Goal: Information Seeking & Learning: Learn about a topic

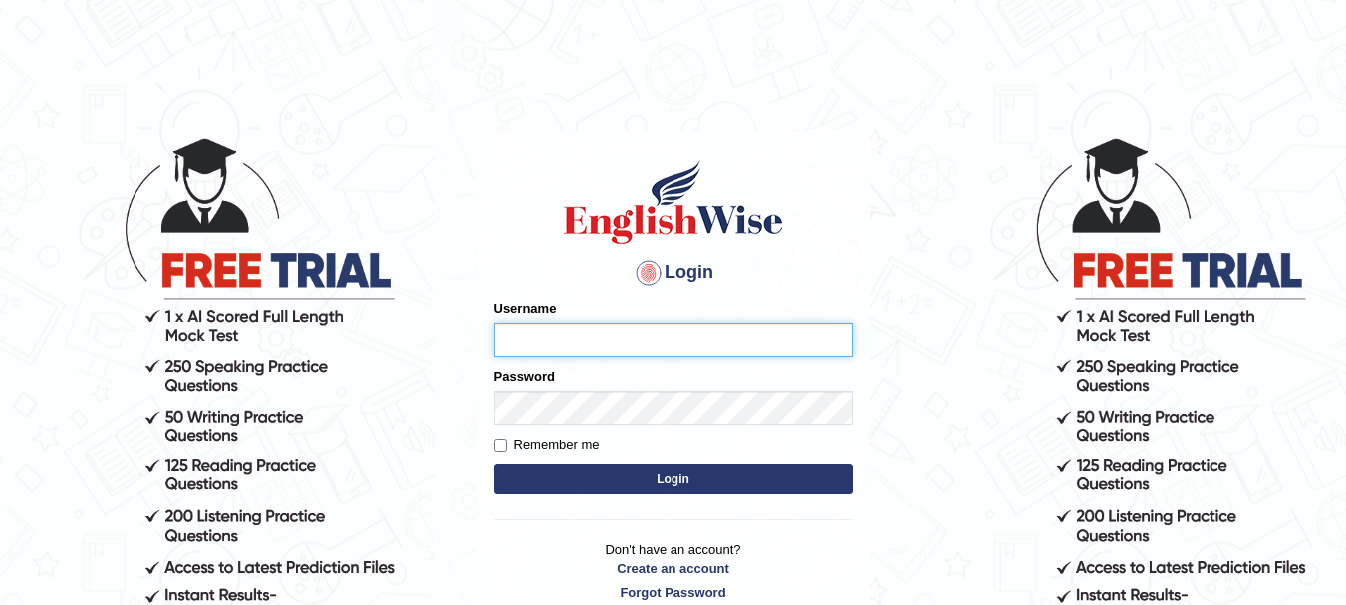
type input "rogialazim77"
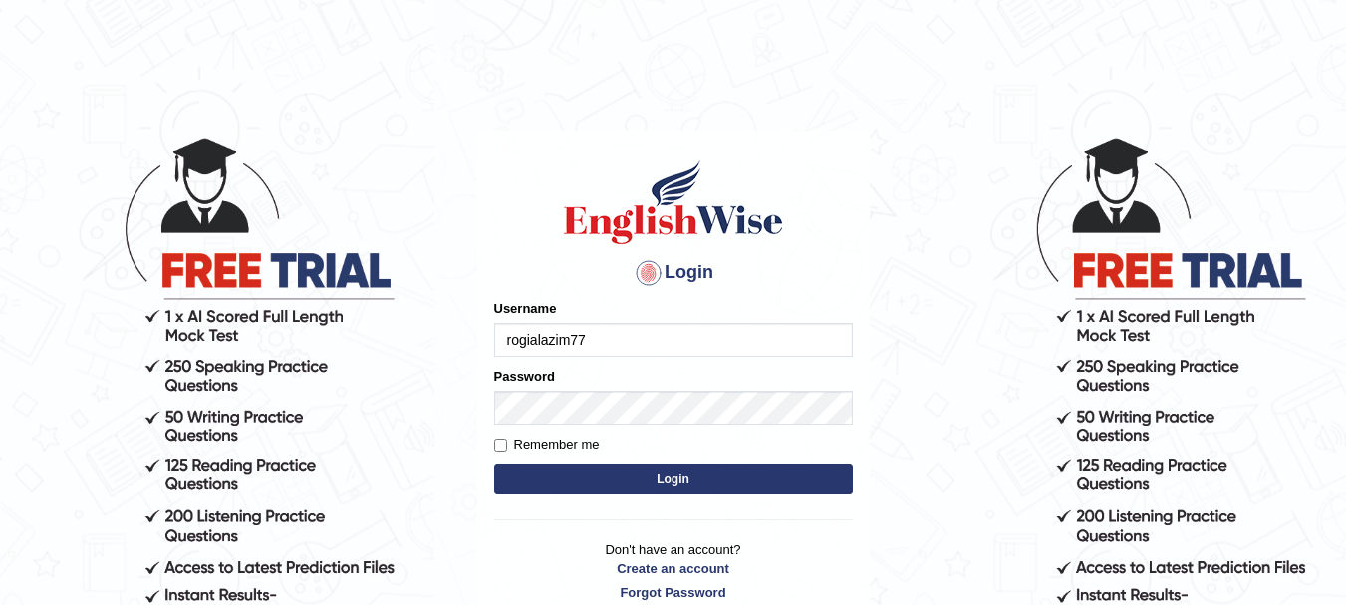
click at [608, 477] on button "Login" at bounding box center [673, 479] width 359 height 30
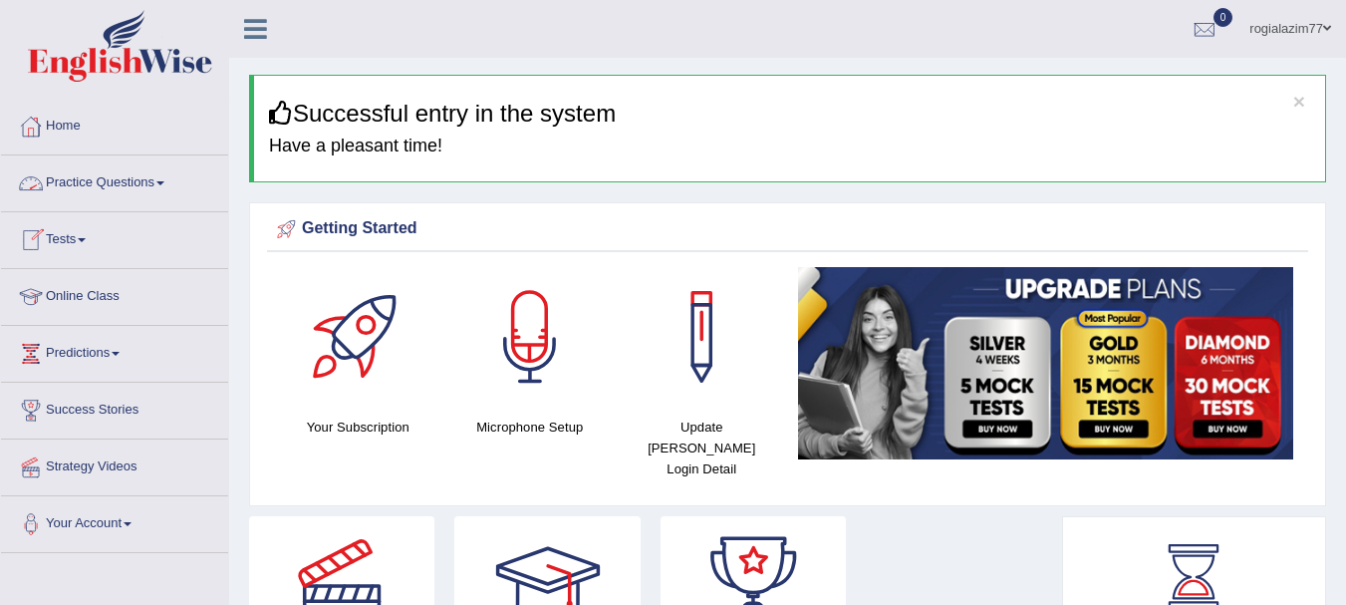
click at [164, 183] on span at bounding box center [160, 183] width 8 height 4
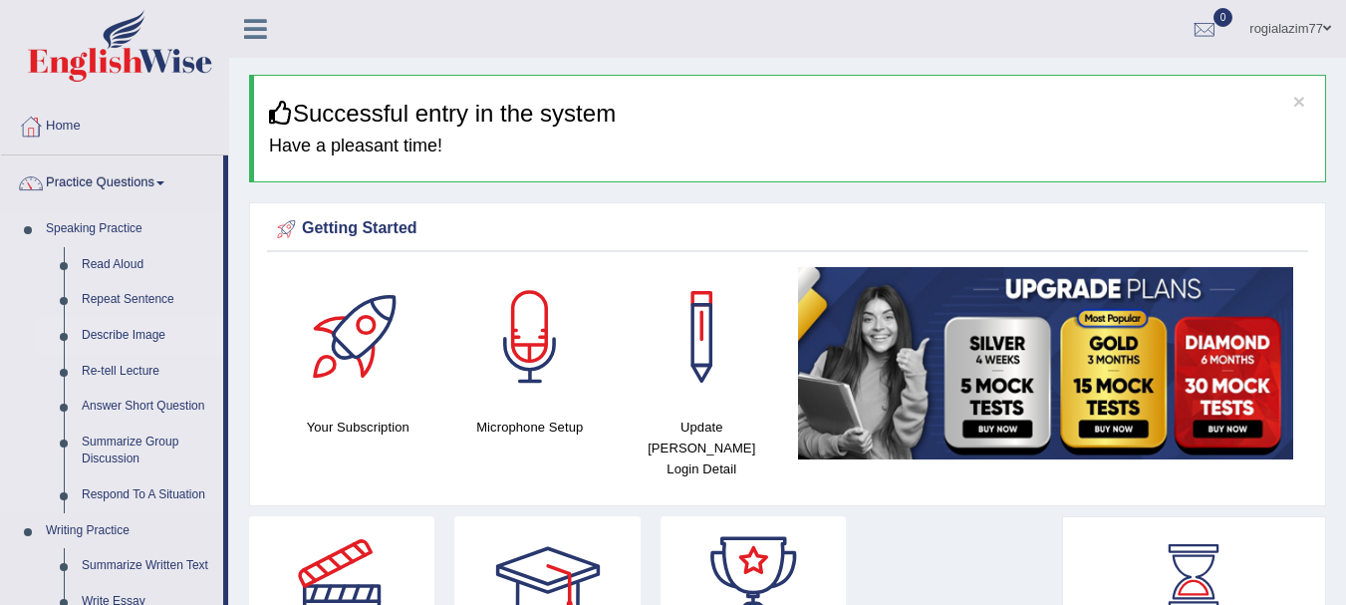
click at [127, 331] on link "Describe Image" at bounding box center [148, 336] width 150 height 36
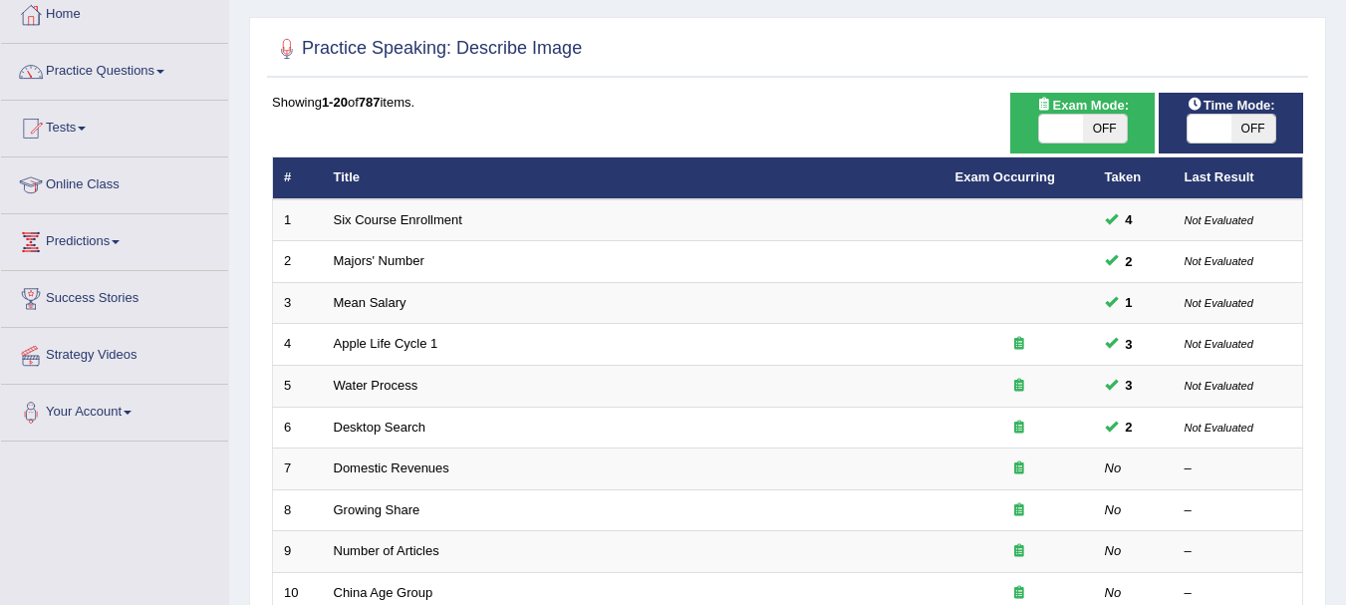
scroll to position [120, 0]
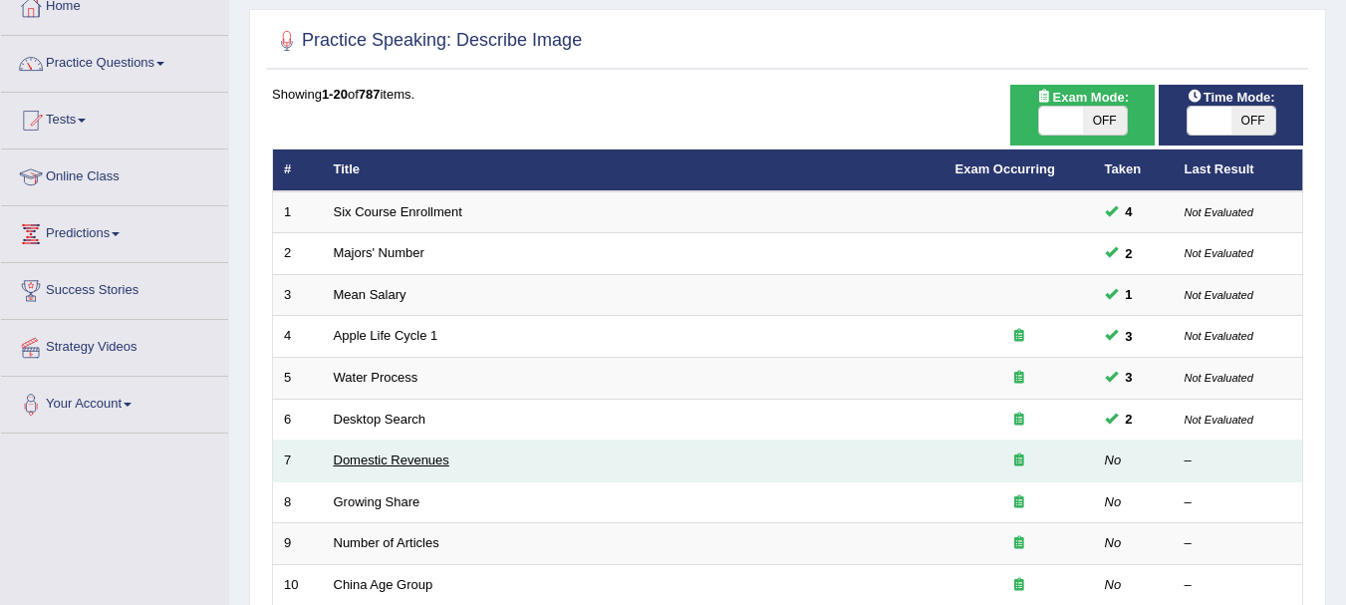
click at [399, 461] on link "Domestic Revenues" at bounding box center [392, 459] width 116 height 15
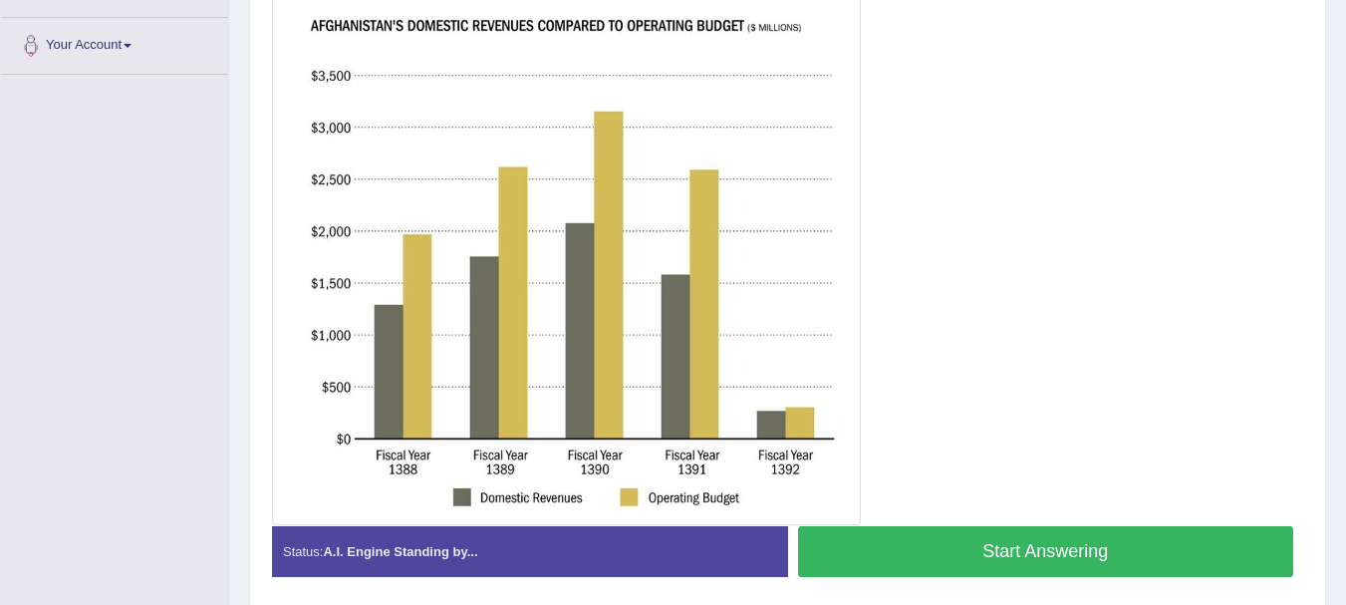
scroll to position [438, 0]
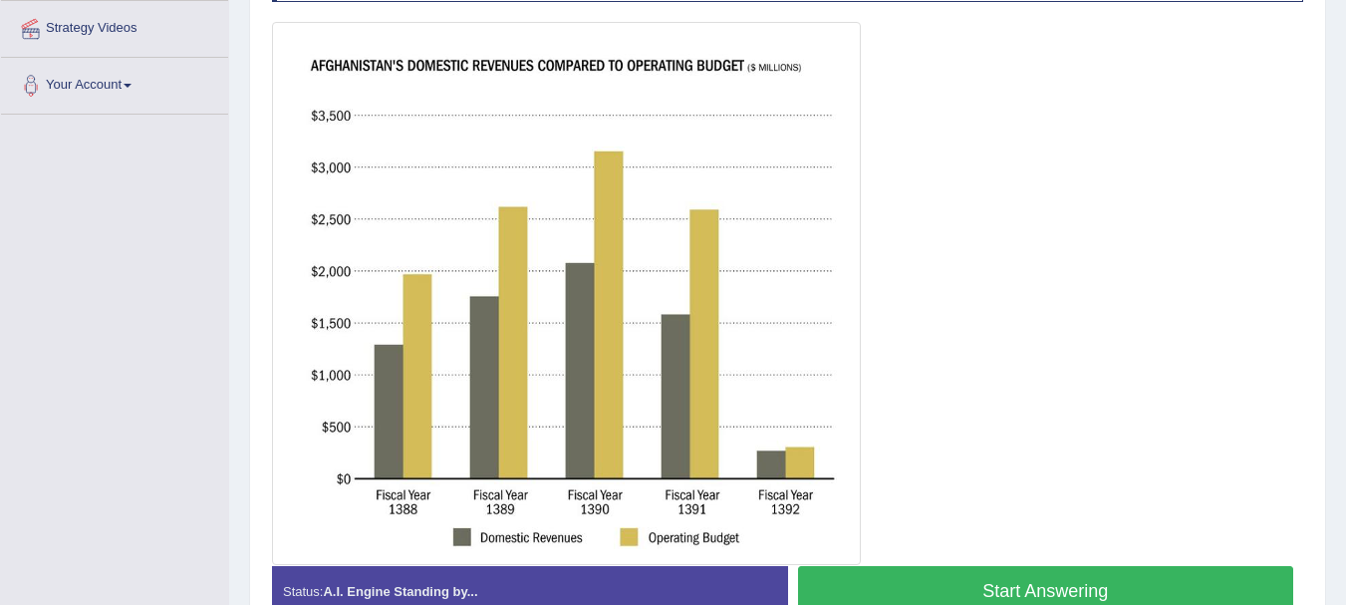
click at [1007, 587] on button "Start Answering" at bounding box center [1046, 591] width 496 height 51
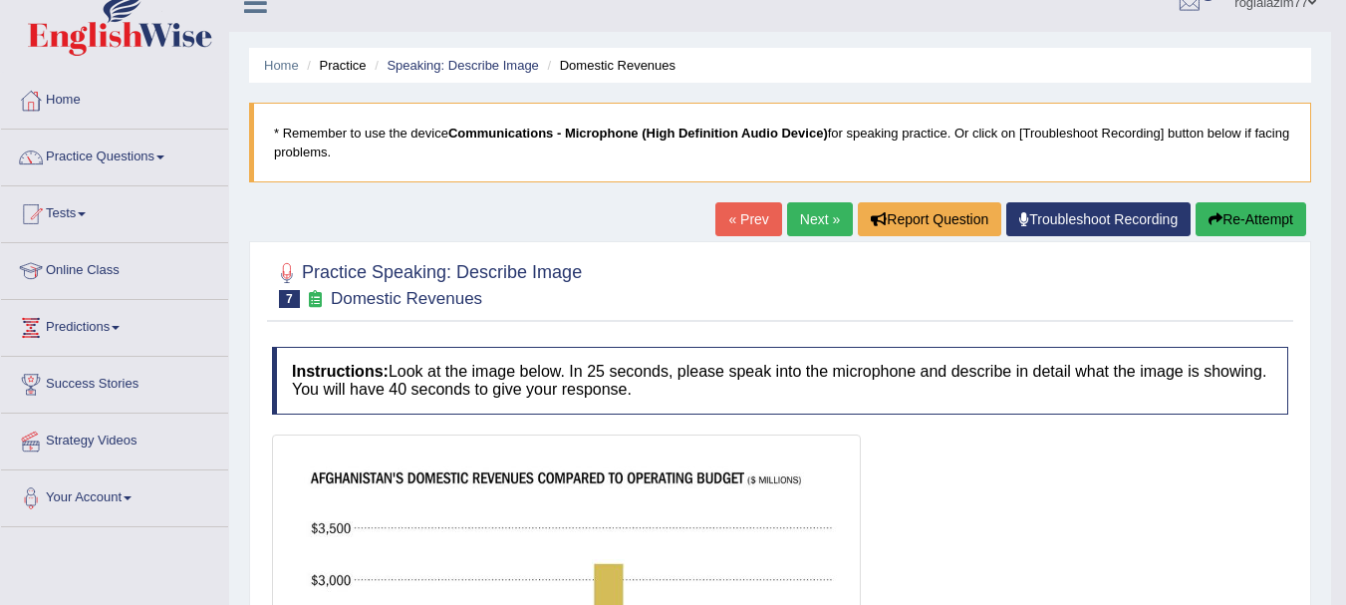
scroll to position [0, 0]
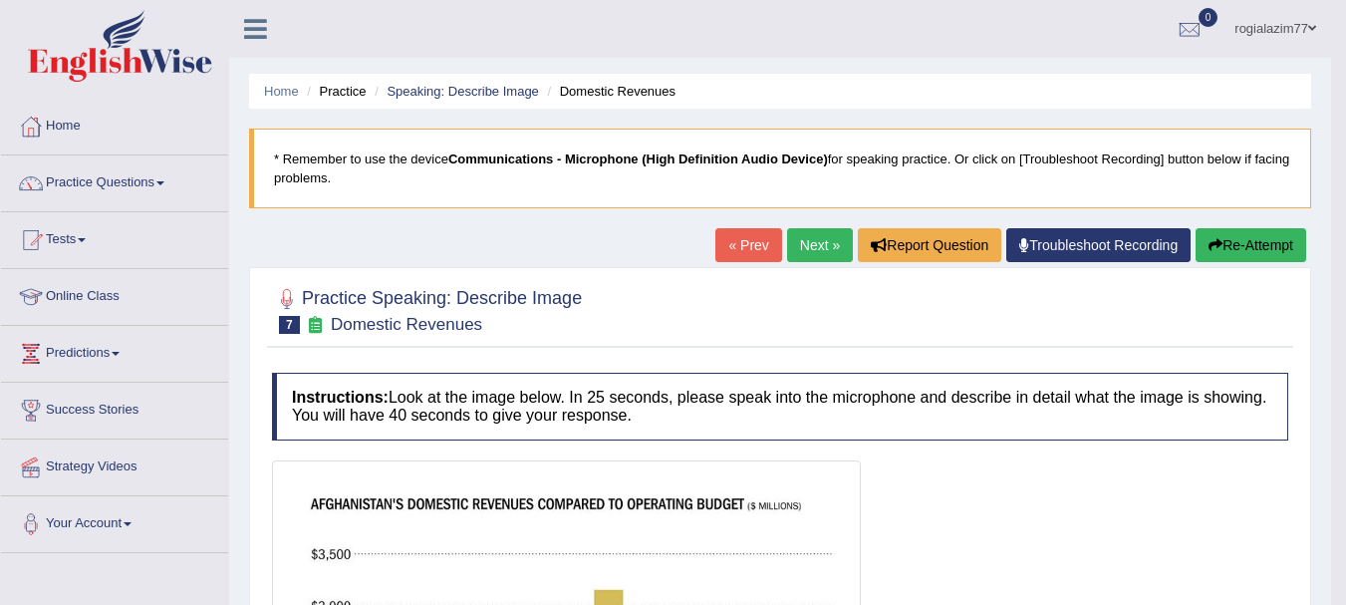
click at [1253, 244] on button "Re-Attempt" at bounding box center [1250, 245] width 111 height 34
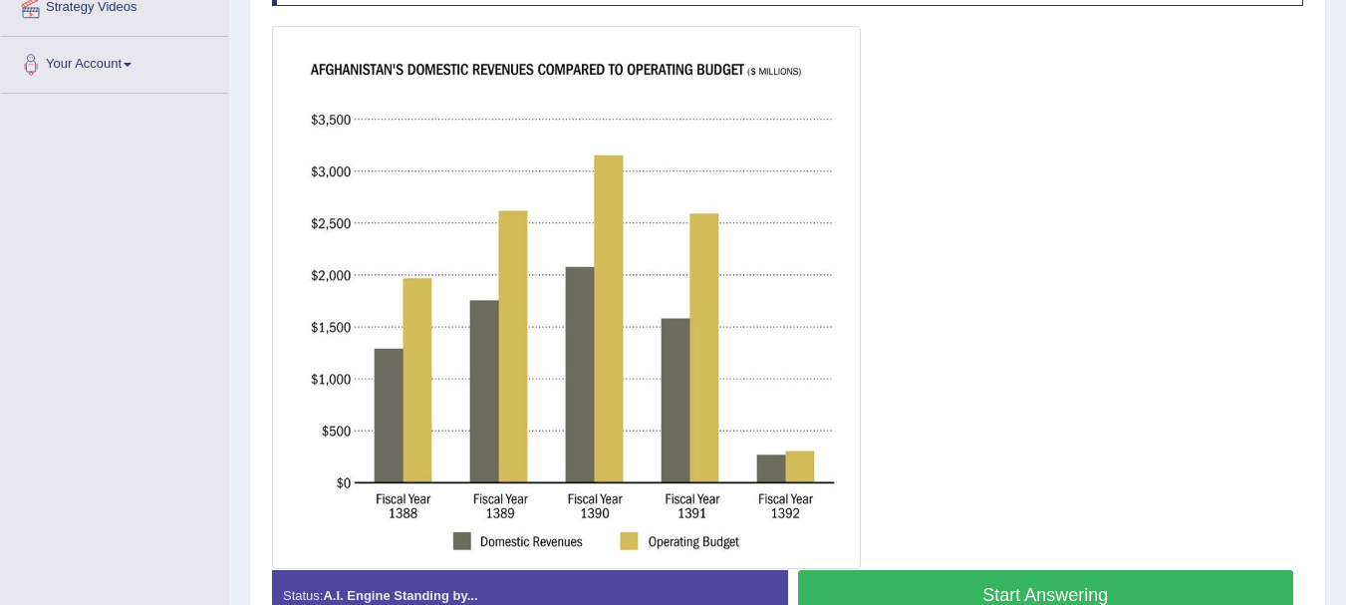
scroll to position [478, 0]
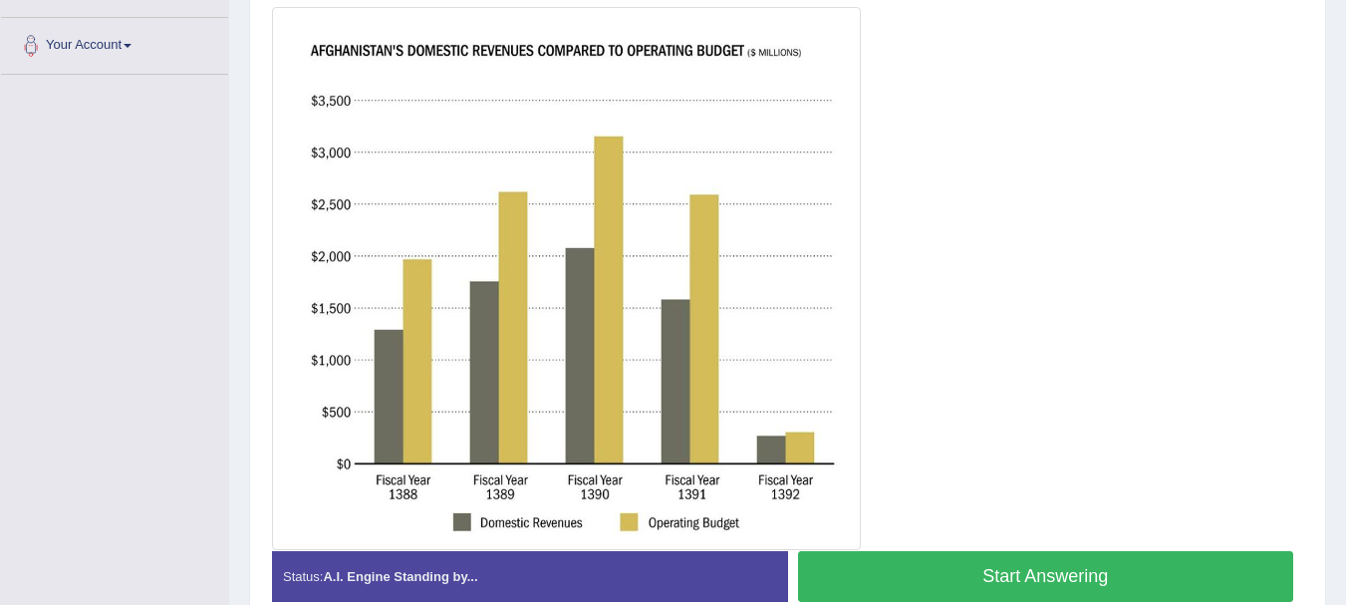
click at [1098, 566] on button "Start Answering" at bounding box center [1046, 576] width 496 height 51
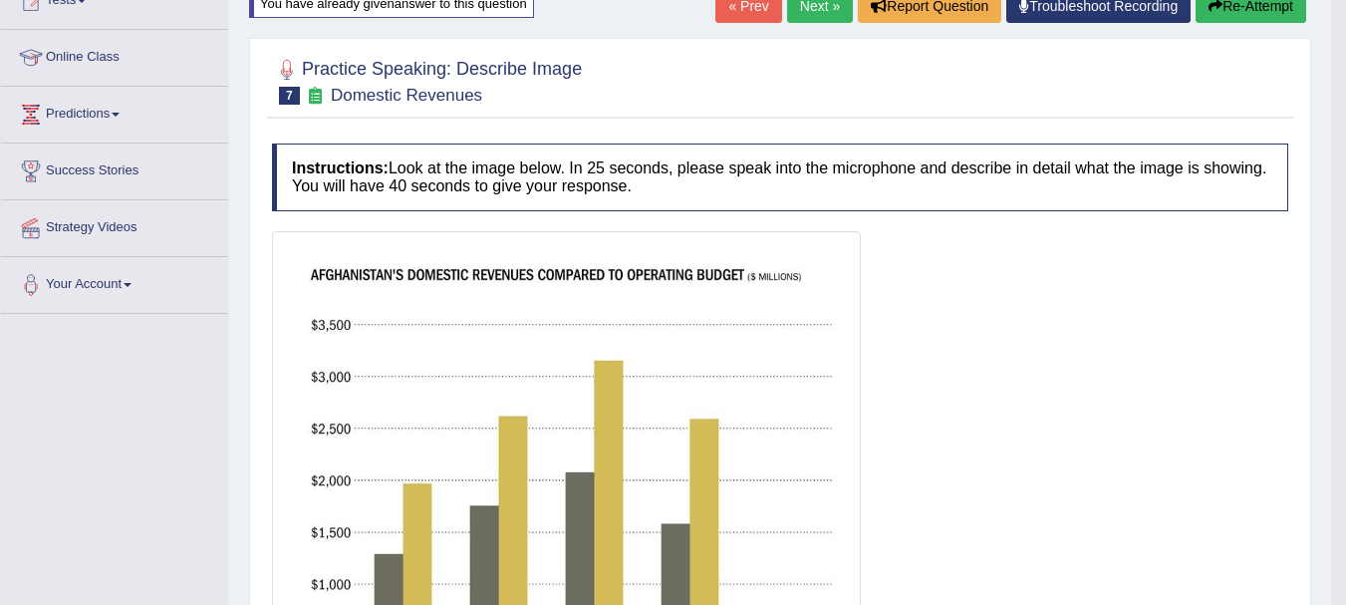
scroll to position [199, 0]
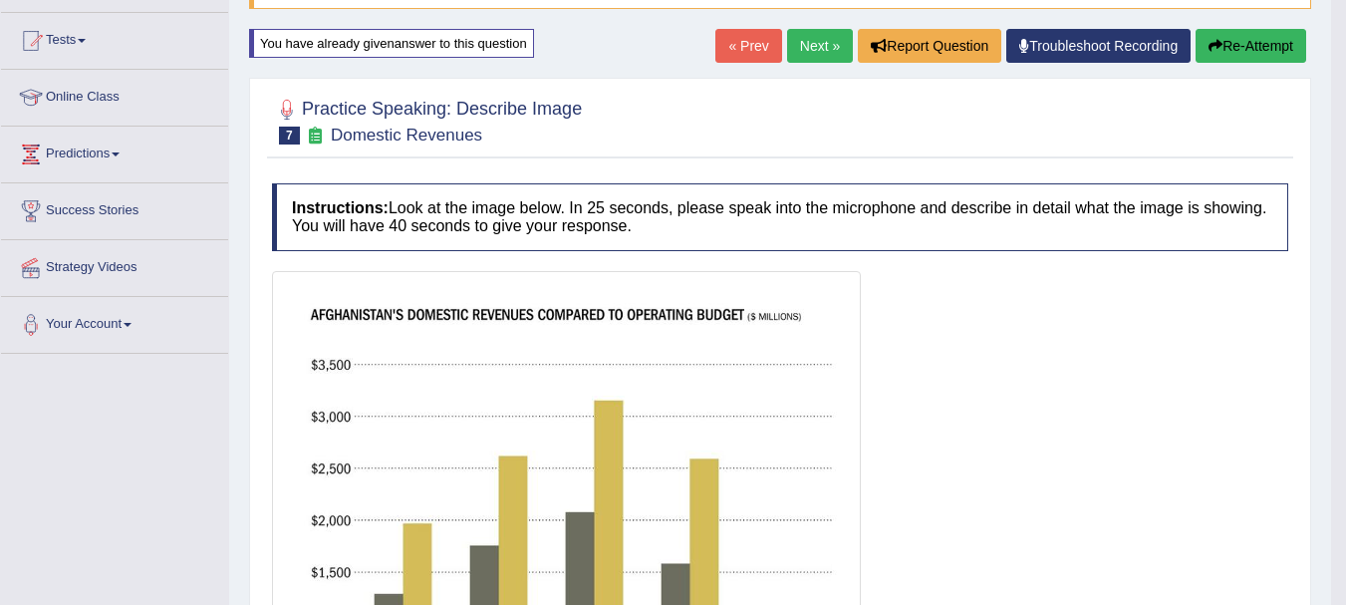
click at [1272, 49] on button "Re-Attempt" at bounding box center [1250, 46] width 111 height 34
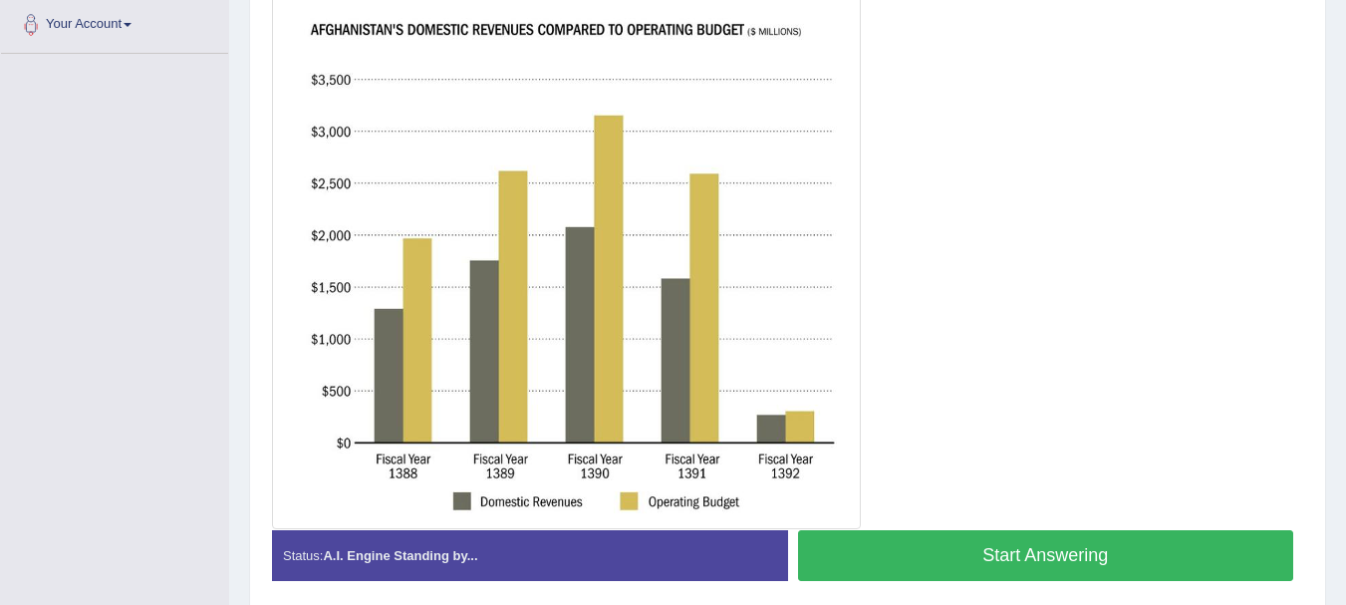
scroll to position [518, 0]
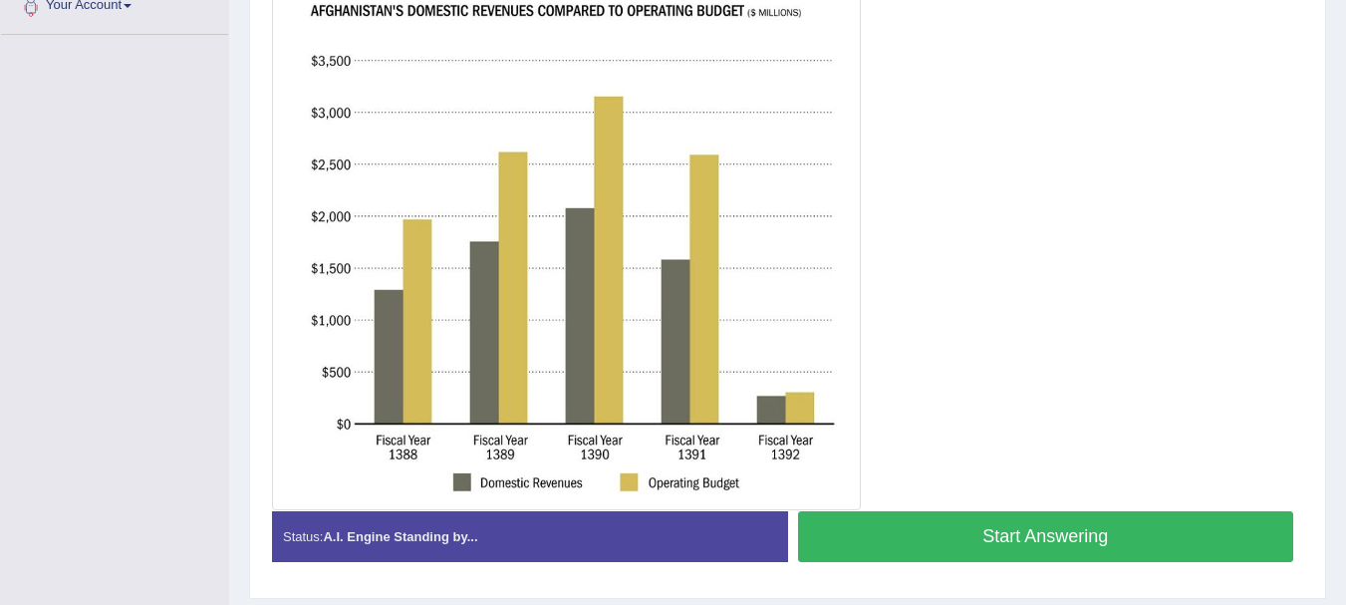
click at [1077, 529] on button "Start Answering" at bounding box center [1046, 536] width 496 height 51
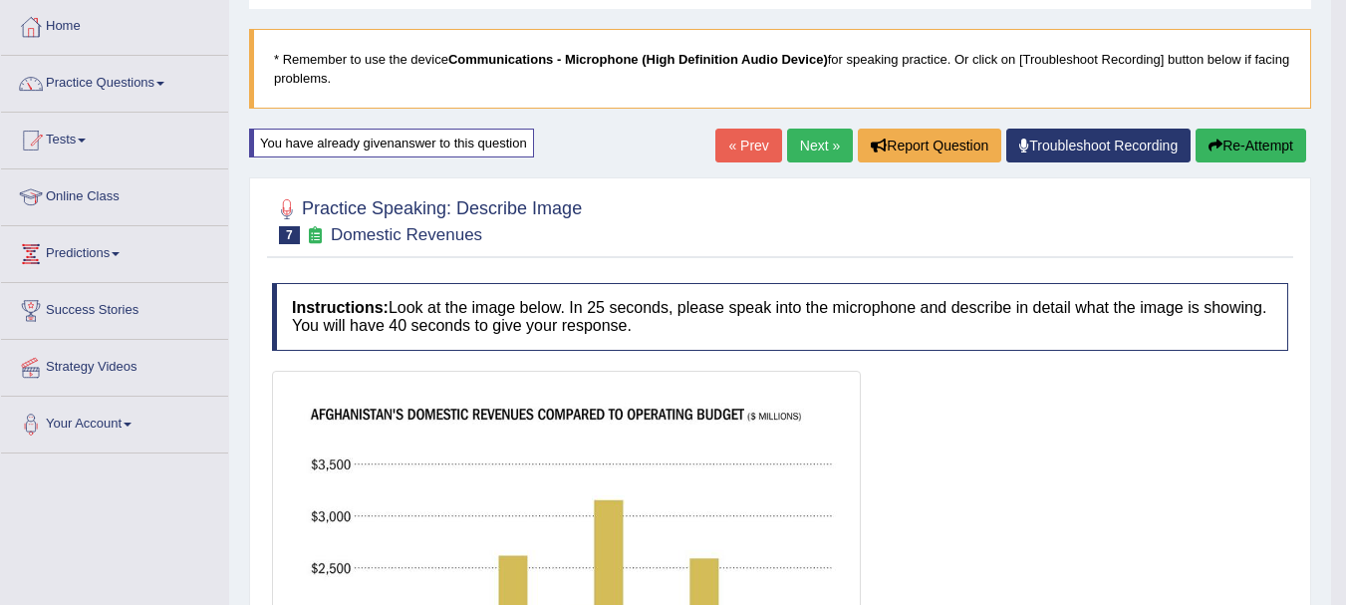
scroll to position [80, 0]
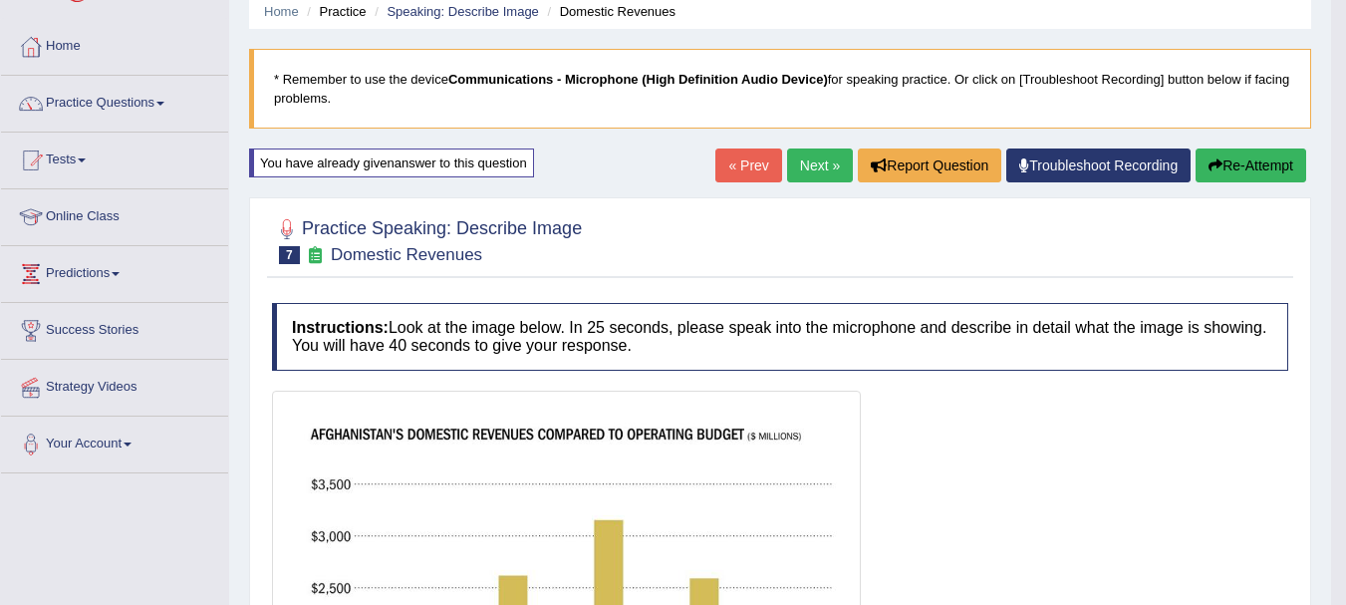
click at [801, 168] on link "Next »" at bounding box center [820, 165] width 66 height 34
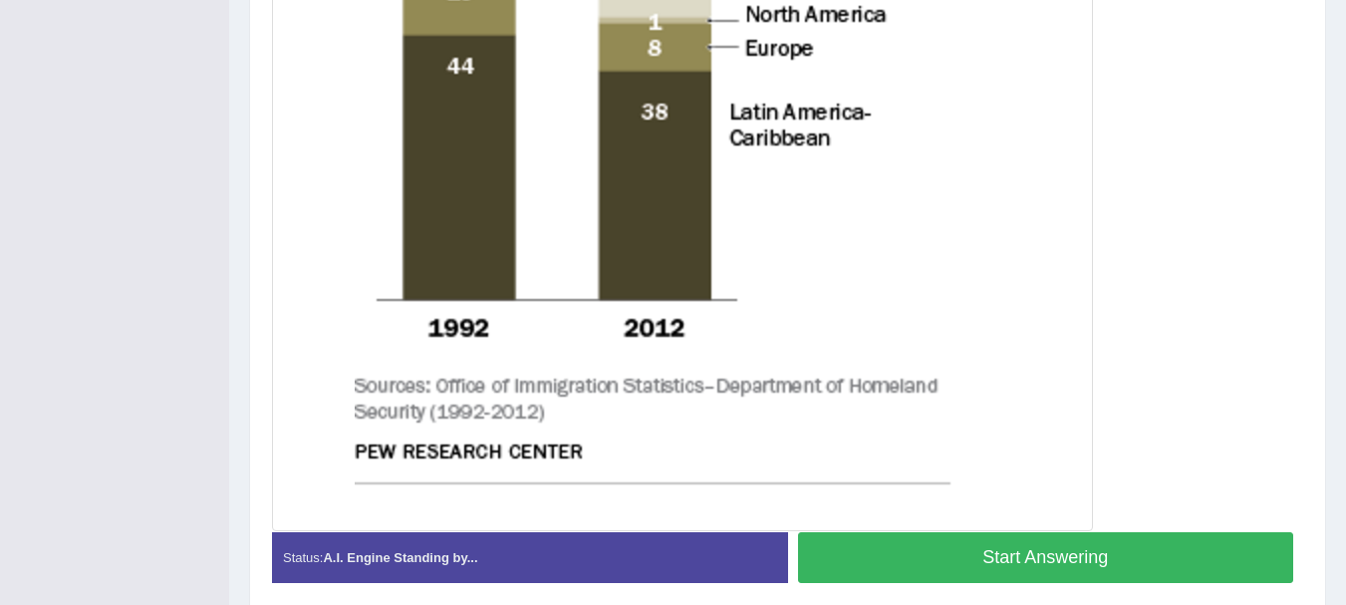
scroll to position [996, 0]
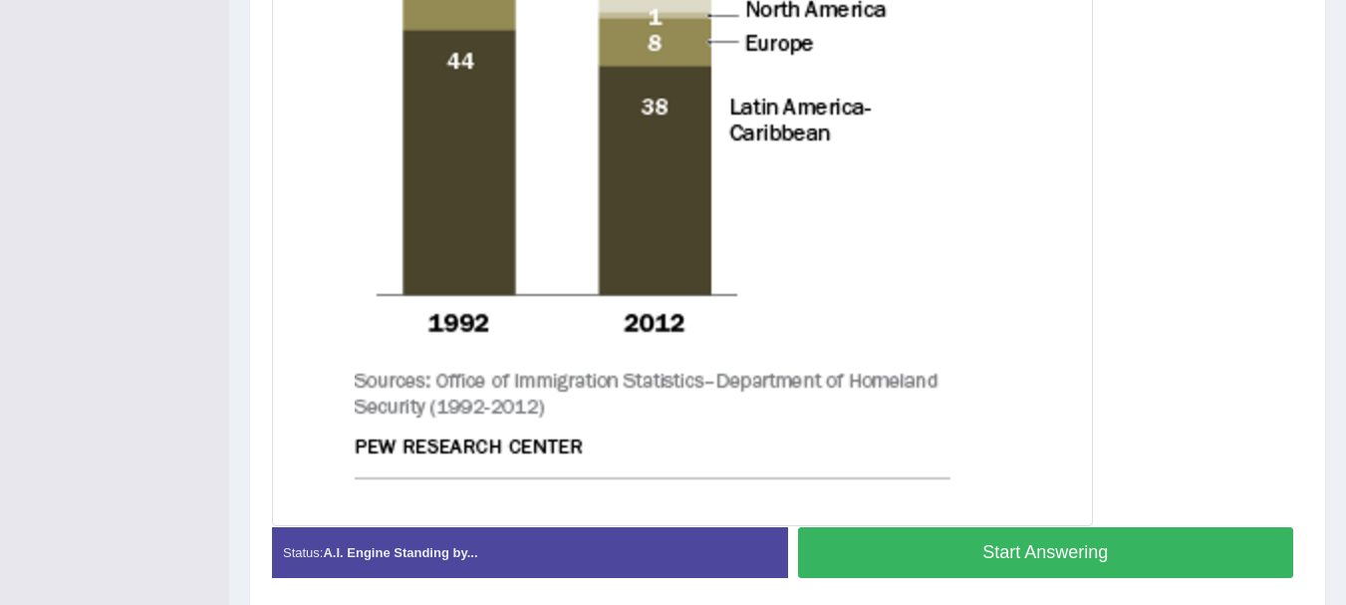
click at [1122, 558] on button "Start Answering" at bounding box center [1046, 552] width 496 height 51
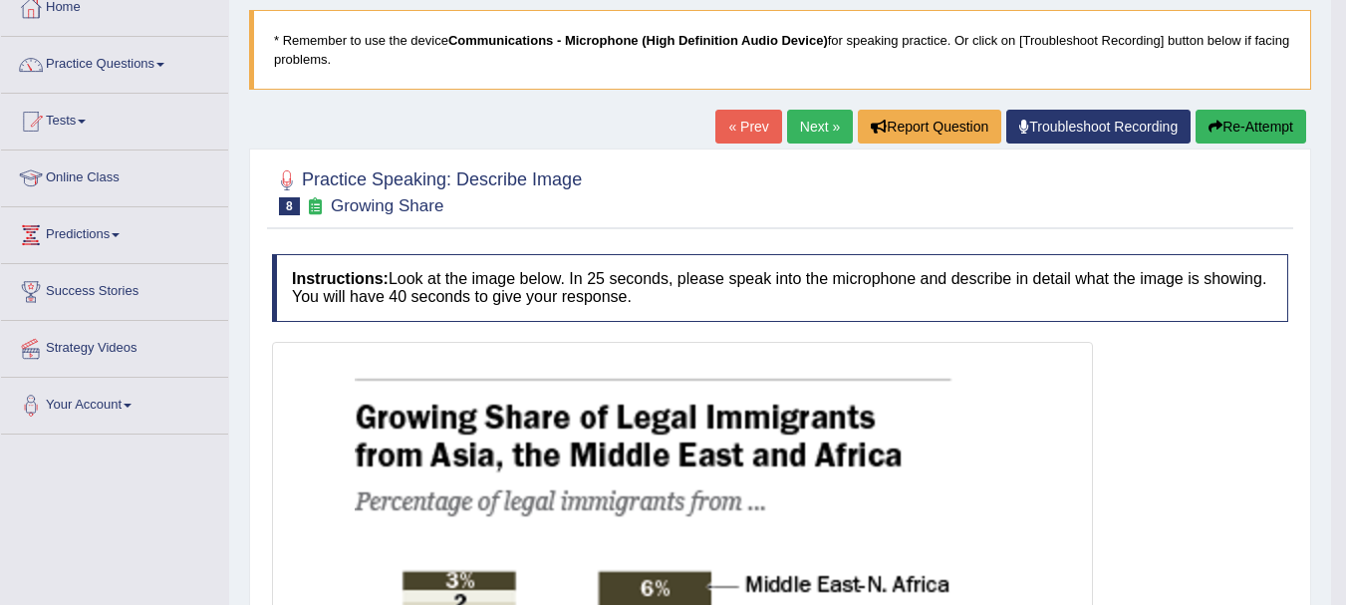
scroll to position [80, 0]
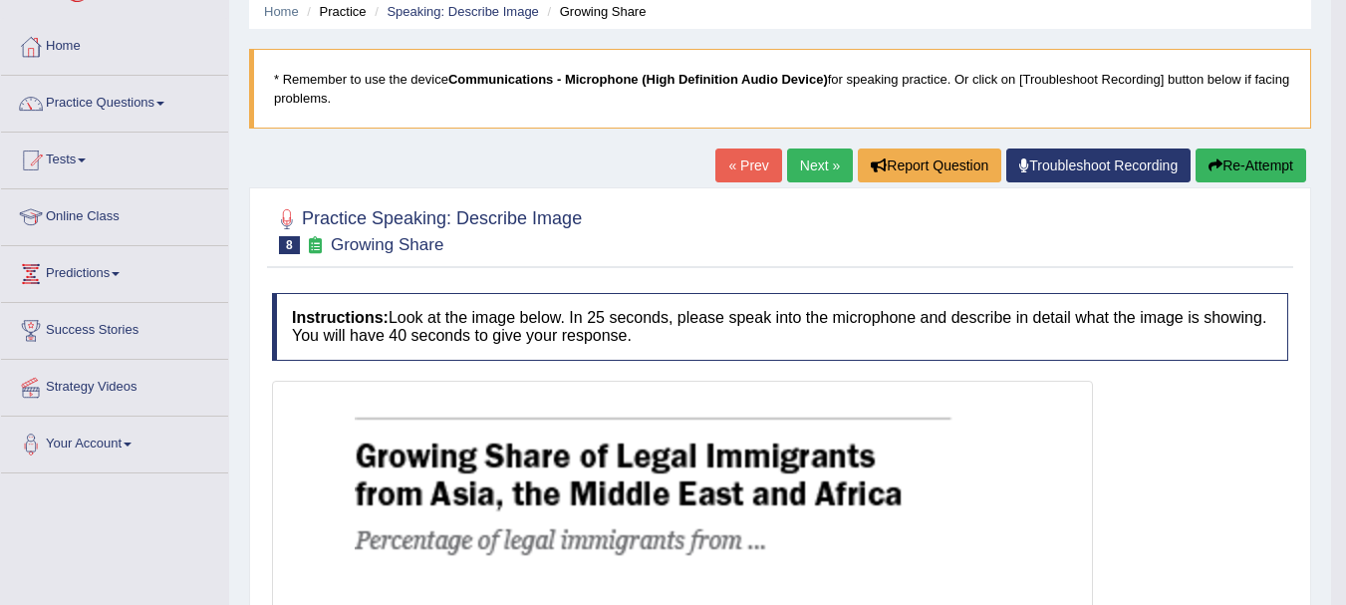
click at [809, 162] on link "Next »" at bounding box center [820, 165] width 66 height 34
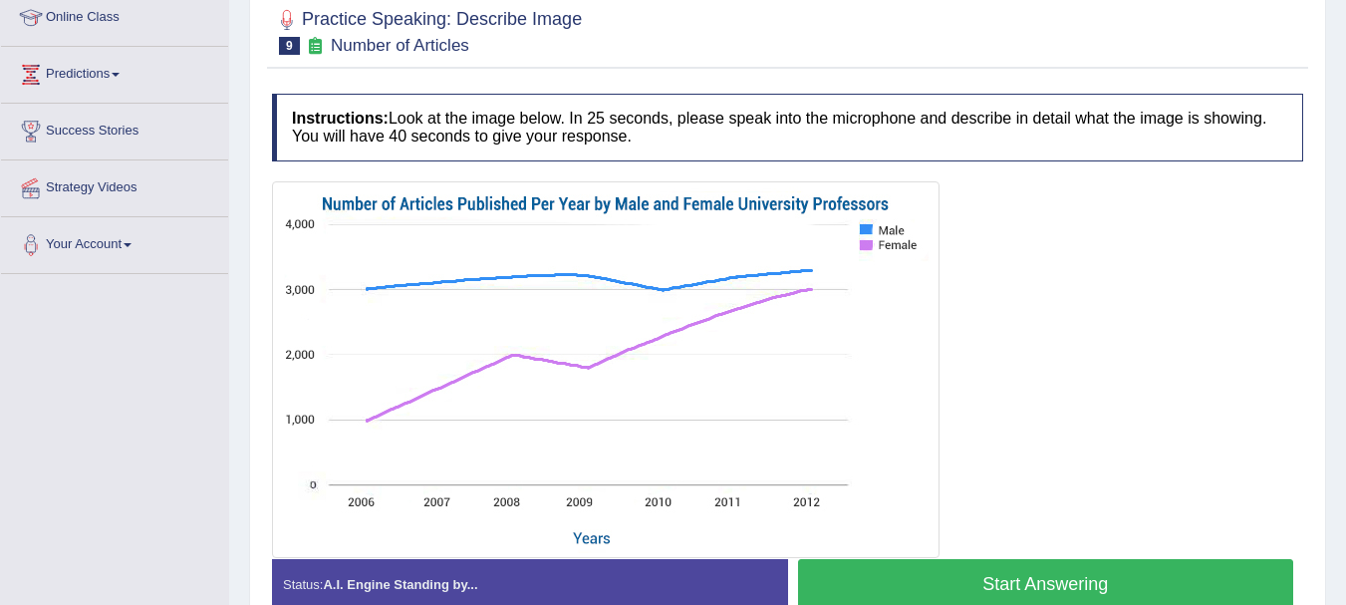
scroll to position [319, 0]
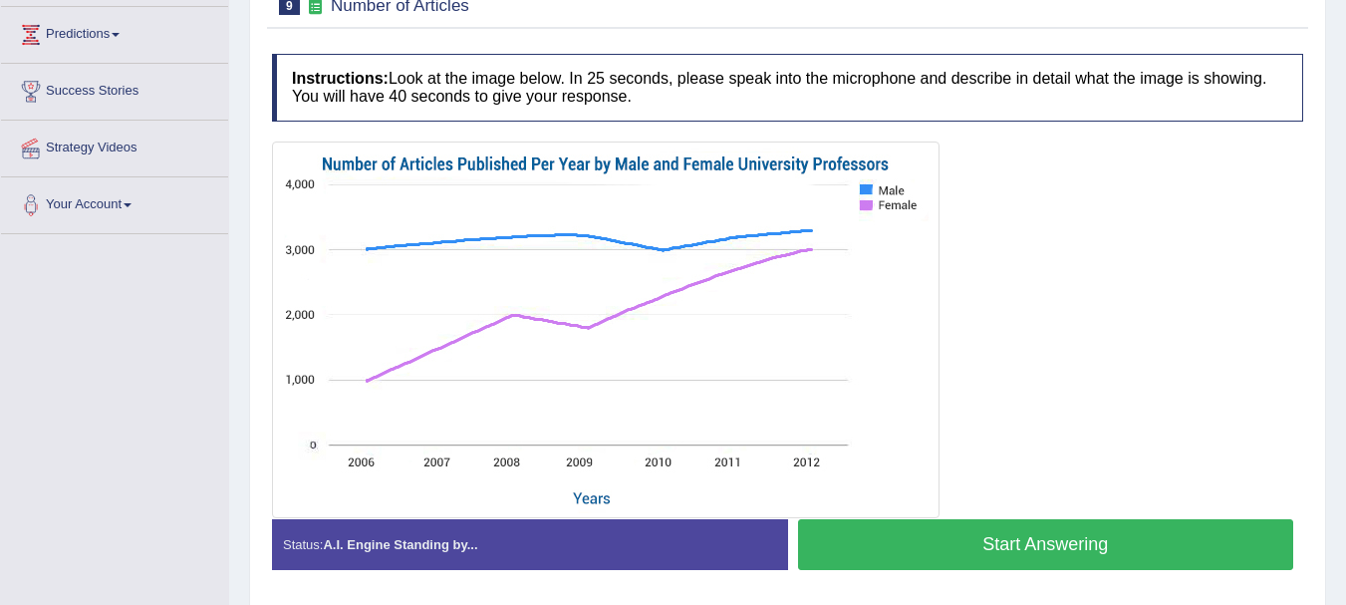
click at [973, 549] on button "Start Answering" at bounding box center [1046, 544] width 496 height 51
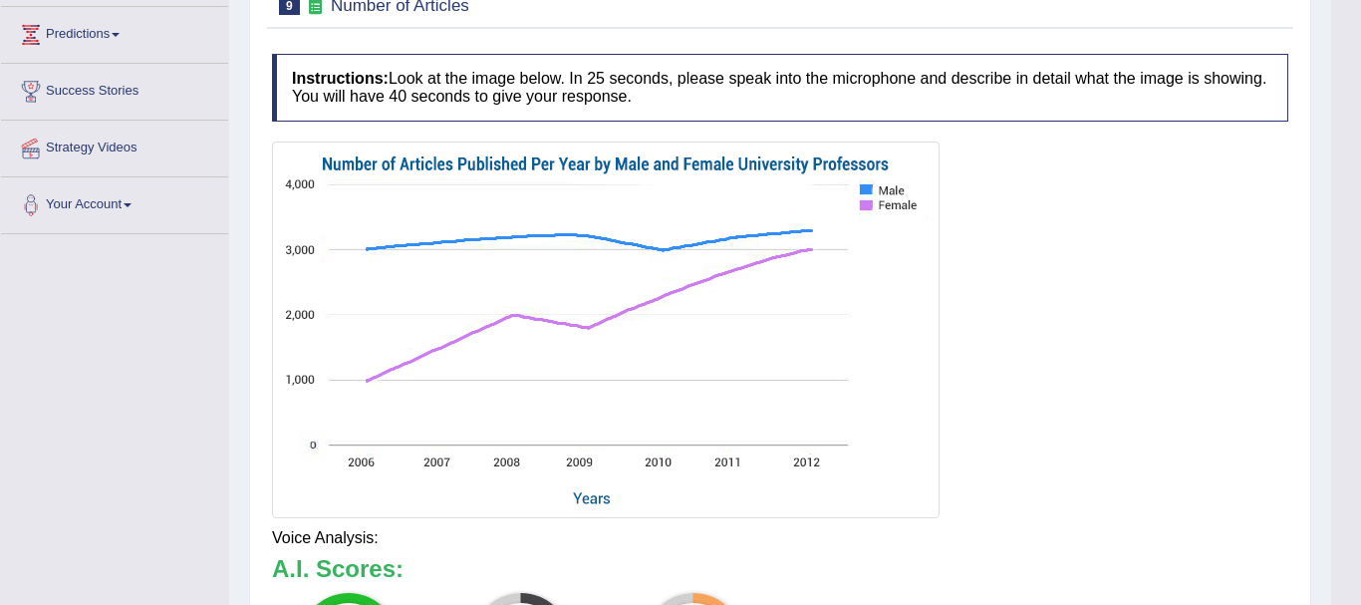
click at [0, 0] on div "Updating answer..." at bounding box center [0, 0] width 0 height 0
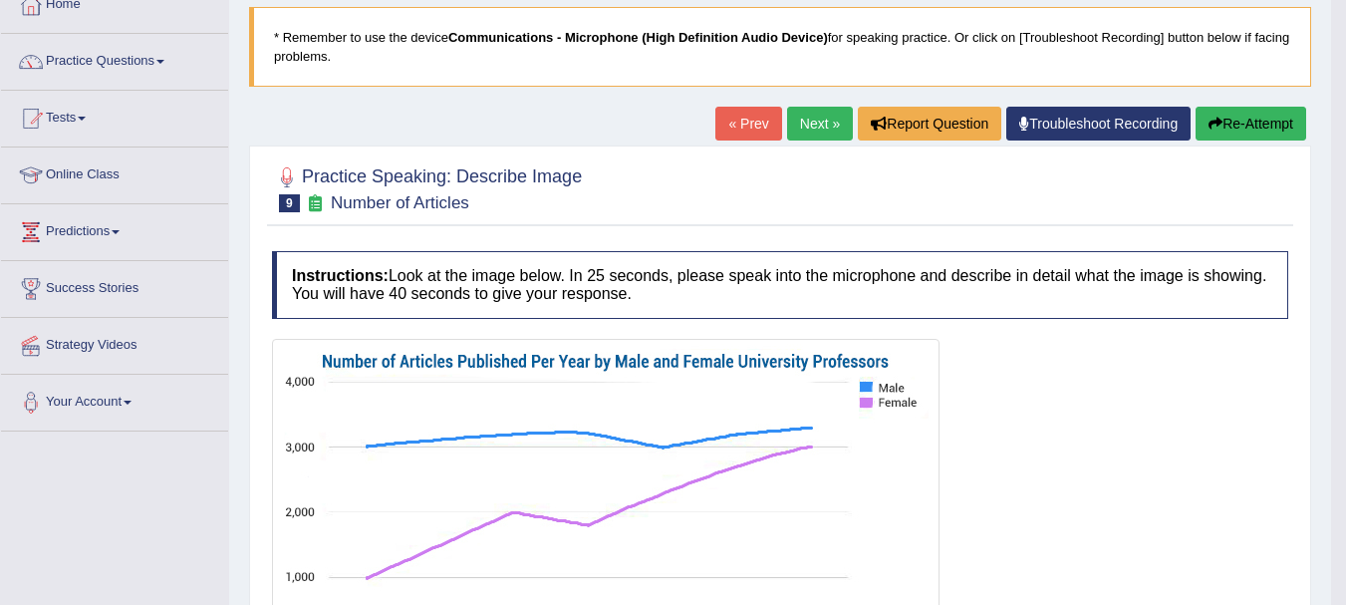
scroll to position [120, 0]
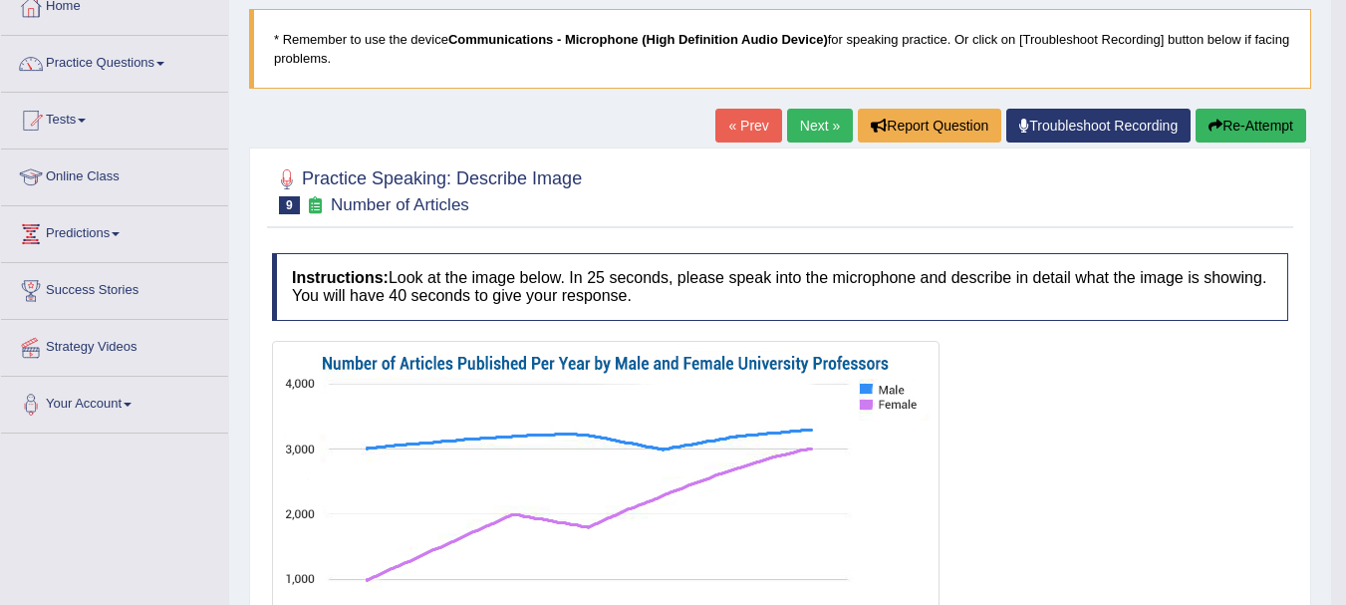
click at [798, 129] on link "Next »" at bounding box center [820, 126] width 66 height 34
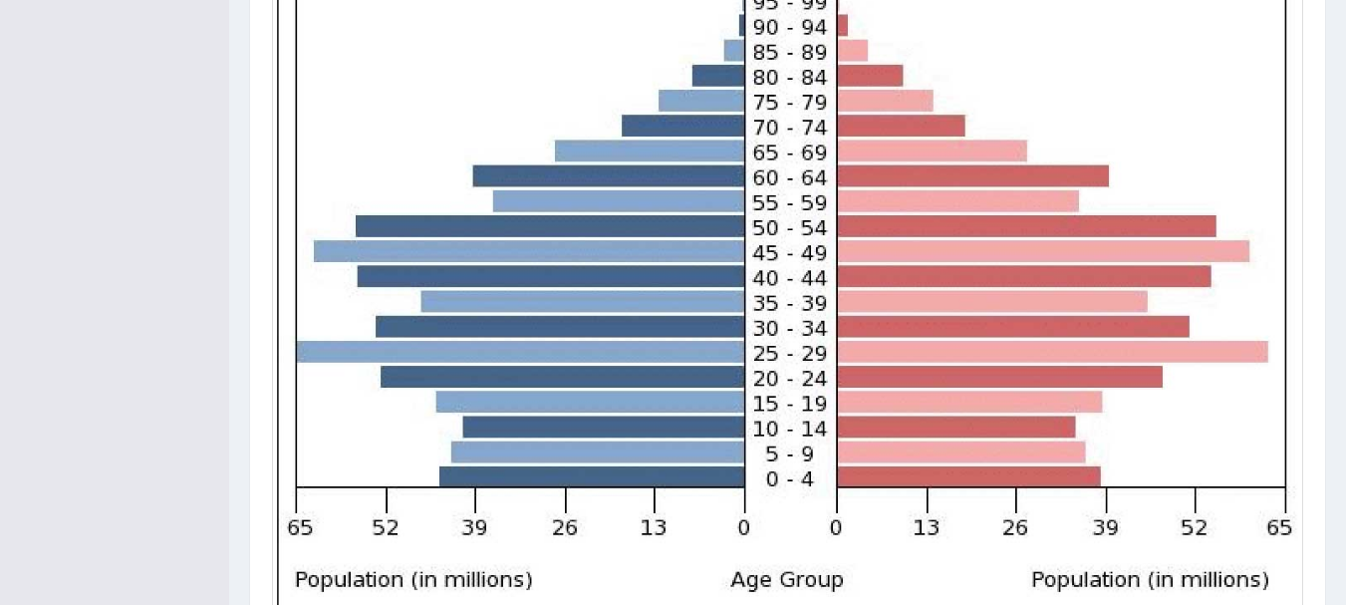
scroll to position [733, 0]
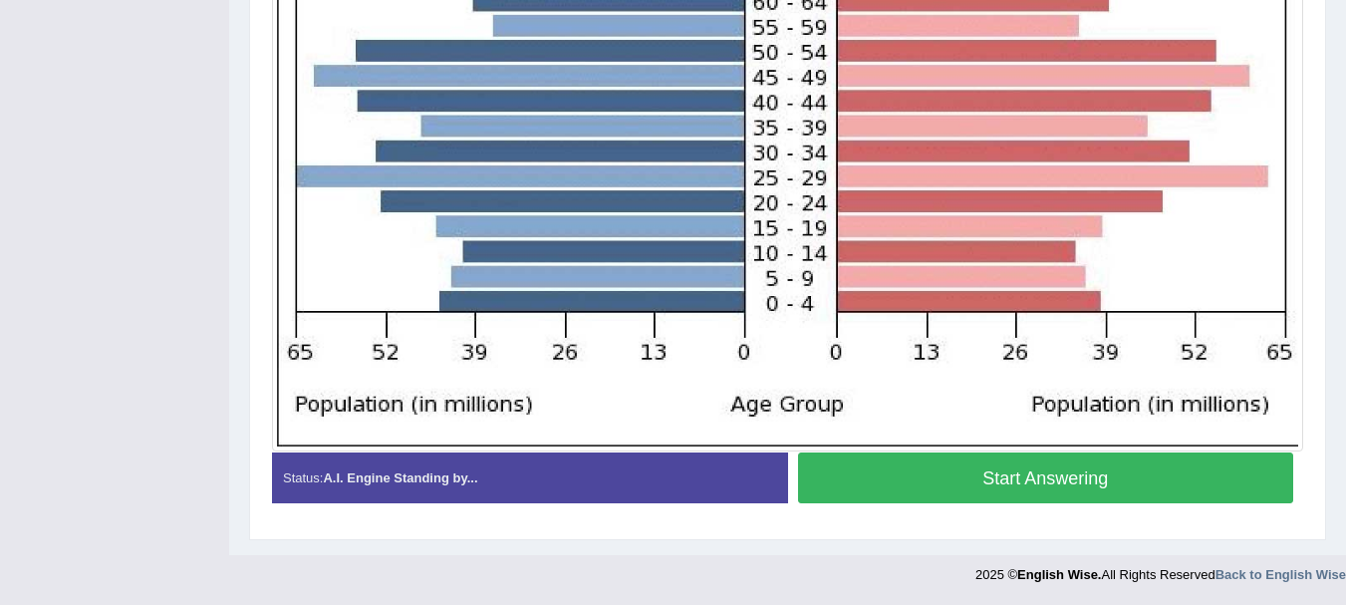
click at [1105, 471] on button "Start Answering" at bounding box center [1046, 477] width 496 height 51
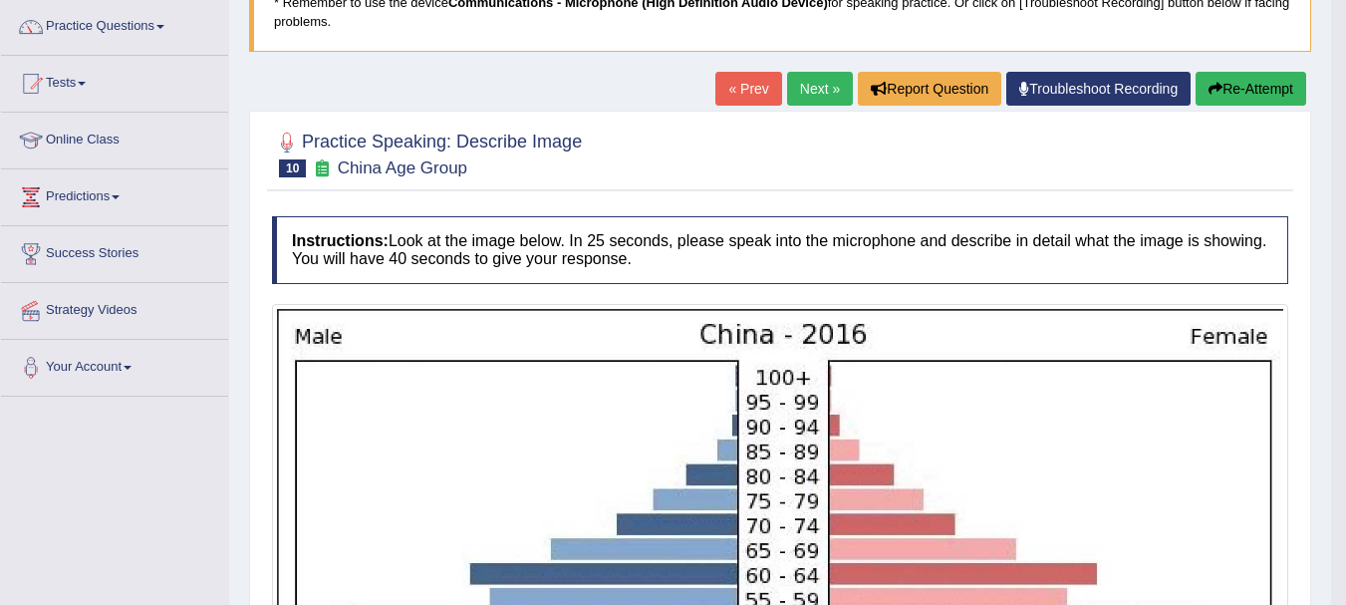
scroll to position [154, 0]
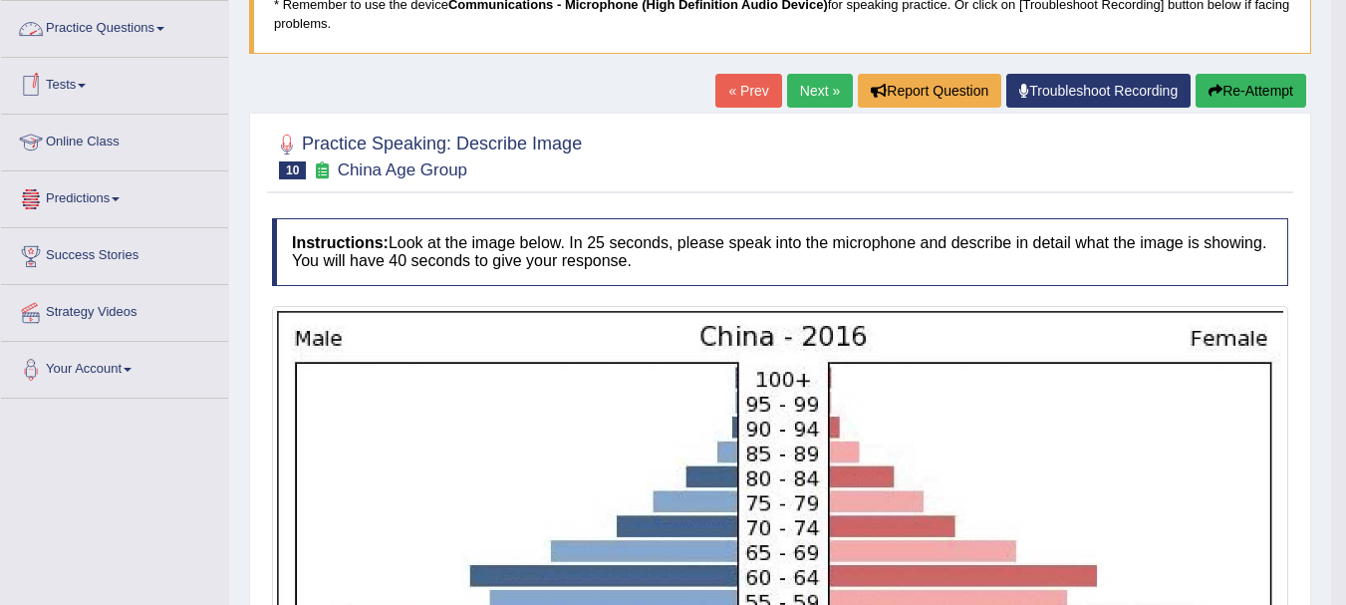
click at [166, 26] on link "Practice Questions" at bounding box center [114, 26] width 227 height 50
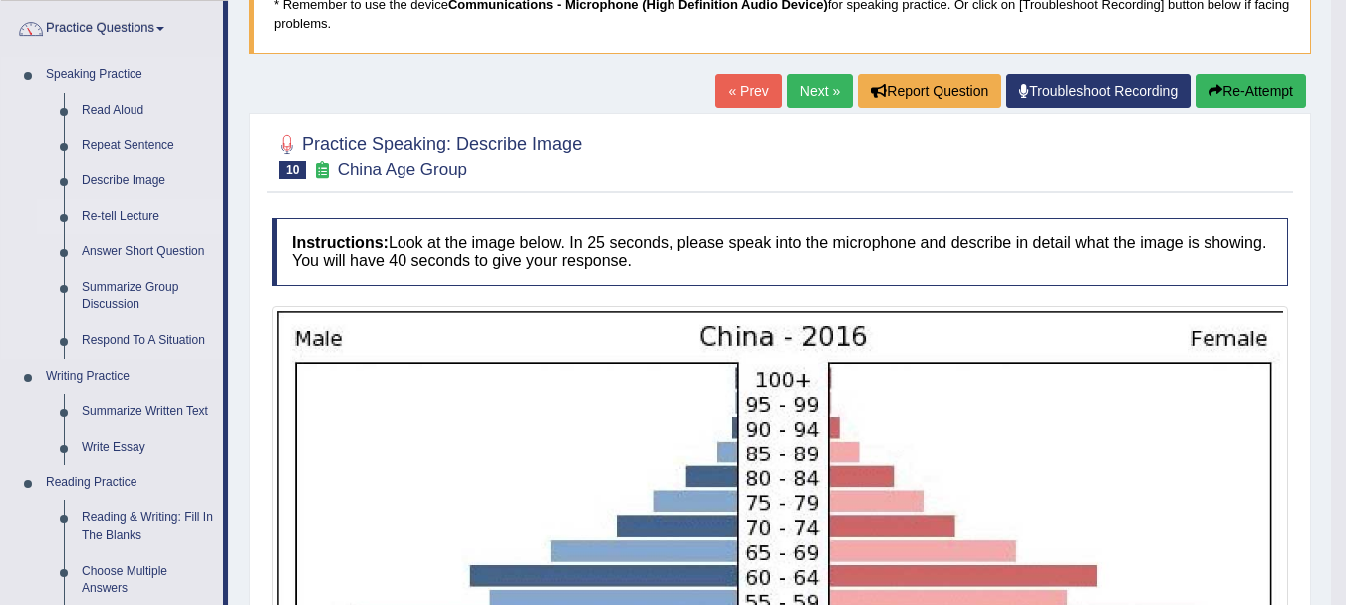
click at [123, 214] on link "Re-tell Lecture" at bounding box center [148, 217] width 150 height 36
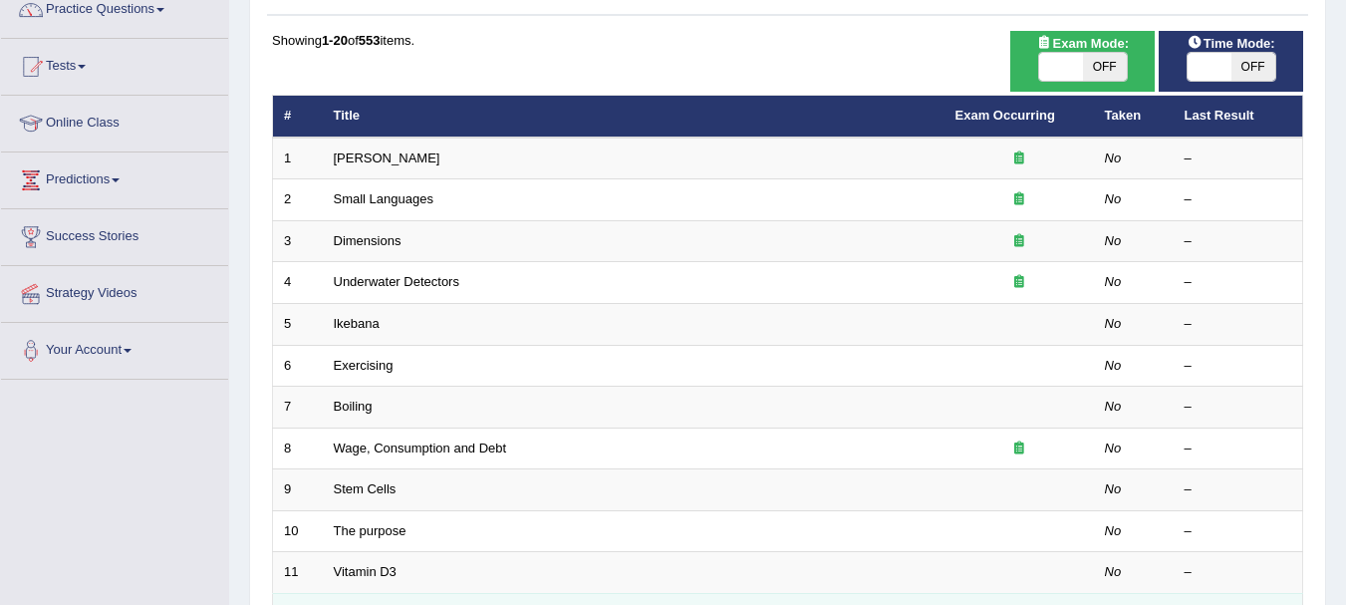
scroll to position [199, 0]
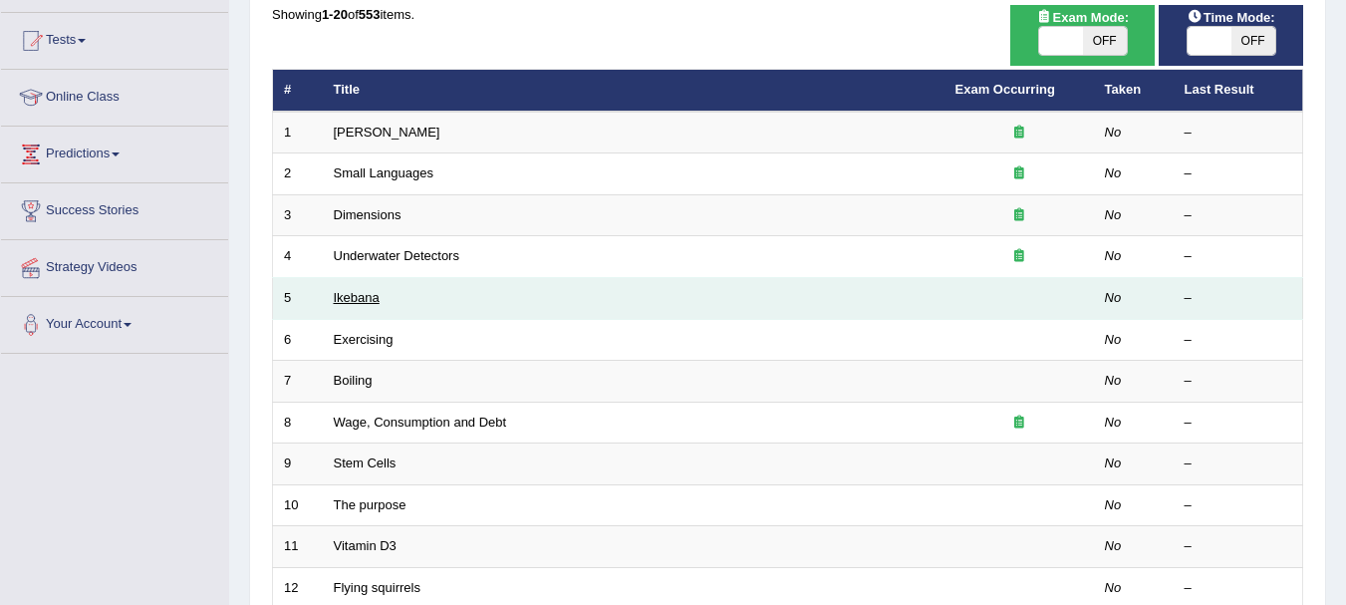
click at [359, 300] on link "Ikebana" at bounding box center [357, 297] width 46 height 15
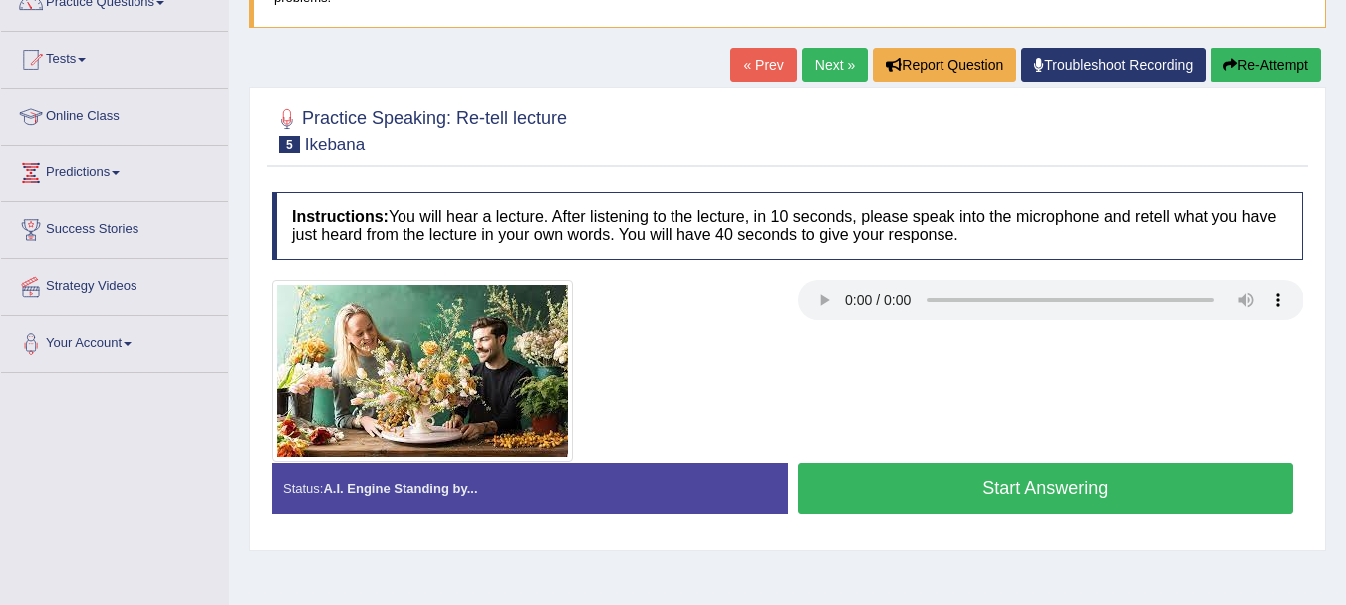
scroll to position [199, 0]
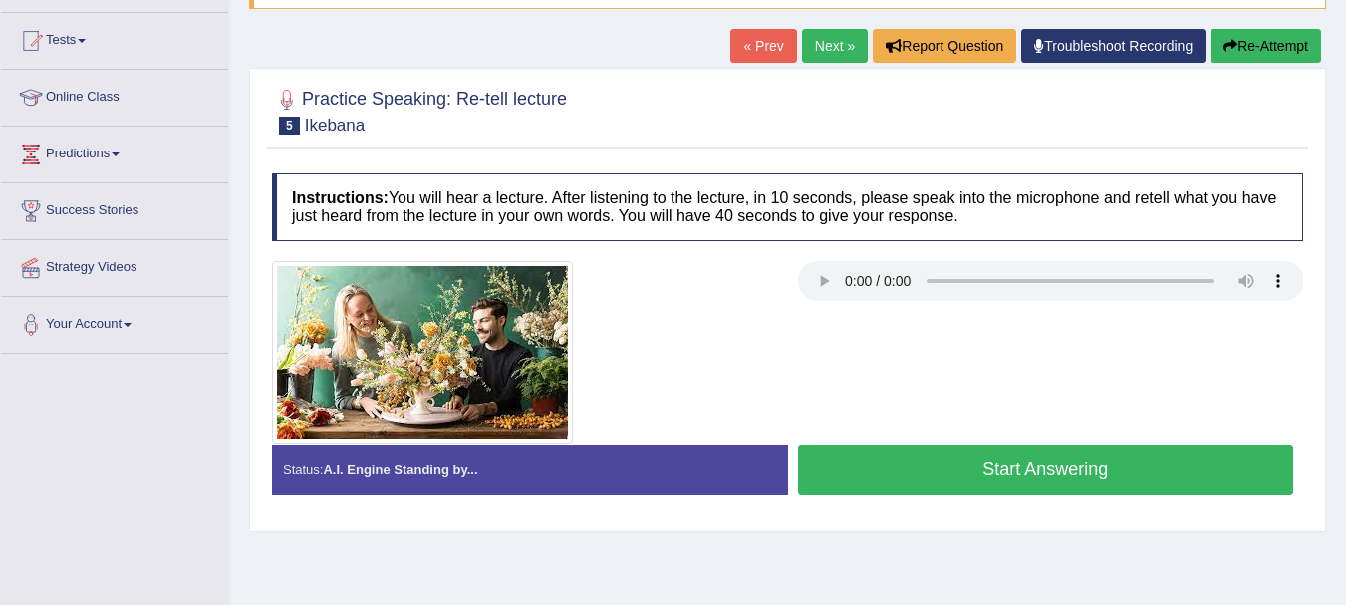
click at [916, 458] on button "Start Answering" at bounding box center [1046, 469] width 496 height 51
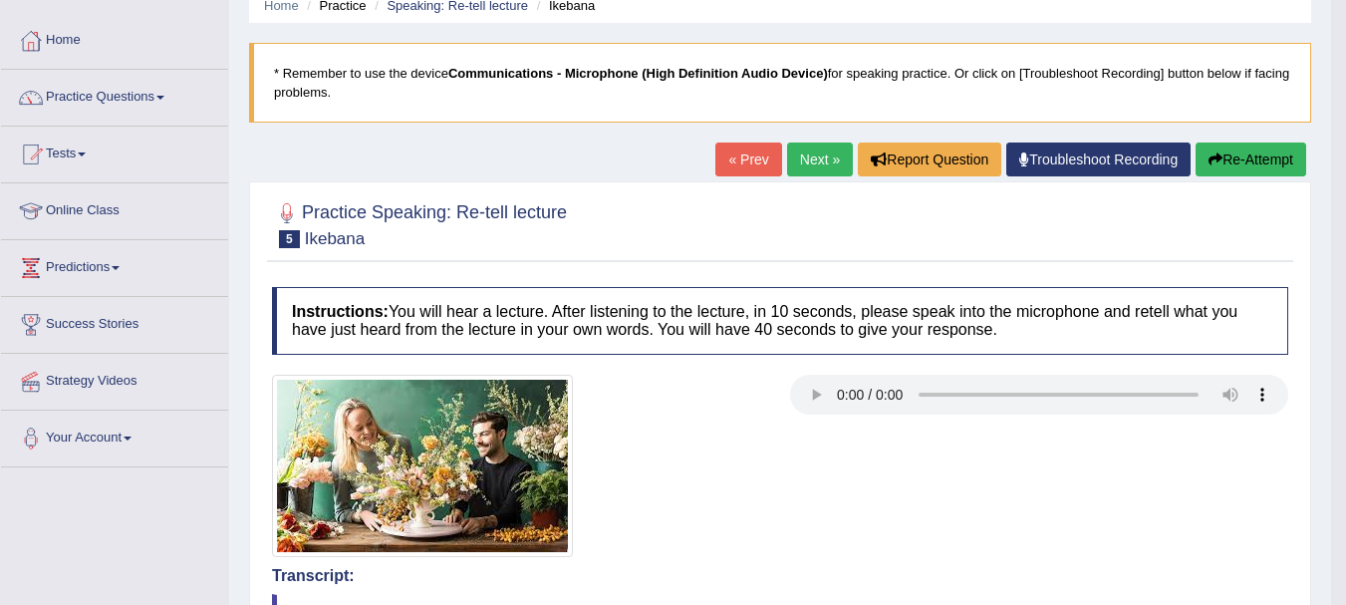
scroll to position [80, 0]
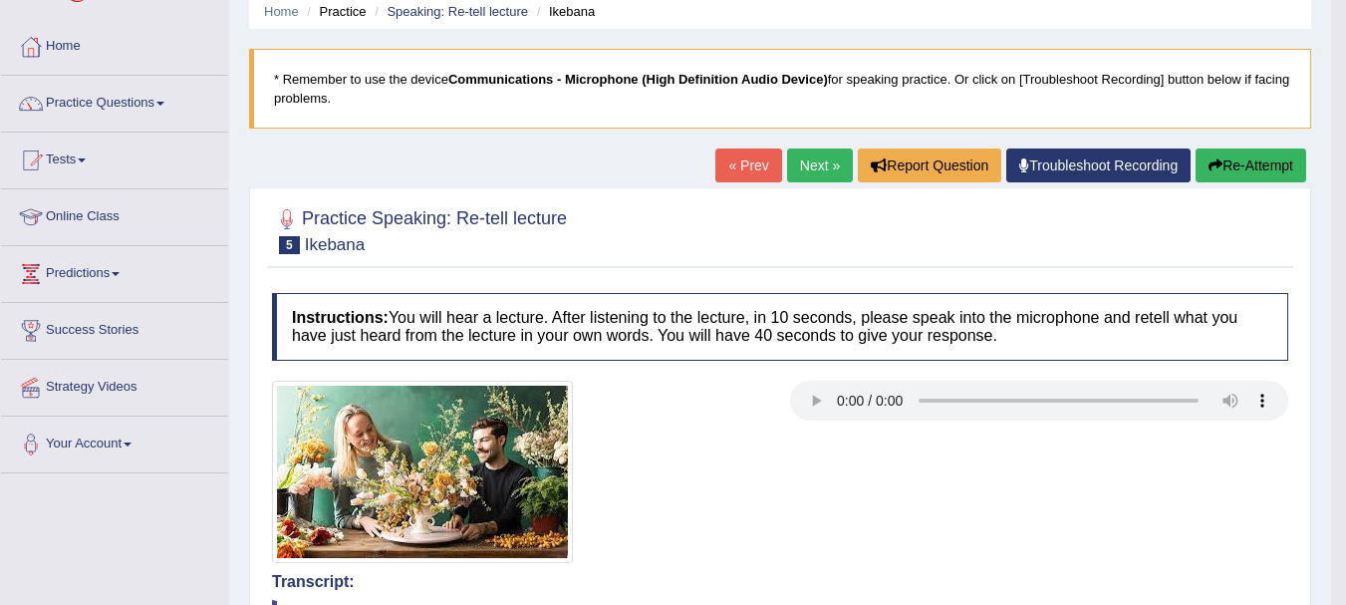
click at [801, 166] on link "Next »" at bounding box center [820, 165] width 66 height 34
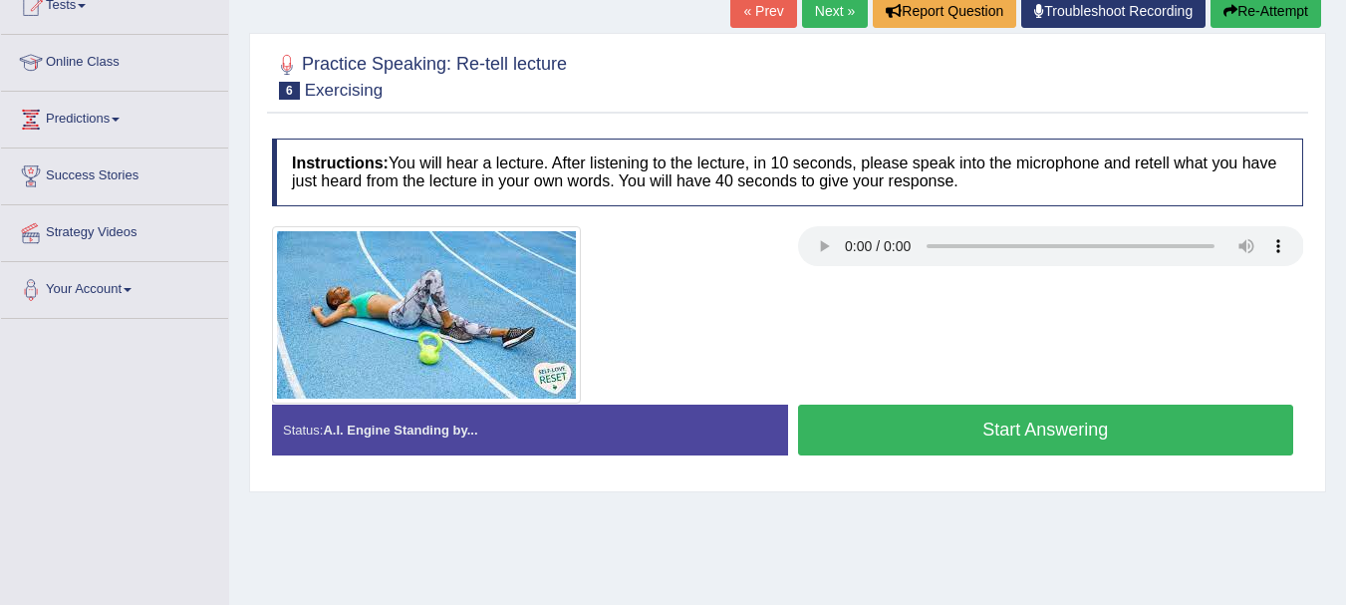
scroll to position [239, 0]
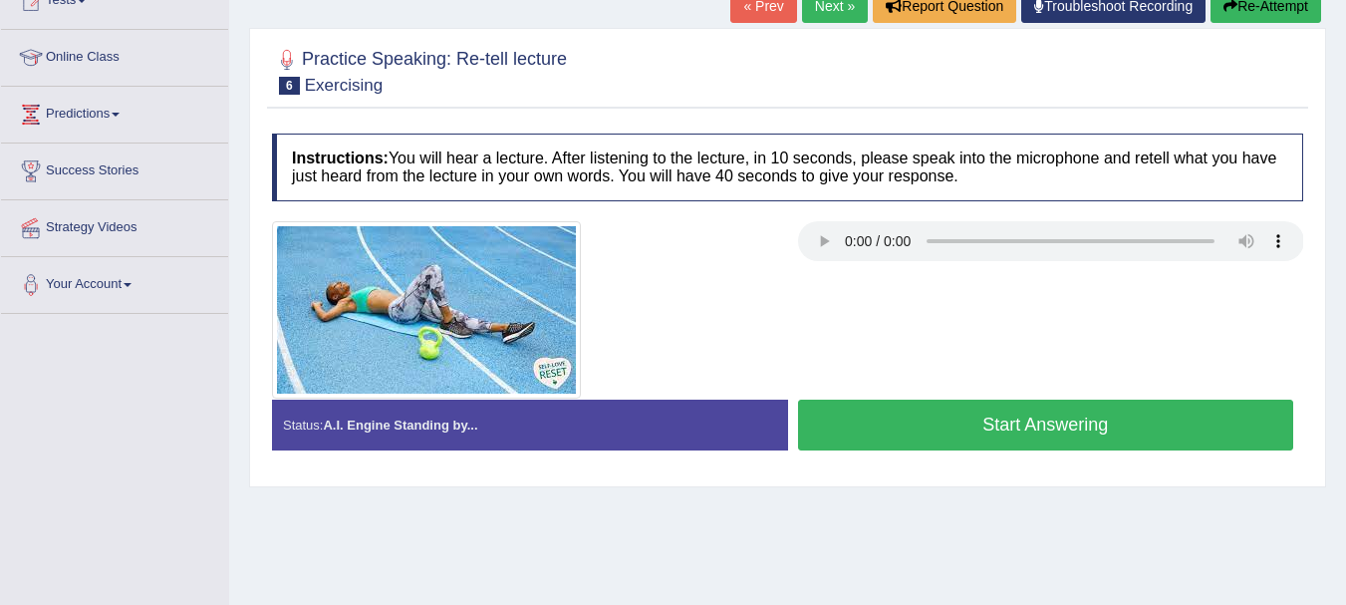
click at [956, 418] on button "Start Answering" at bounding box center [1046, 424] width 496 height 51
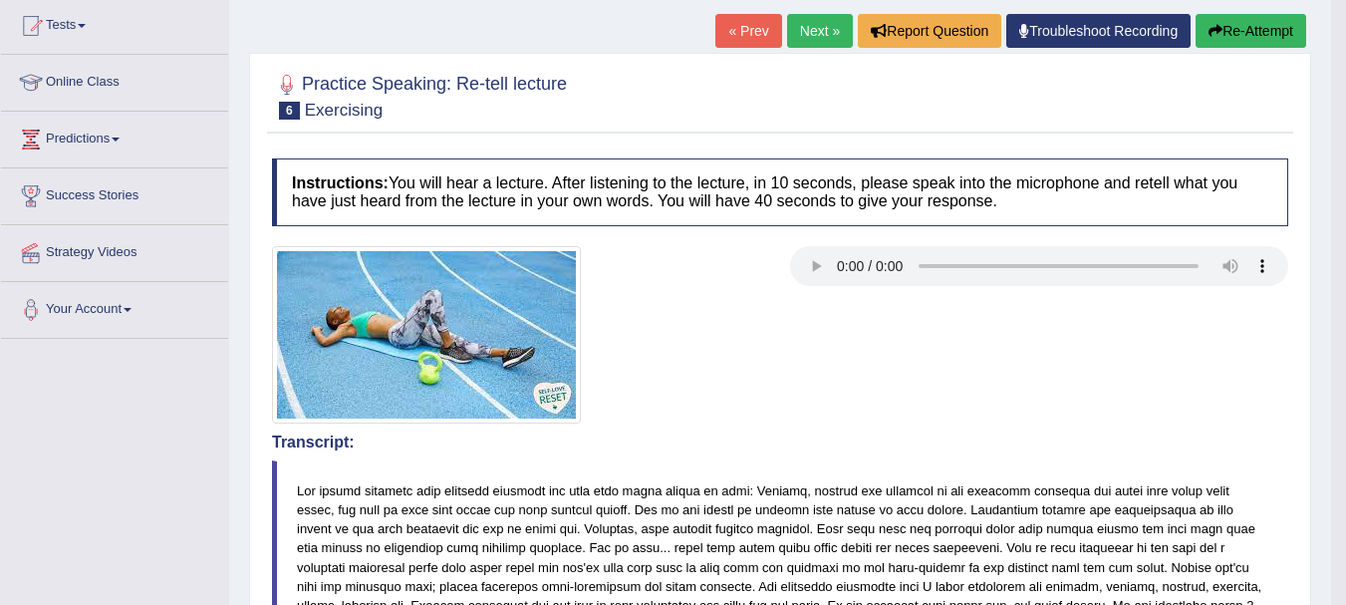
scroll to position [82, 0]
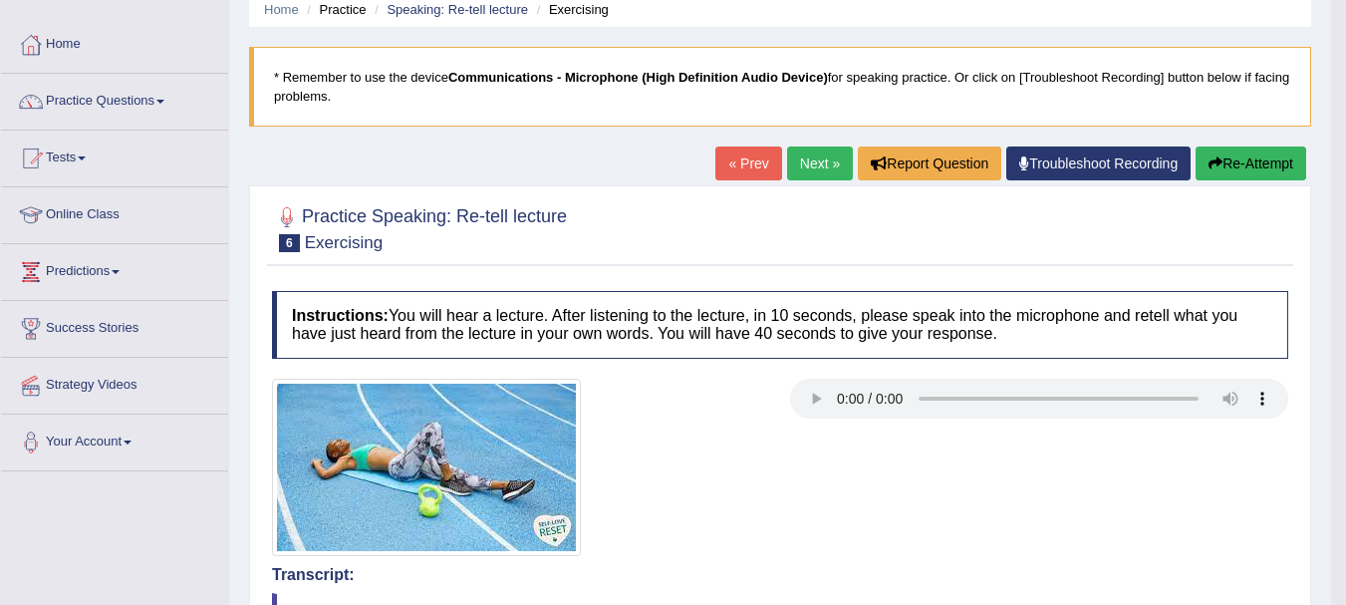
click at [806, 156] on link "Next »" at bounding box center [820, 163] width 66 height 34
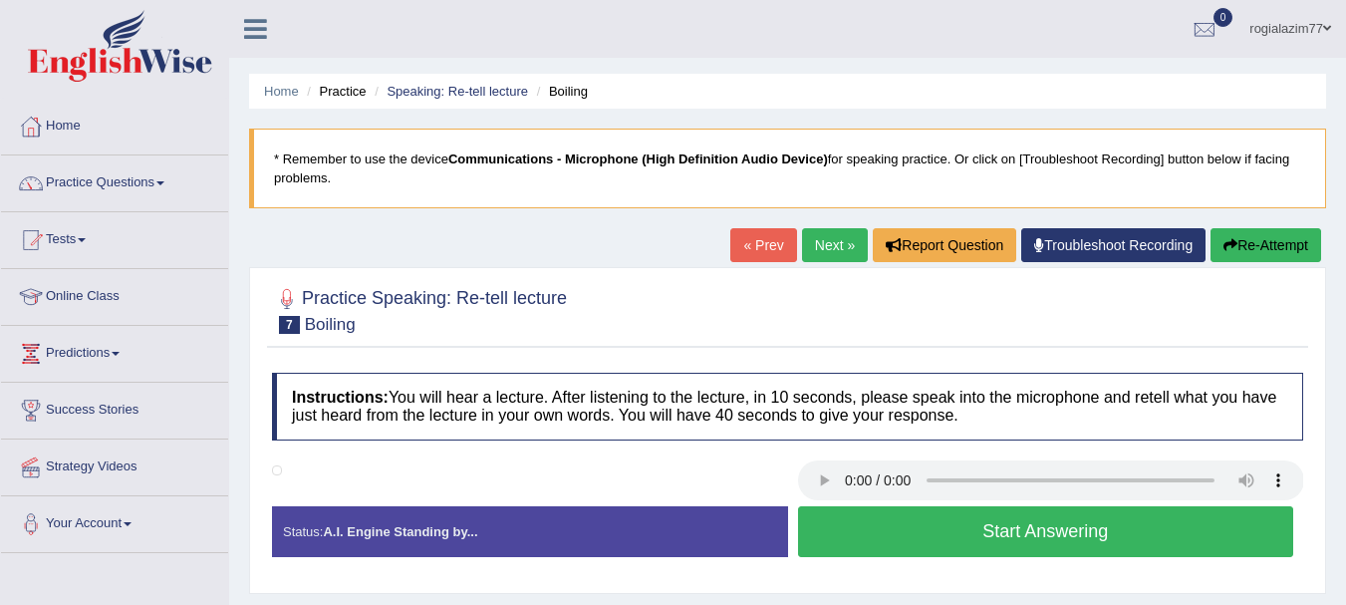
click at [911, 545] on button "Start Answering" at bounding box center [1046, 531] width 496 height 51
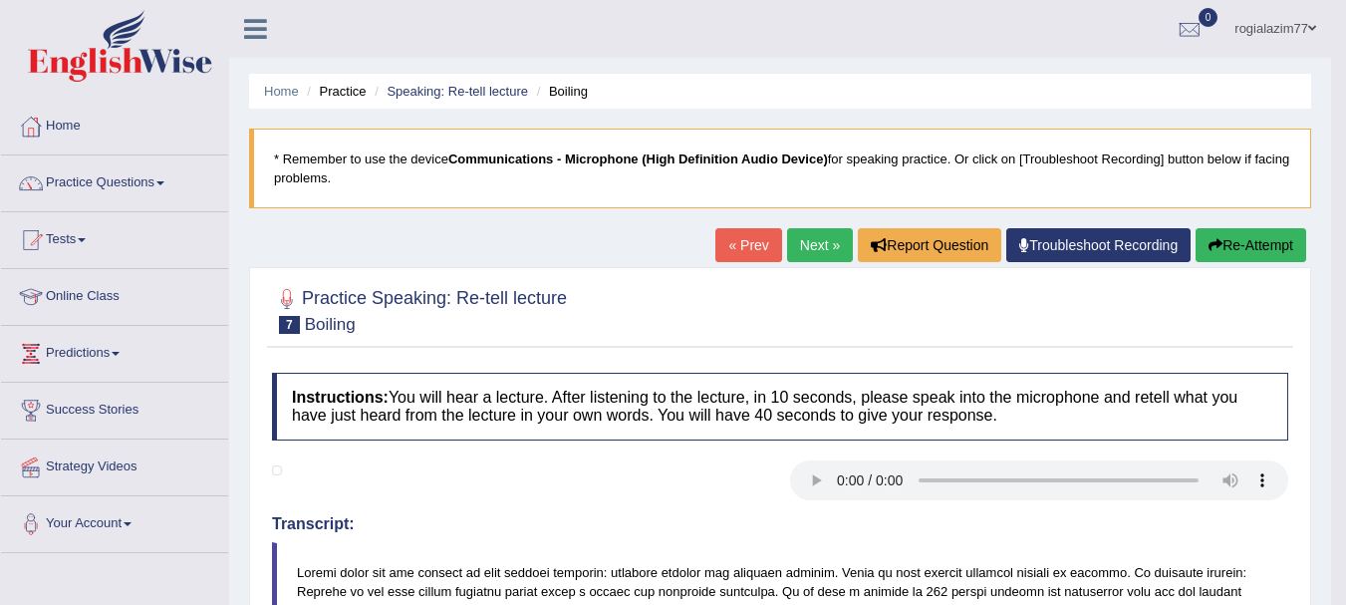
click at [811, 255] on link "Next »" at bounding box center [820, 245] width 66 height 34
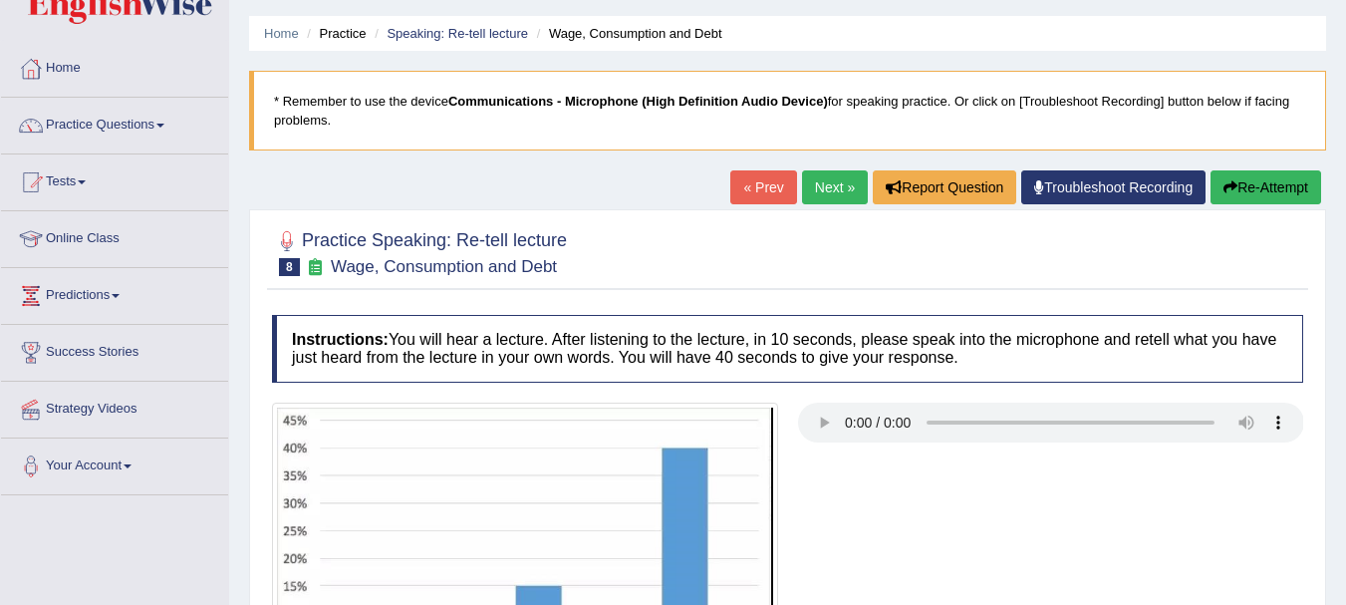
scroll to position [40, 0]
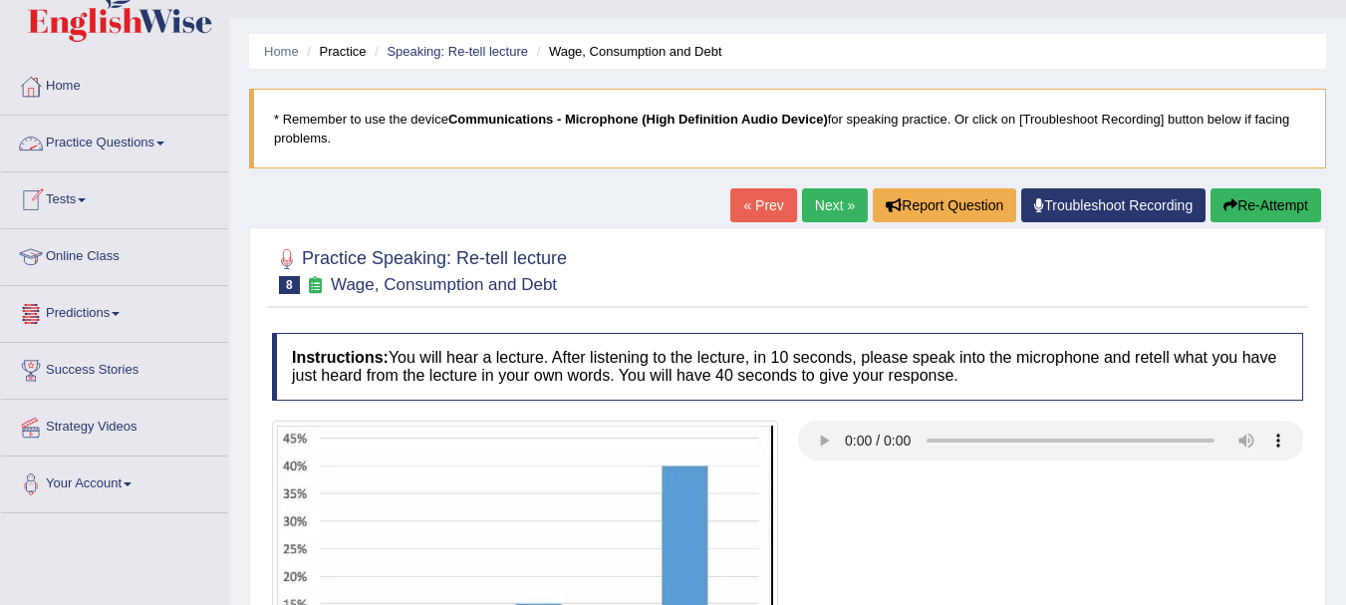
click at [168, 145] on link "Practice Questions" at bounding box center [114, 141] width 227 height 50
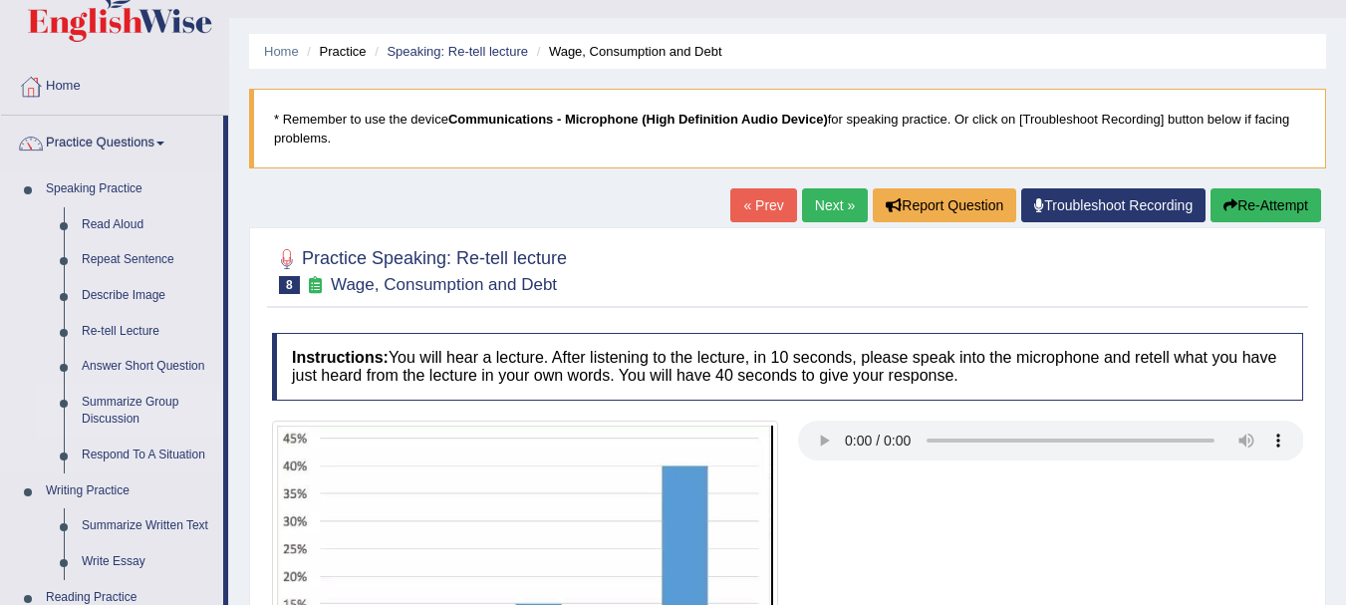
click at [137, 398] on link "Summarize Group Discussion" at bounding box center [148, 410] width 150 height 53
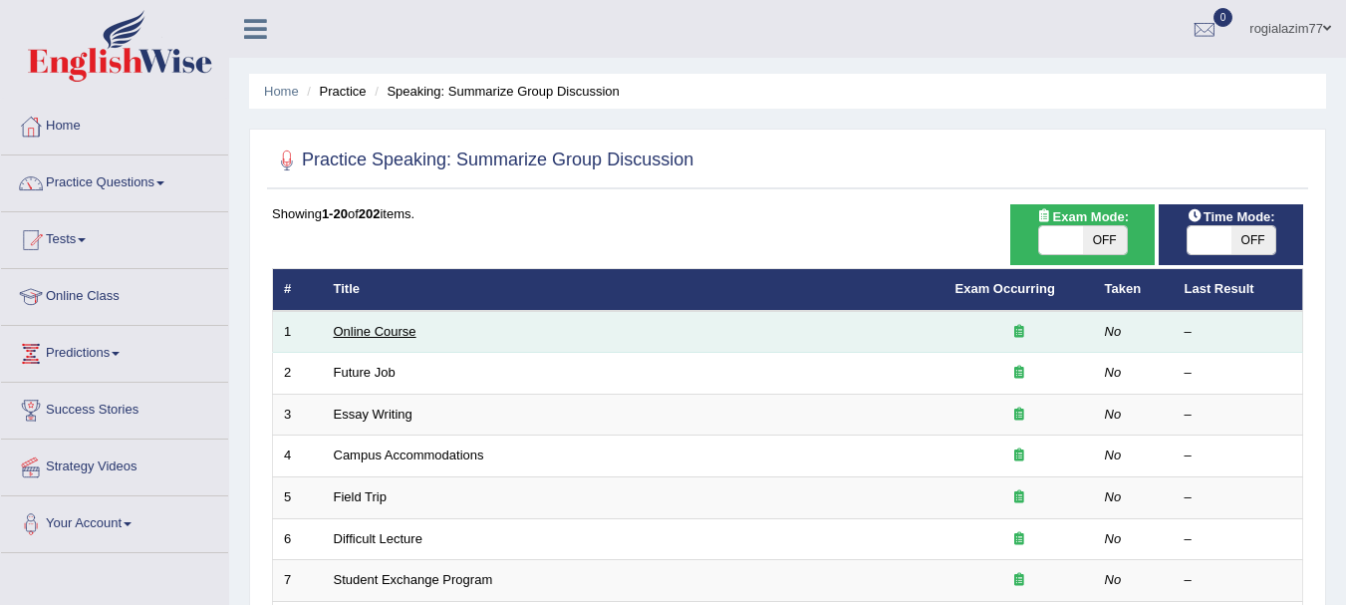
click at [347, 328] on link "Online Course" at bounding box center [375, 331] width 83 height 15
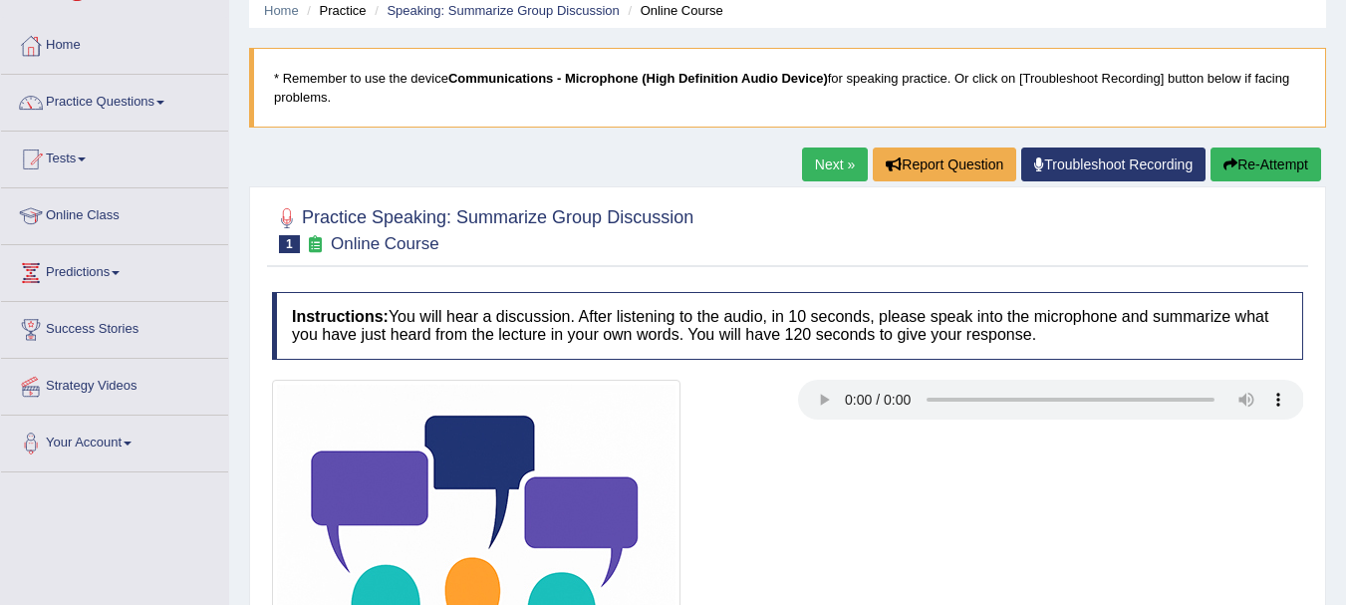
scroll to position [120, 0]
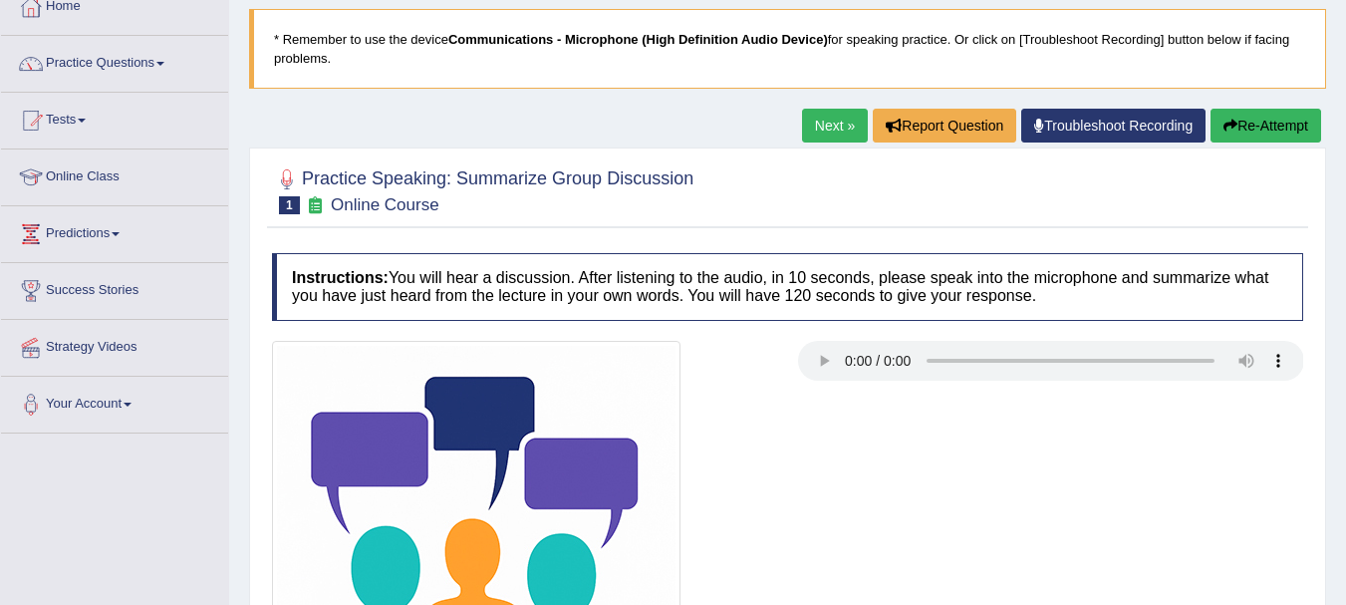
click at [943, 469] on div at bounding box center [787, 545] width 1051 height 408
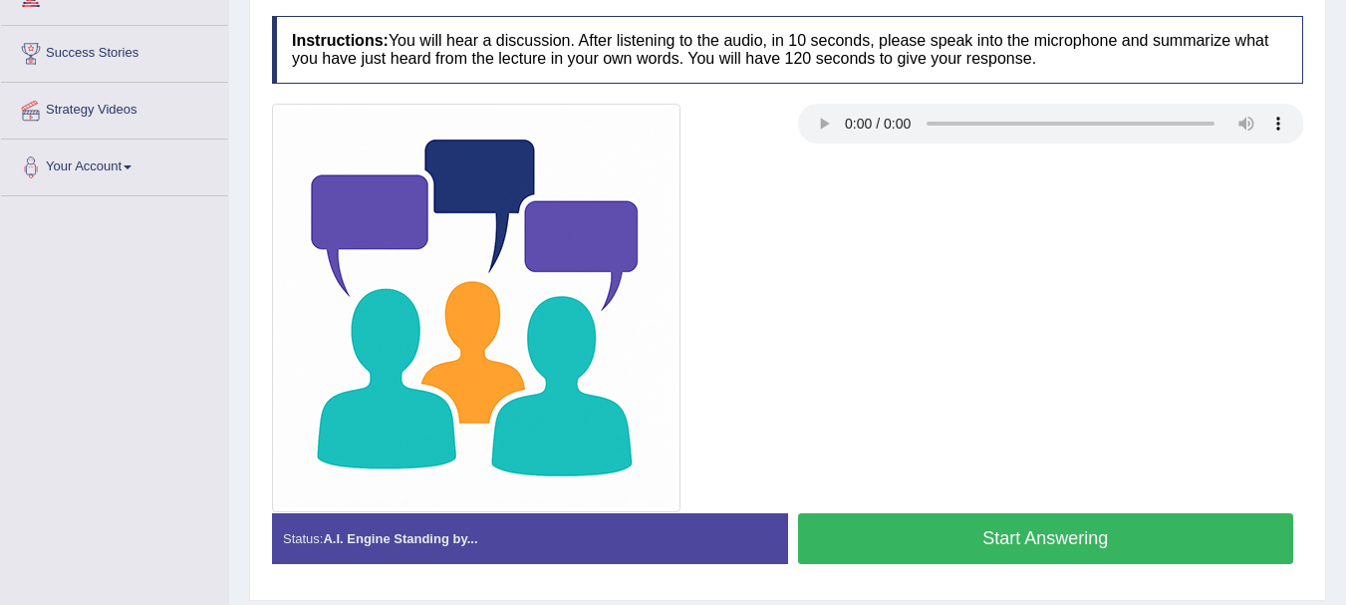
scroll to position [359, 0]
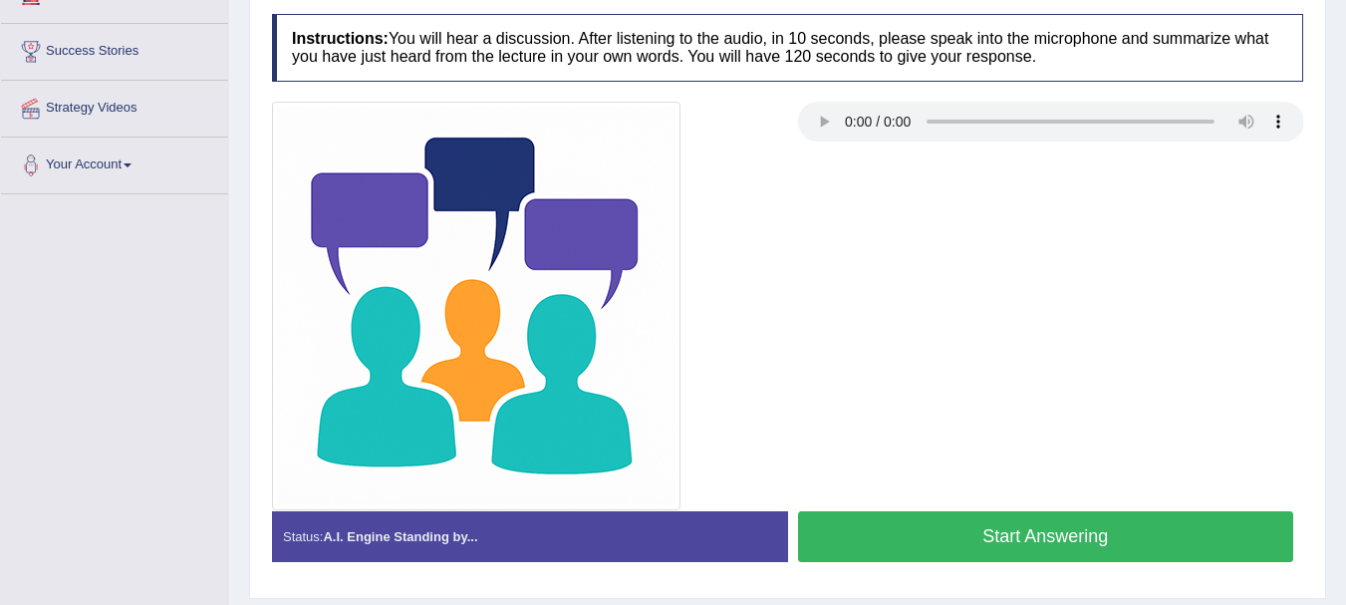
click at [1124, 532] on button "Start Answering" at bounding box center [1046, 536] width 496 height 51
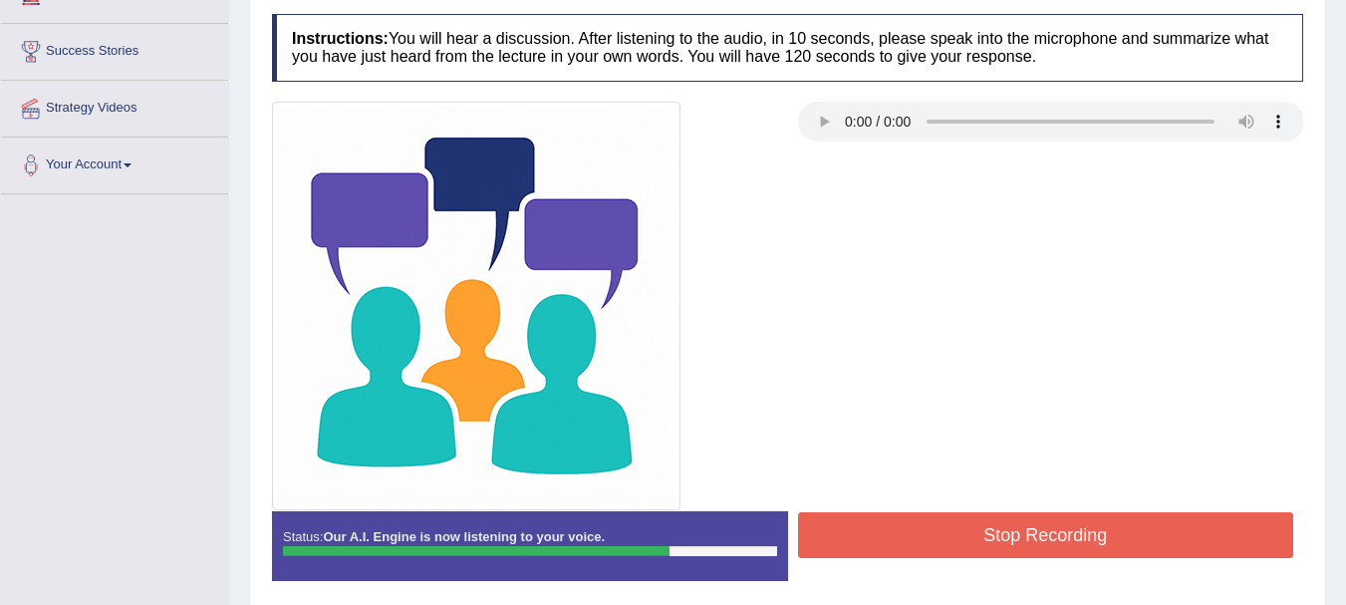
click at [1123, 532] on button "Stop Recording" at bounding box center [1046, 535] width 496 height 46
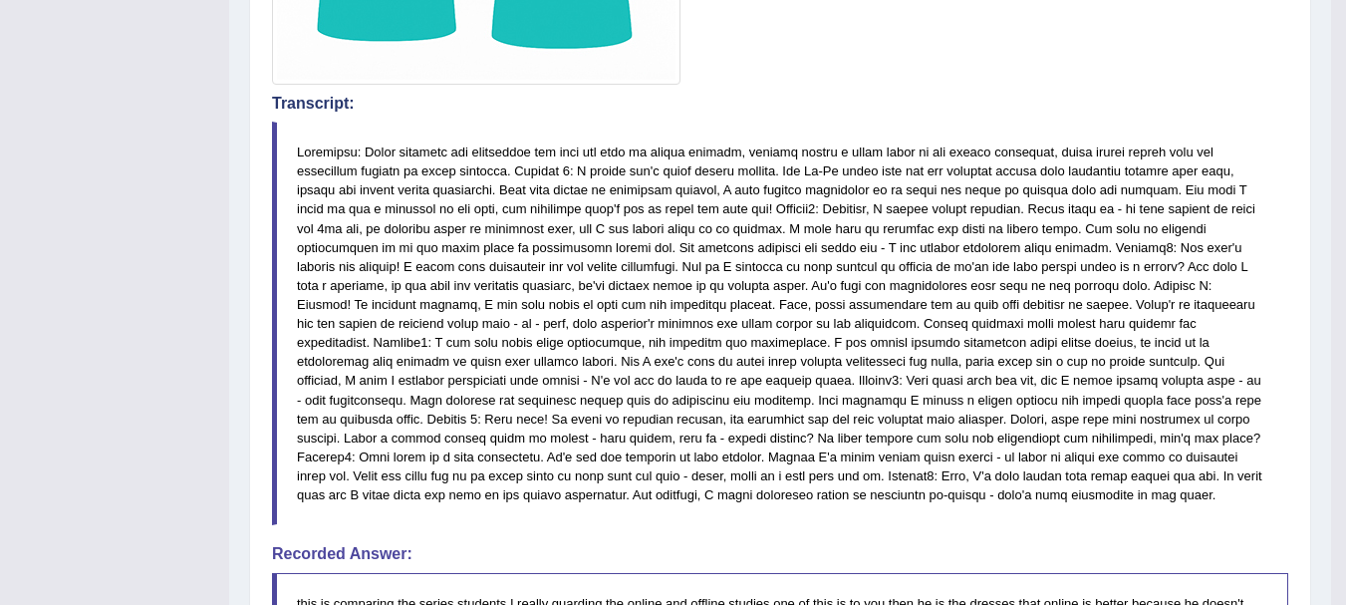
scroll to position [780, 0]
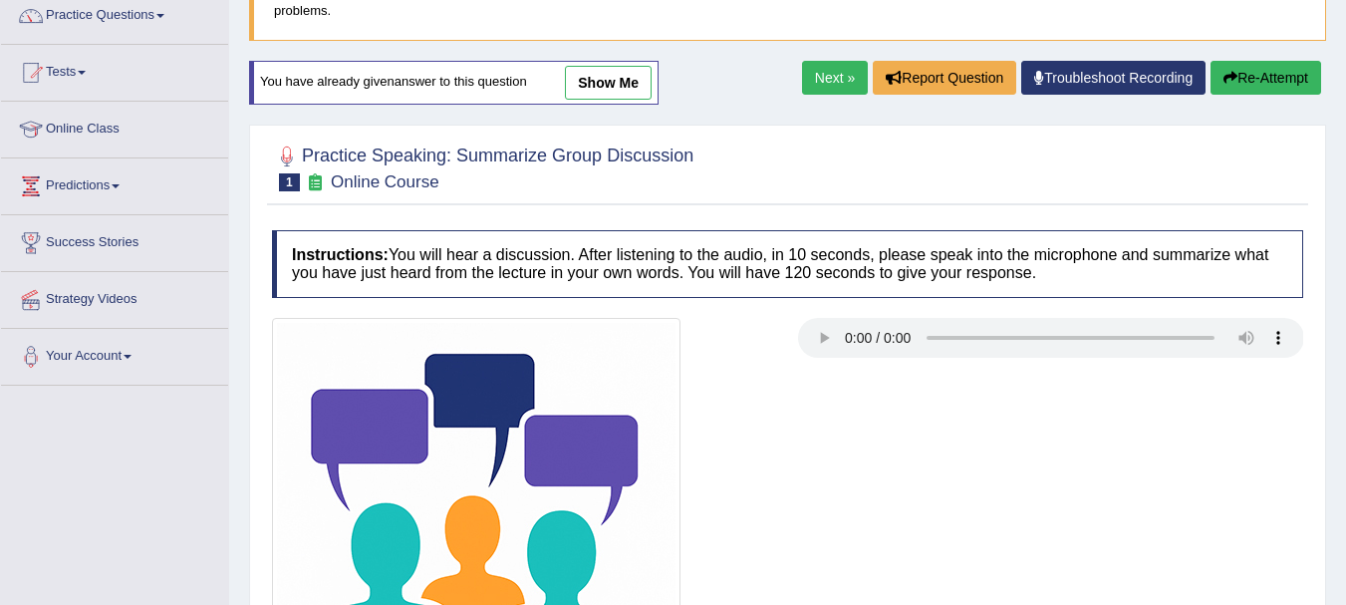
scroll to position [124, 0]
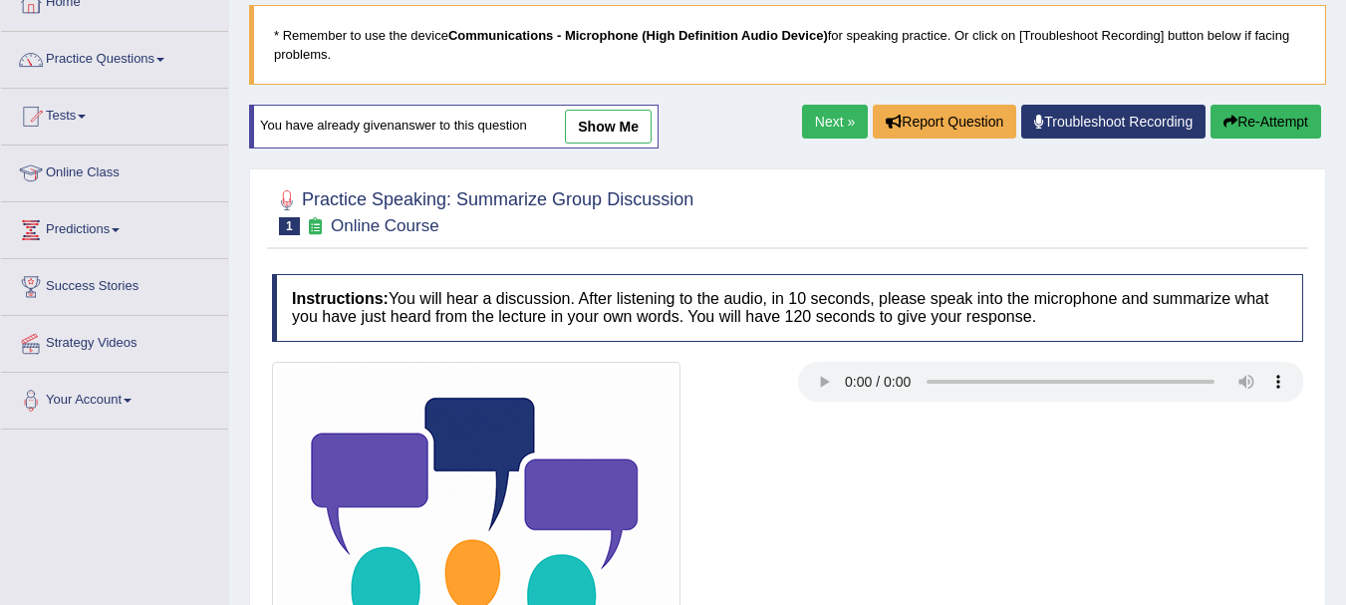
click at [812, 121] on link "Next »" at bounding box center [835, 122] width 66 height 34
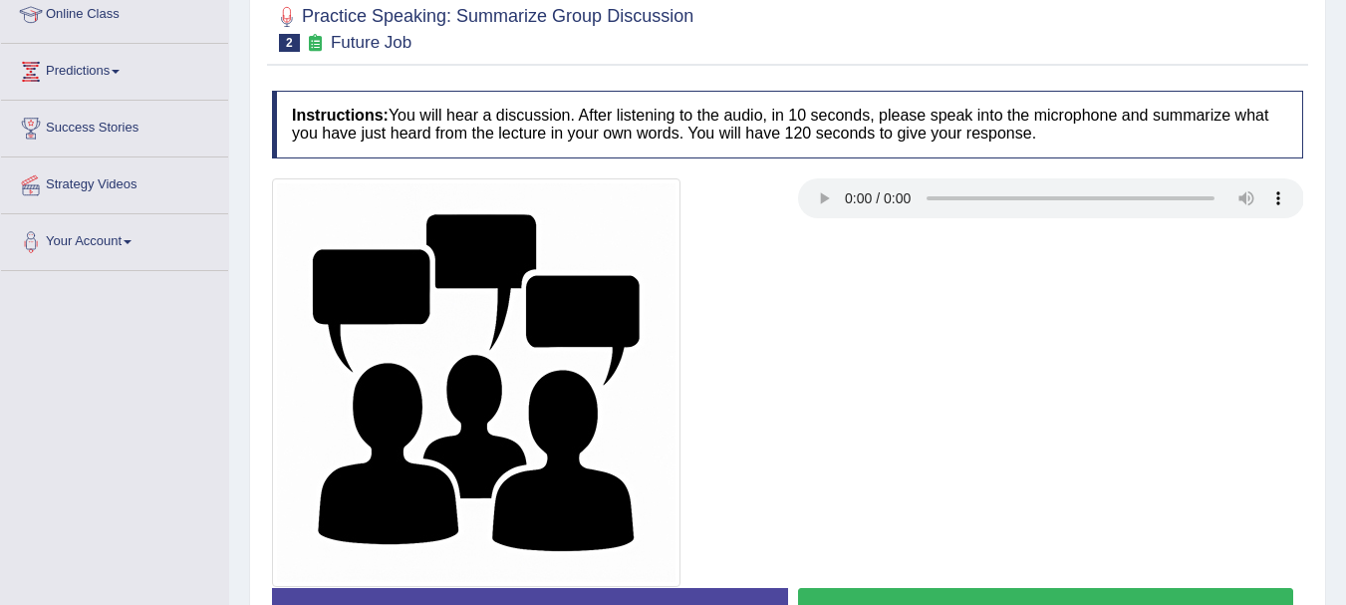
scroll to position [319, 0]
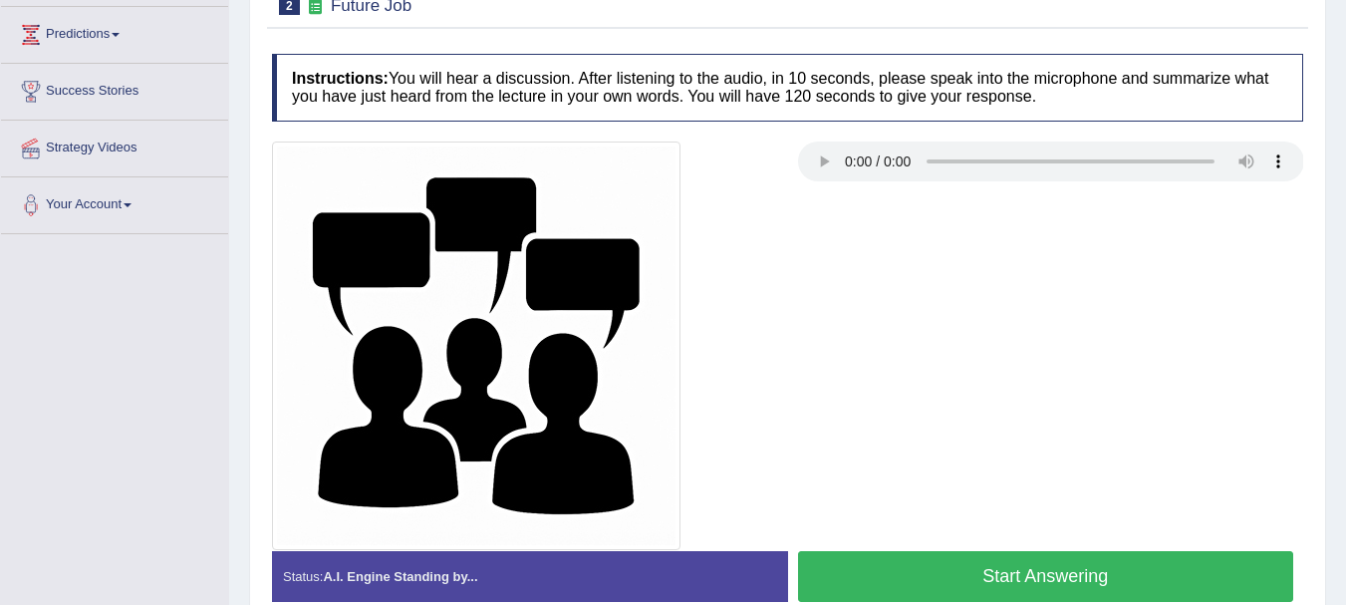
click at [1153, 573] on button "Start Answering" at bounding box center [1046, 576] width 496 height 51
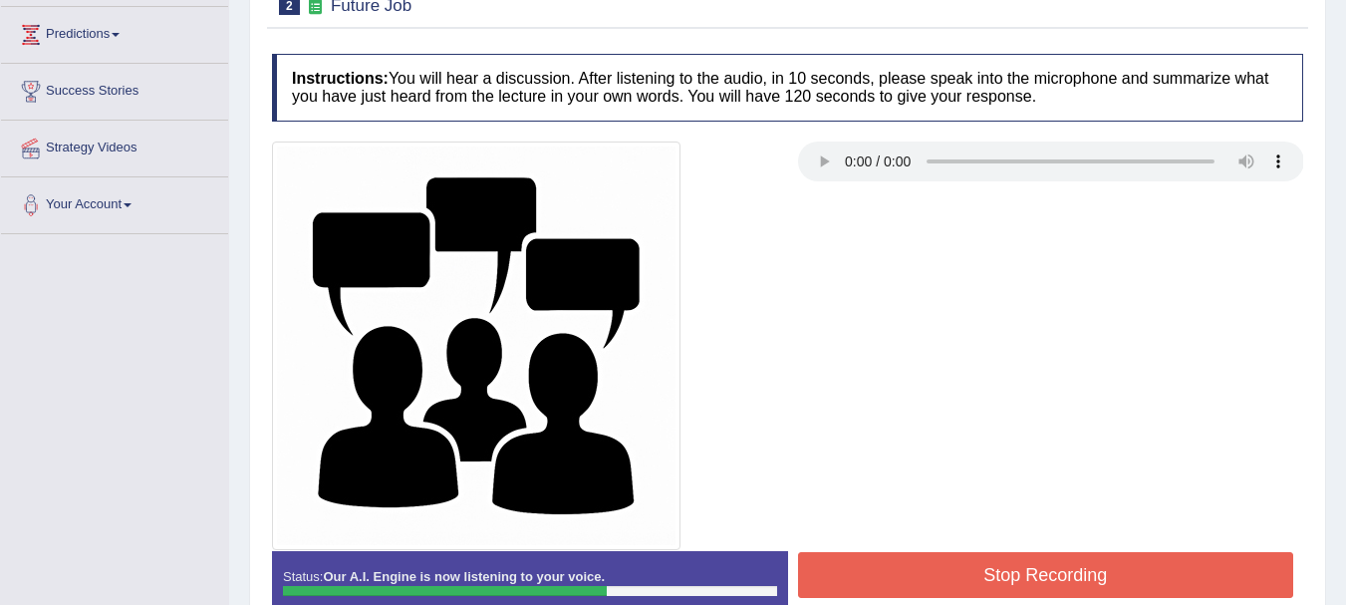
click at [1153, 573] on button "Stop Recording" at bounding box center [1046, 575] width 496 height 46
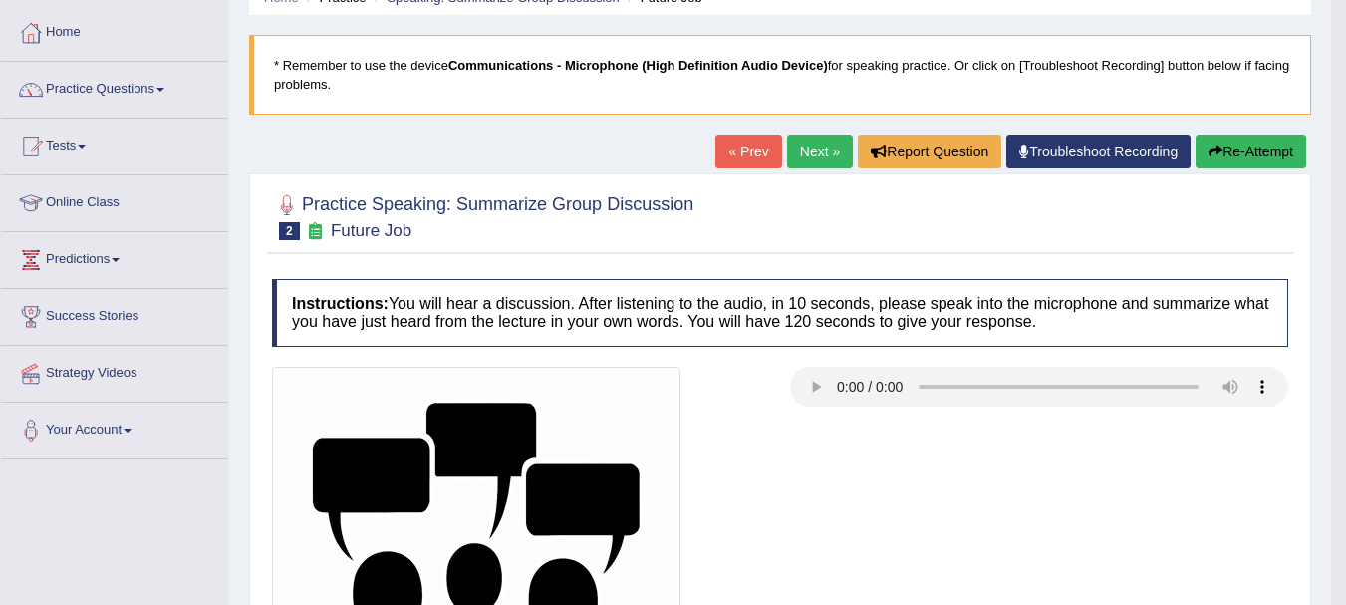
scroll to position [0, 0]
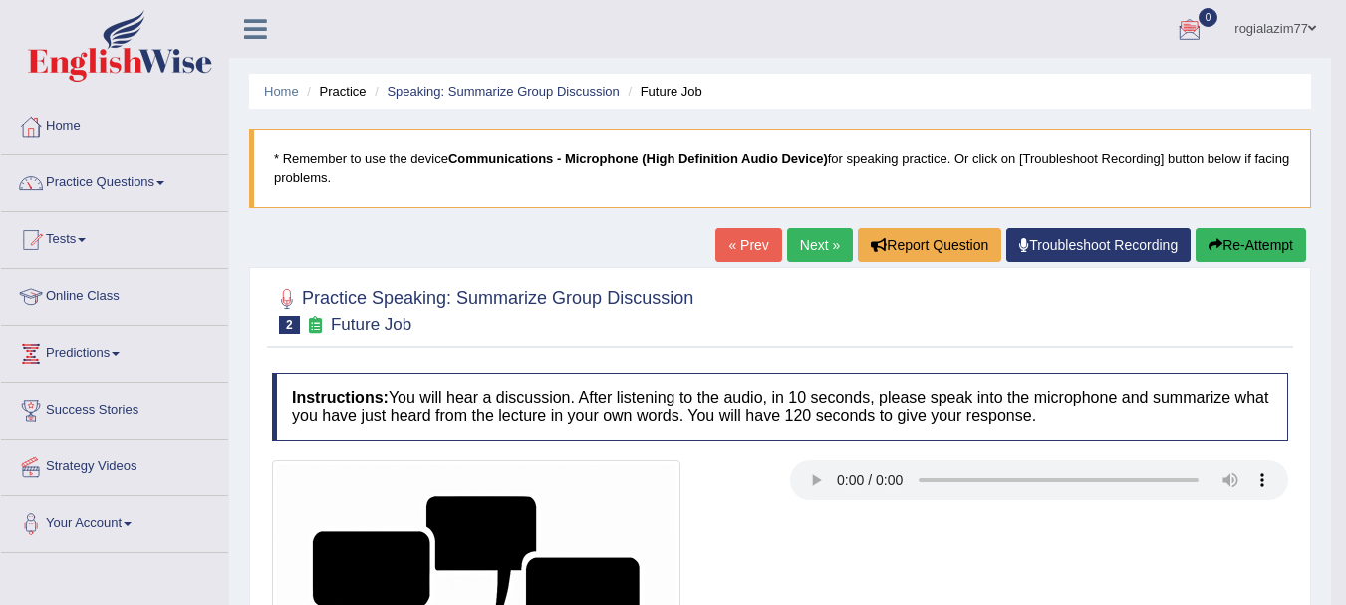
click at [810, 240] on link "Next »" at bounding box center [820, 245] width 66 height 34
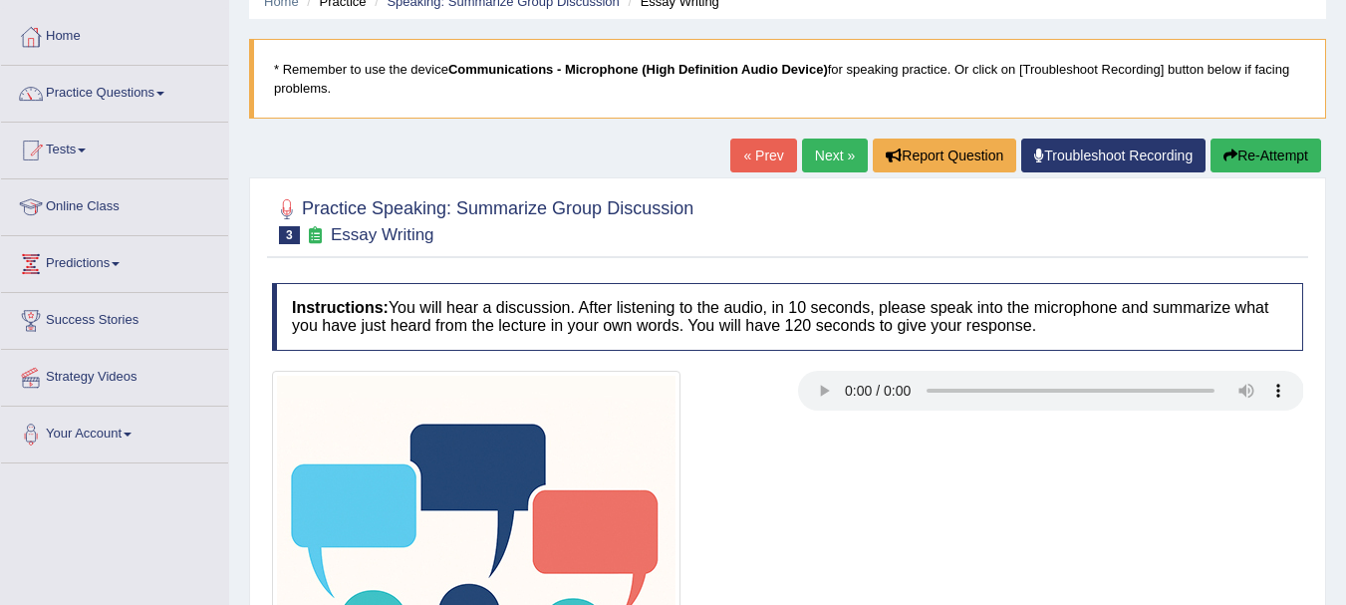
scroll to position [80, 0]
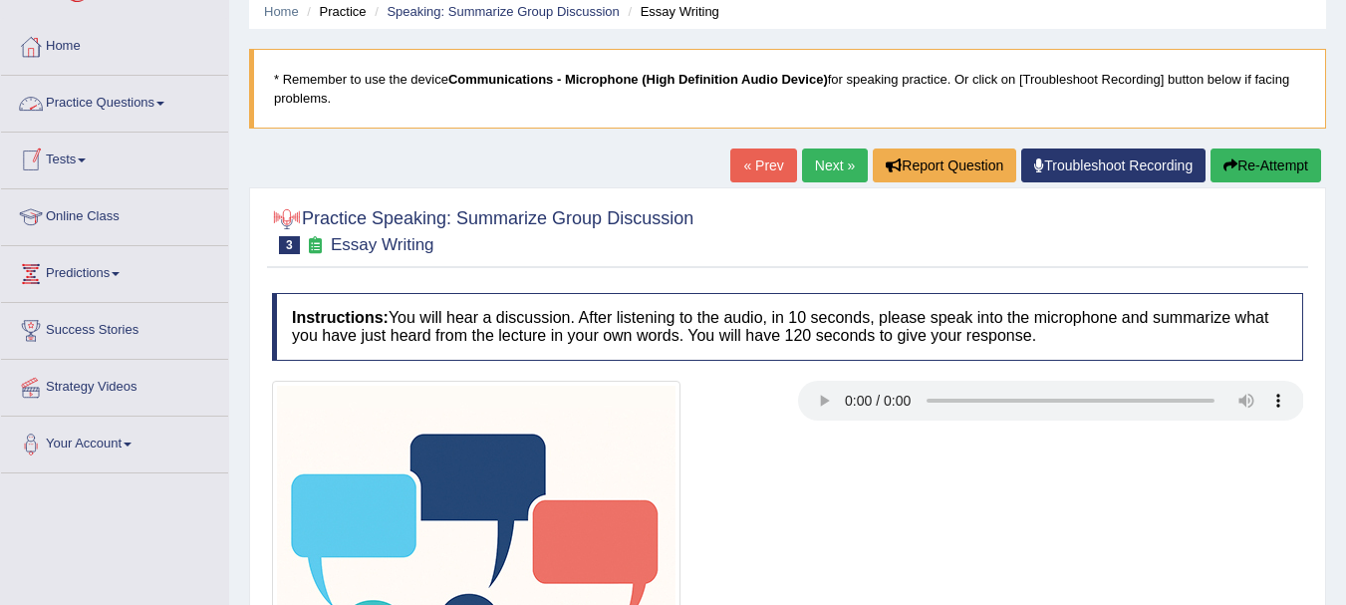
click at [164, 102] on span at bounding box center [160, 104] width 8 height 4
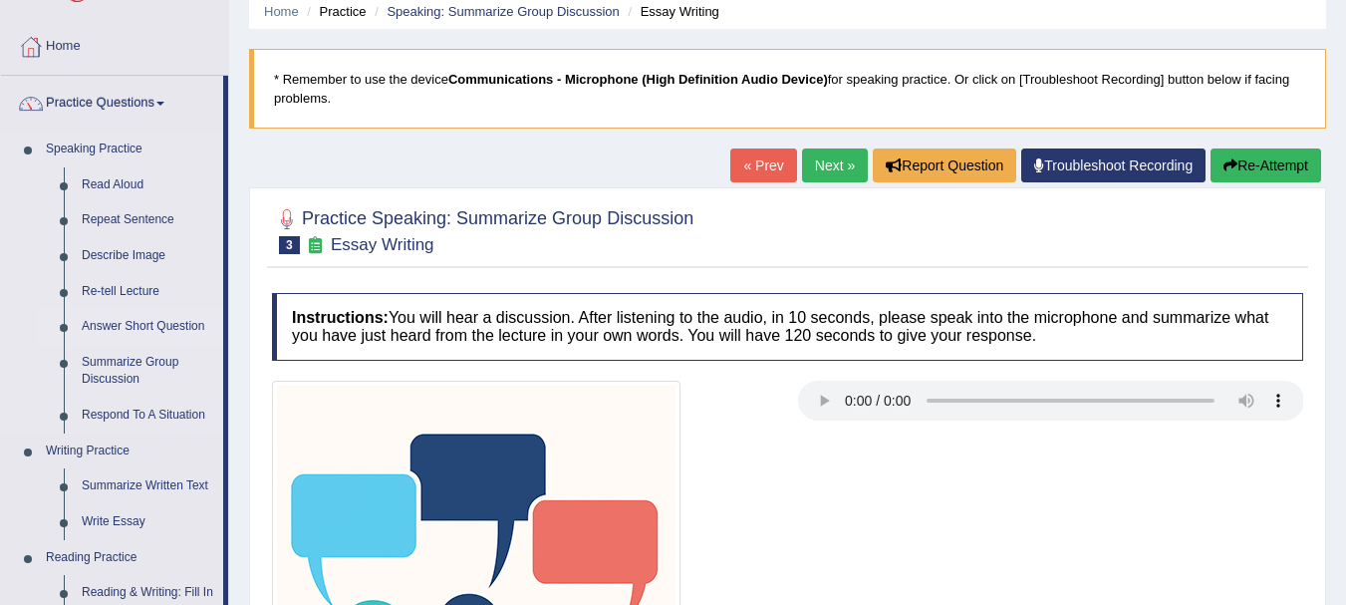
click at [132, 327] on link "Answer Short Question" at bounding box center [148, 327] width 150 height 36
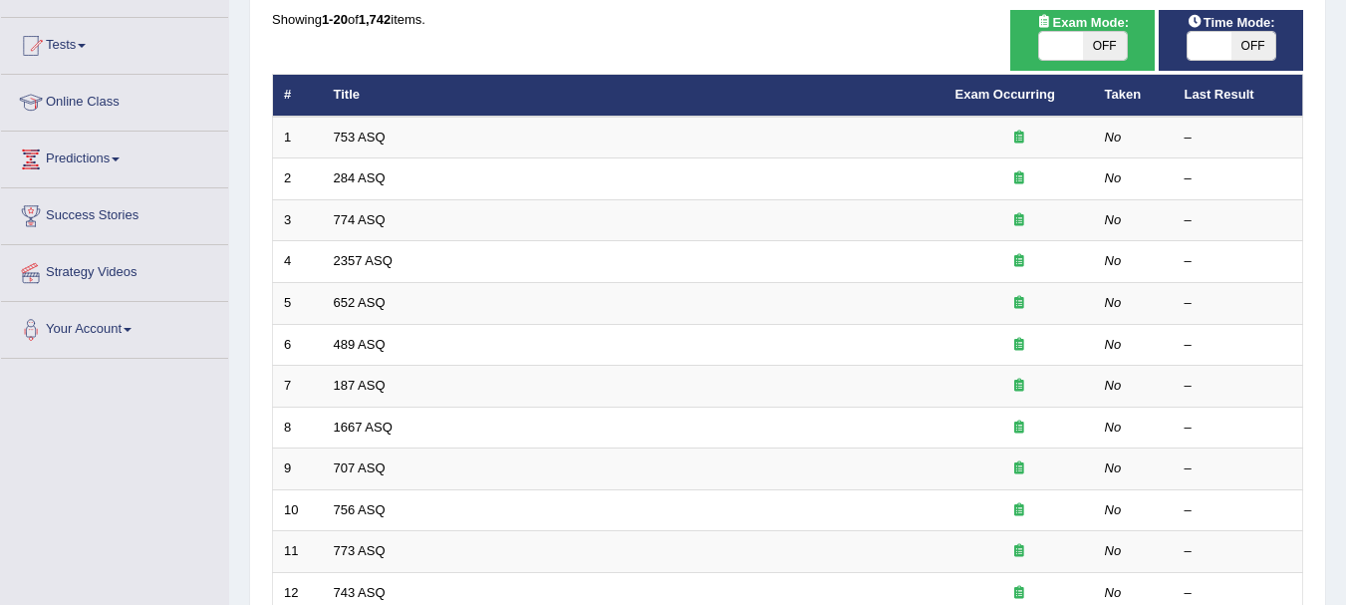
scroll to position [199, 0]
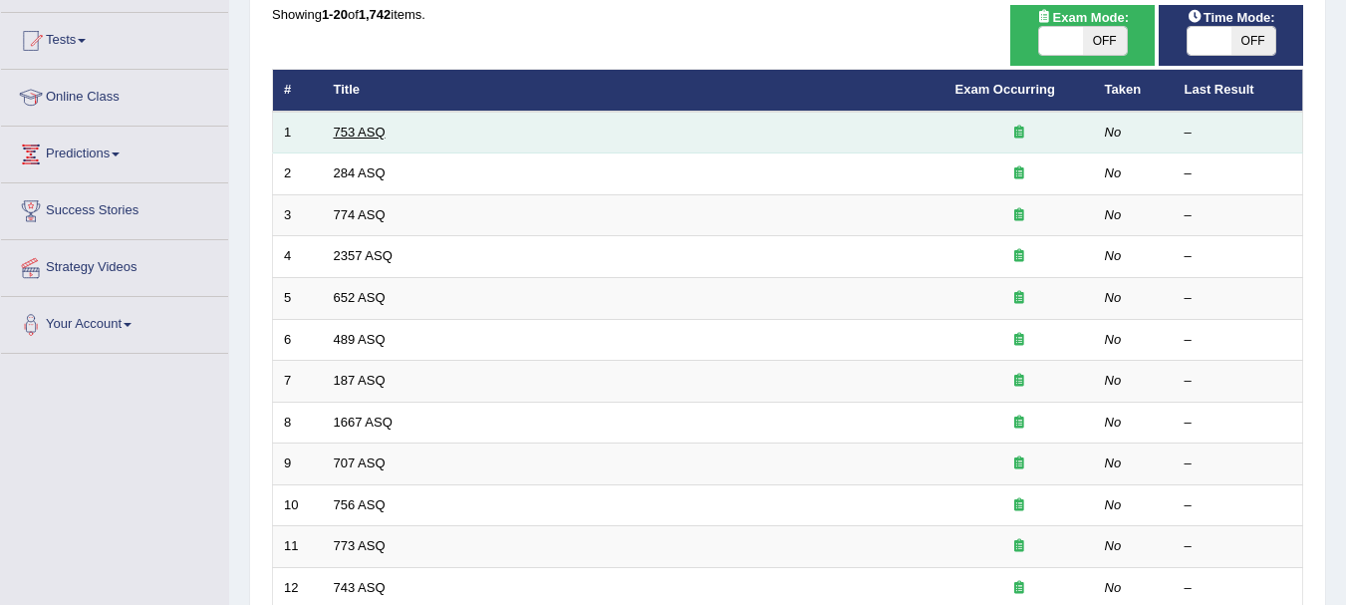
click at [343, 136] on link "753 ASQ" at bounding box center [360, 131] width 52 height 15
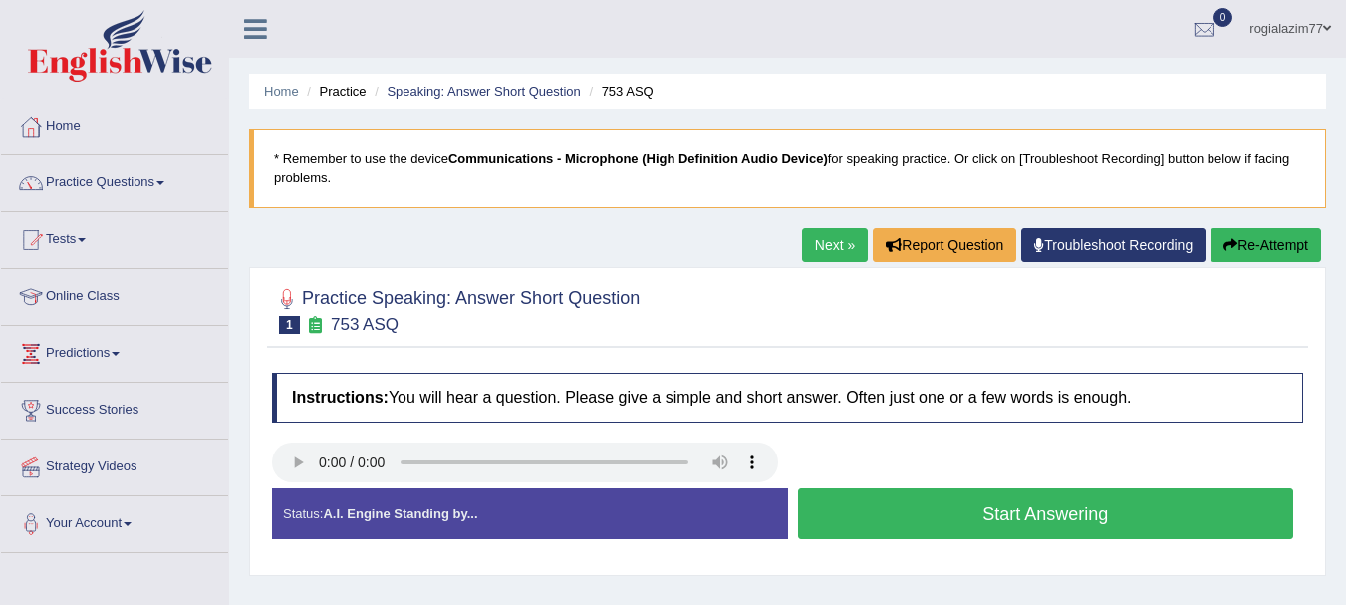
click at [1027, 495] on button "Start Answering" at bounding box center [1046, 513] width 496 height 51
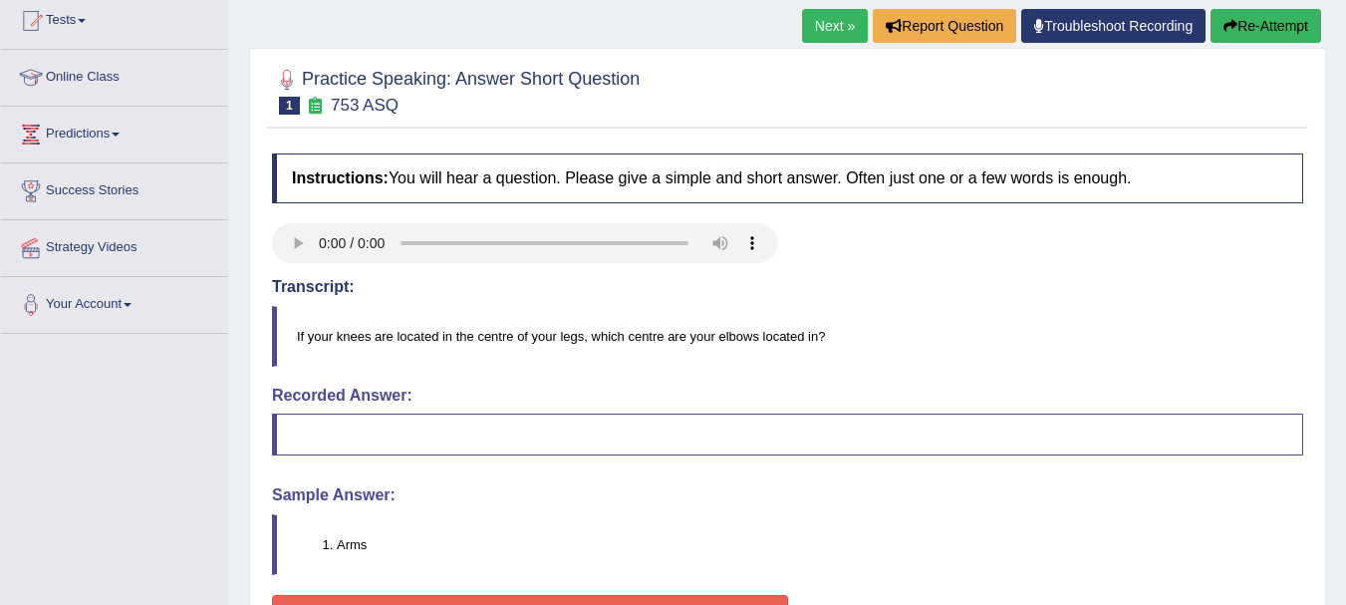
scroll to position [199, 0]
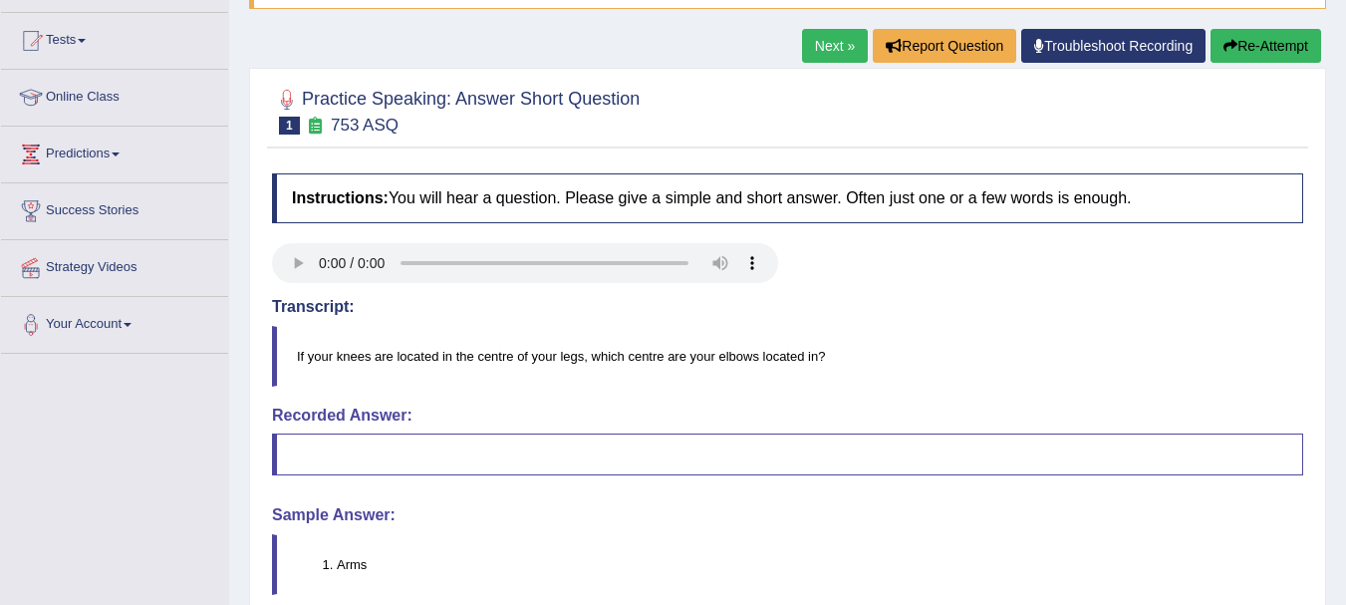
click at [1251, 40] on button "Re-Attempt" at bounding box center [1265, 46] width 111 height 34
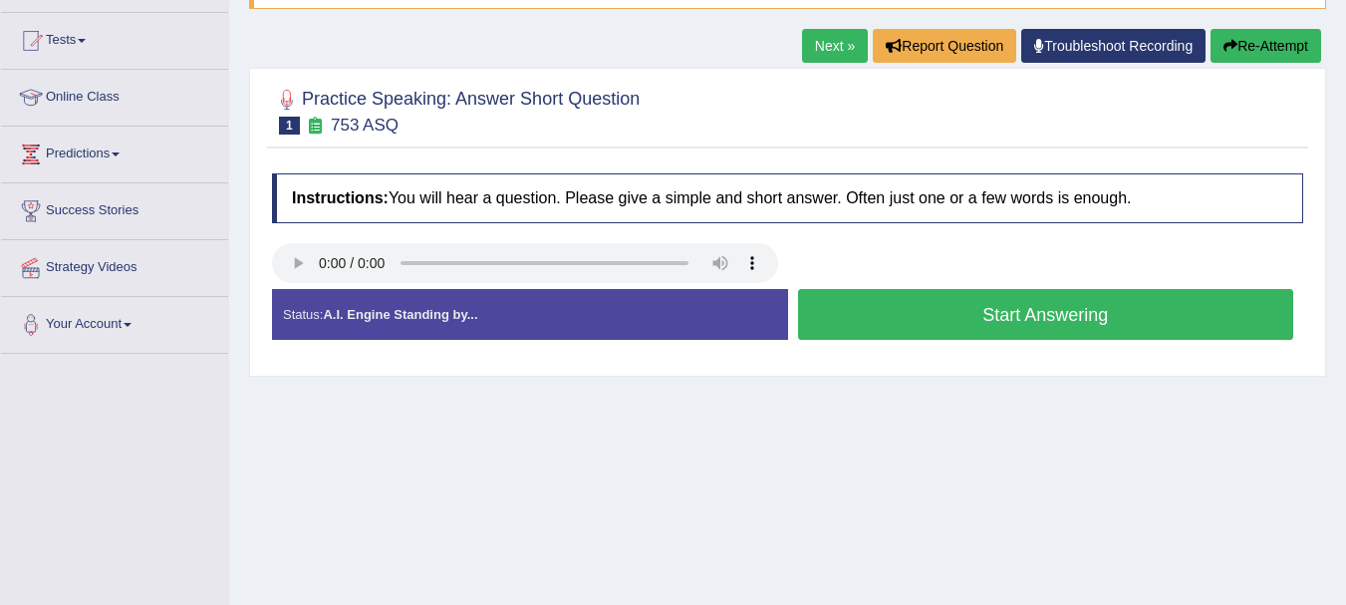
click at [895, 302] on button "Start Answering" at bounding box center [1046, 314] width 496 height 51
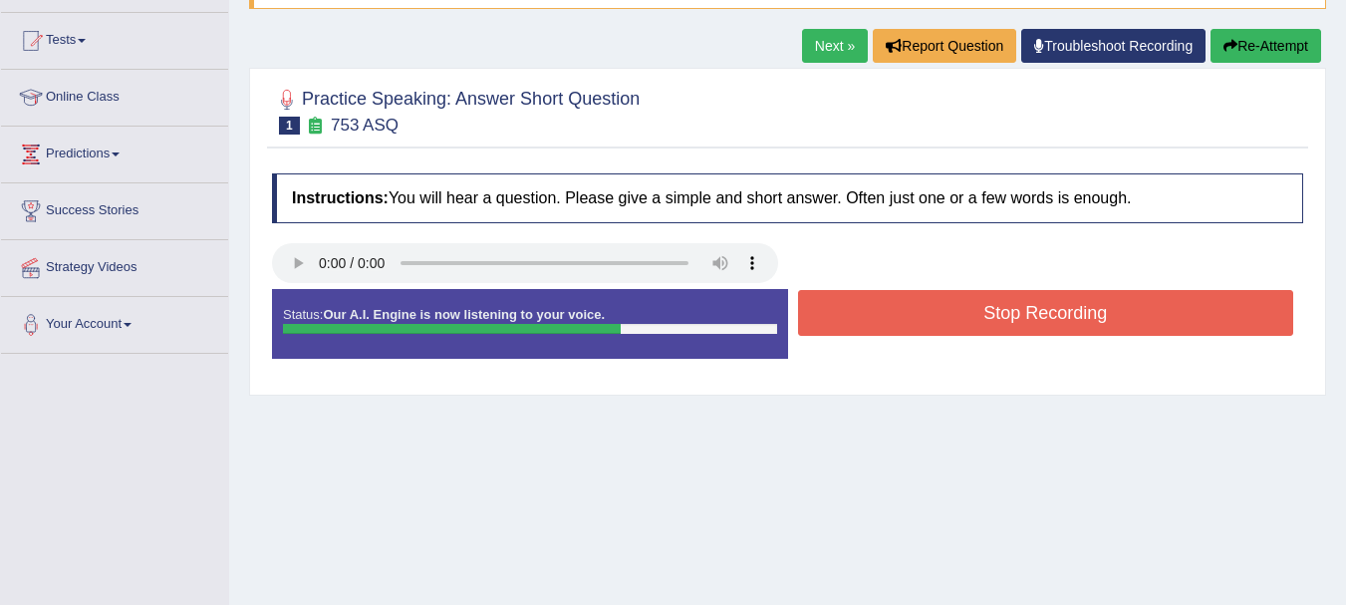
click at [895, 302] on button "Stop Recording" at bounding box center [1046, 313] width 496 height 46
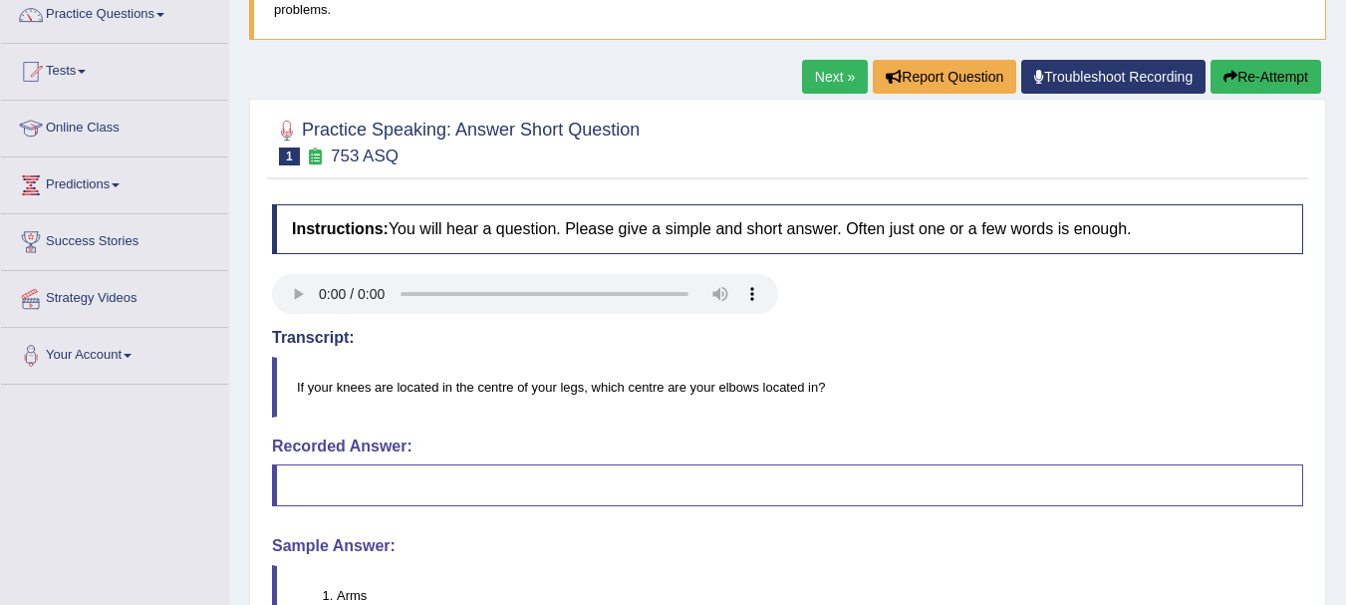
scroll to position [159, 0]
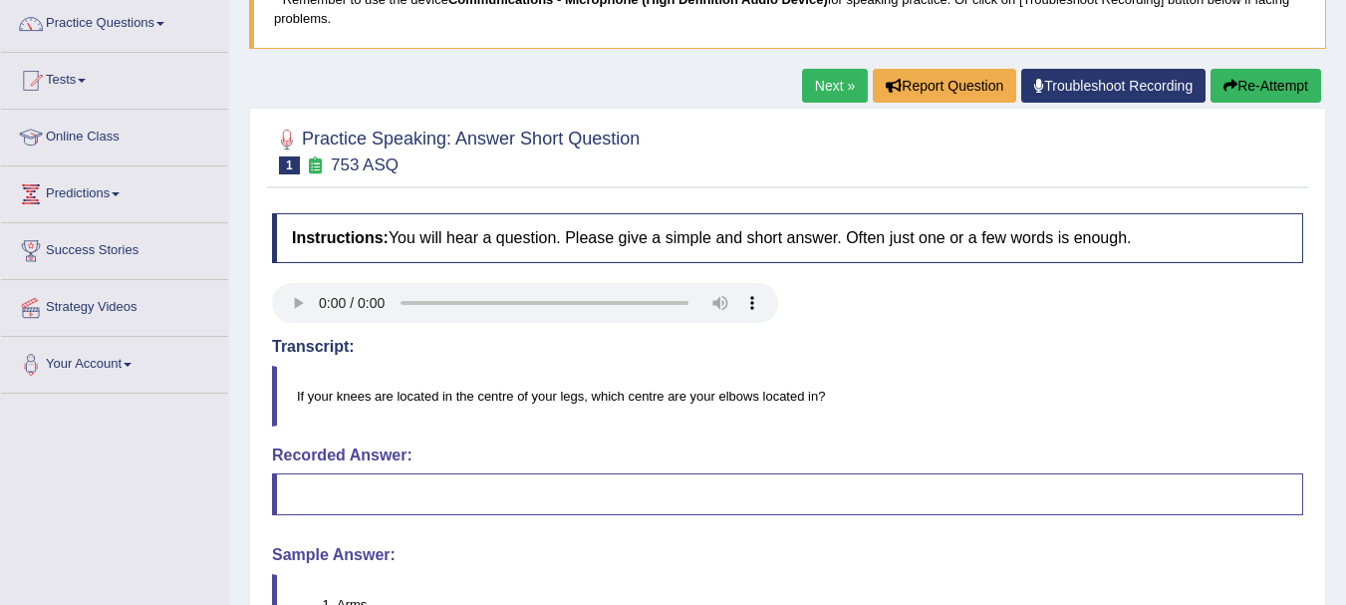
click at [1262, 79] on button "Re-Attempt" at bounding box center [1265, 86] width 111 height 34
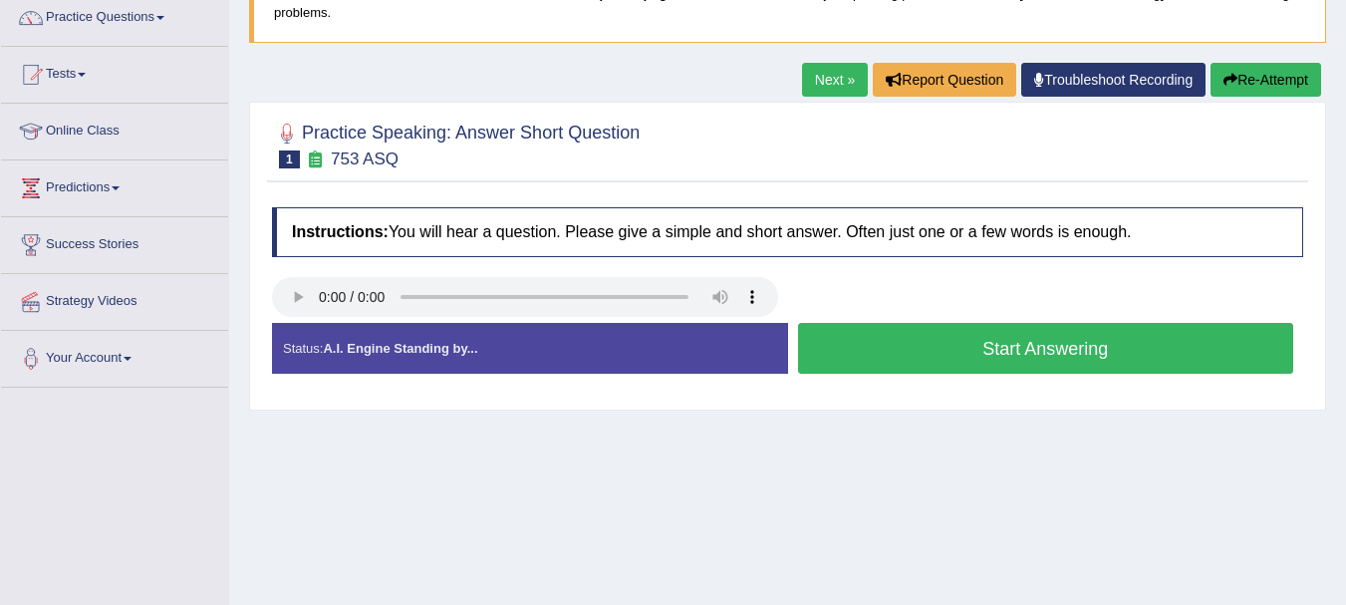
click at [948, 342] on button "Start Answering" at bounding box center [1046, 348] width 496 height 51
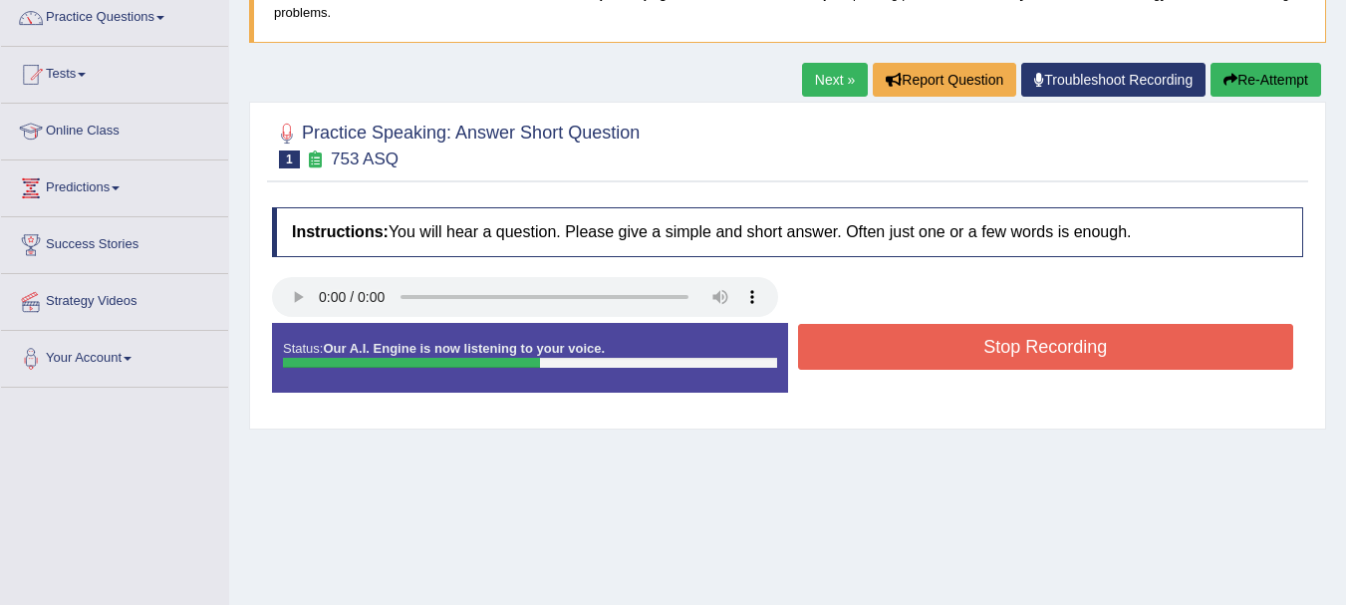
click at [948, 342] on button "Stop Recording" at bounding box center [1046, 347] width 496 height 46
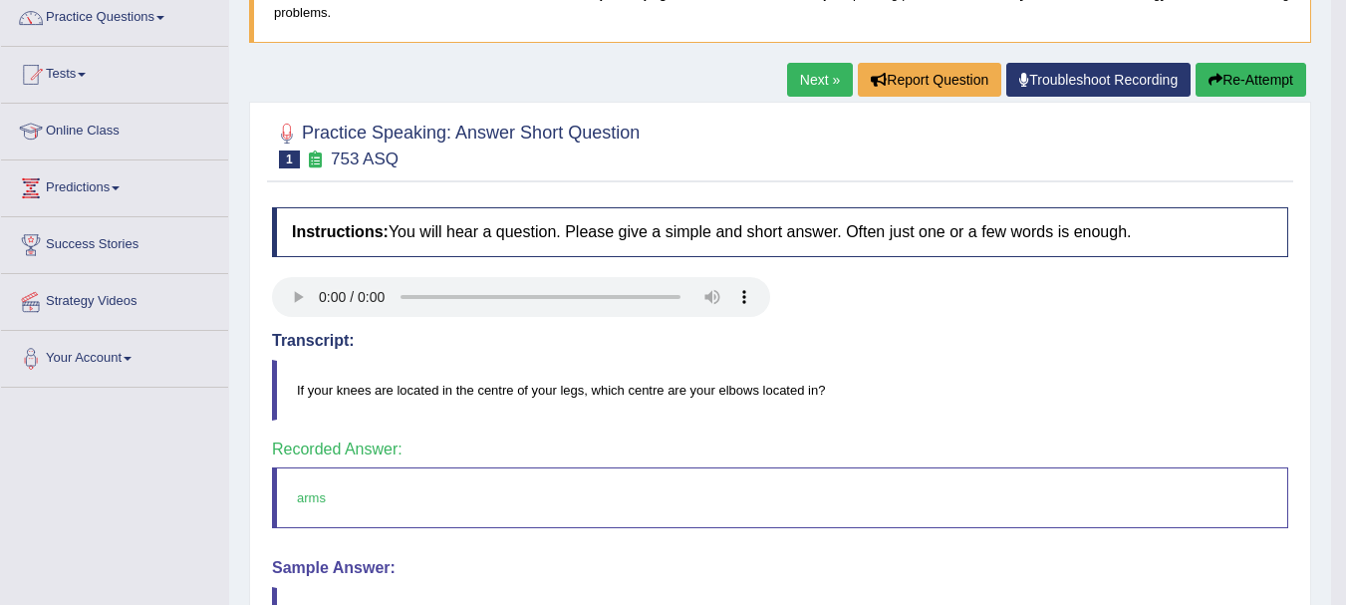
click at [816, 76] on link "Next »" at bounding box center [820, 80] width 66 height 34
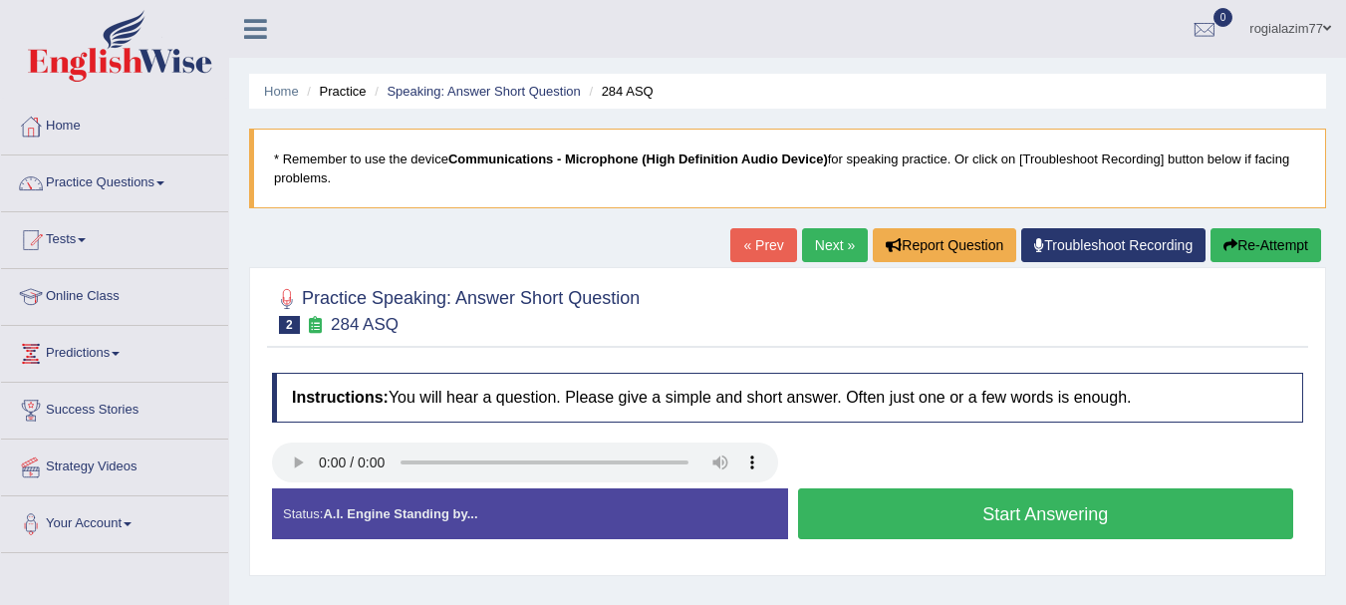
click at [918, 518] on button "Start Answering" at bounding box center [1046, 513] width 496 height 51
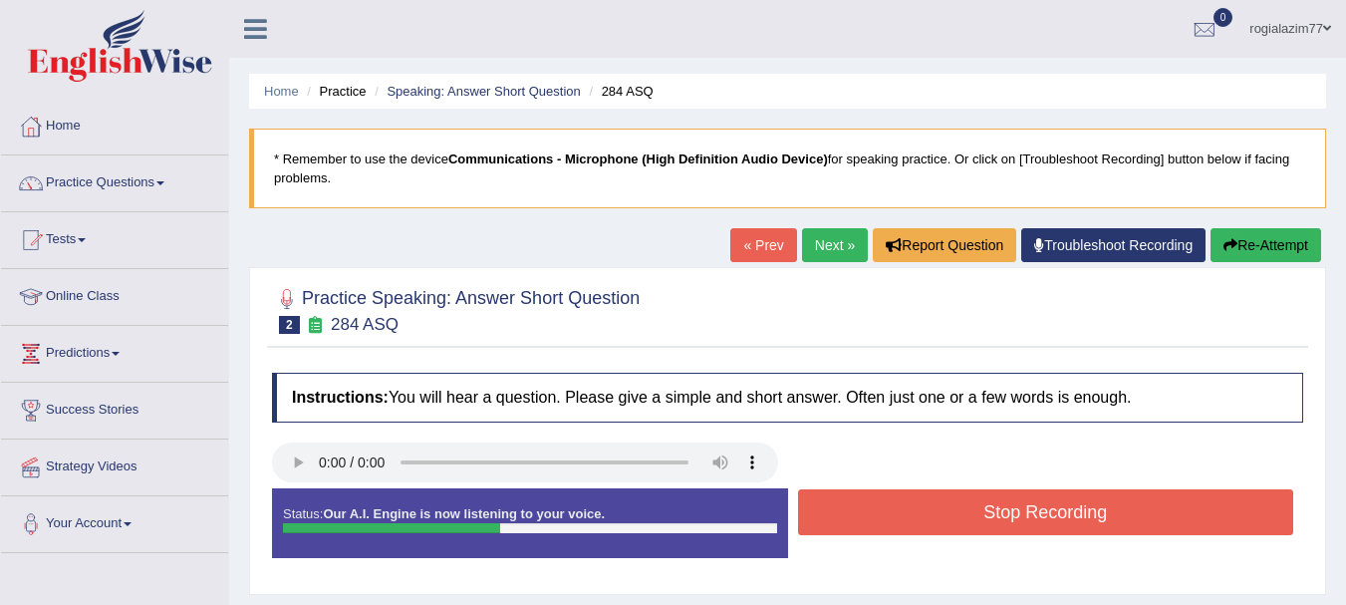
click at [918, 518] on button "Stop Recording" at bounding box center [1046, 512] width 496 height 46
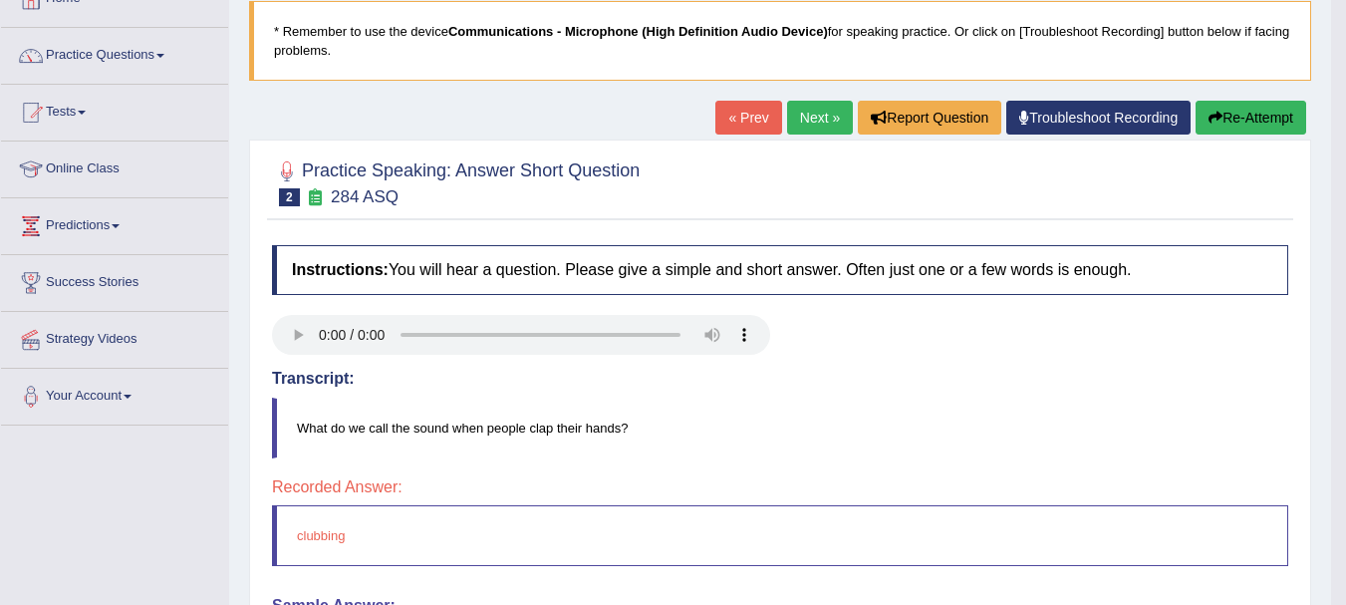
scroll to position [120, 0]
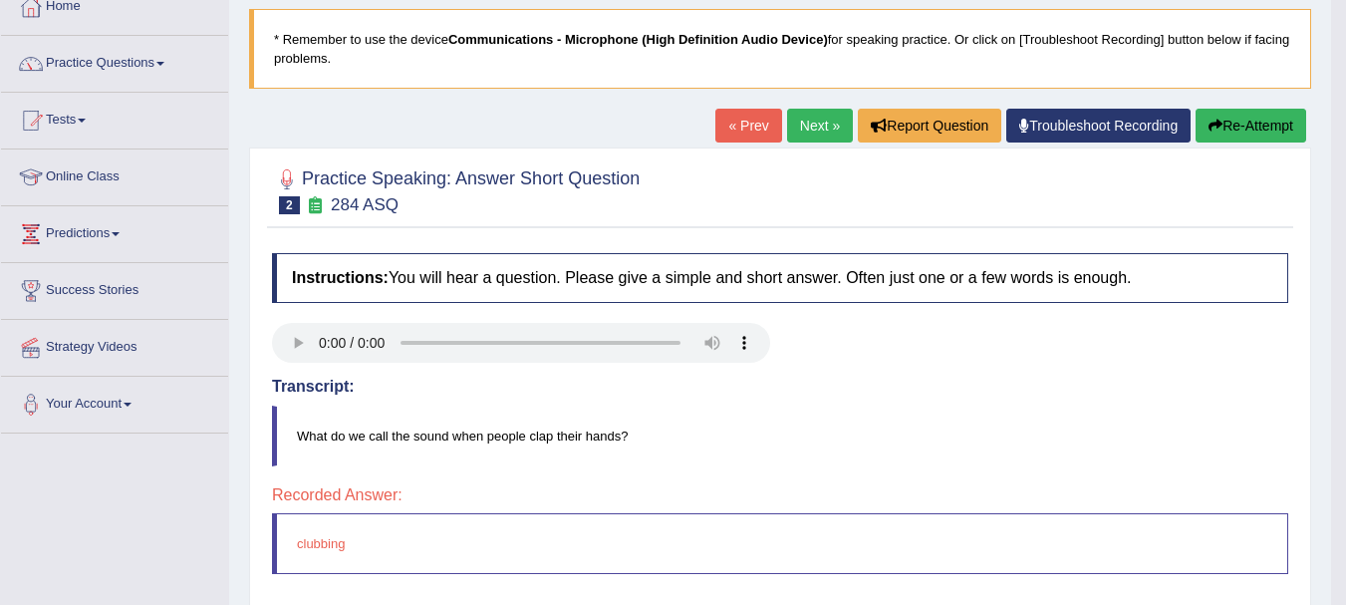
click at [802, 120] on link "Next »" at bounding box center [820, 126] width 66 height 34
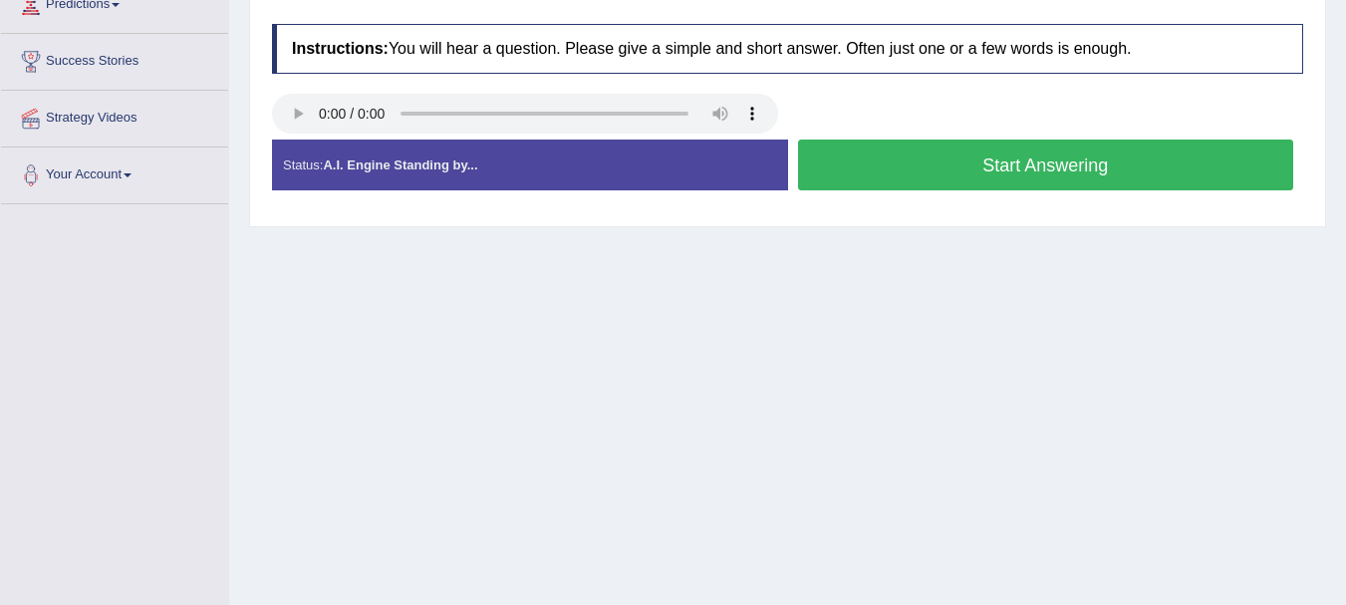
scroll to position [359, 0]
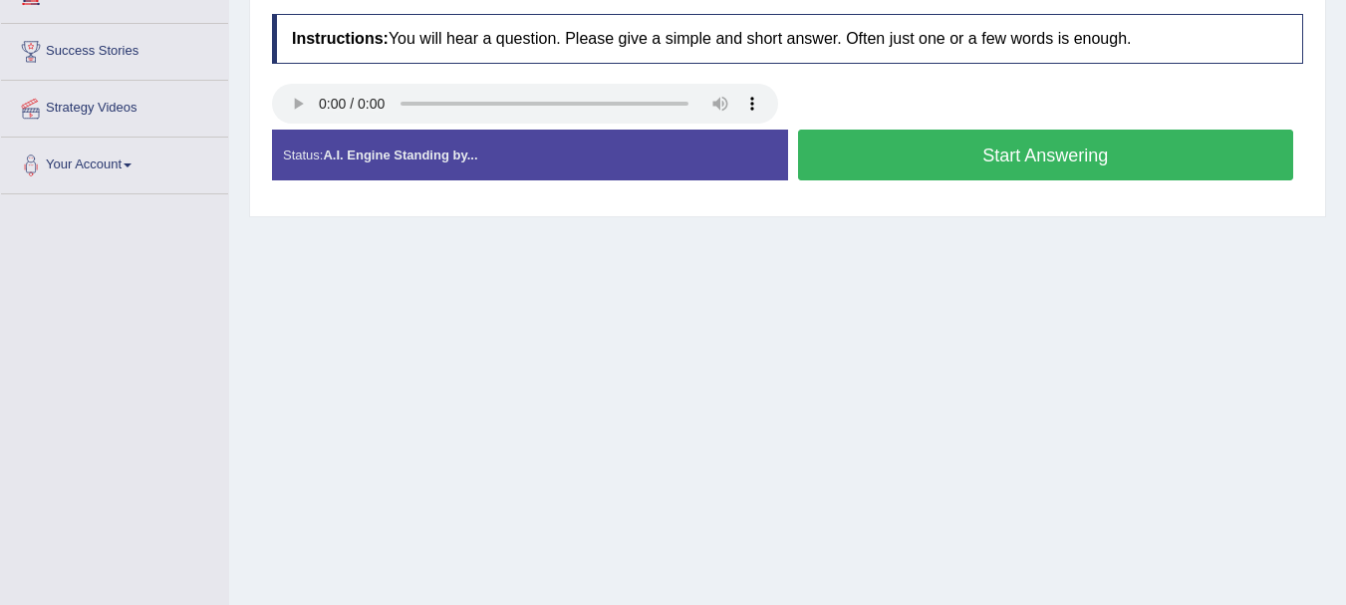
click at [888, 160] on button "Start Answering" at bounding box center [1046, 154] width 496 height 51
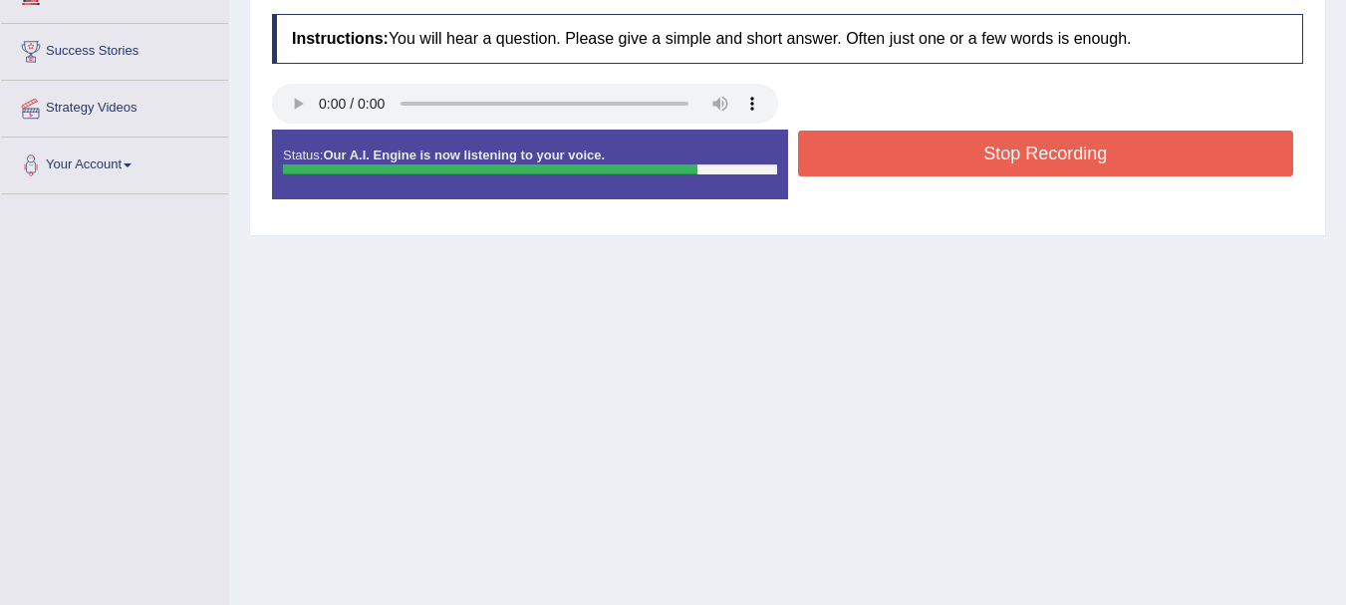
click at [888, 160] on button "Stop Recording" at bounding box center [1046, 153] width 496 height 46
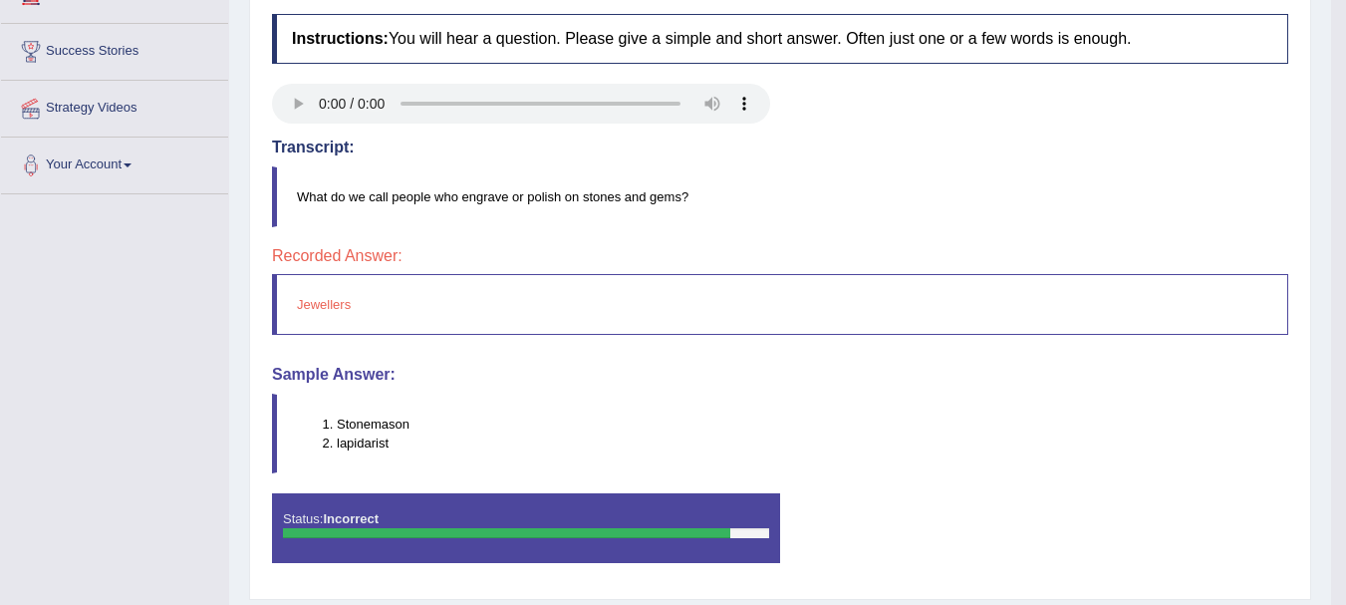
click at [485, 205] on blockquote "What do we call people who engrave or polish on stones and gems?" at bounding box center [780, 196] width 1016 height 61
click at [478, 198] on blockquote "What do we call people who engrave or polish on stones and gems?" at bounding box center [780, 196] width 1016 height 61
drag, startPoint x: 463, startPoint y: 201, endPoint x: 487, endPoint y: 200, distance: 23.9
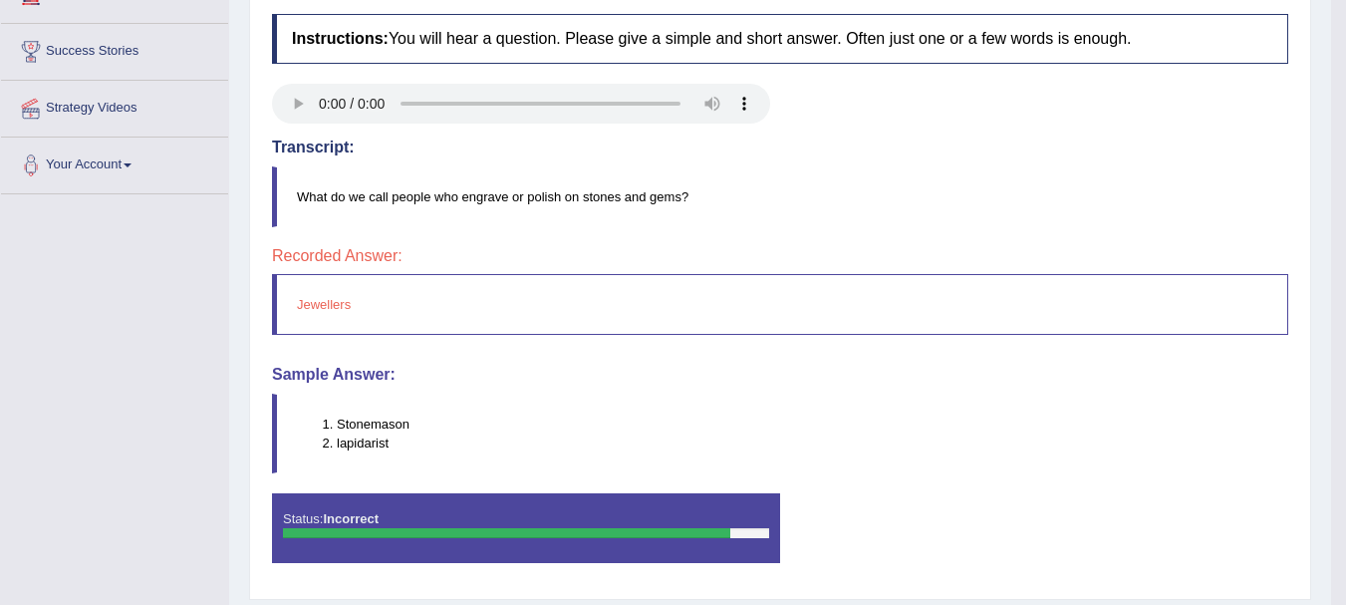
click at [487, 200] on blockquote "What do we call people who engrave or polish on stones and gems?" at bounding box center [780, 196] width 1016 height 61
click at [488, 200] on blockquote "What do we call people who engrave or polish on stones and gems?" at bounding box center [780, 196] width 1016 height 61
click at [386, 435] on li "lapidarist" at bounding box center [812, 442] width 950 height 19
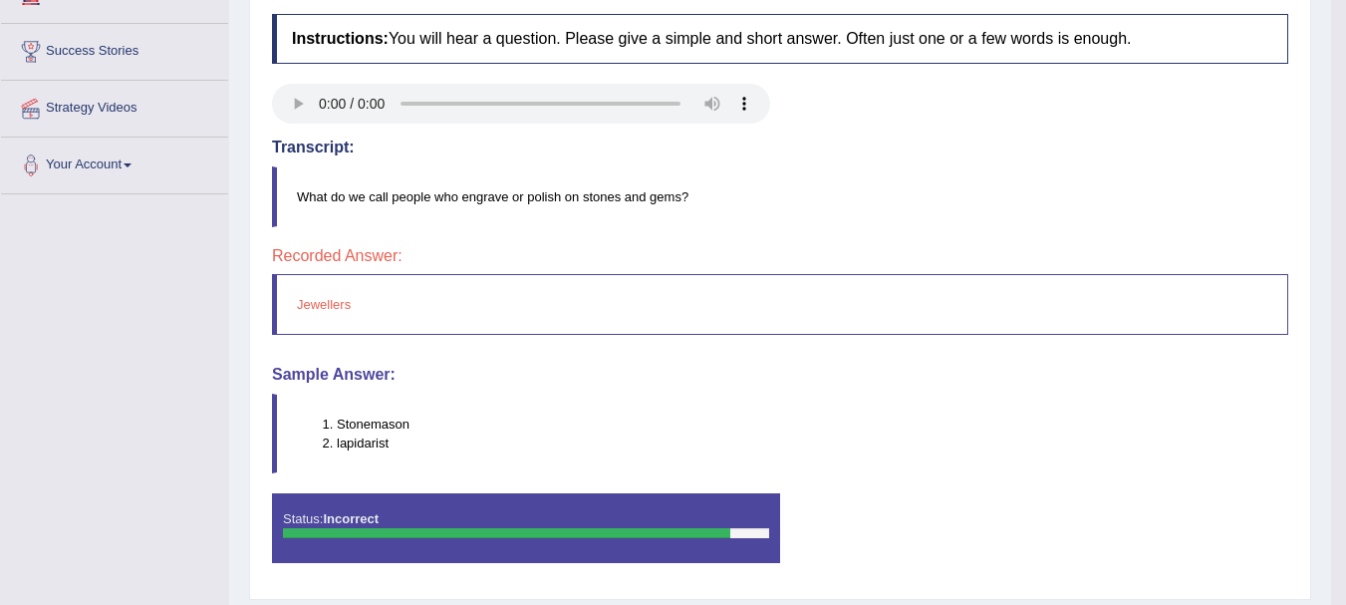
click at [363, 437] on li "lapidarist" at bounding box center [812, 442] width 950 height 19
click at [357, 449] on li "lapidarist" at bounding box center [812, 442] width 950 height 19
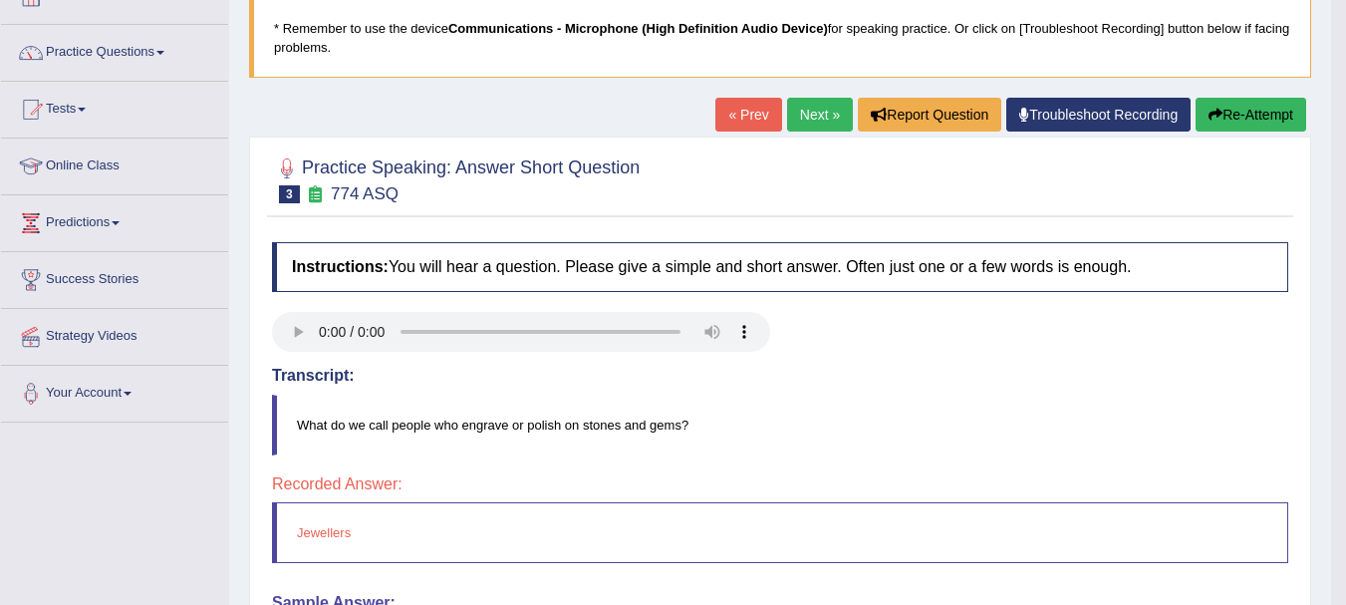
scroll to position [120, 0]
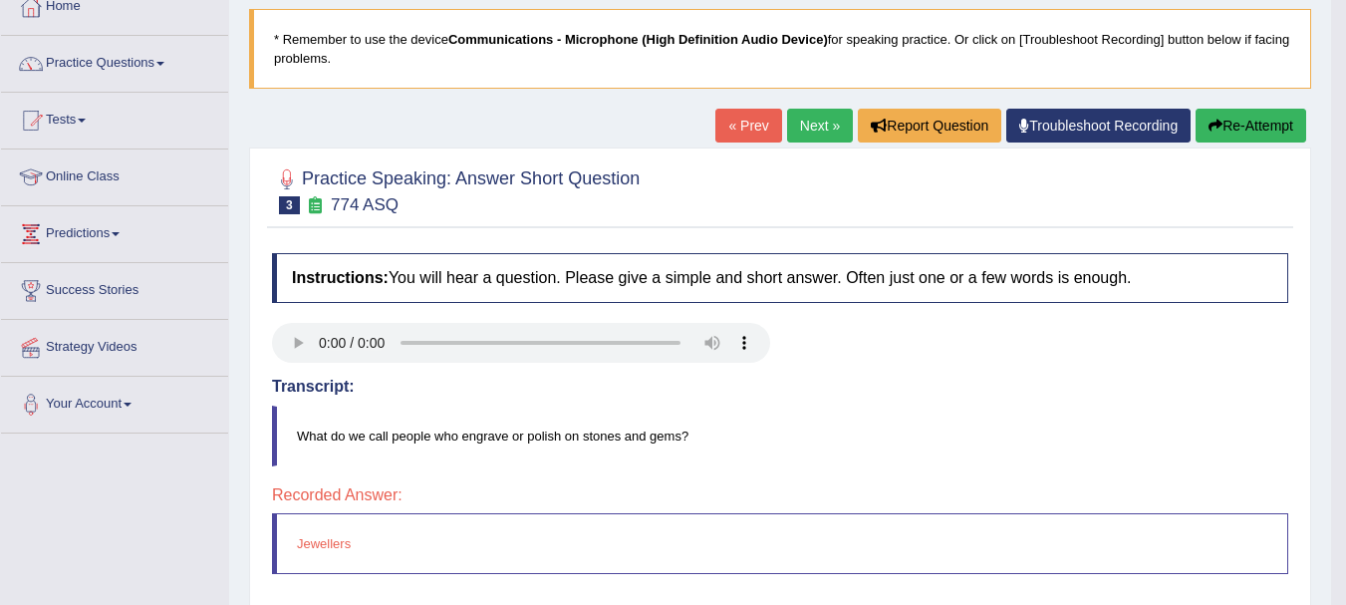
click at [1228, 133] on button "Re-Attempt" at bounding box center [1250, 126] width 111 height 34
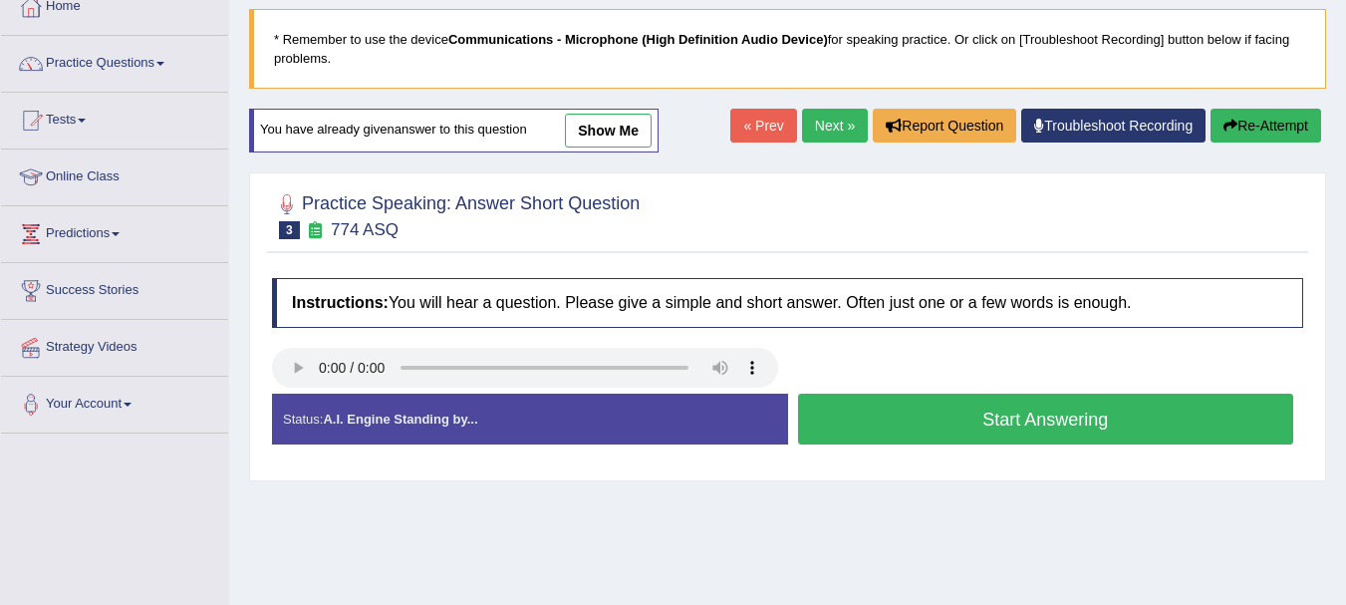
click at [823, 403] on button "Start Answering" at bounding box center [1046, 418] width 496 height 51
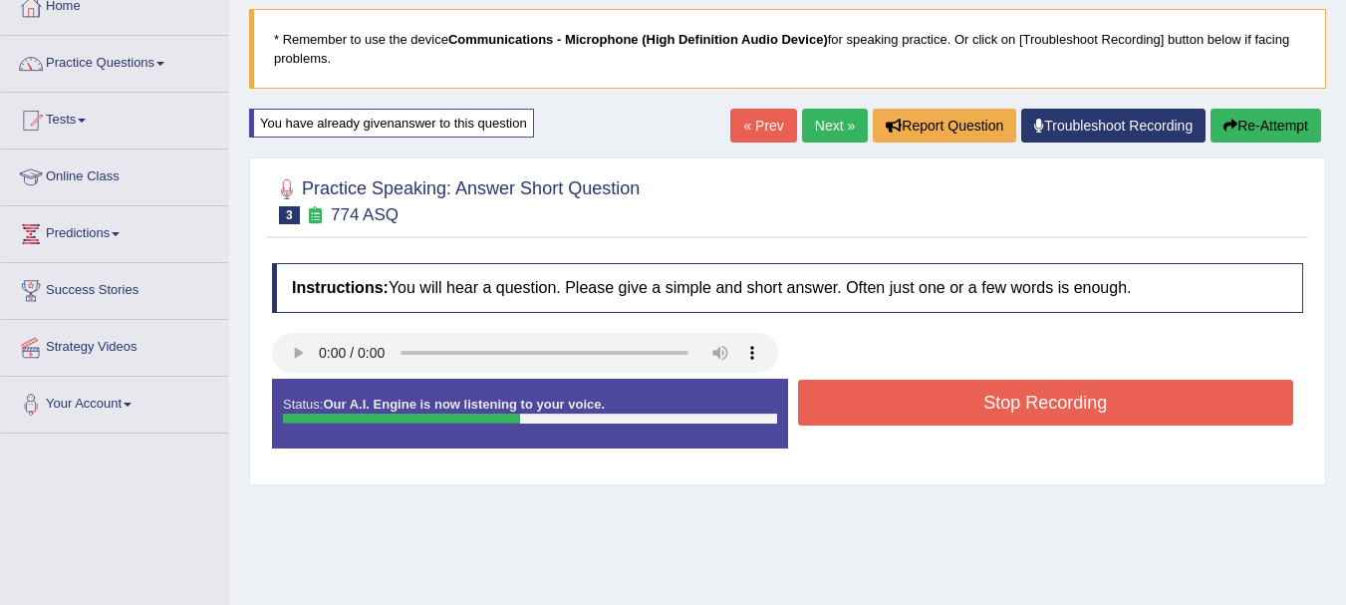
click at [823, 403] on button "Stop Recording" at bounding box center [1046, 402] width 496 height 46
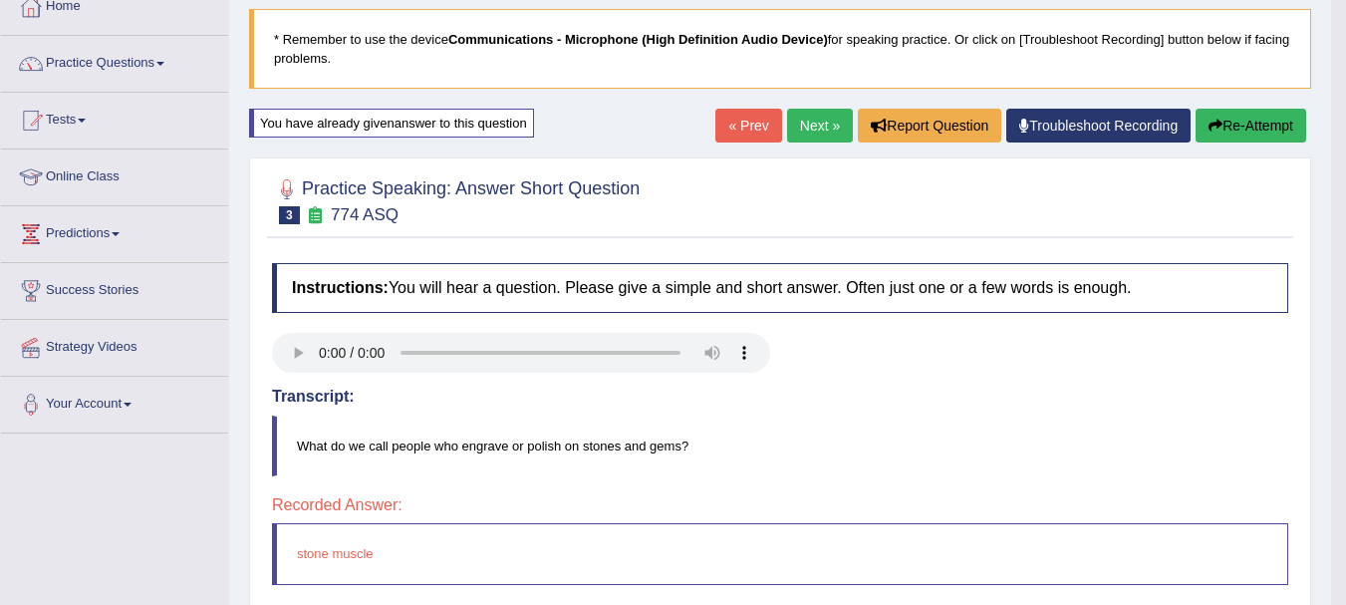
click at [1267, 117] on button "Re-Attempt" at bounding box center [1250, 126] width 111 height 34
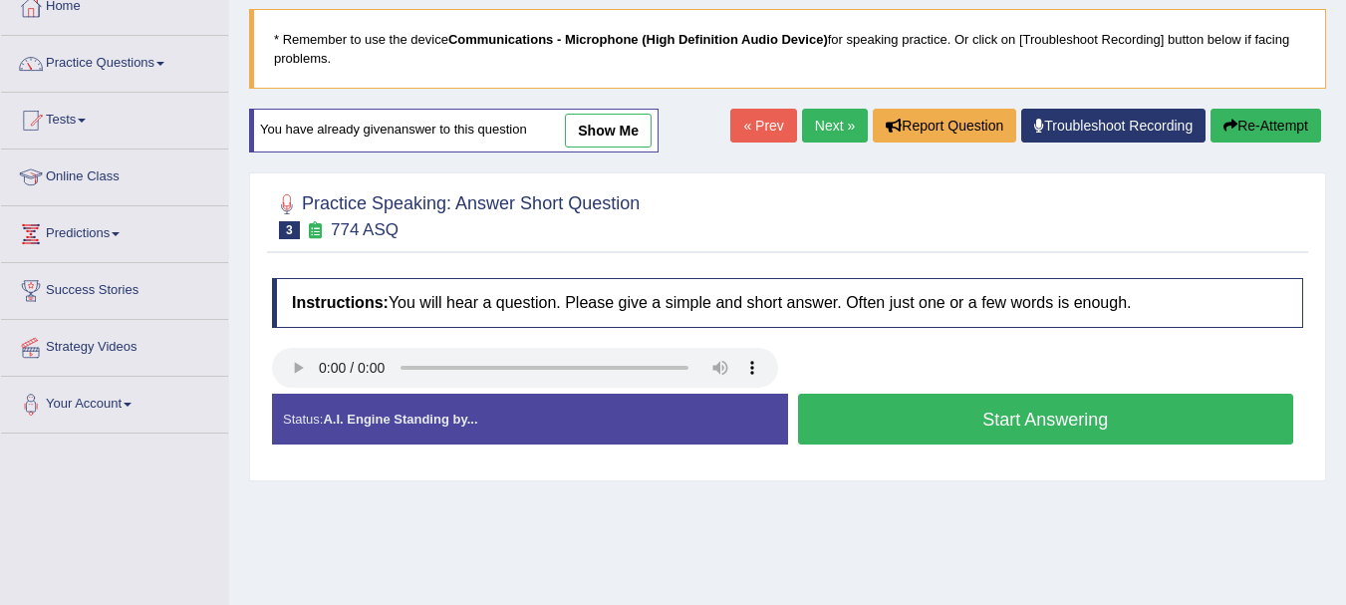
click at [949, 399] on button "Start Answering" at bounding box center [1046, 418] width 496 height 51
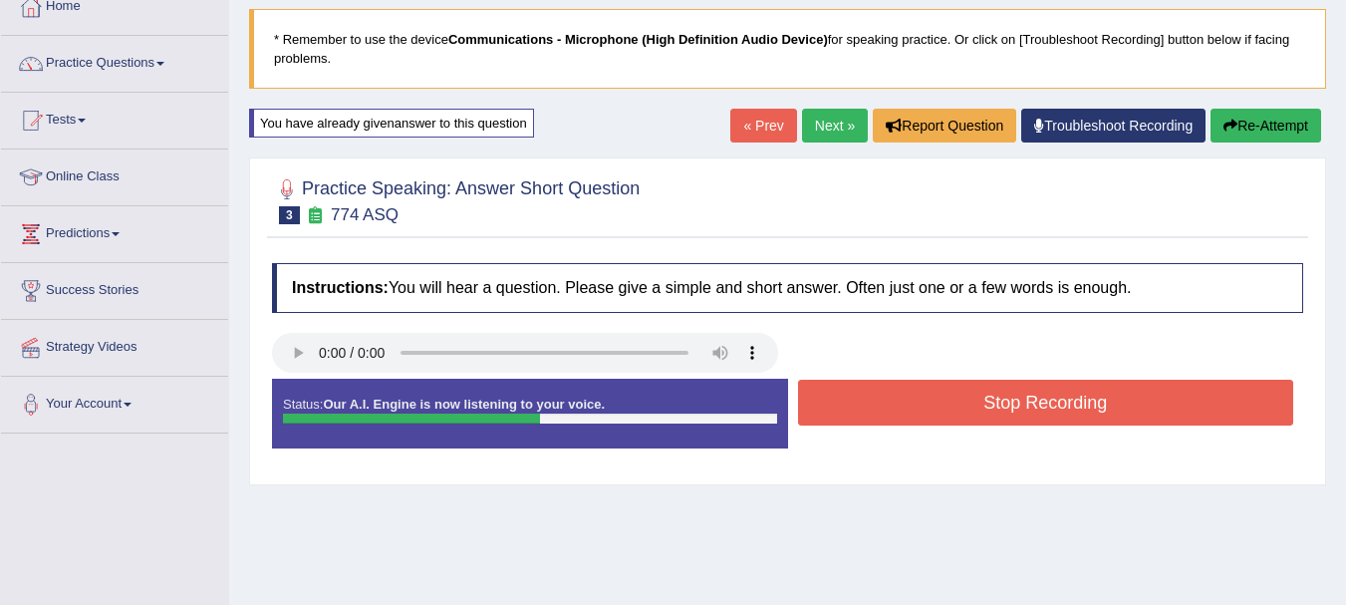
click at [949, 399] on button "Stop Recording" at bounding box center [1046, 402] width 496 height 46
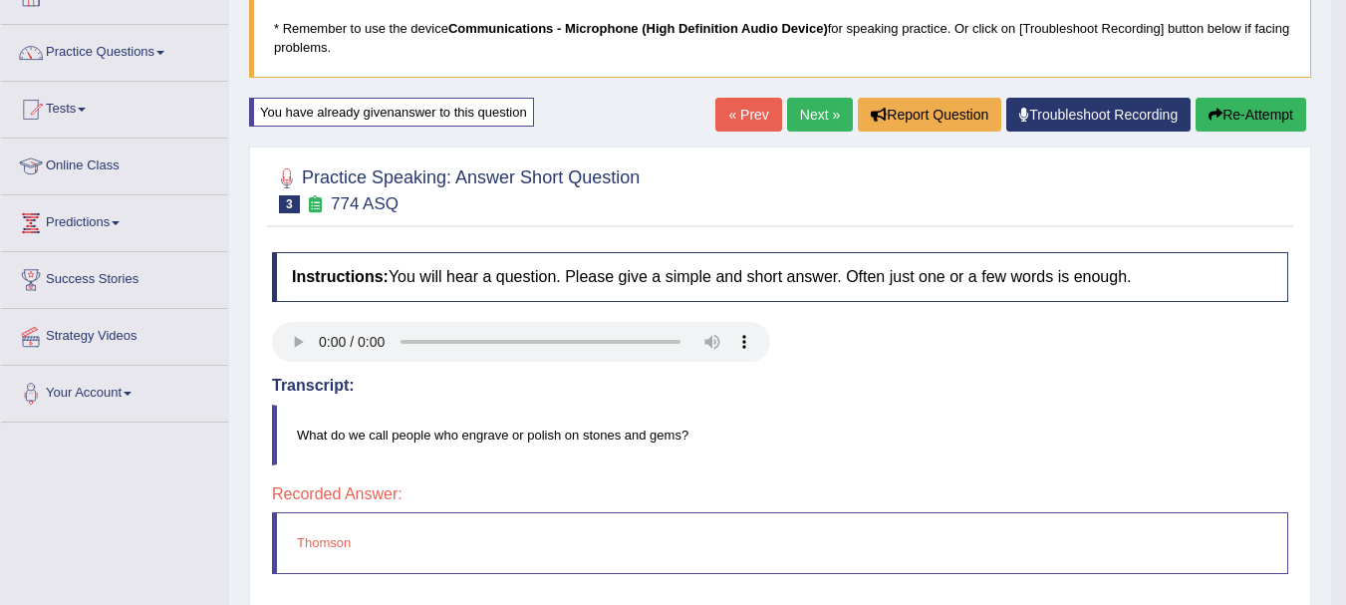
scroll to position [120, 0]
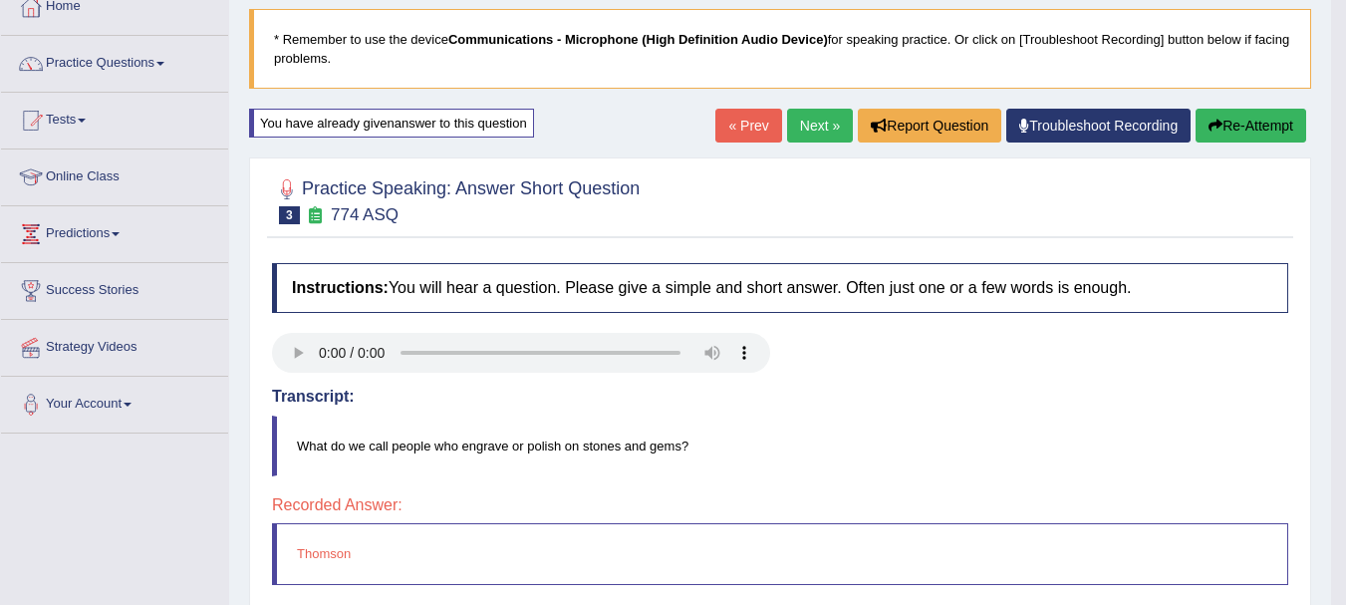
click at [1237, 119] on button "Re-Attempt" at bounding box center [1250, 126] width 111 height 34
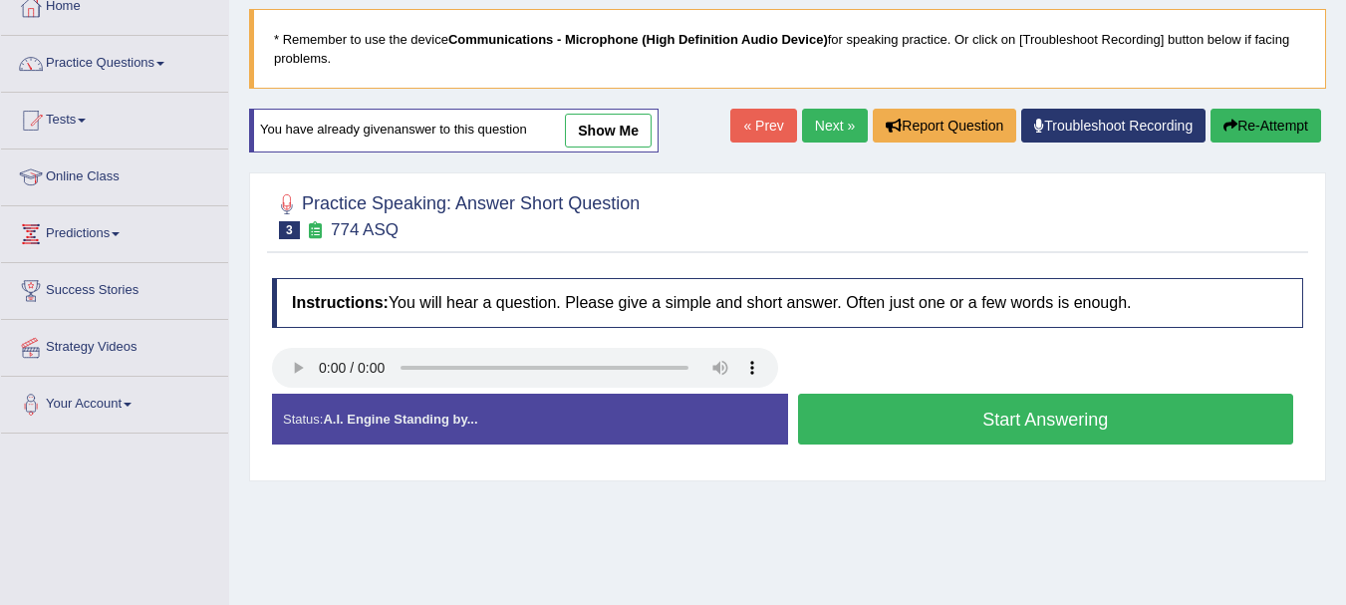
click at [955, 411] on button "Start Answering" at bounding box center [1046, 418] width 496 height 51
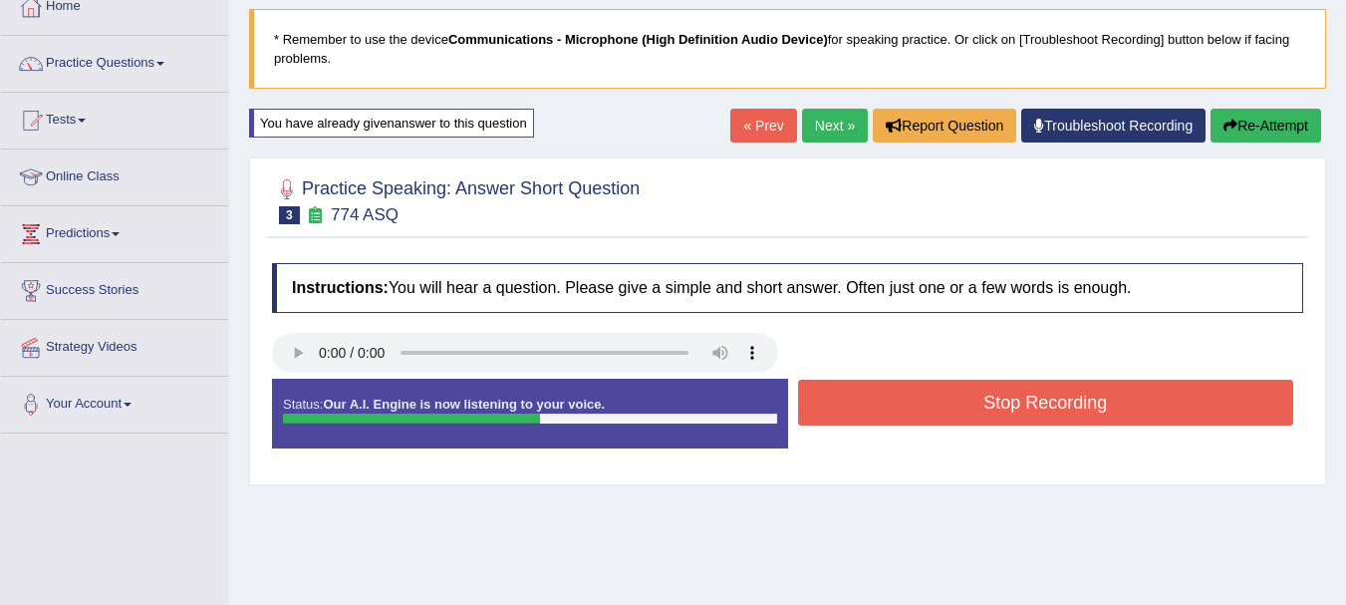
click at [955, 411] on button "Stop Recording" at bounding box center [1046, 402] width 496 height 46
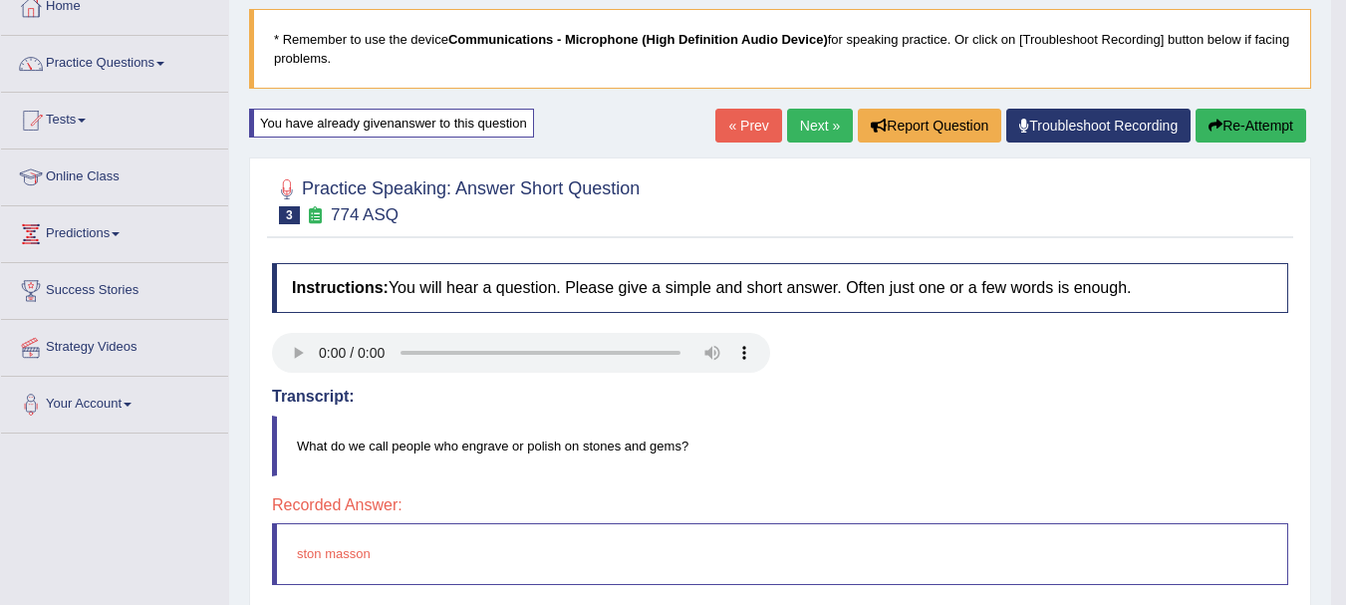
click at [1267, 115] on button "Re-Attempt" at bounding box center [1250, 126] width 111 height 34
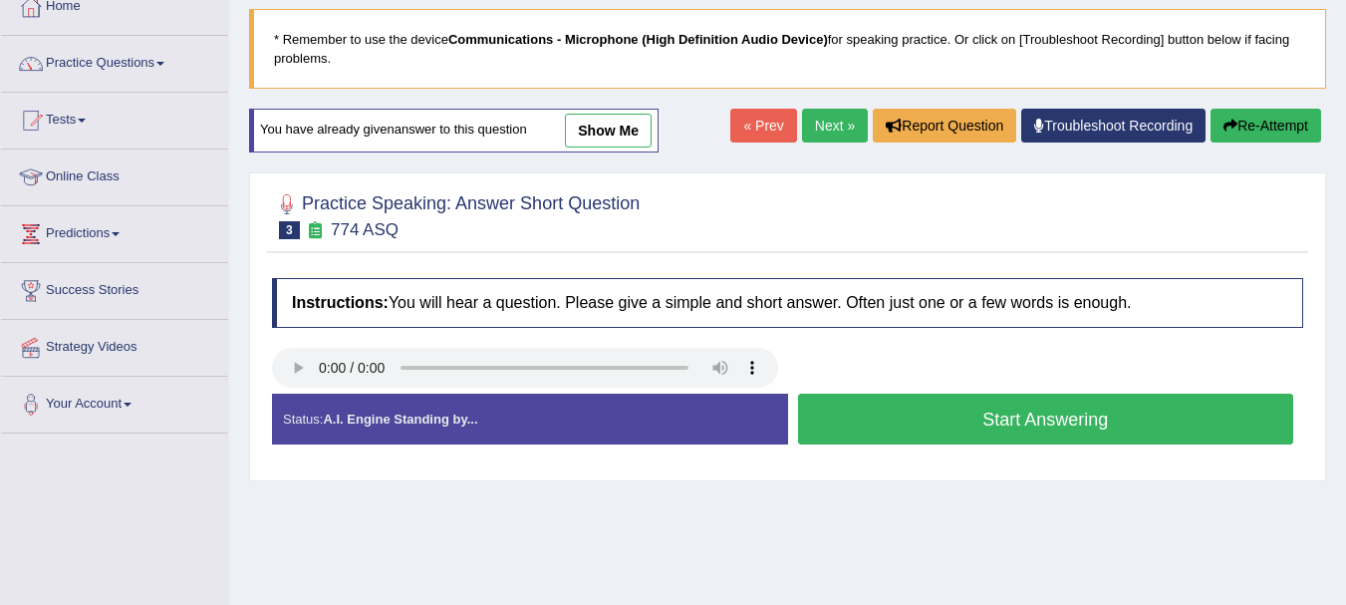
click at [991, 417] on button "Start Answering" at bounding box center [1046, 418] width 496 height 51
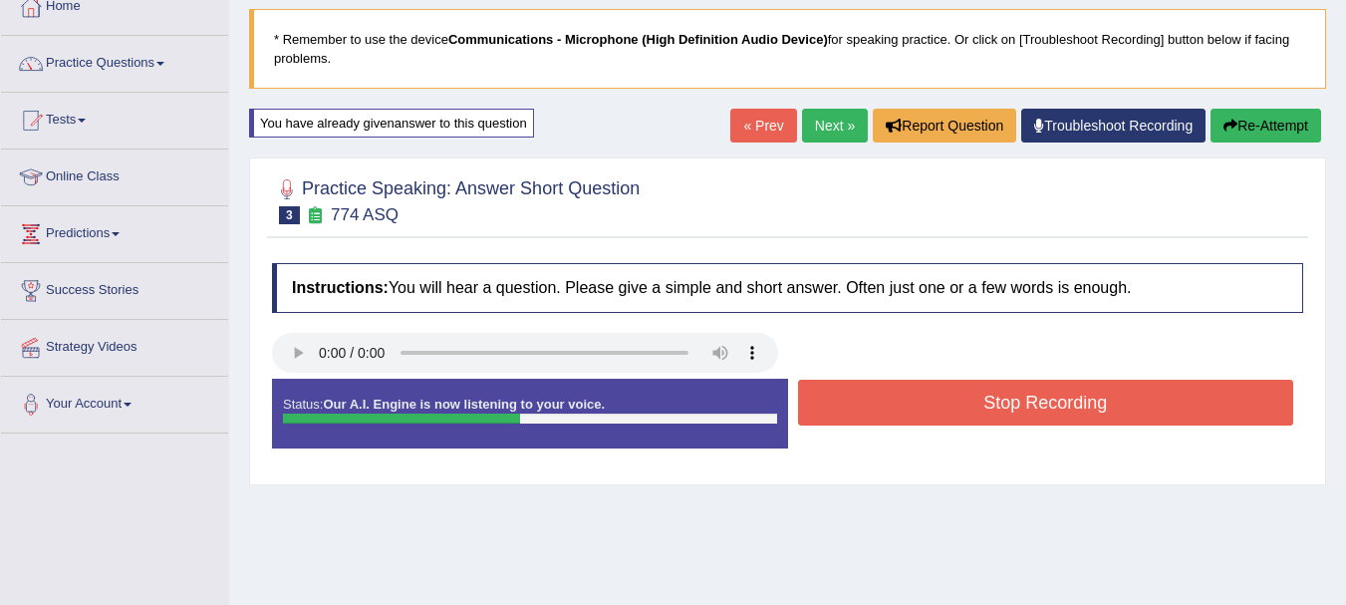
click at [991, 417] on button "Stop Recording" at bounding box center [1046, 402] width 496 height 46
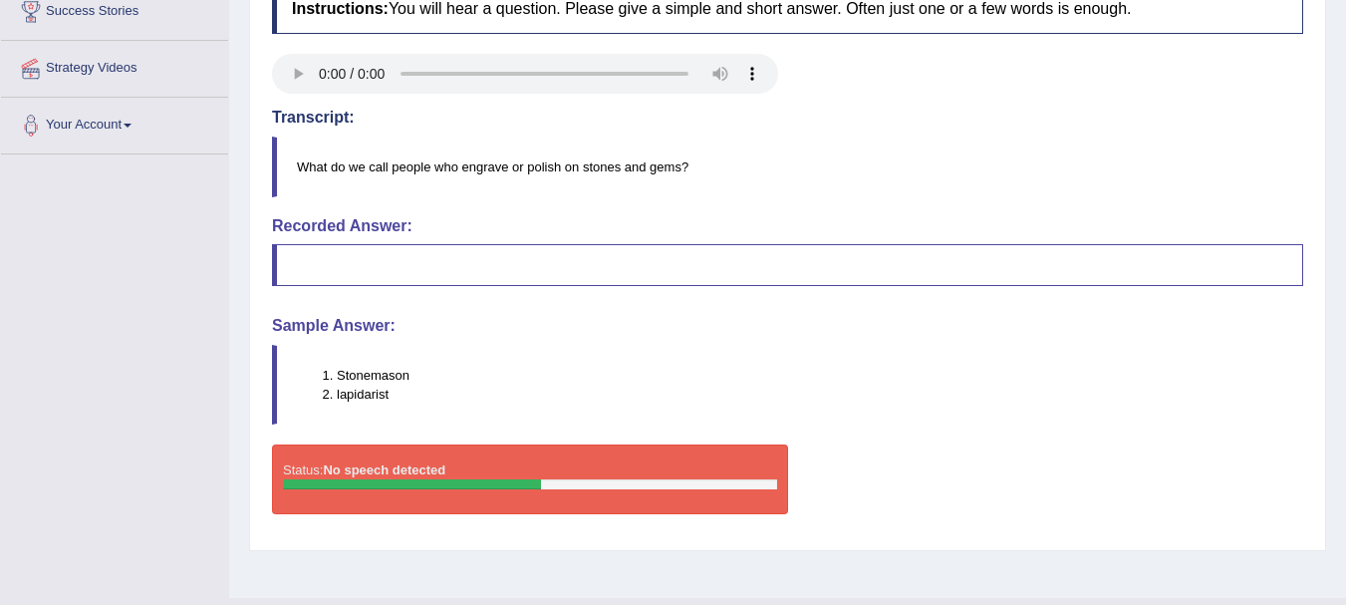
scroll to position [441, 0]
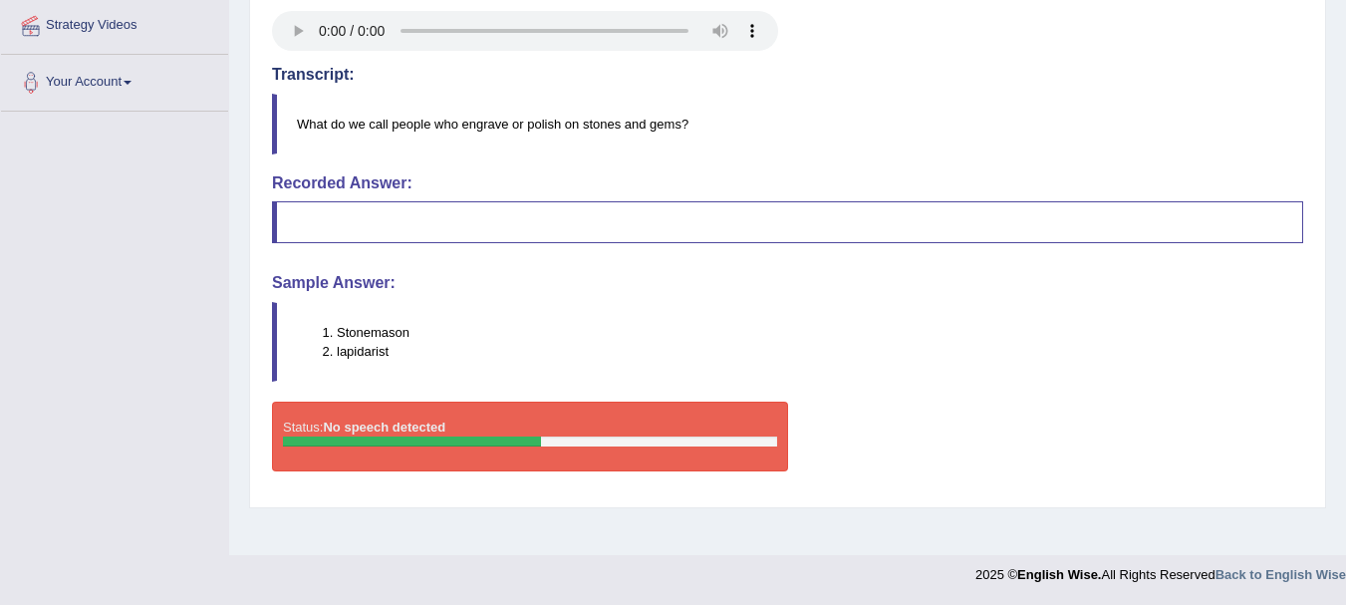
drag, startPoint x: 1360, startPoint y: 593, endPoint x: 1219, endPoint y: 53, distance: 557.8
click at [1219, 53] on div at bounding box center [787, 33] width 1051 height 45
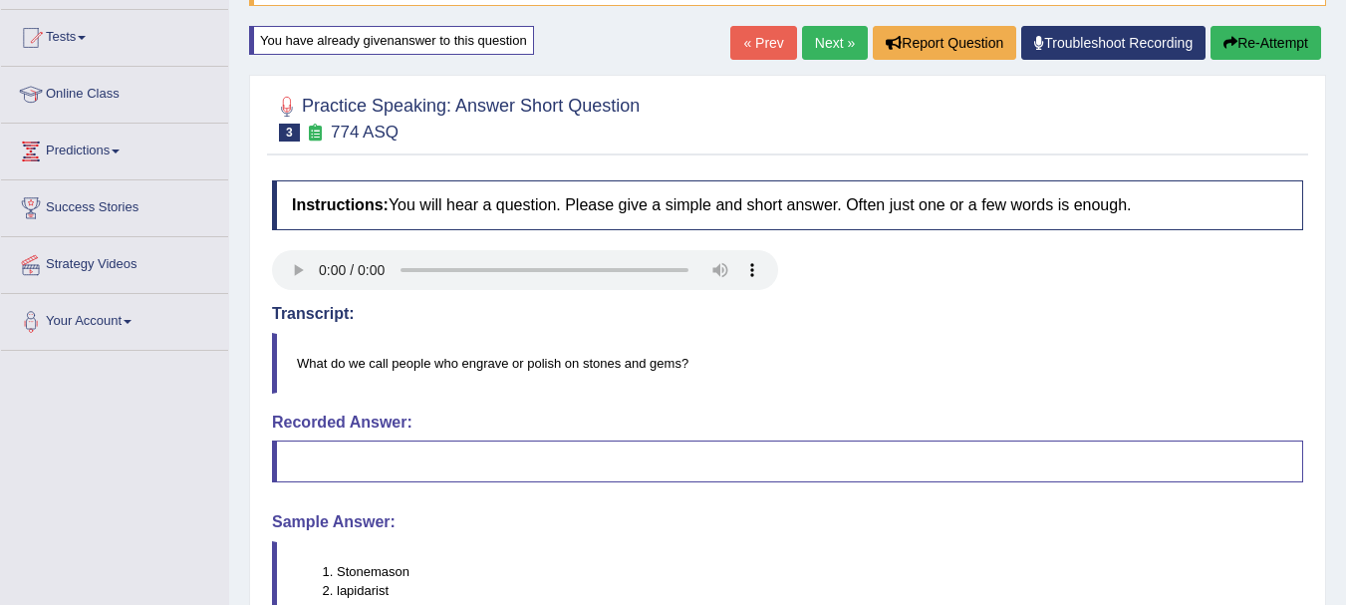
scroll to position [162, 0]
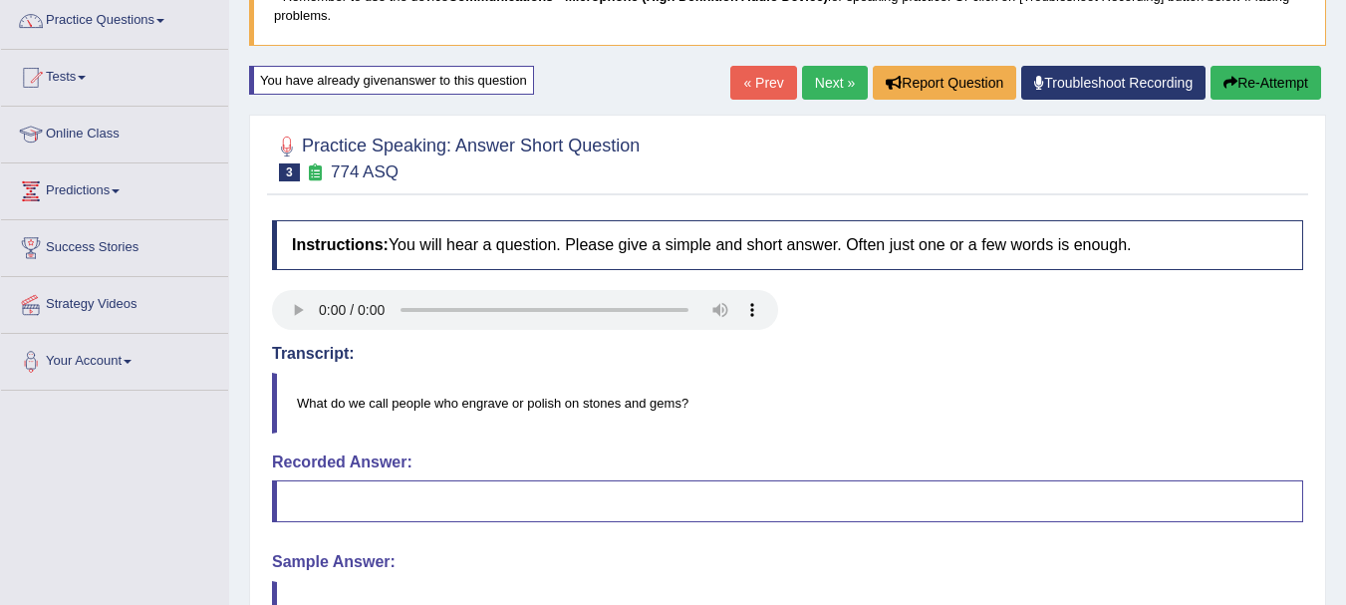
click at [1265, 86] on button "Re-Attempt" at bounding box center [1265, 83] width 111 height 34
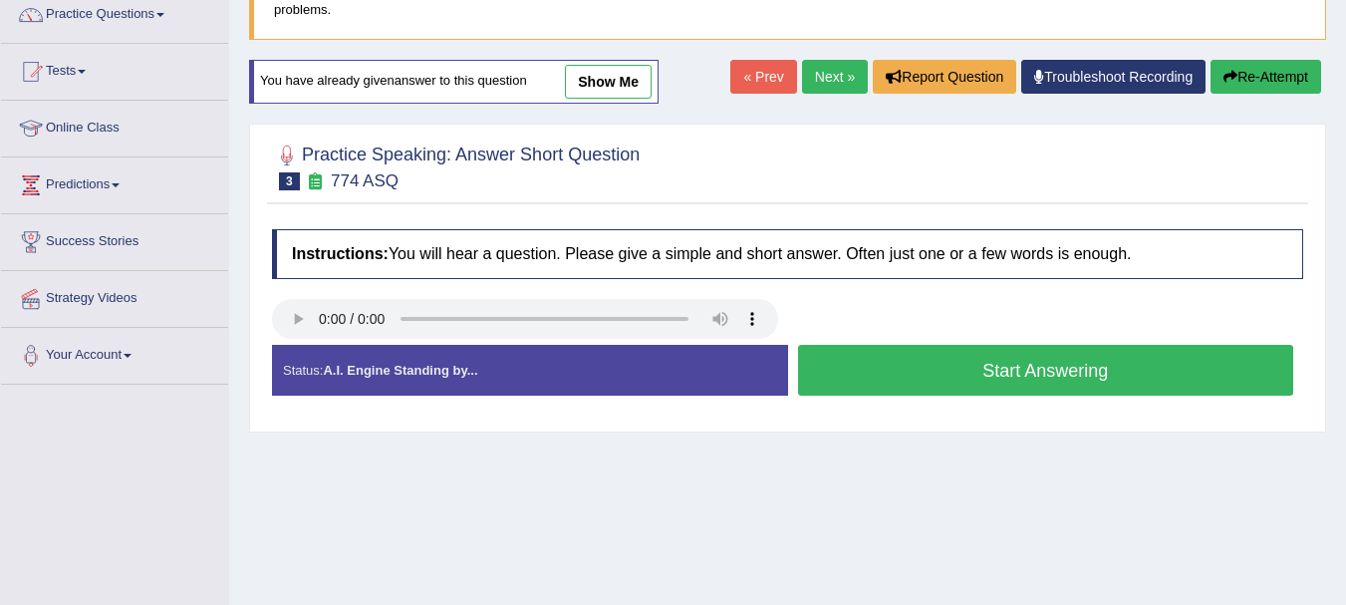
click at [1008, 380] on button "Start Answering" at bounding box center [1046, 370] width 496 height 51
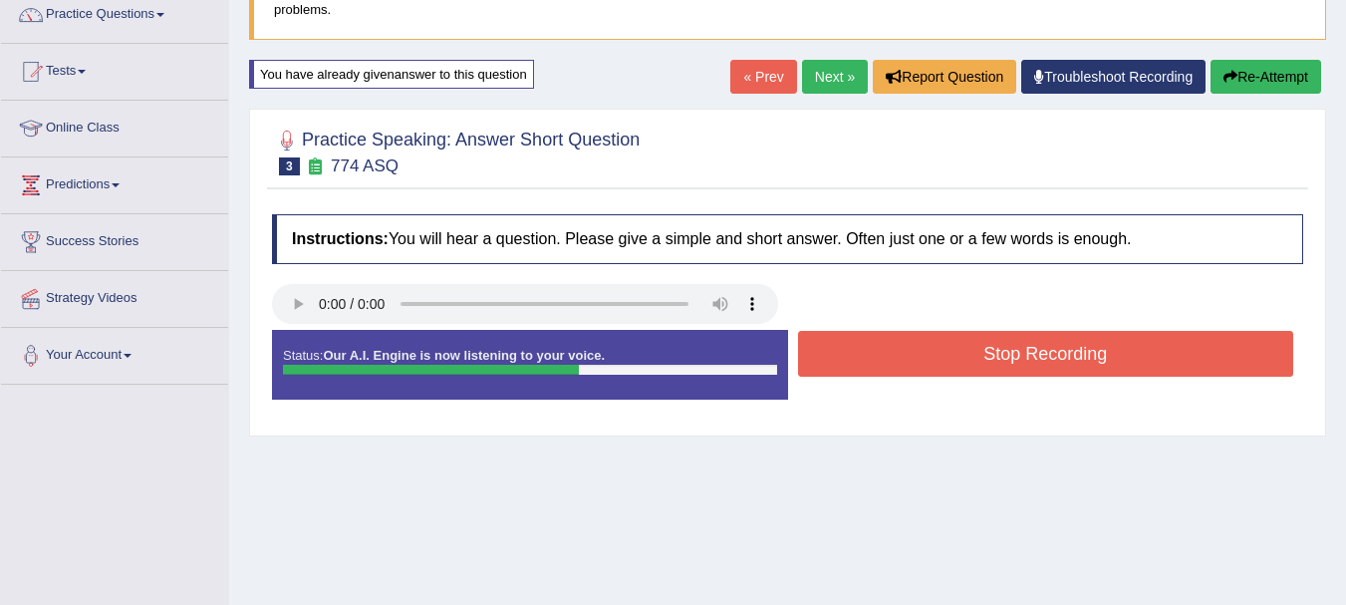
click at [1014, 355] on button "Stop Recording" at bounding box center [1046, 354] width 496 height 46
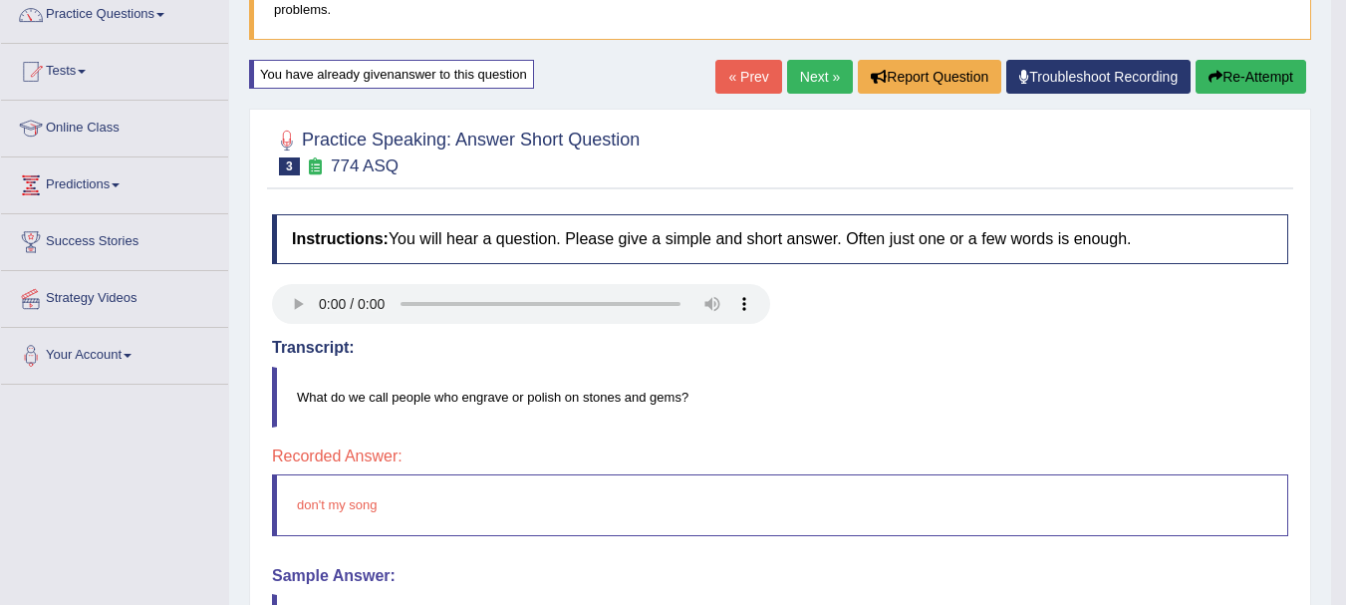
click at [799, 77] on link "Next »" at bounding box center [820, 77] width 66 height 34
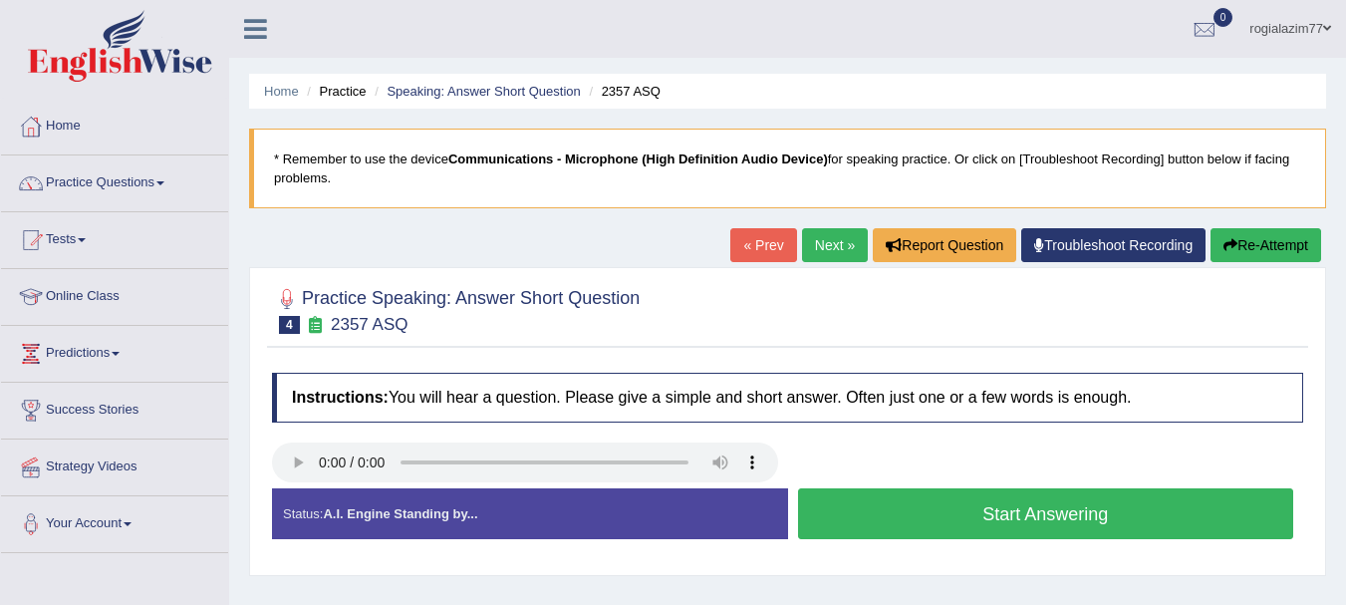
click at [937, 503] on button "Start Answering" at bounding box center [1046, 513] width 496 height 51
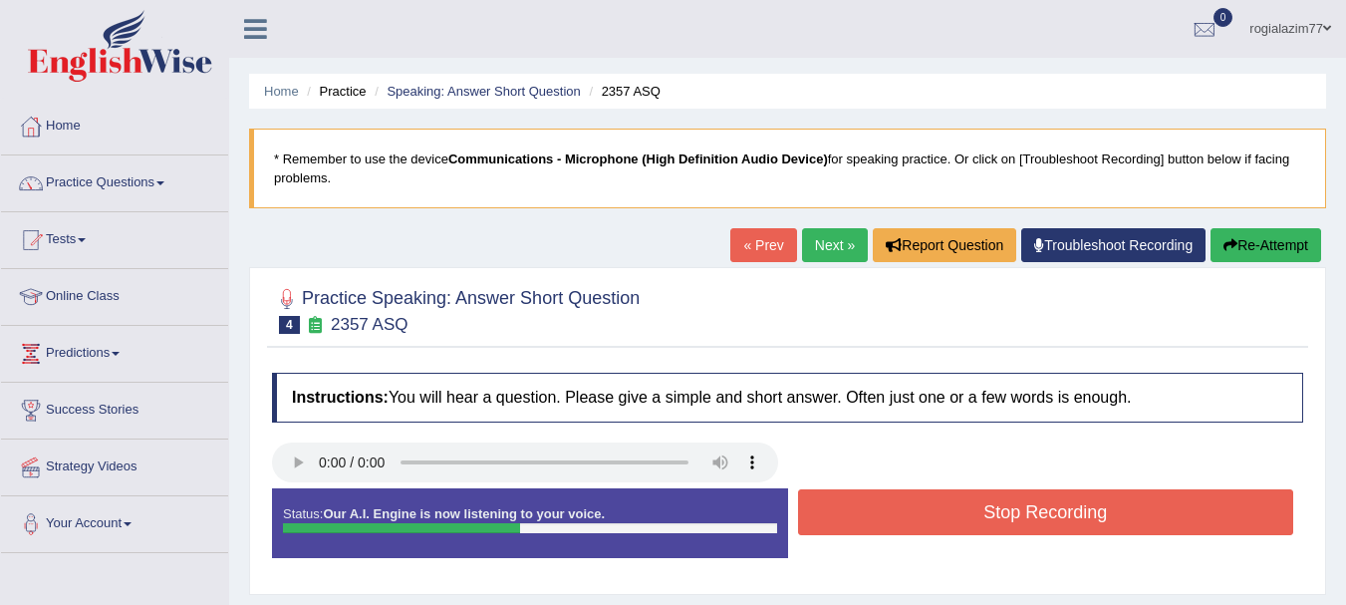
click at [937, 503] on button "Stop Recording" at bounding box center [1046, 512] width 496 height 46
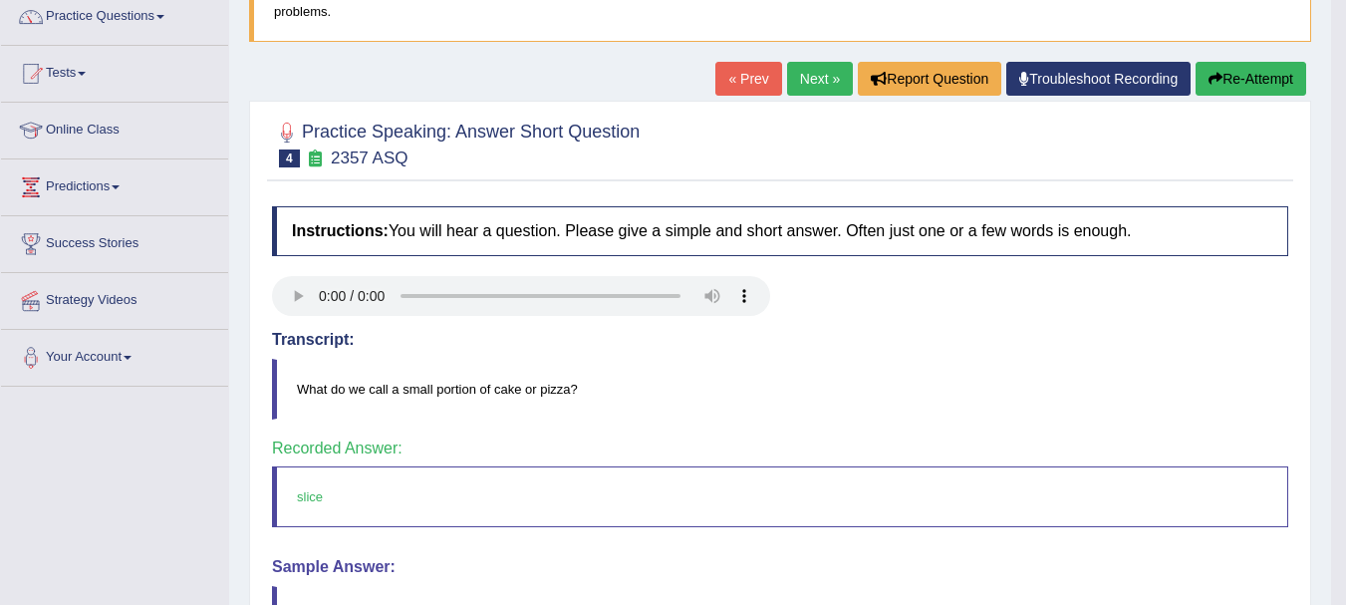
scroll to position [199, 0]
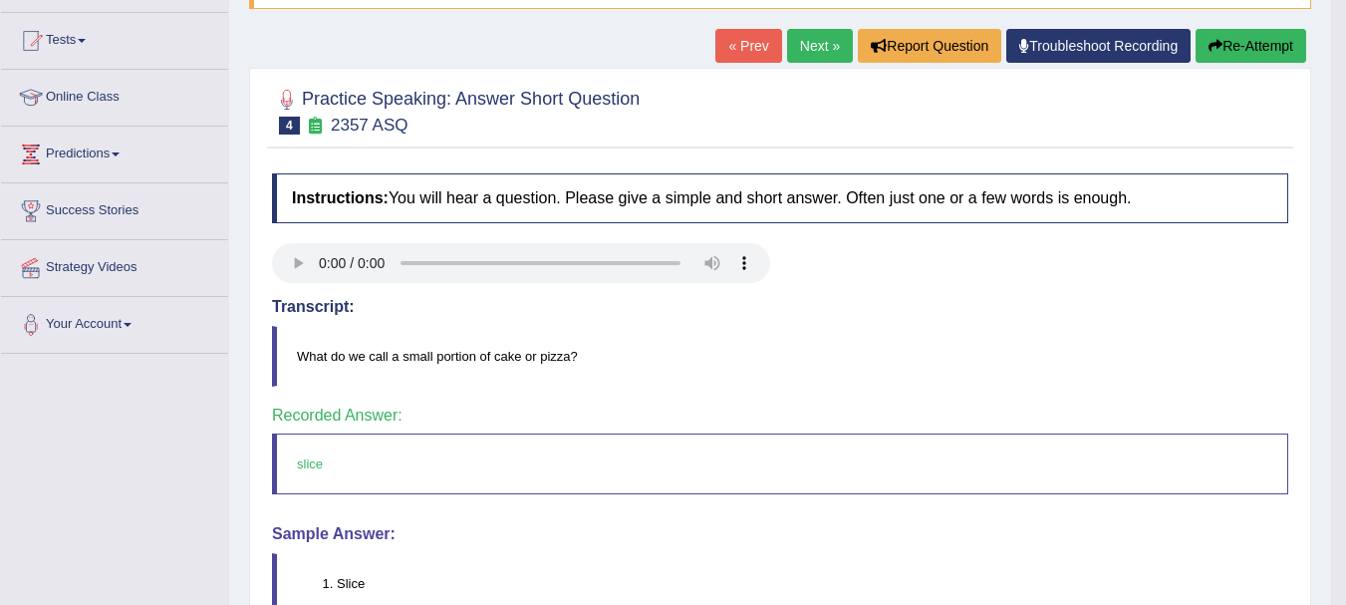
click at [815, 39] on link "Next »" at bounding box center [820, 46] width 66 height 34
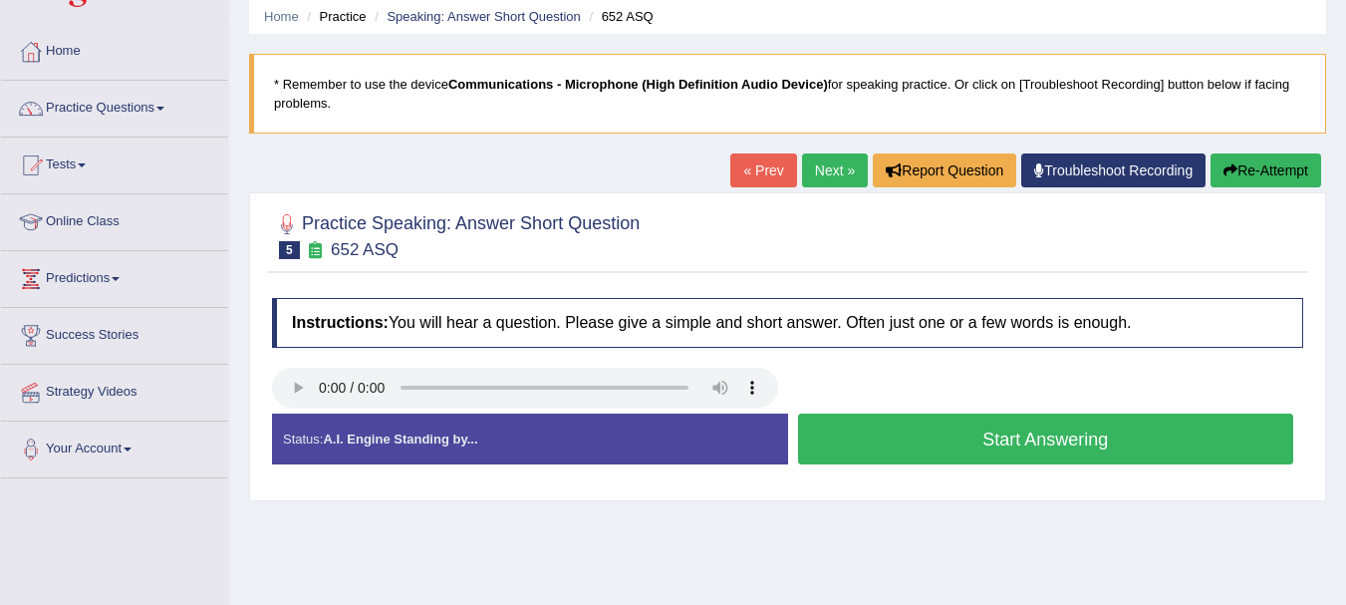
scroll to position [80, 0]
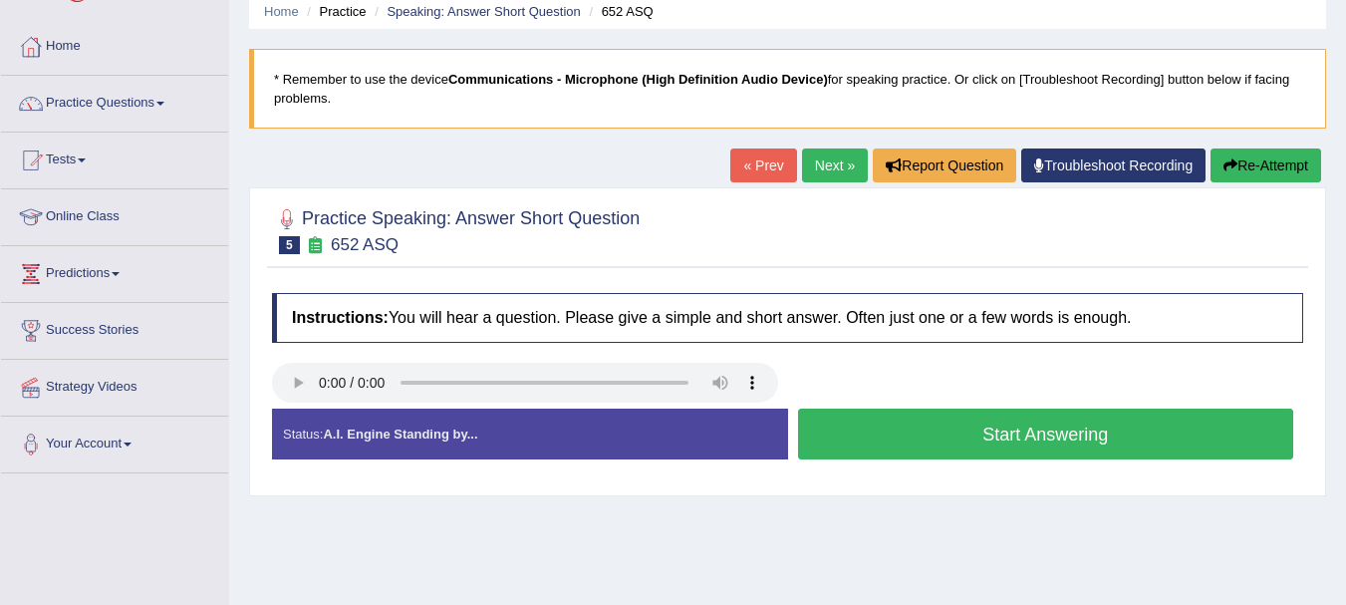
click at [1036, 428] on button "Start Answering" at bounding box center [1046, 433] width 496 height 51
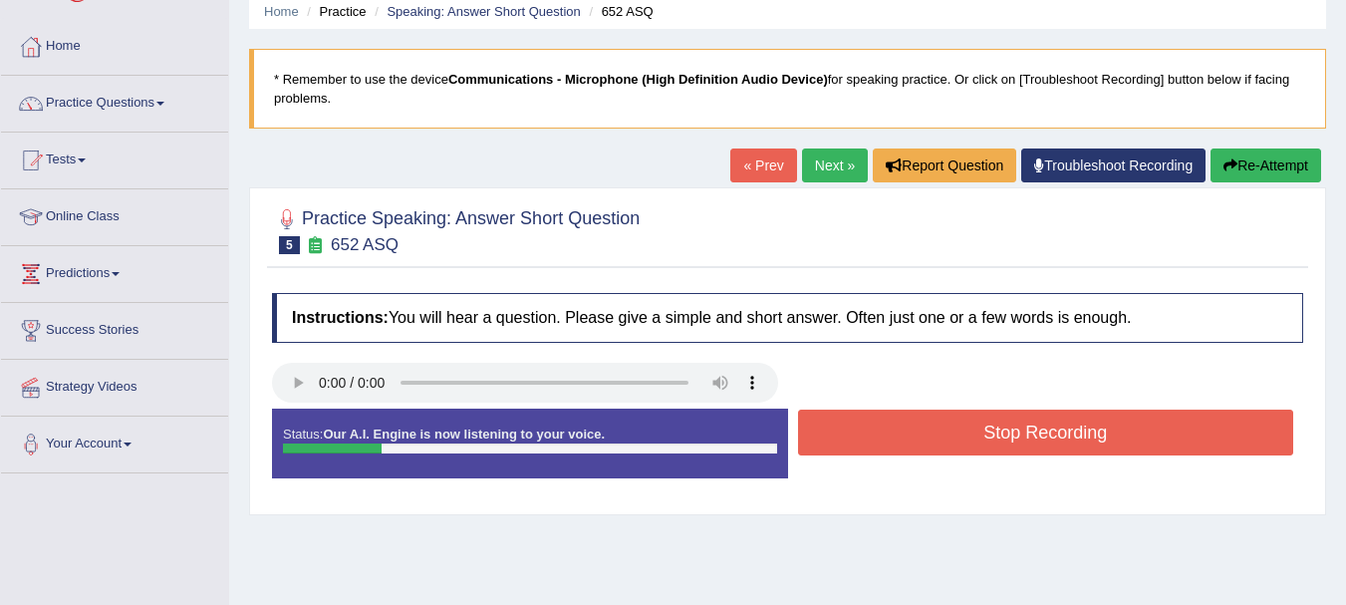
click at [1035, 428] on button "Stop Recording" at bounding box center [1046, 432] width 496 height 46
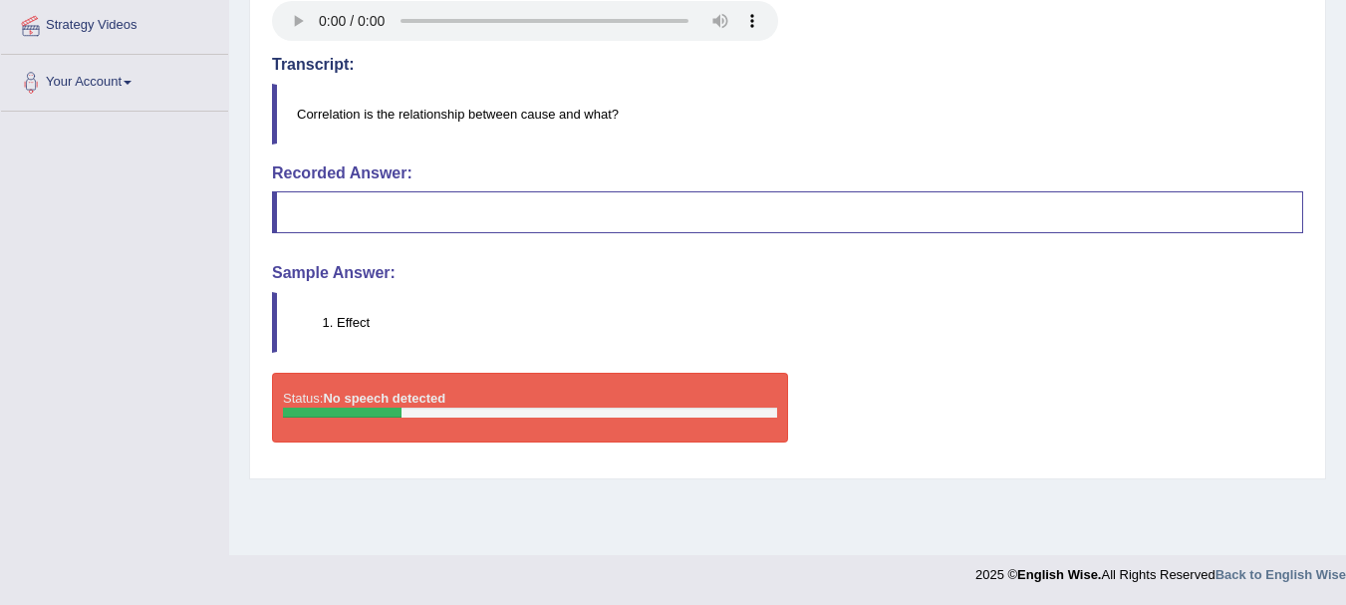
scroll to position [0, 0]
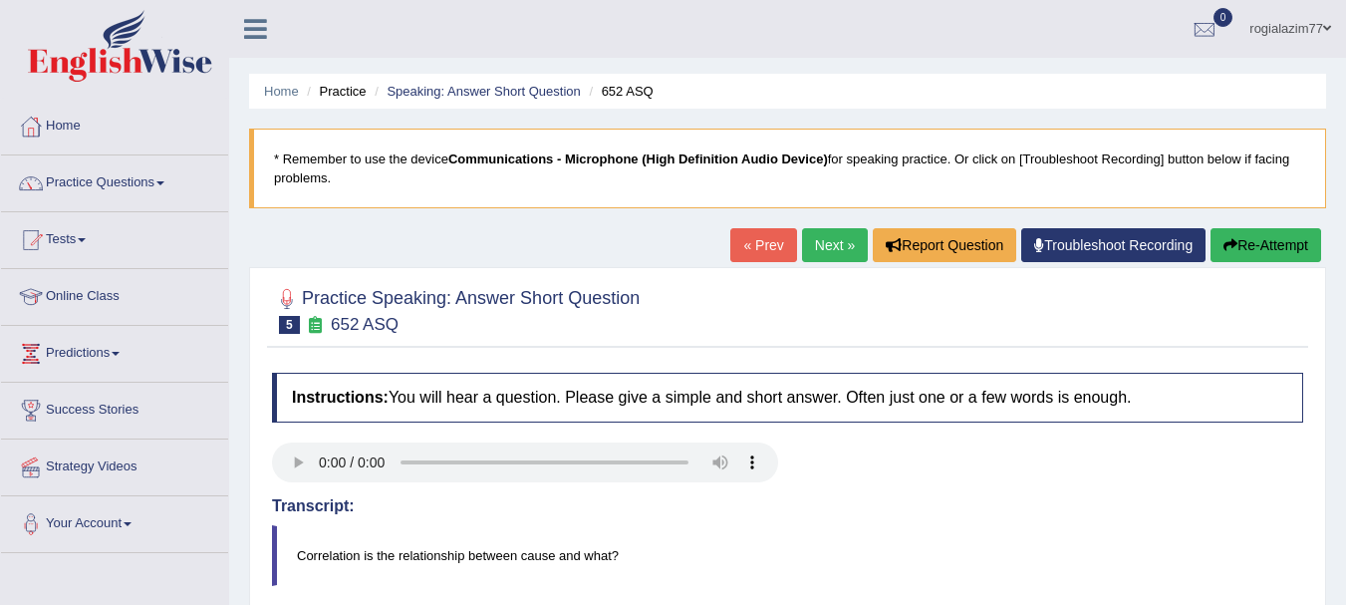
click at [812, 237] on link "Next »" at bounding box center [835, 245] width 66 height 34
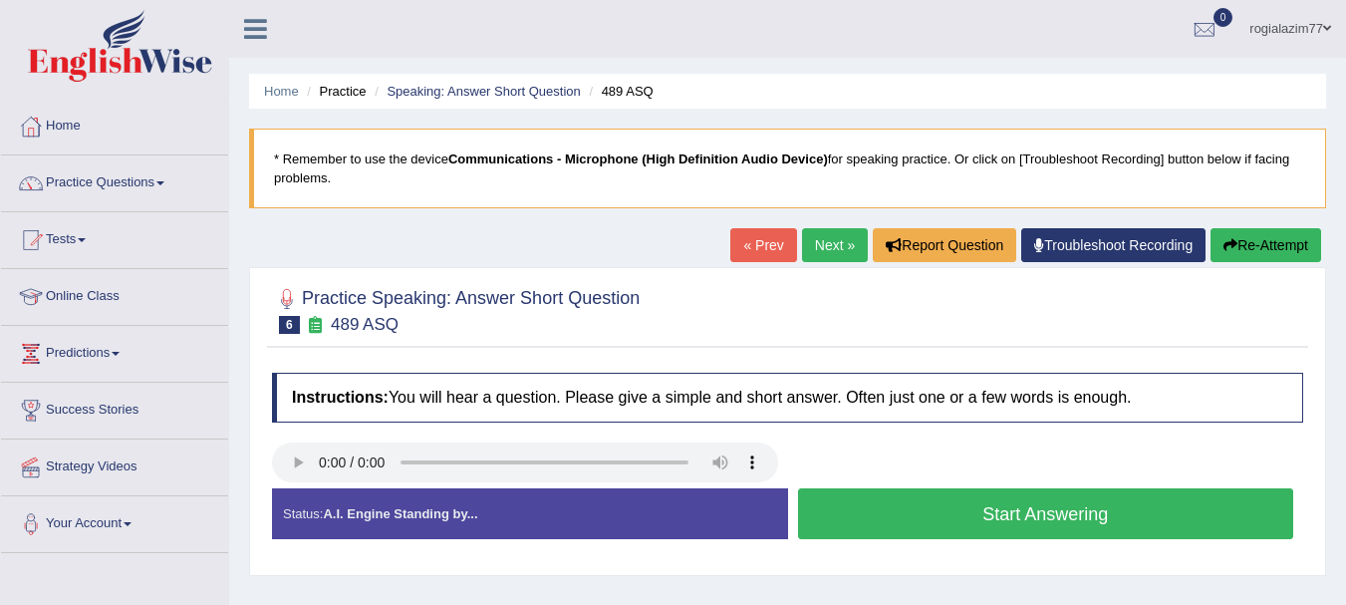
click at [1019, 503] on button "Start Answering" at bounding box center [1046, 513] width 496 height 51
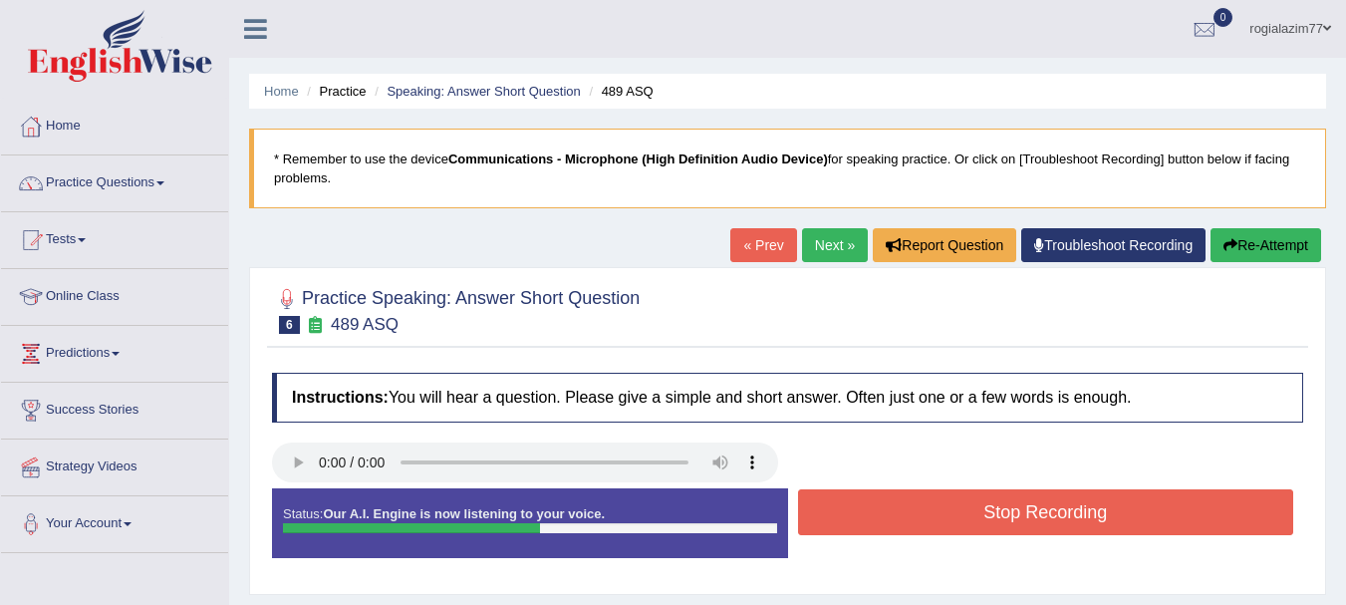
click at [1019, 503] on button "Stop Recording" at bounding box center [1046, 512] width 496 height 46
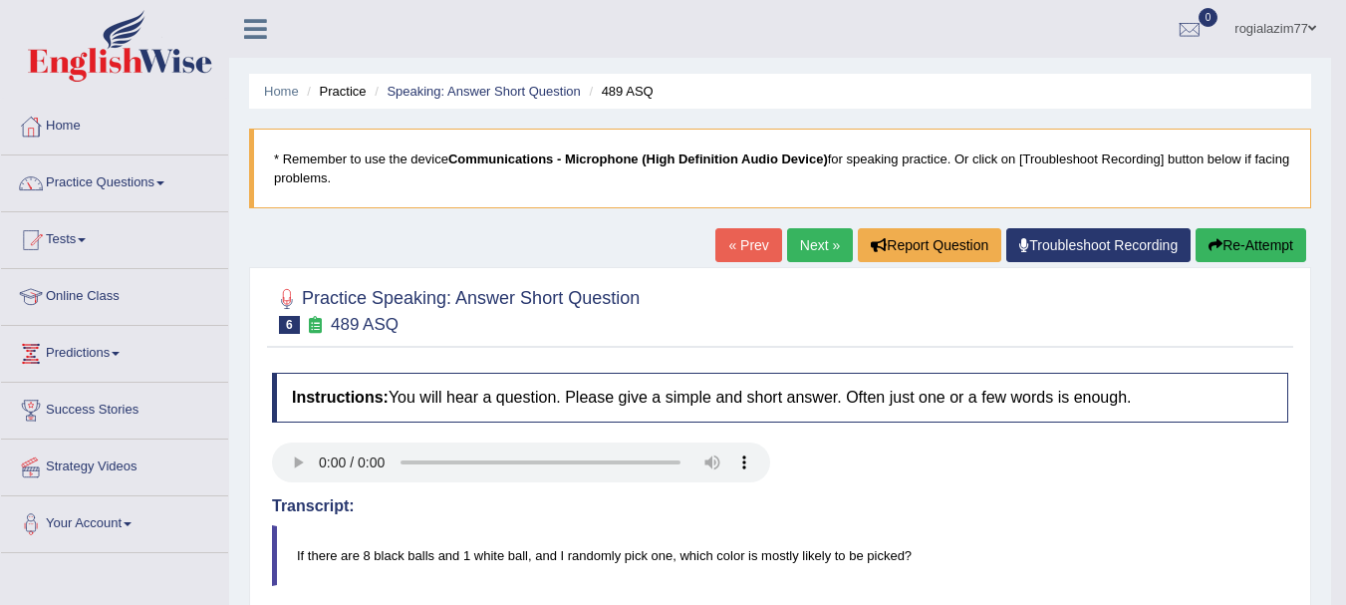
click at [1344, 593] on body "Toggle navigation Home Practice Questions Speaking Practice Read Aloud Repeat S…" at bounding box center [673, 302] width 1346 height 605
click at [1345, 591] on html "Toggle navigation Home Practice Questions Speaking Practice Read Aloud Repeat S…" at bounding box center [673, 302] width 1346 height 605
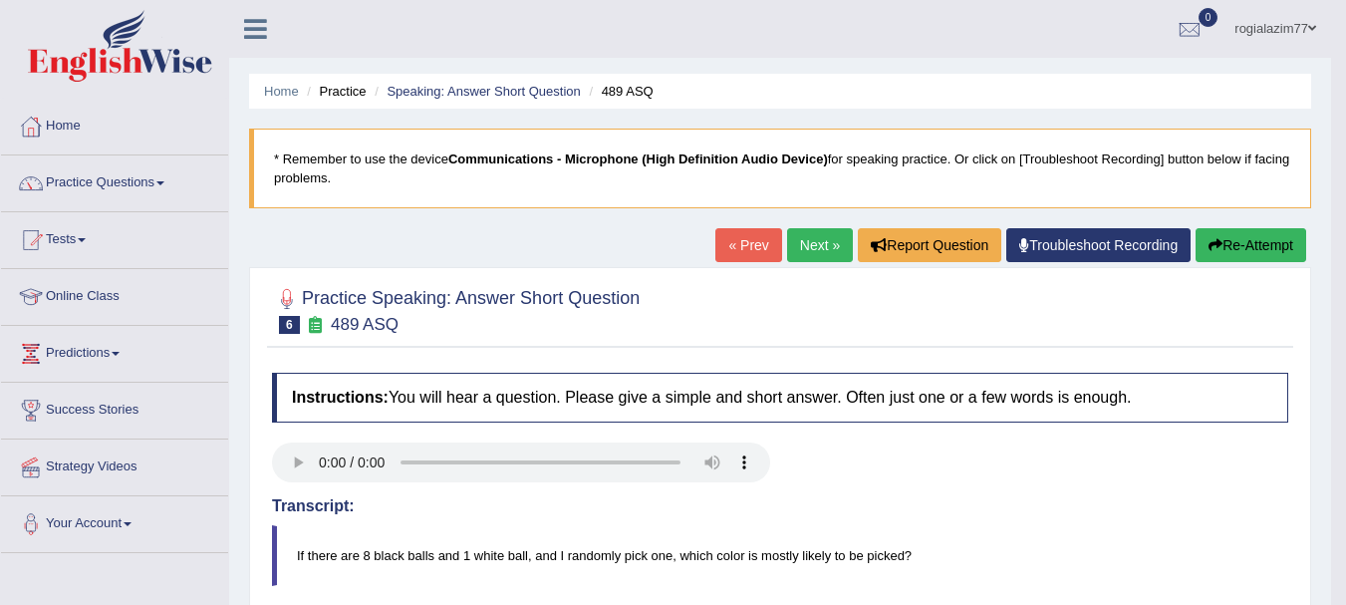
click at [795, 241] on link "Next »" at bounding box center [820, 245] width 66 height 34
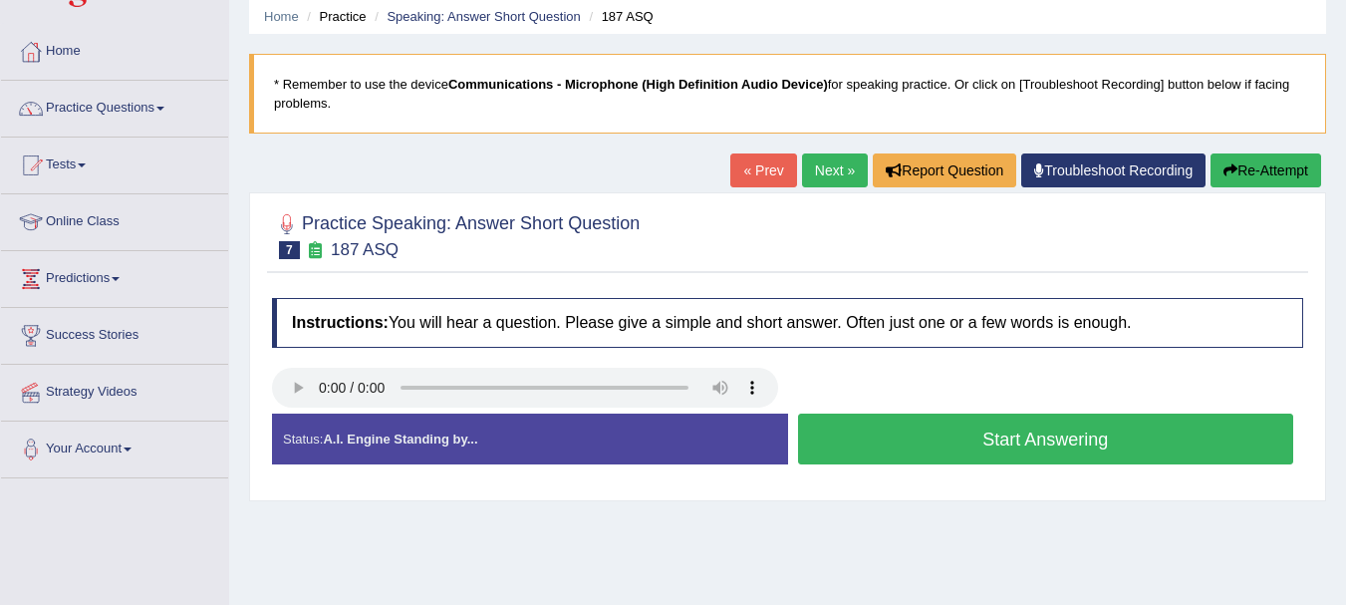
scroll to position [120, 0]
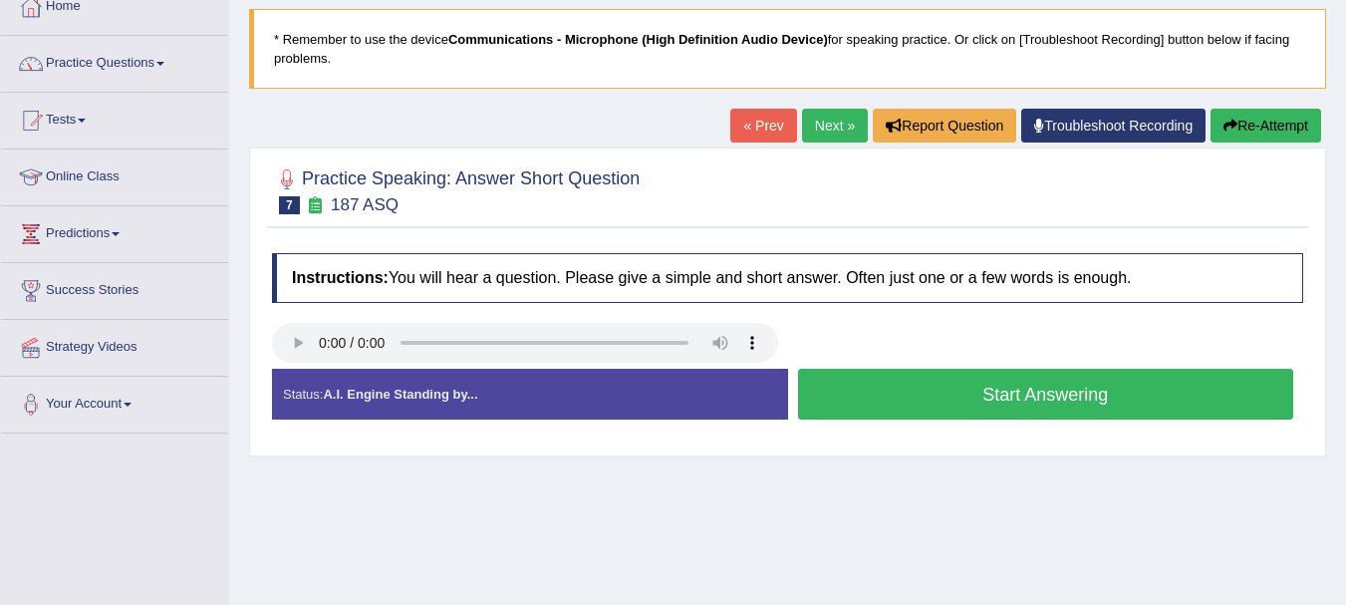
click at [912, 400] on button "Start Answering" at bounding box center [1046, 394] width 496 height 51
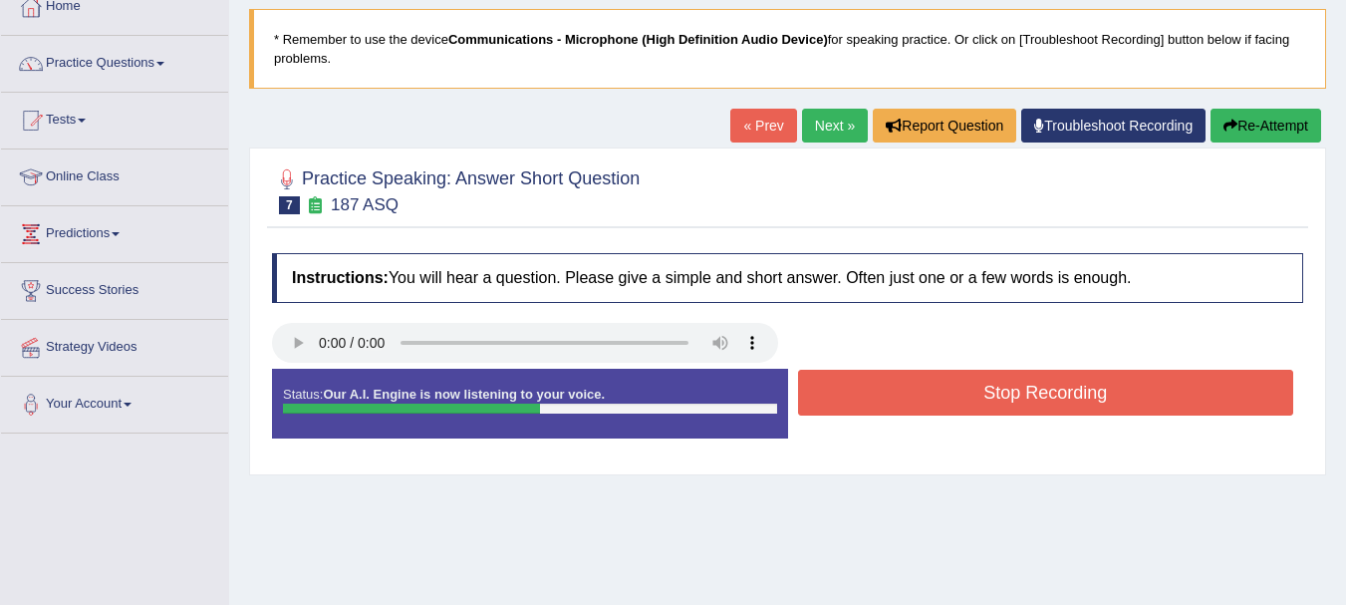
click at [912, 400] on button "Stop Recording" at bounding box center [1046, 393] width 496 height 46
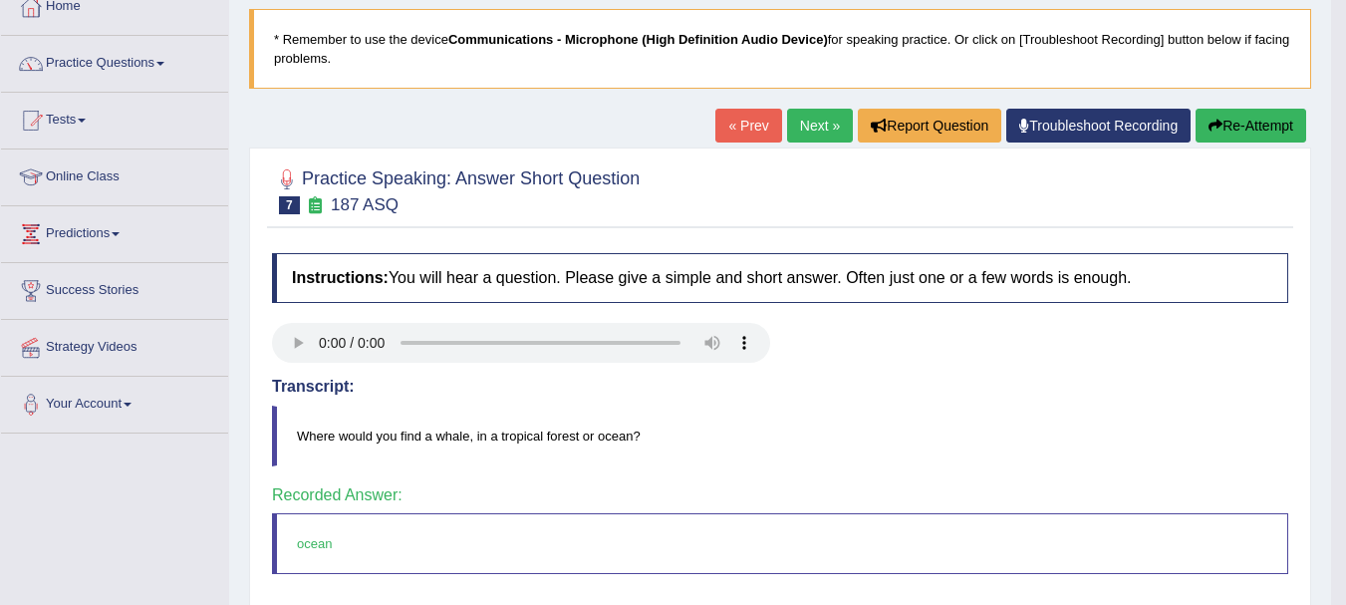
click at [820, 117] on link "Next »" at bounding box center [820, 126] width 66 height 34
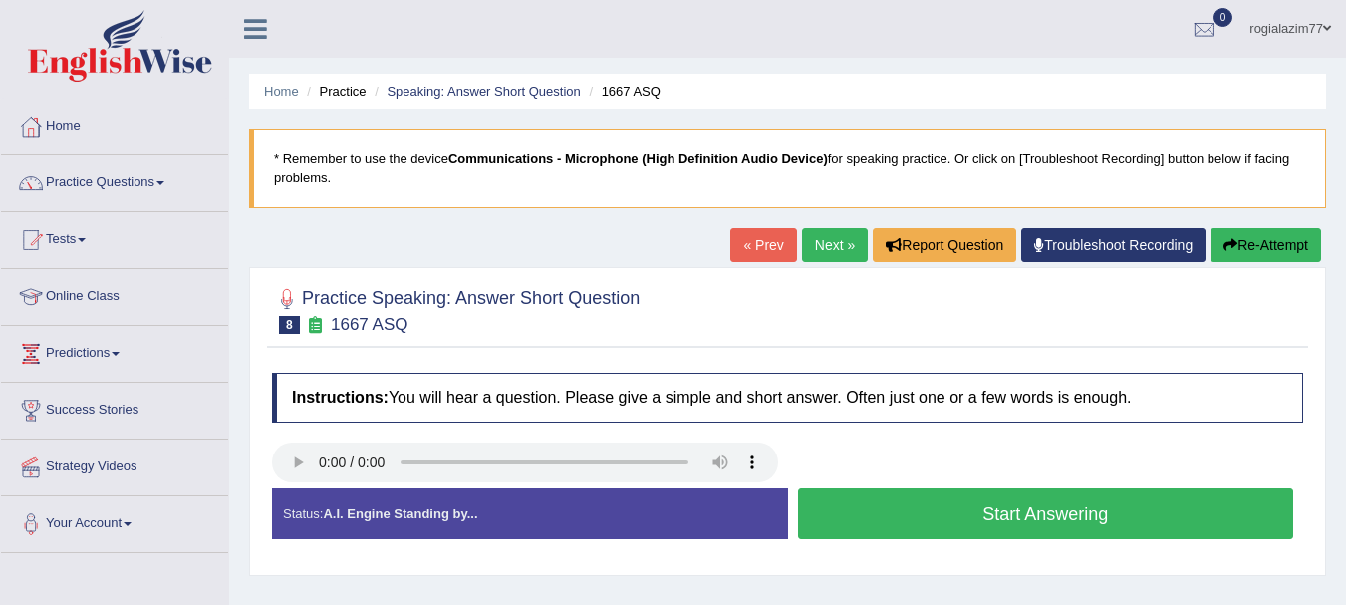
click at [755, 249] on link "« Prev" at bounding box center [763, 245] width 66 height 34
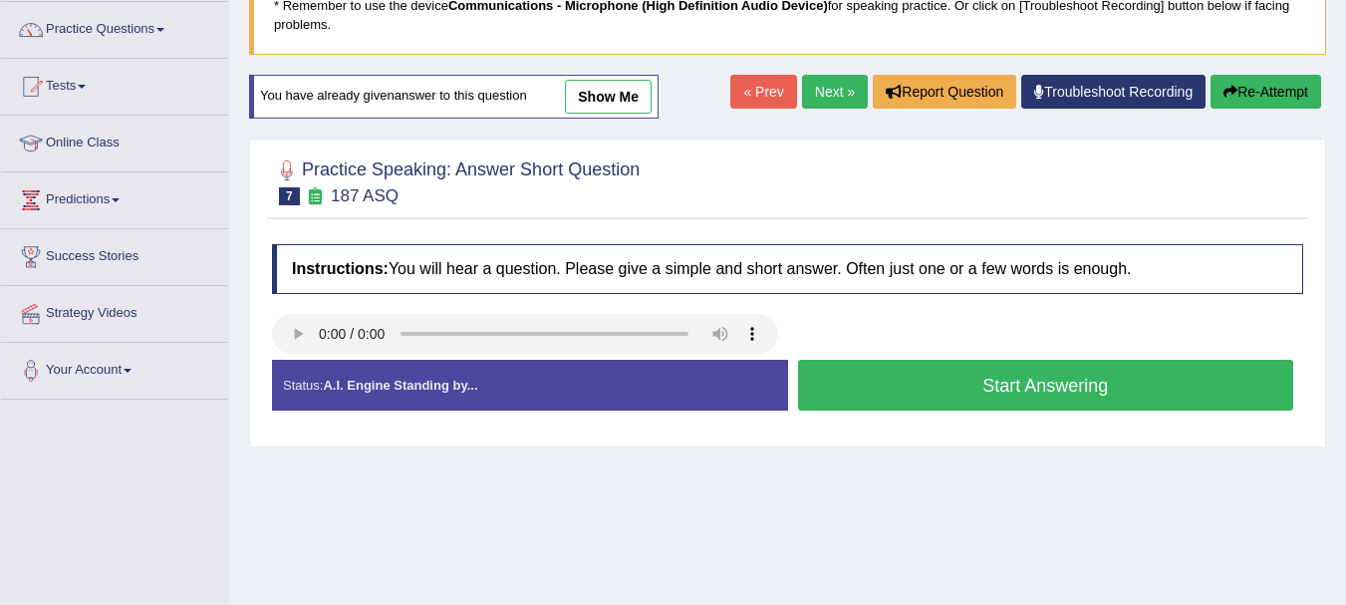
scroll to position [159, 0]
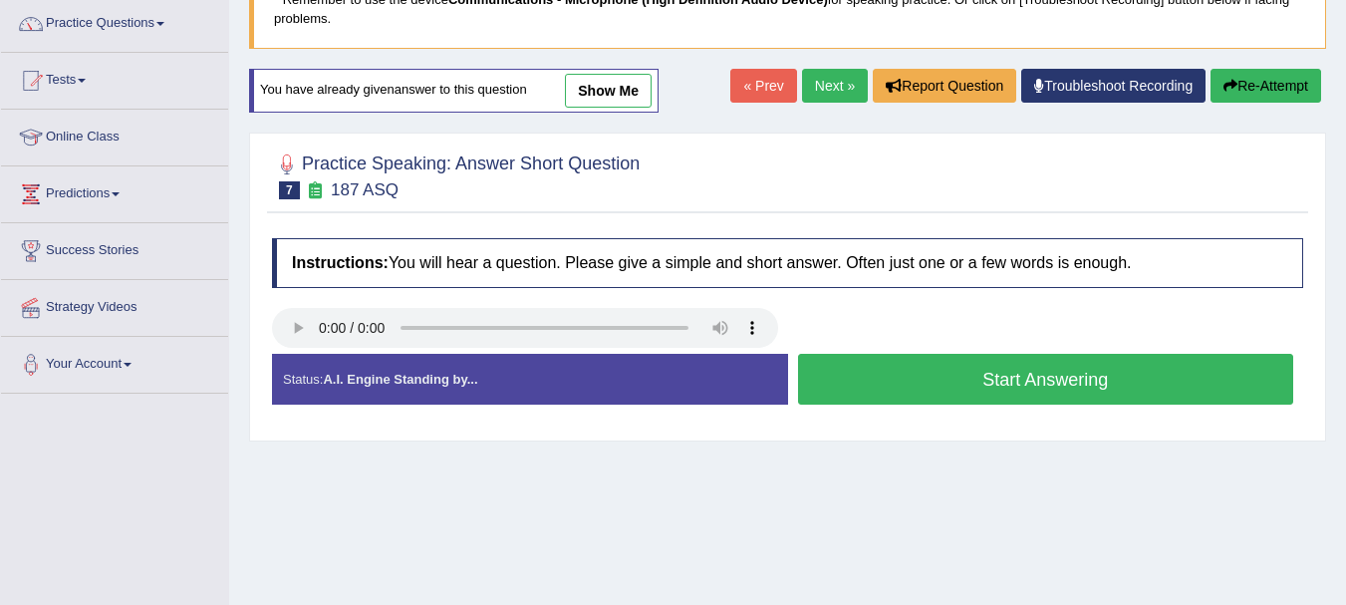
click at [839, 374] on button "Start Answering" at bounding box center [1046, 379] width 496 height 51
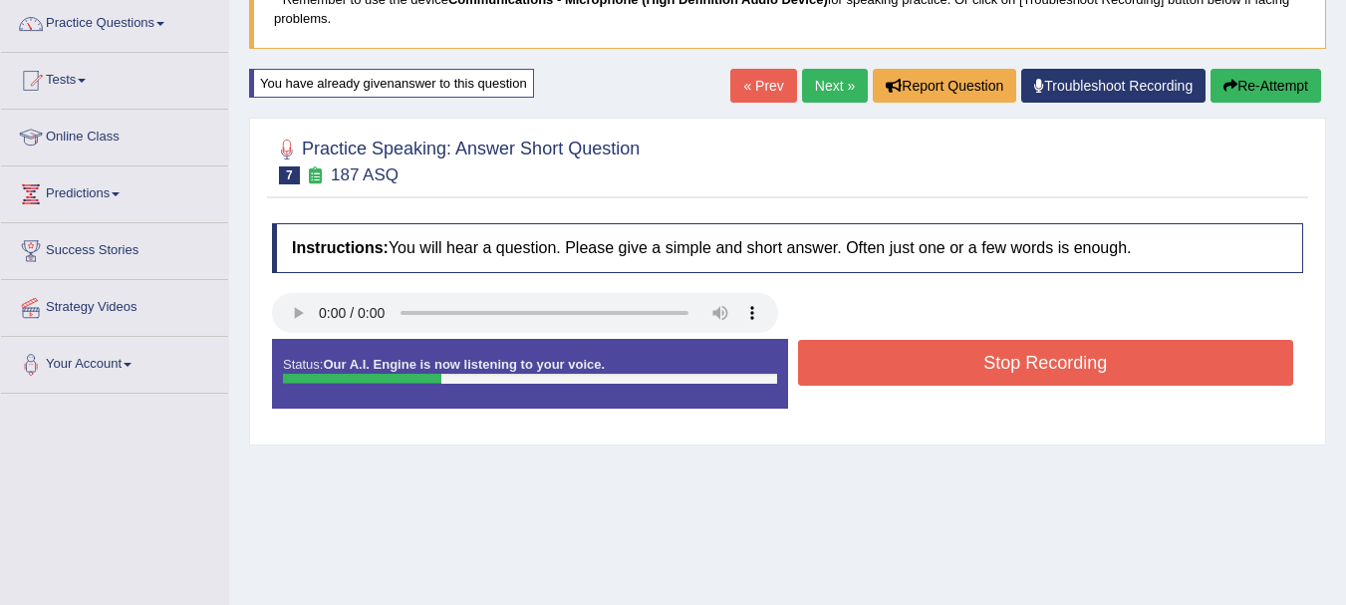
click at [839, 374] on button "Stop Recording" at bounding box center [1046, 363] width 496 height 46
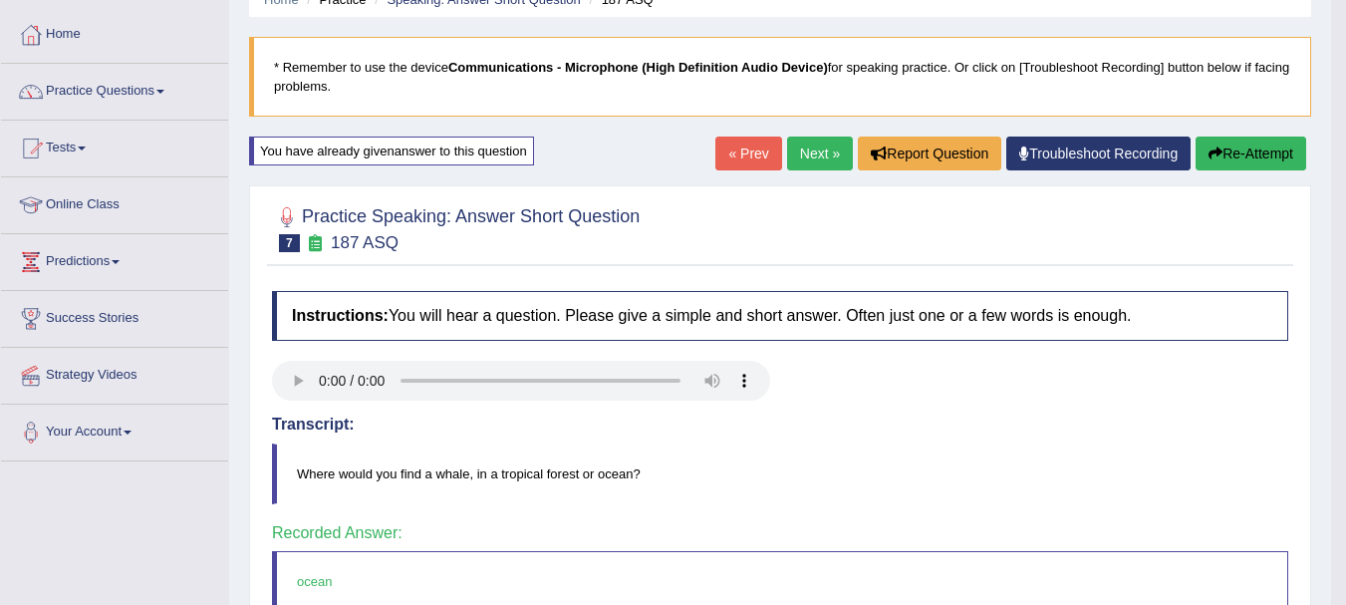
scroll to position [83, 0]
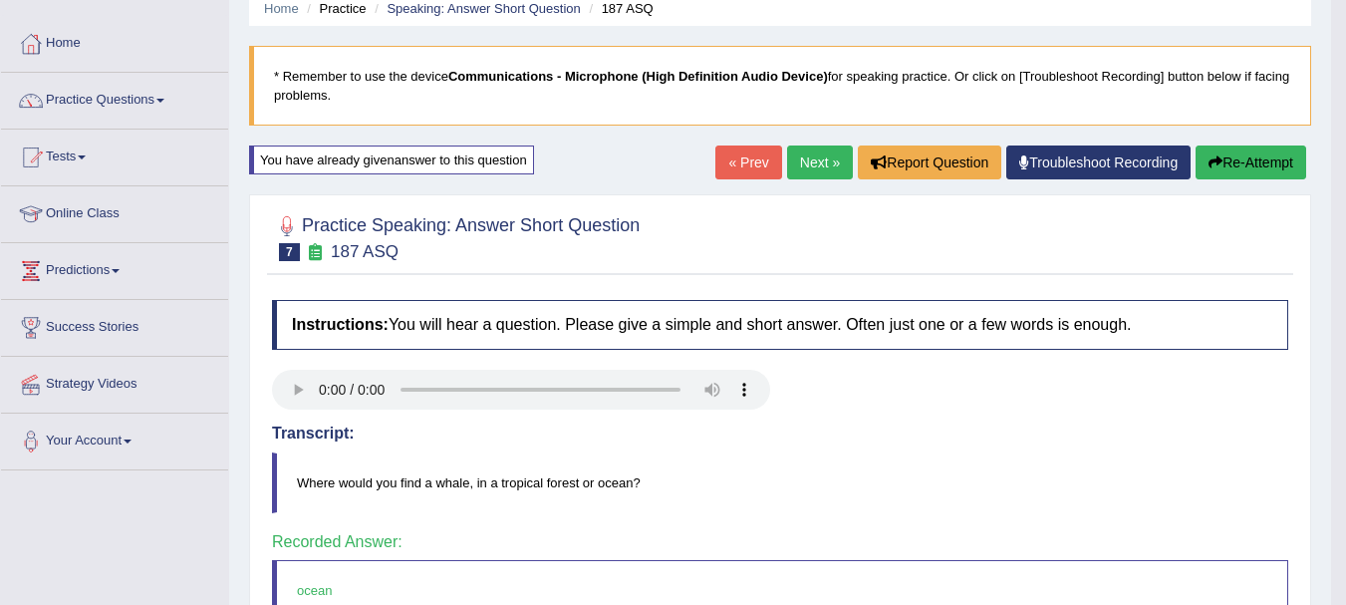
click at [799, 169] on link "Next »" at bounding box center [820, 162] width 66 height 34
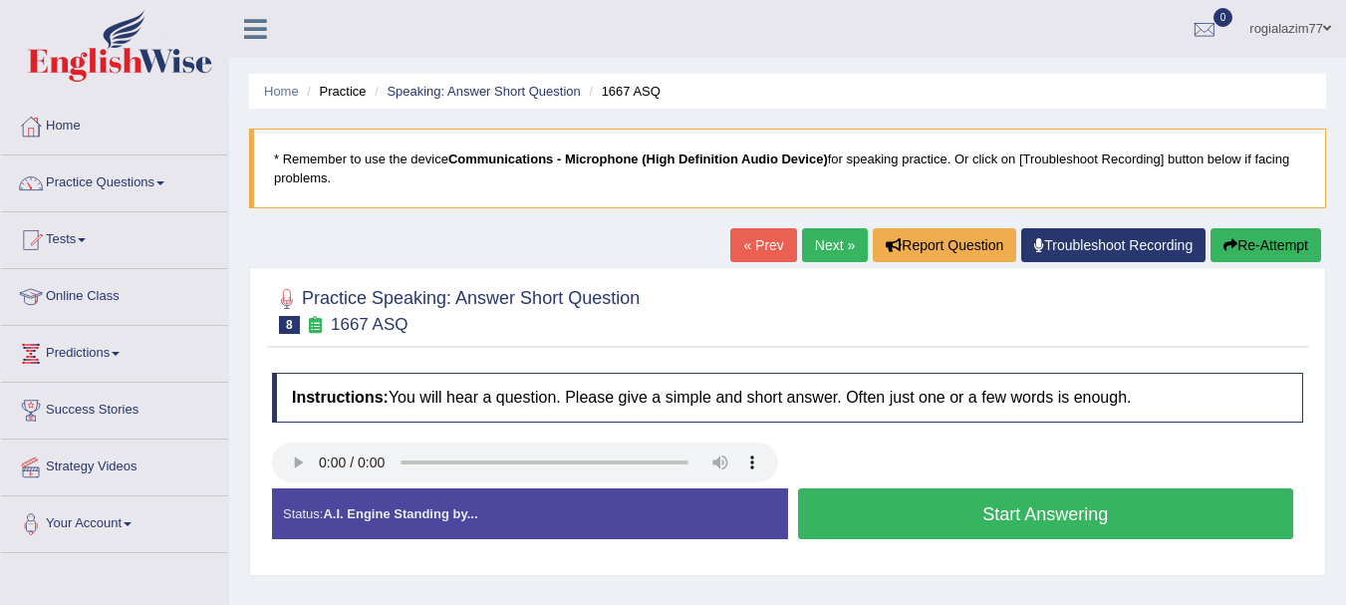
click at [829, 514] on button "Start Answering" at bounding box center [1046, 513] width 496 height 51
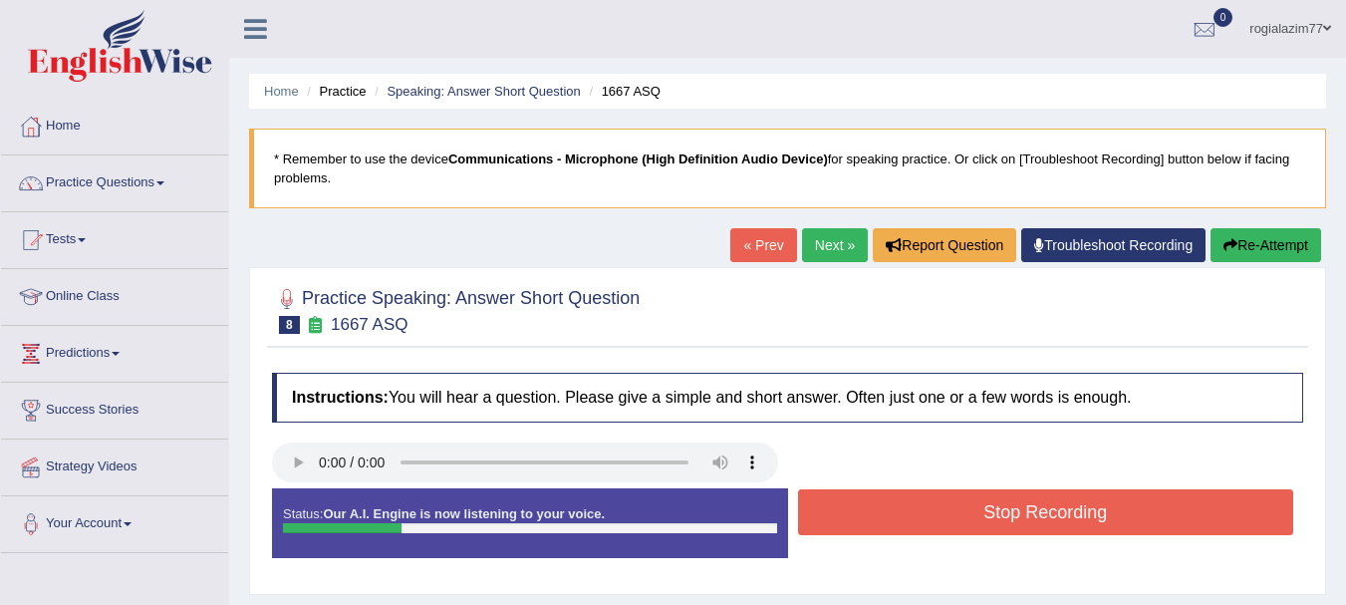
click at [991, 498] on button "Stop Recording" at bounding box center [1046, 512] width 496 height 46
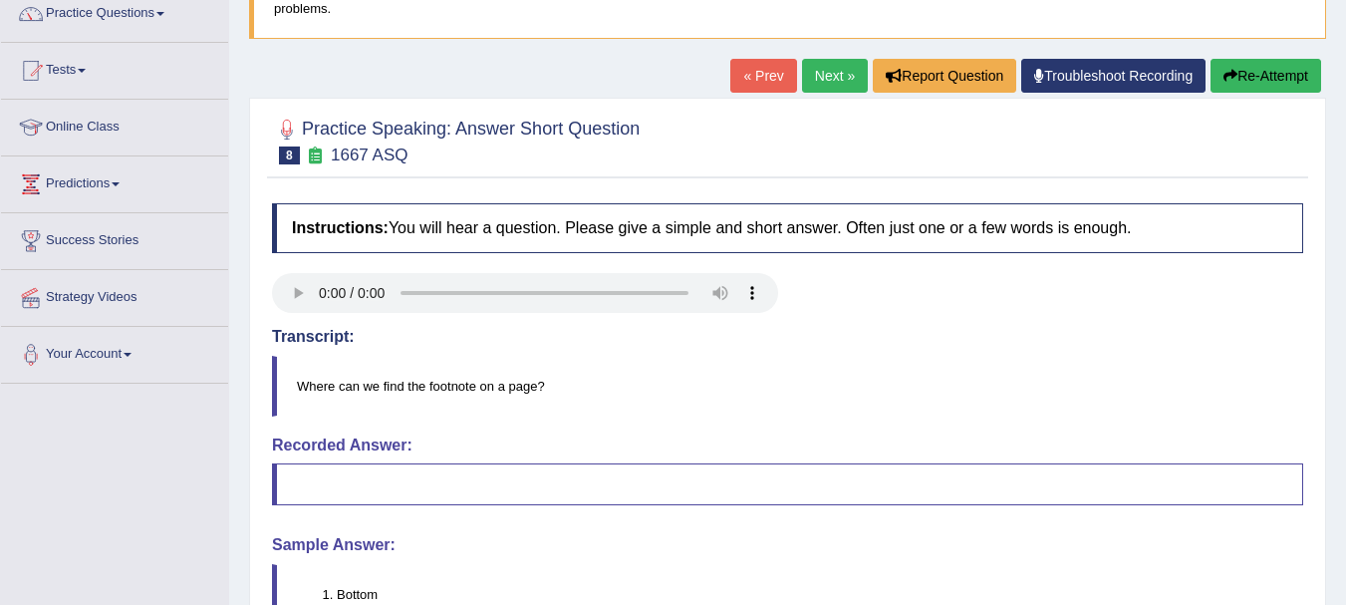
scroll to position [159, 0]
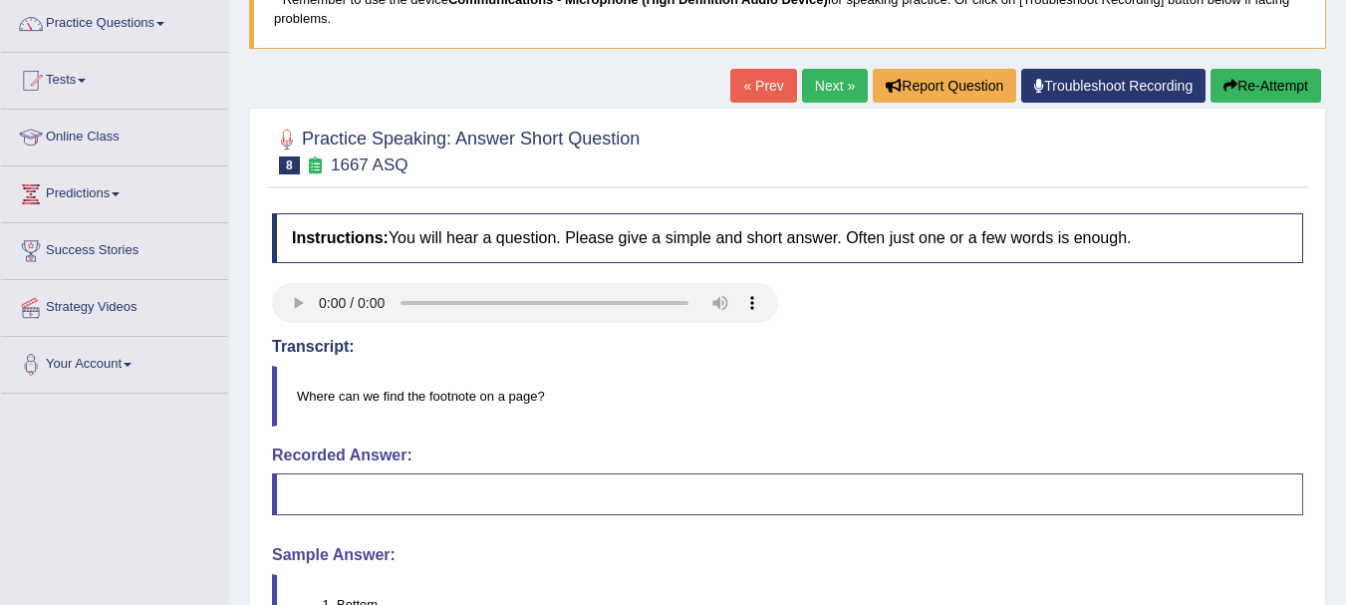
click at [824, 72] on link "Next »" at bounding box center [835, 86] width 66 height 34
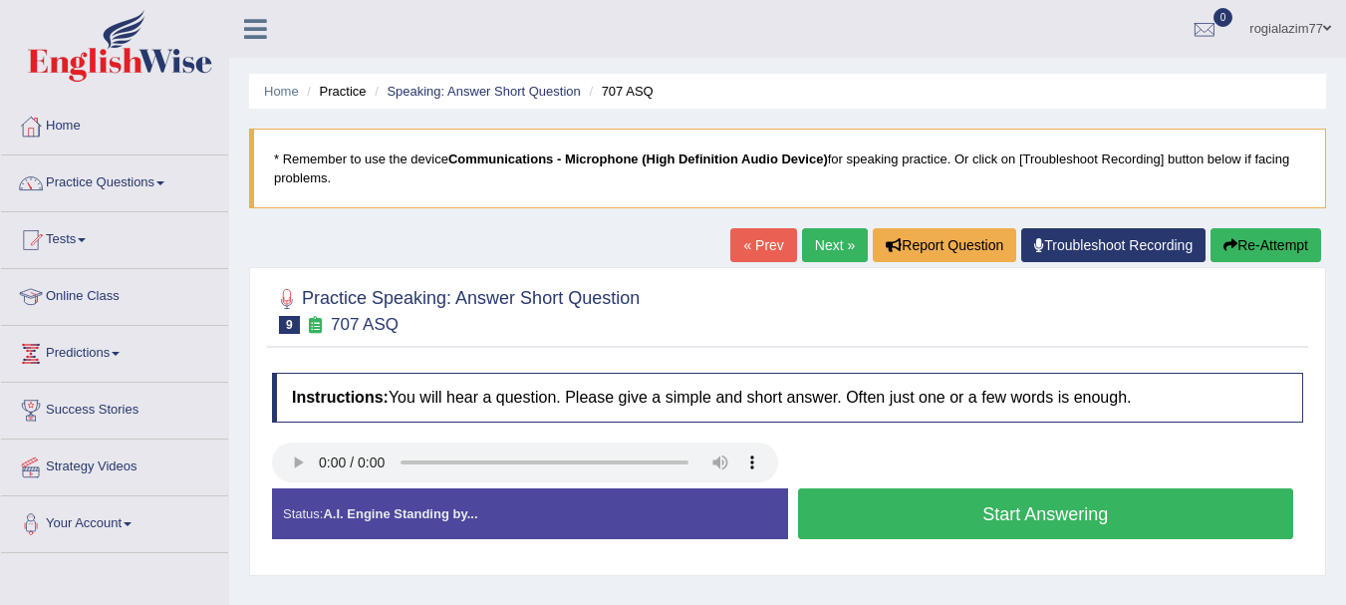
click at [1083, 514] on button "Start Answering" at bounding box center [1046, 513] width 496 height 51
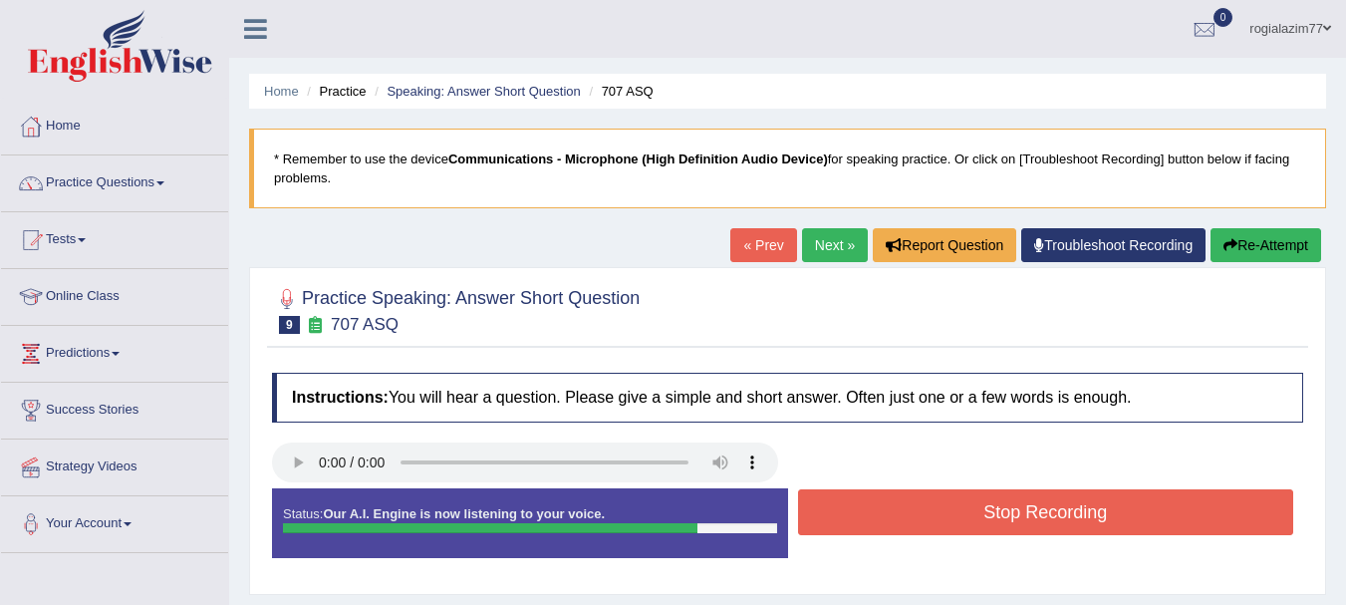
click at [1083, 514] on button "Stop Recording" at bounding box center [1046, 512] width 496 height 46
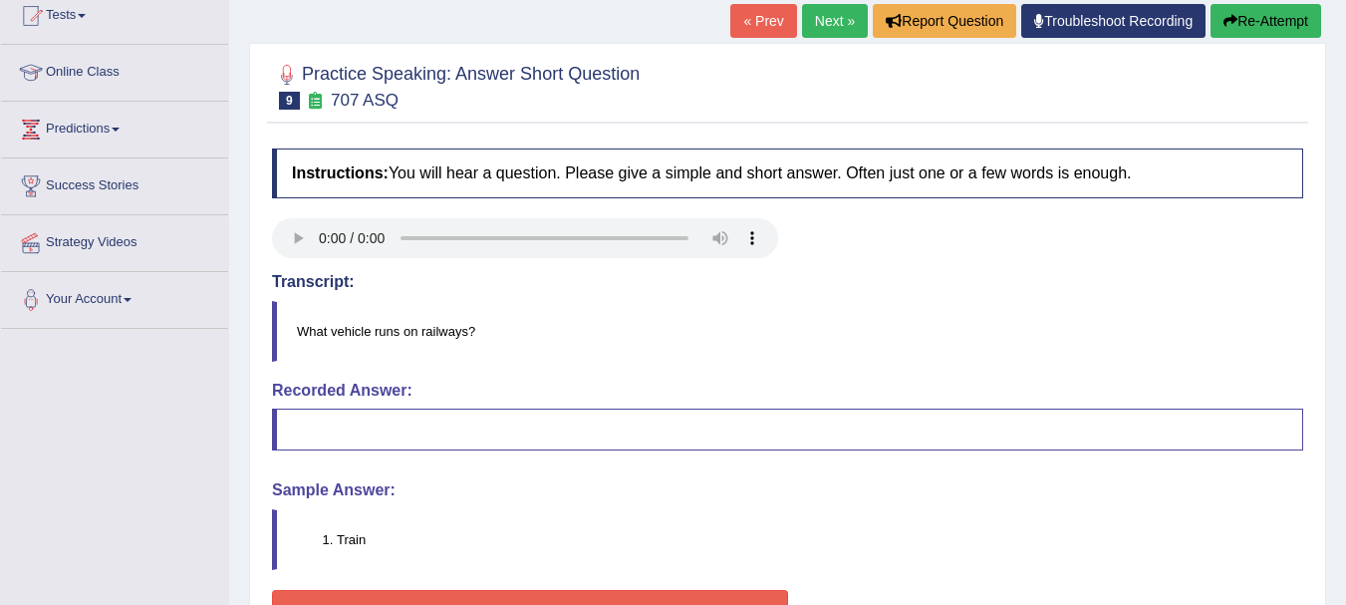
scroll to position [199, 0]
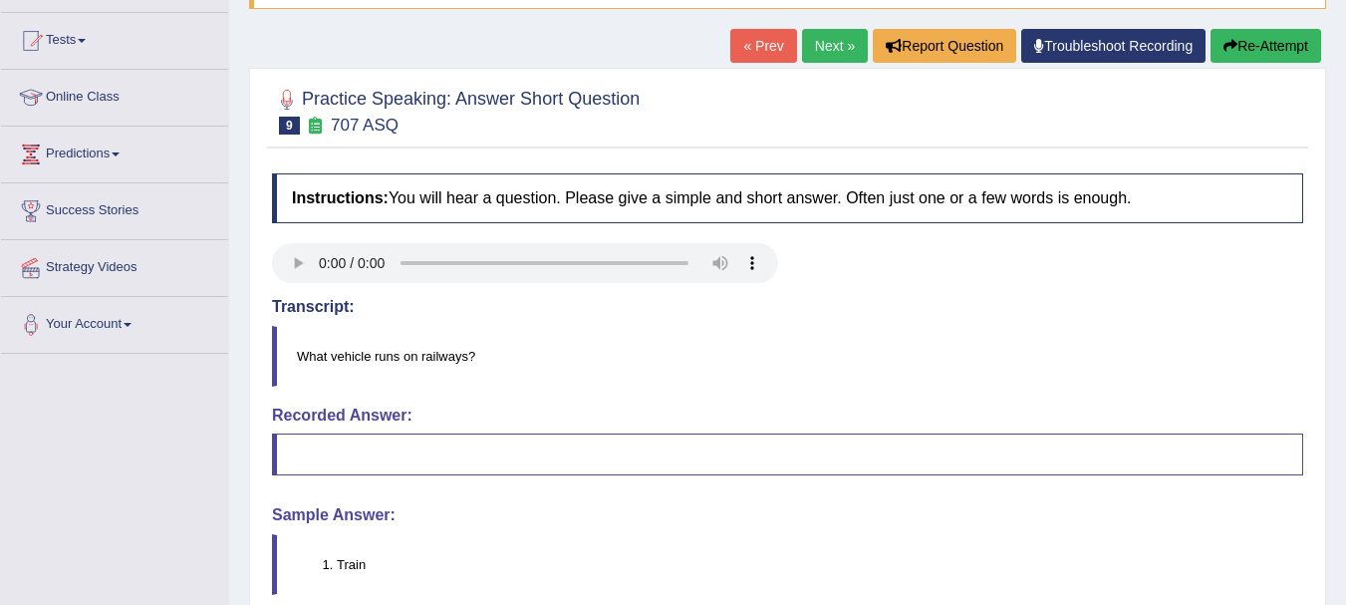
click at [830, 45] on link "Next »" at bounding box center [835, 46] width 66 height 34
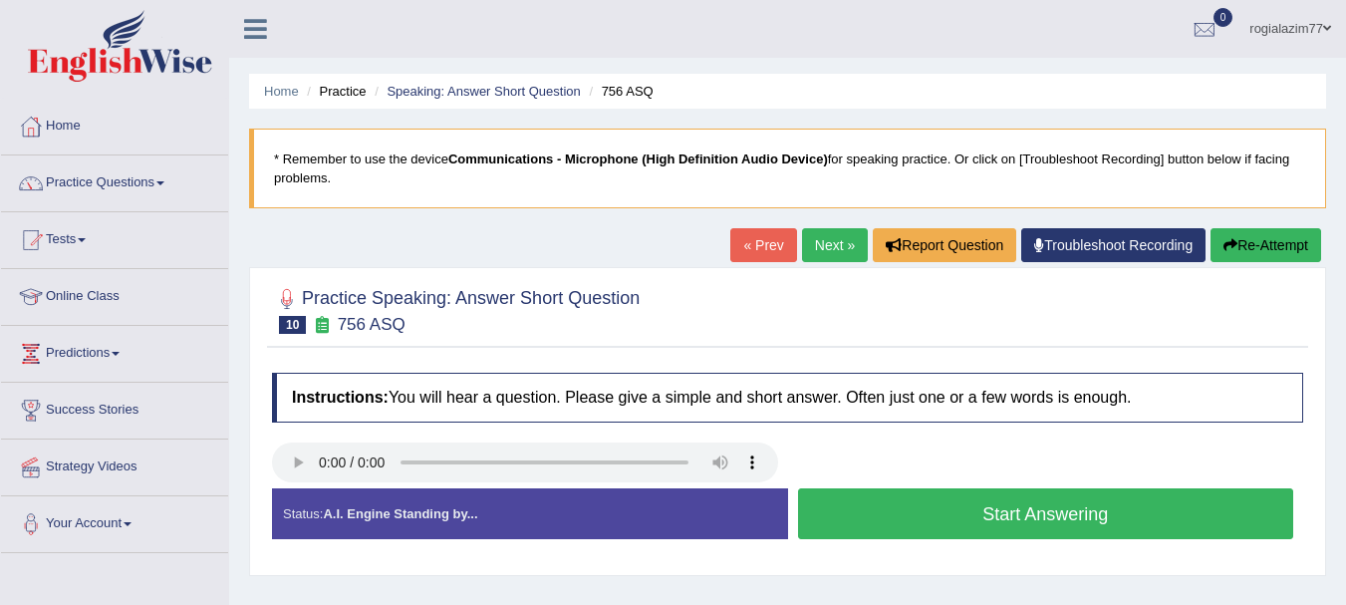
click at [960, 506] on button "Start Answering" at bounding box center [1046, 513] width 496 height 51
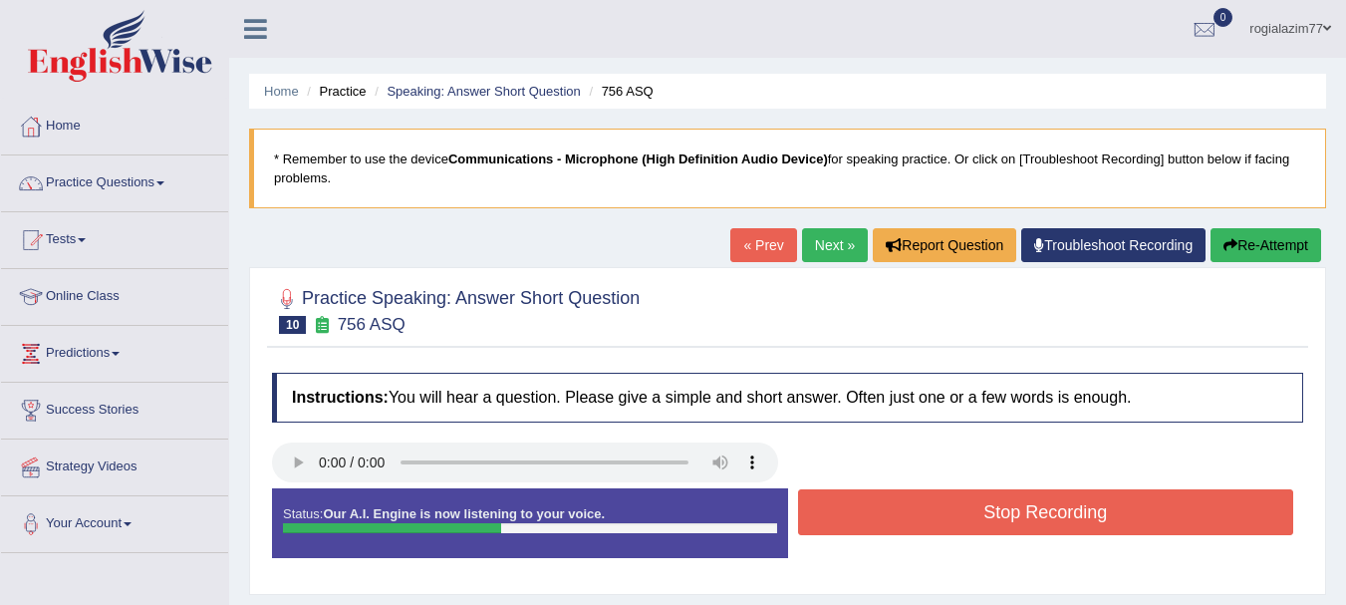
click at [960, 506] on button "Stop Recording" at bounding box center [1046, 512] width 496 height 46
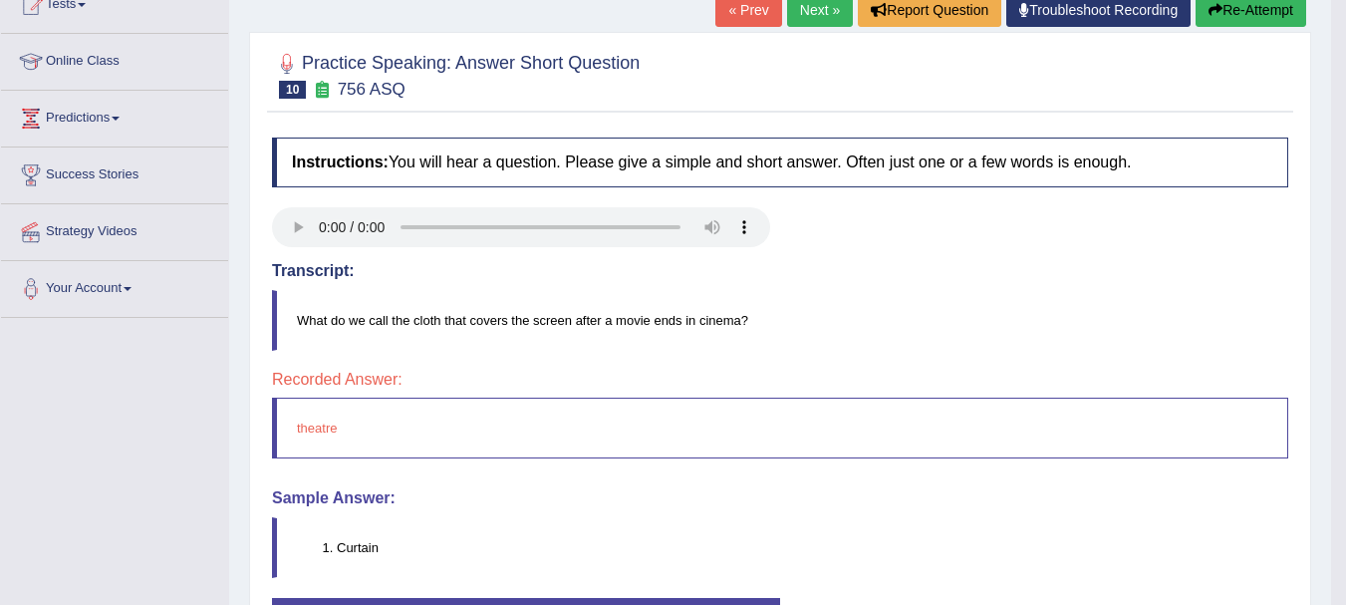
scroll to position [239, 0]
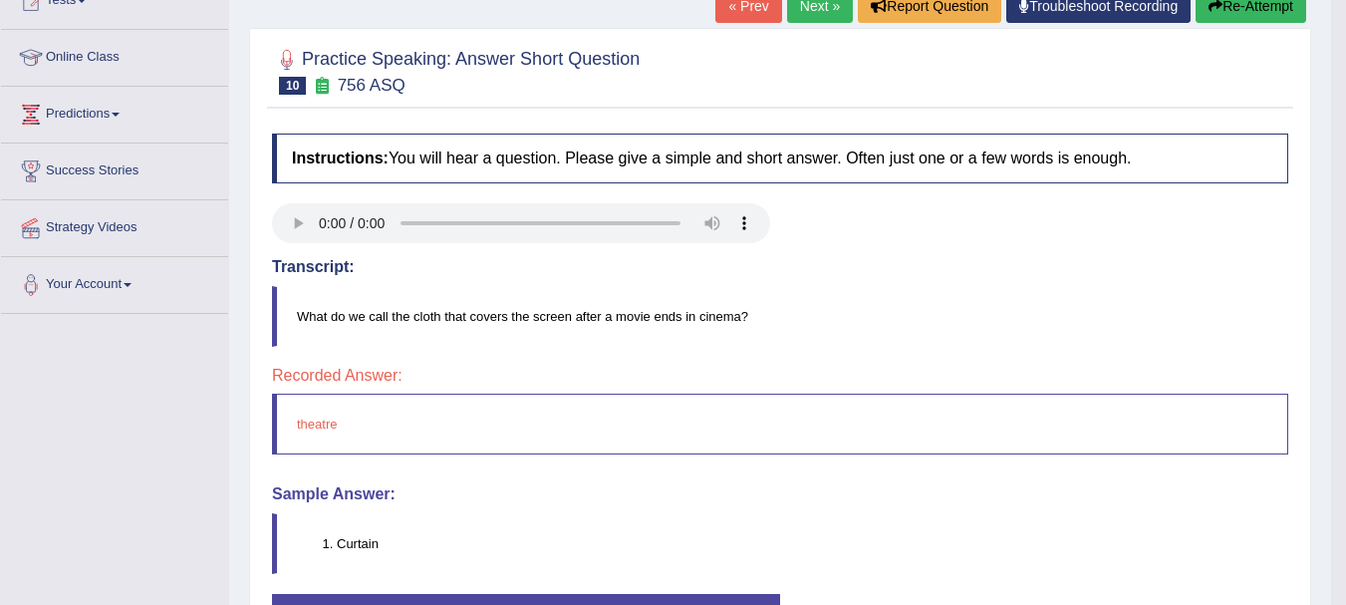
click at [1252, 14] on button "Re-Attempt" at bounding box center [1250, 6] width 111 height 34
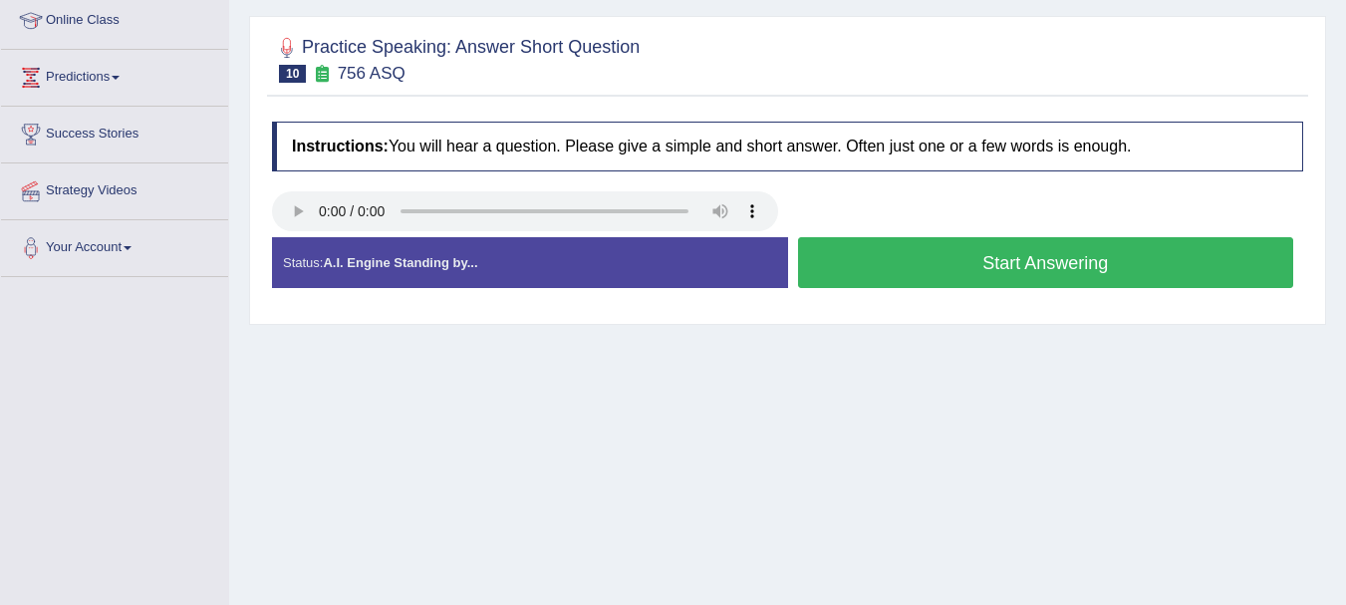
scroll to position [239, 0]
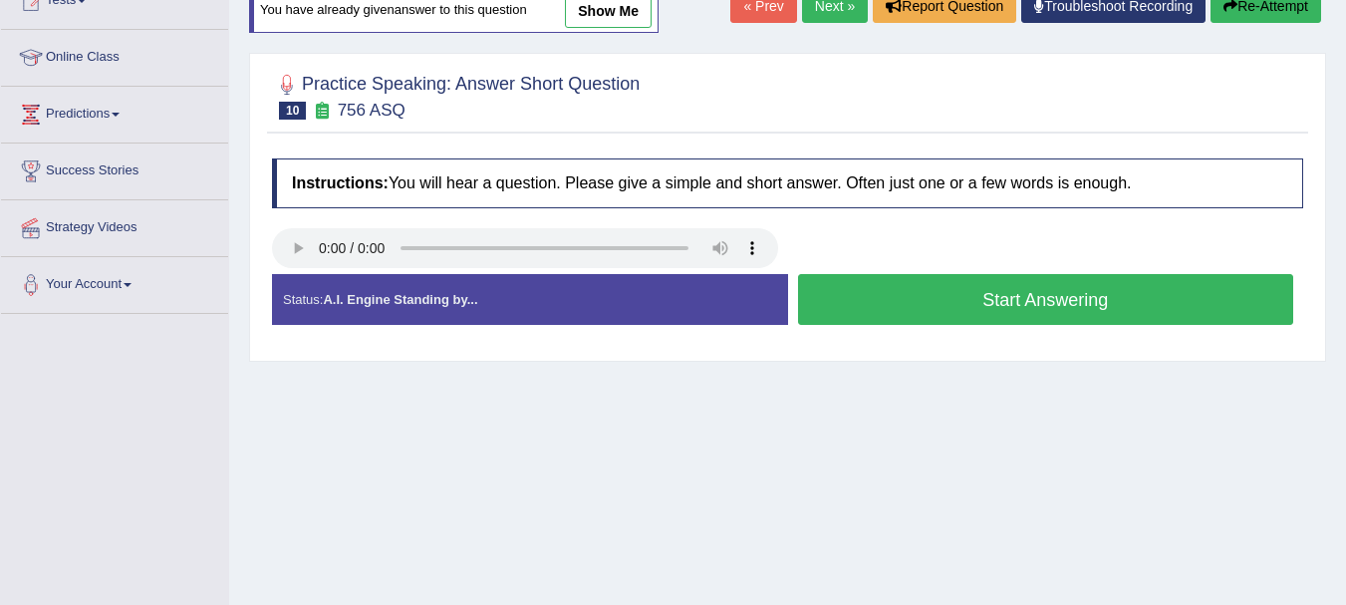
click at [975, 290] on button "Start Answering" at bounding box center [1046, 299] width 496 height 51
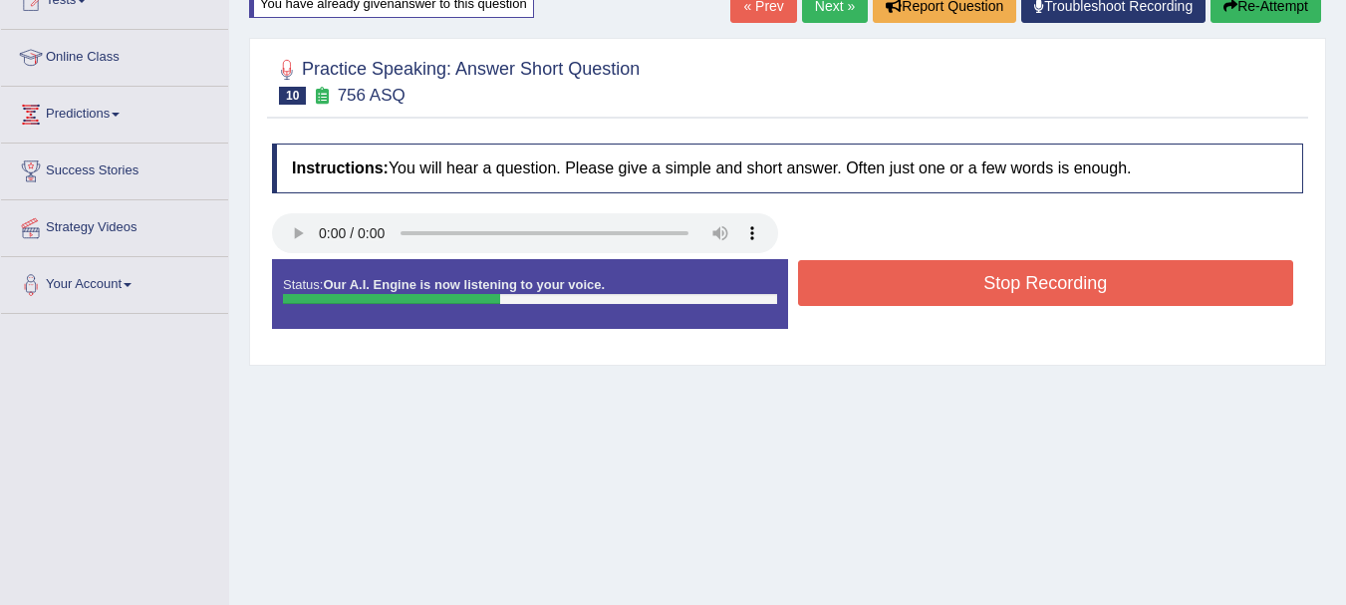
click at [975, 289] on button "Stop Recording" at bounding box center [1046, 283] width 496 height 46
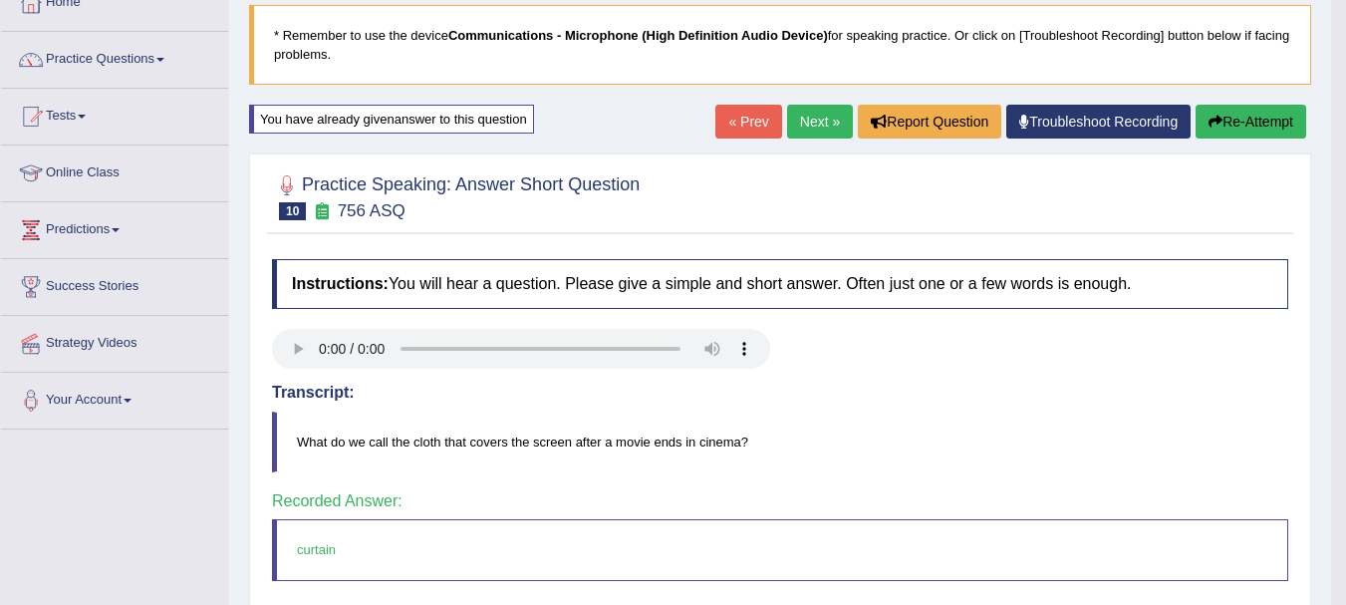
scroll to position [123, 0]
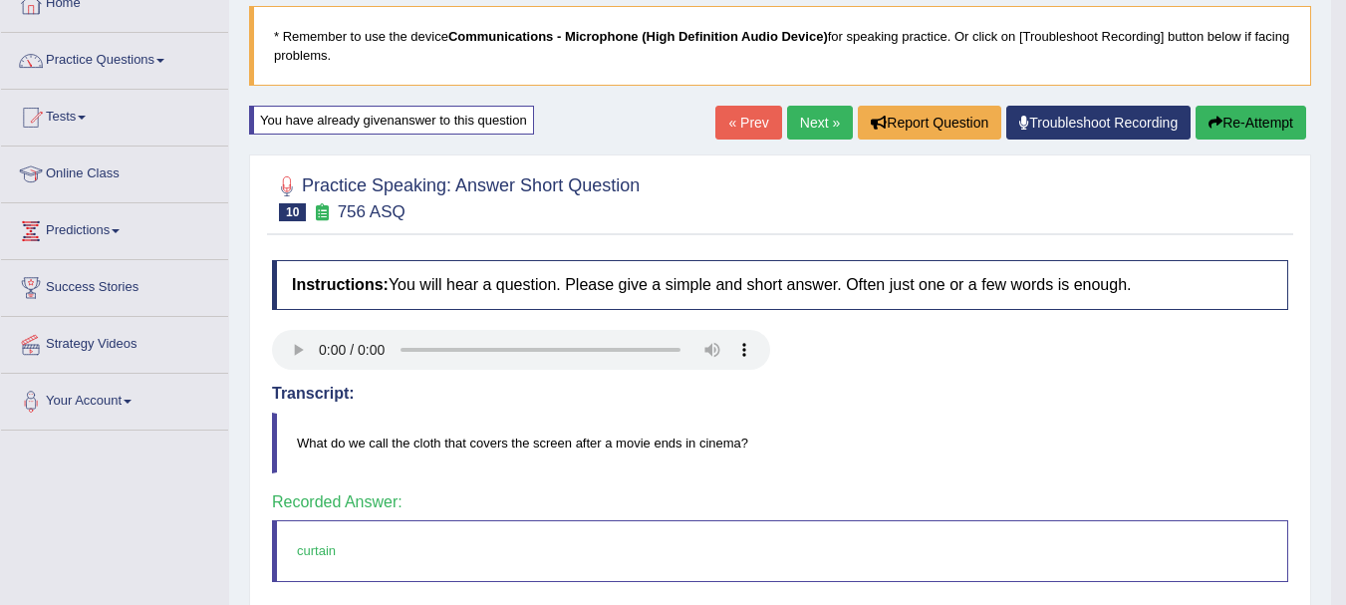
click at [811, 124] on link "Next »" at bounding box center [820, 123] width 66 height 34
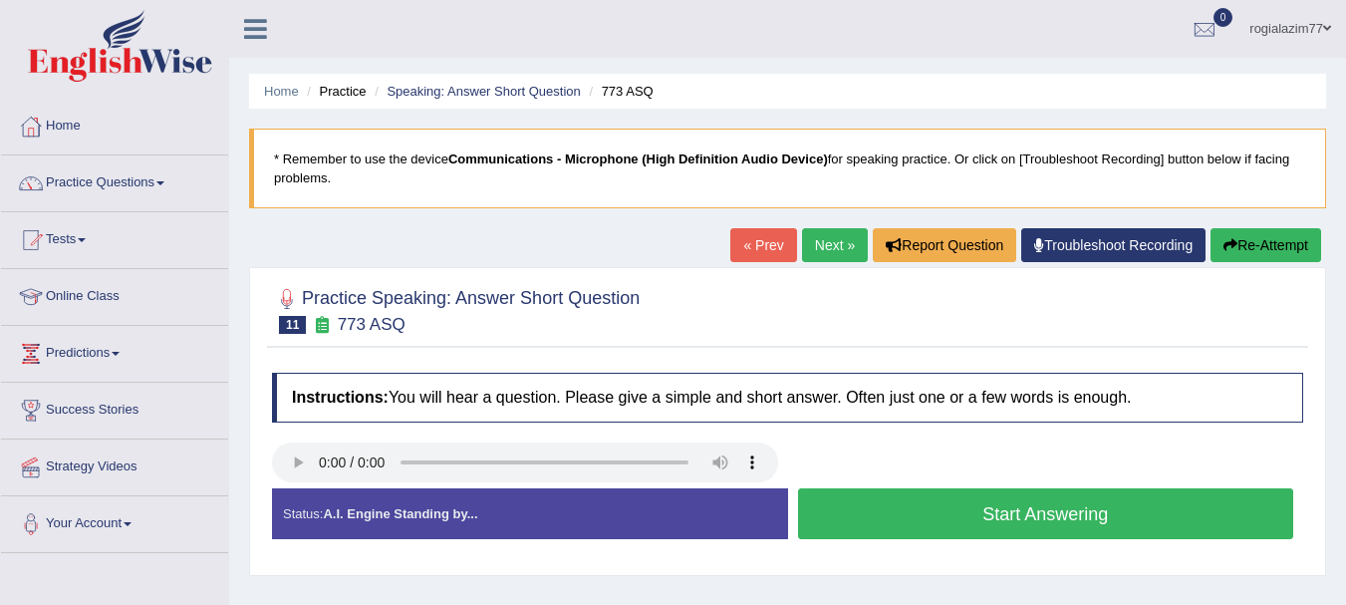
click at [965, 508] on button "Start Answering" at bounding box center [1046, 513] width 496 height 51
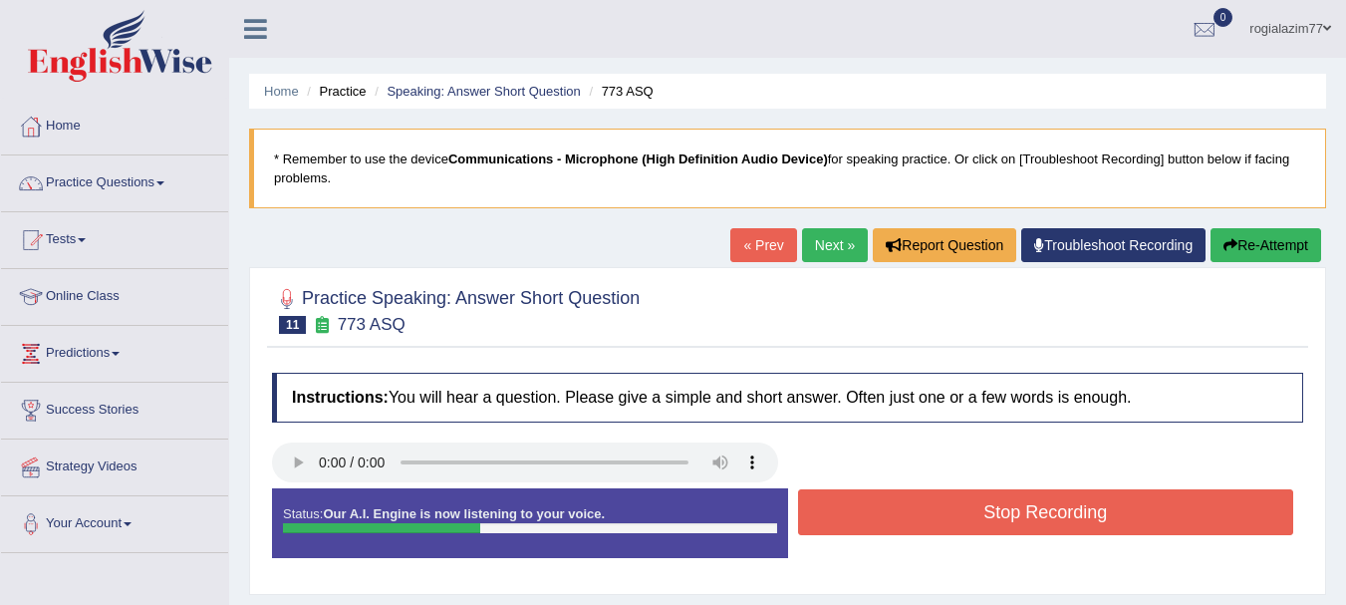
click at [965, 508] on button "Stop Recording" at bounding box center [1046, 512] width 496 height 46
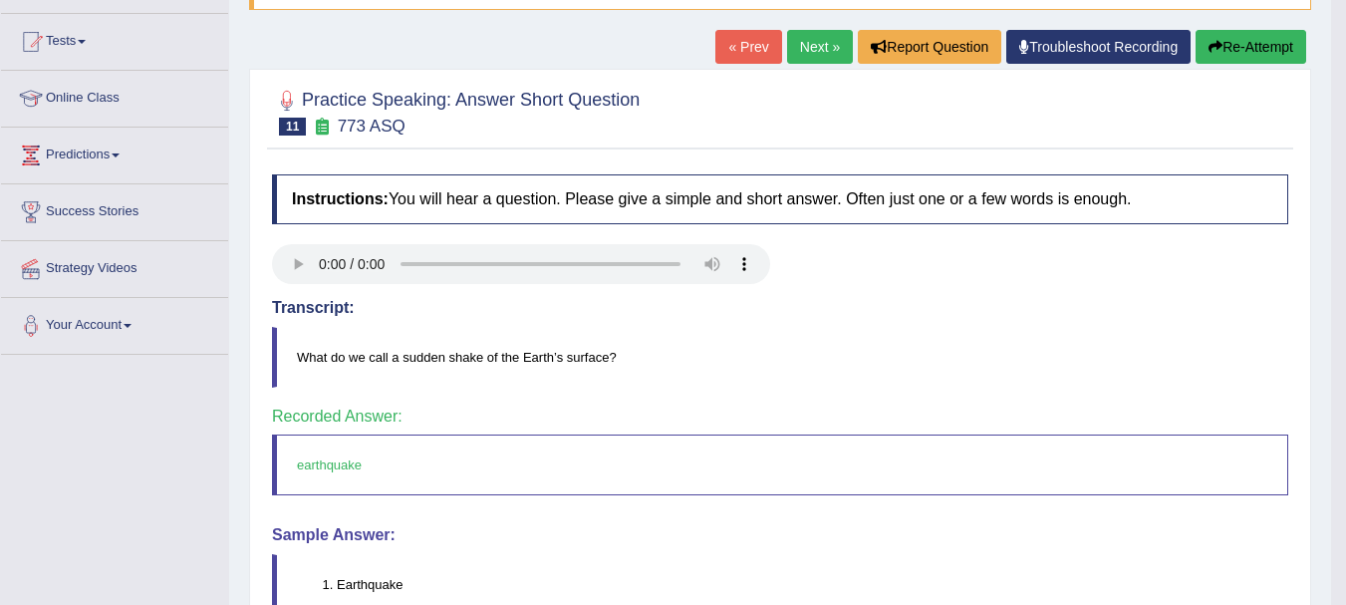
scroll to position [199, 0]
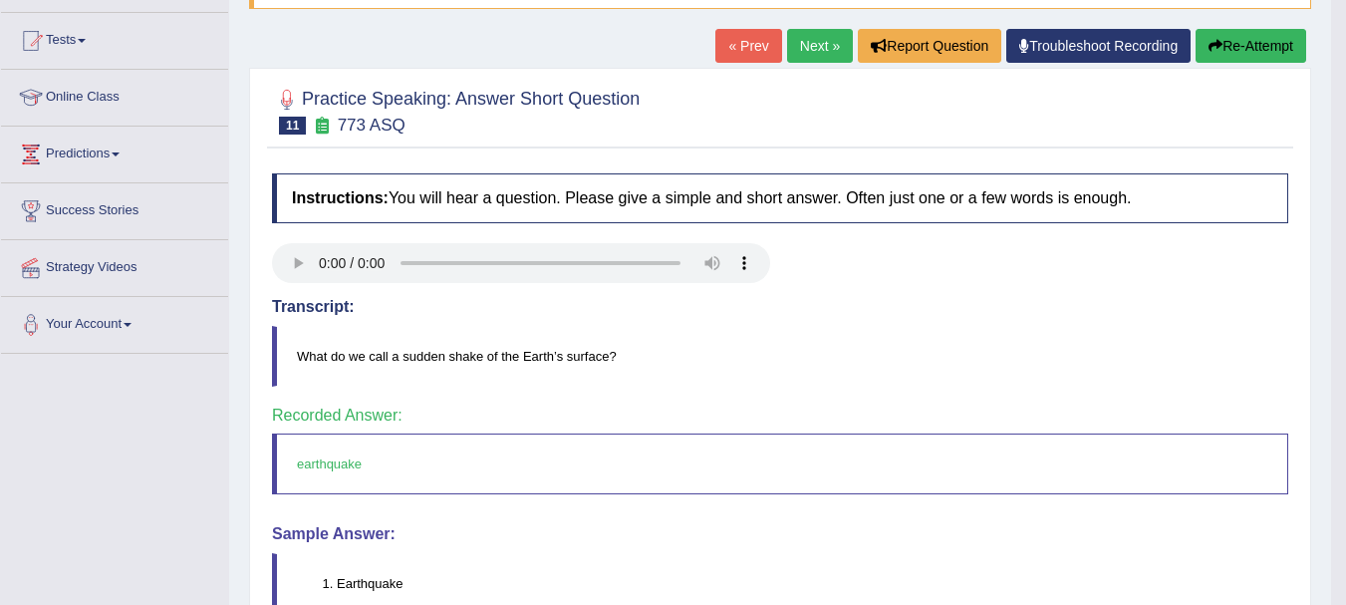
click at [808, 48] on link "Next »" at bounding box center [820, 46] width 66 height 34
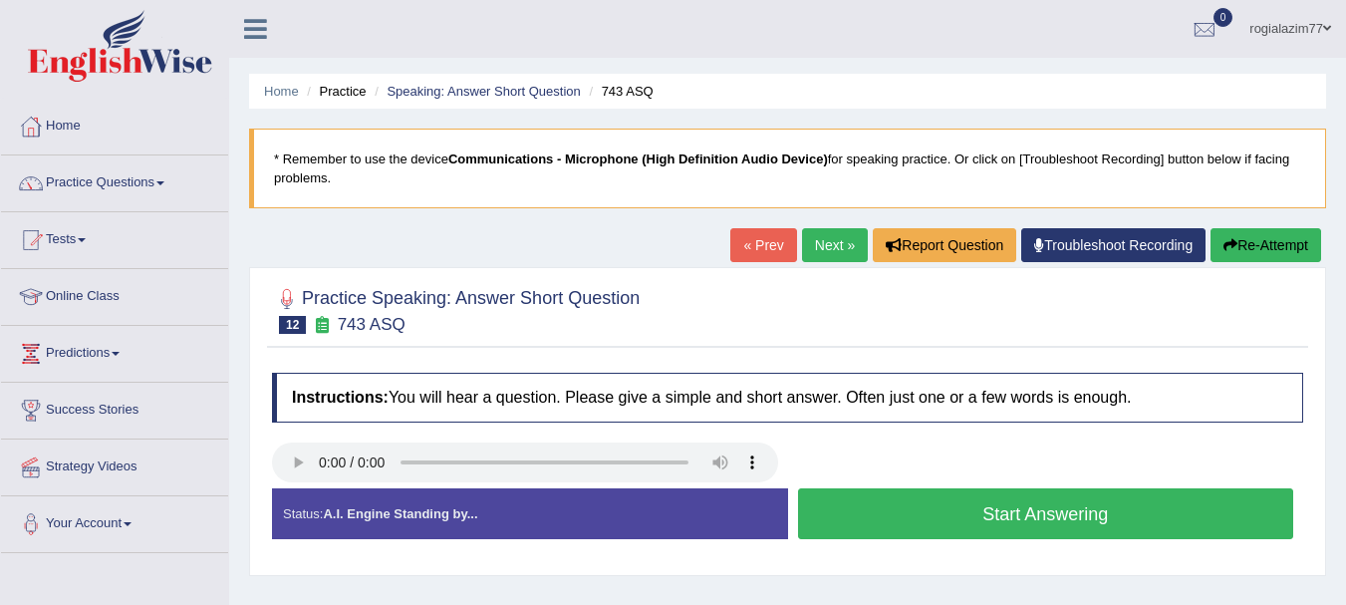
click at [936, 503] on button "Start Answering" at bounding box center [1046, 513] width 496 height 51
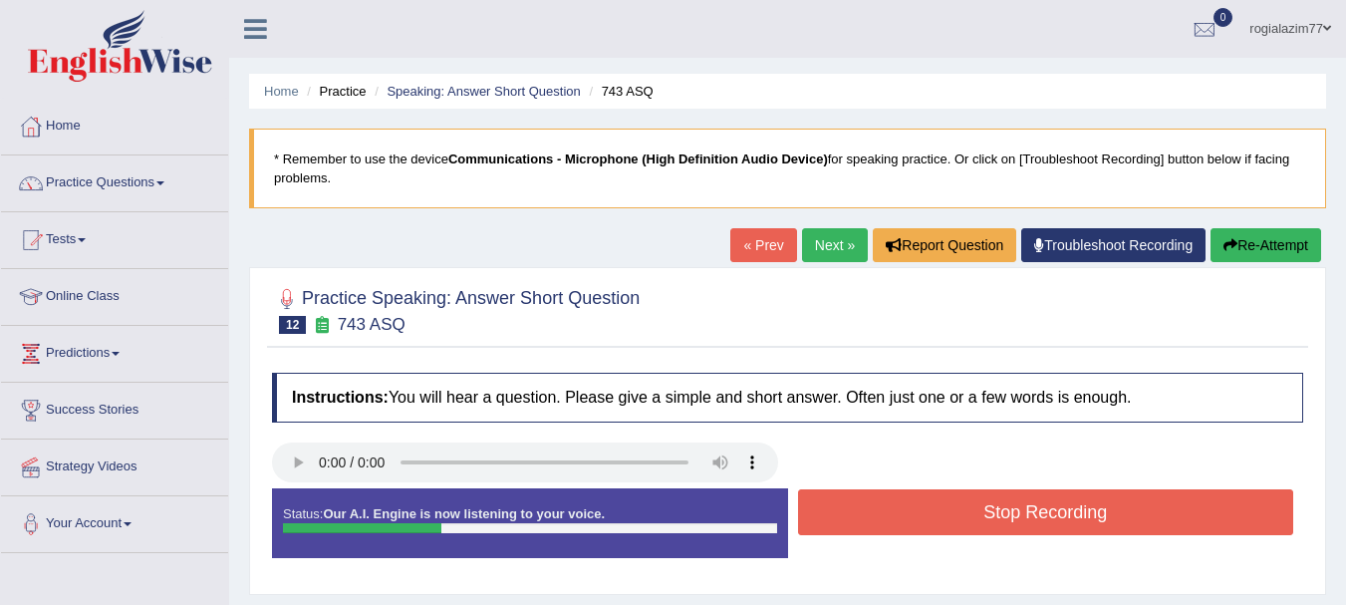
click at [936, 503] on button "Stop Recording" at bounding box center [1046, 512] width 496 height 46
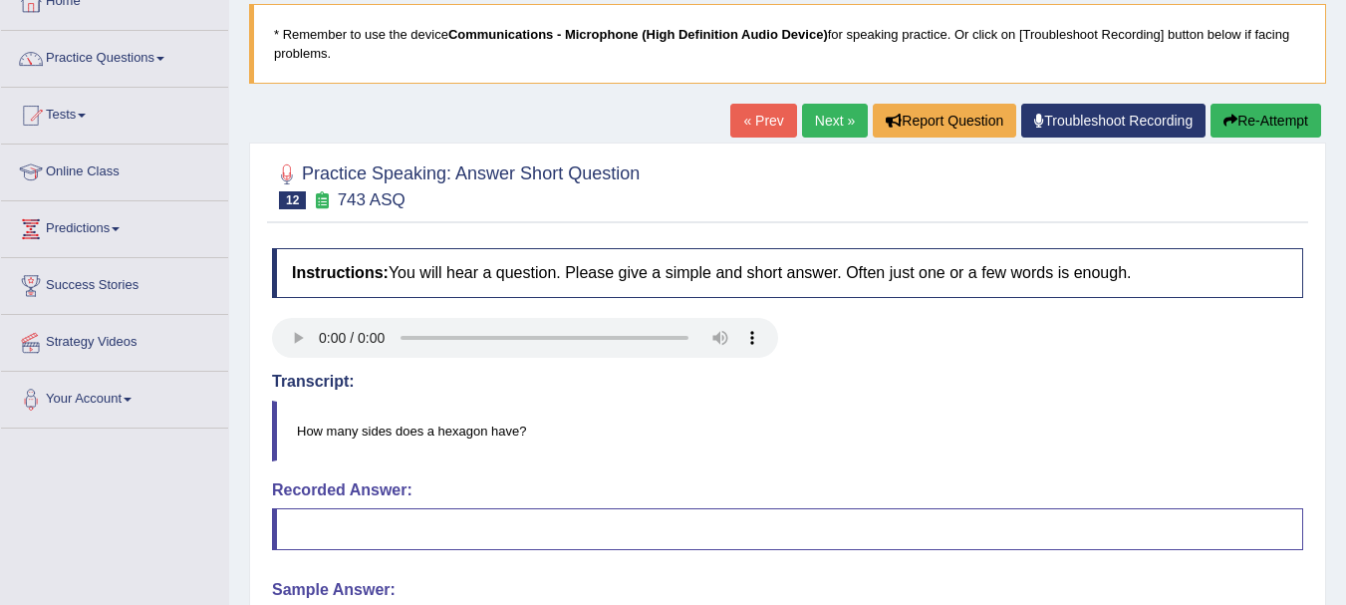
scroll to position [120, 0]
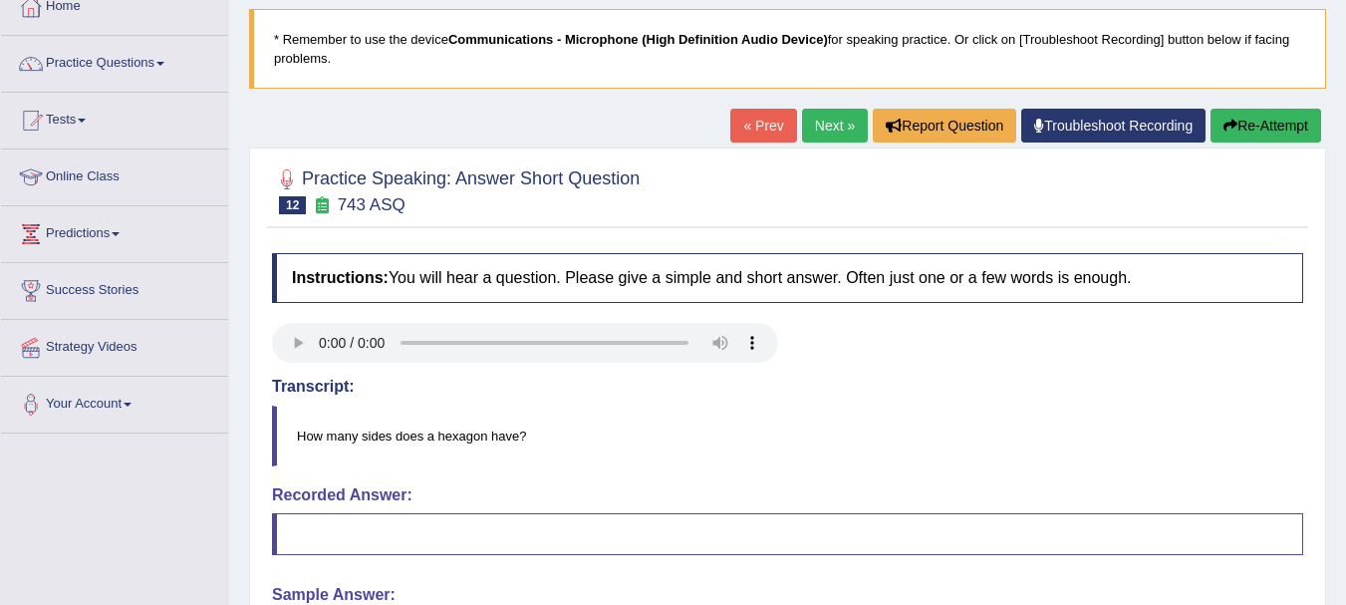
click at [1262, 132] on button "Re-Attempt" at bounding box center [1265, 126] width 111 height 34
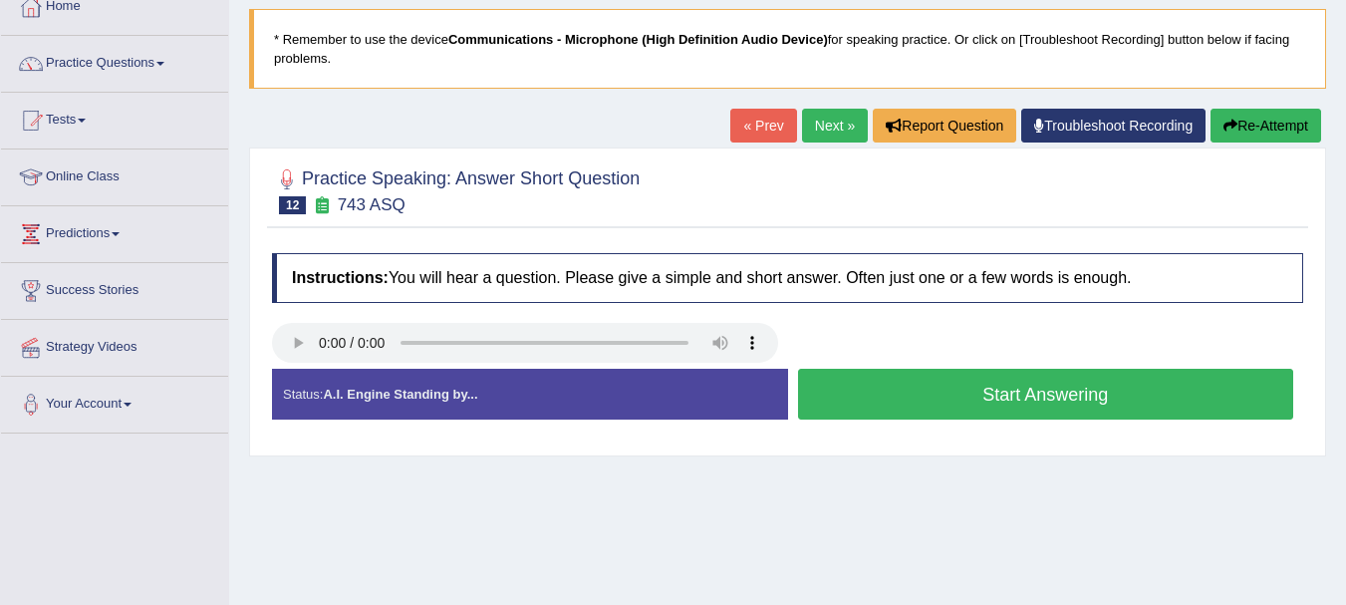
click at [921, 384] on button "Start Answering" at bounding box center [1046, 394] width 496 height 51
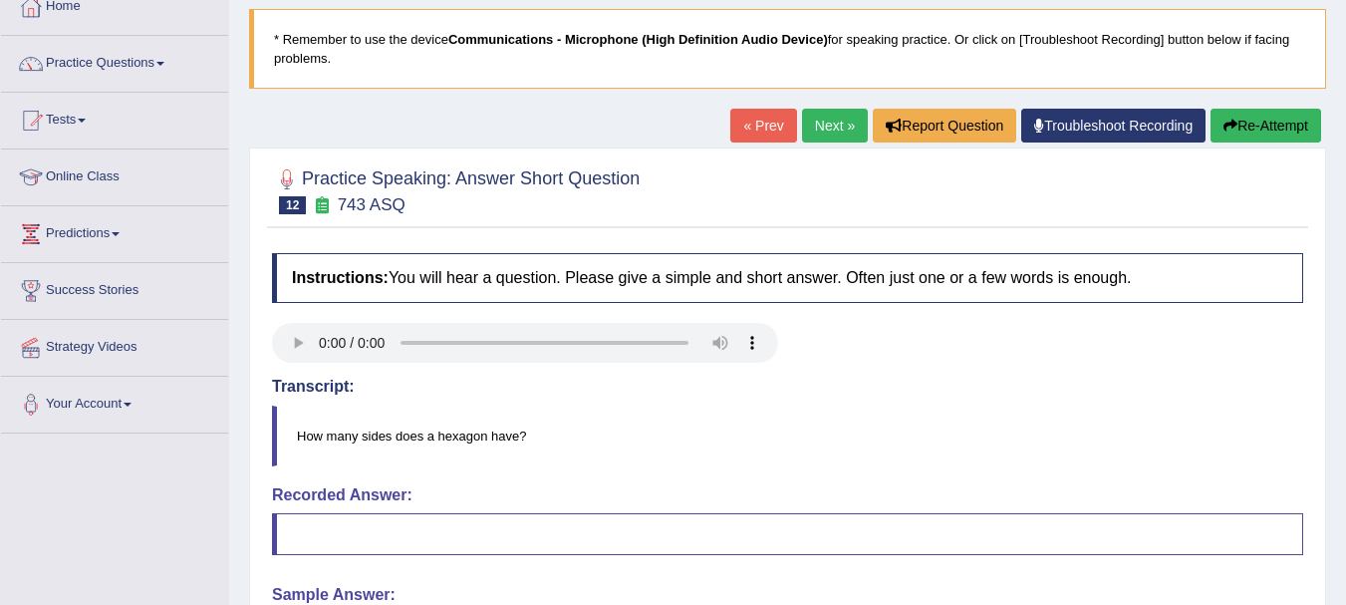
click at [1343, 596] on div "Home Practice Speaking: Answer Short Question 743 ASQ * Remember to use the dev…" at bounding box center [787, 378] width 1117 height 996
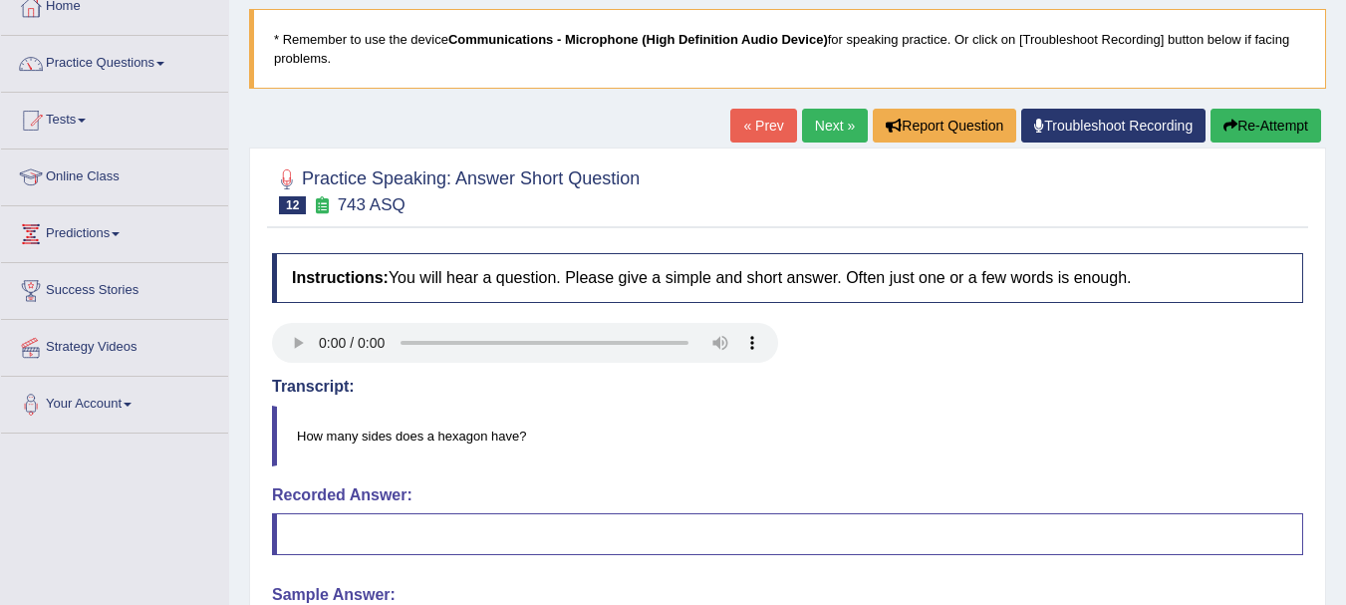
click at [1343, 596] on div "Home Practice Speaking: Answer Short Question 743 ASQ * Remember to use the dev…" at bounding box center [787, 378] width 1117 height 996
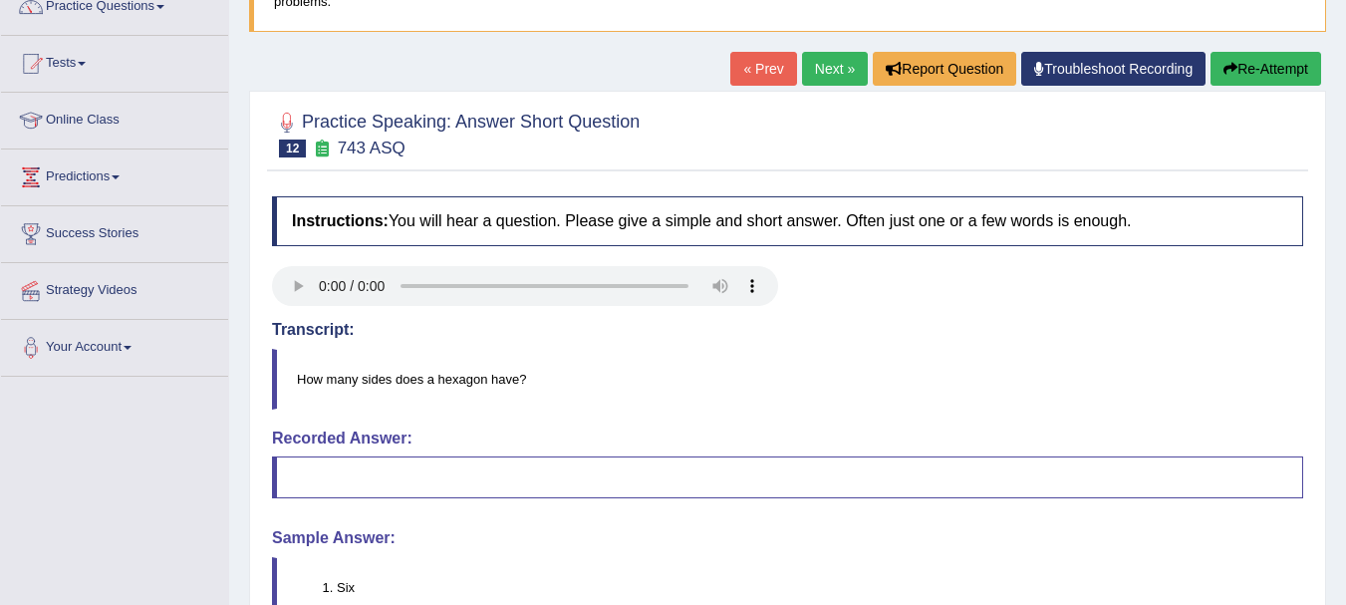
scroll to position [159, 0]
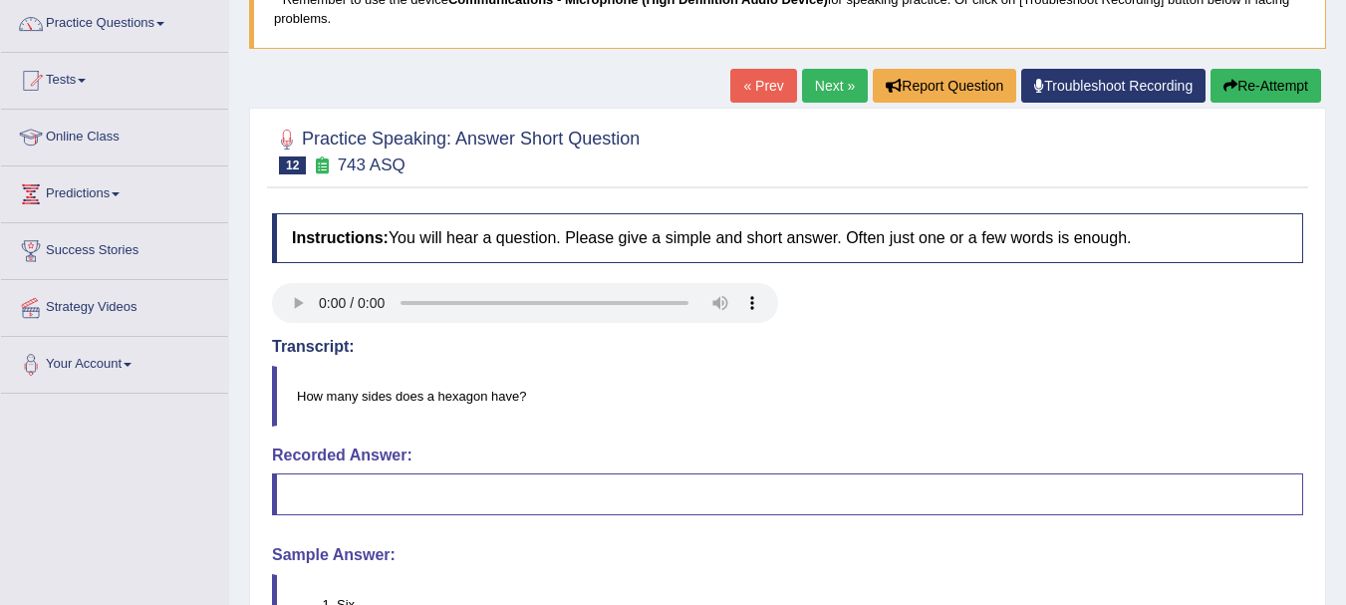
click at [1271, 76] on button "Re-Attempt" at bounding box center [1265, 86] width 111 height 34
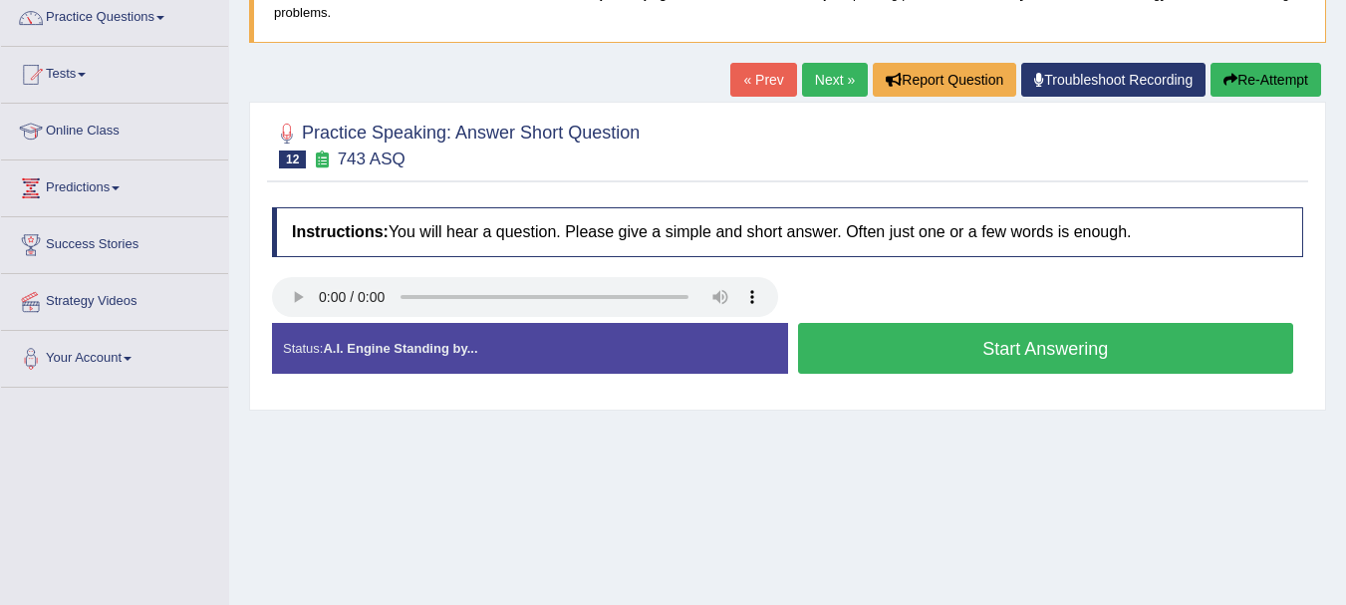
click at [884, 338] on button "Start Answering" at bounding box center [1046, 348] width 496 height 51
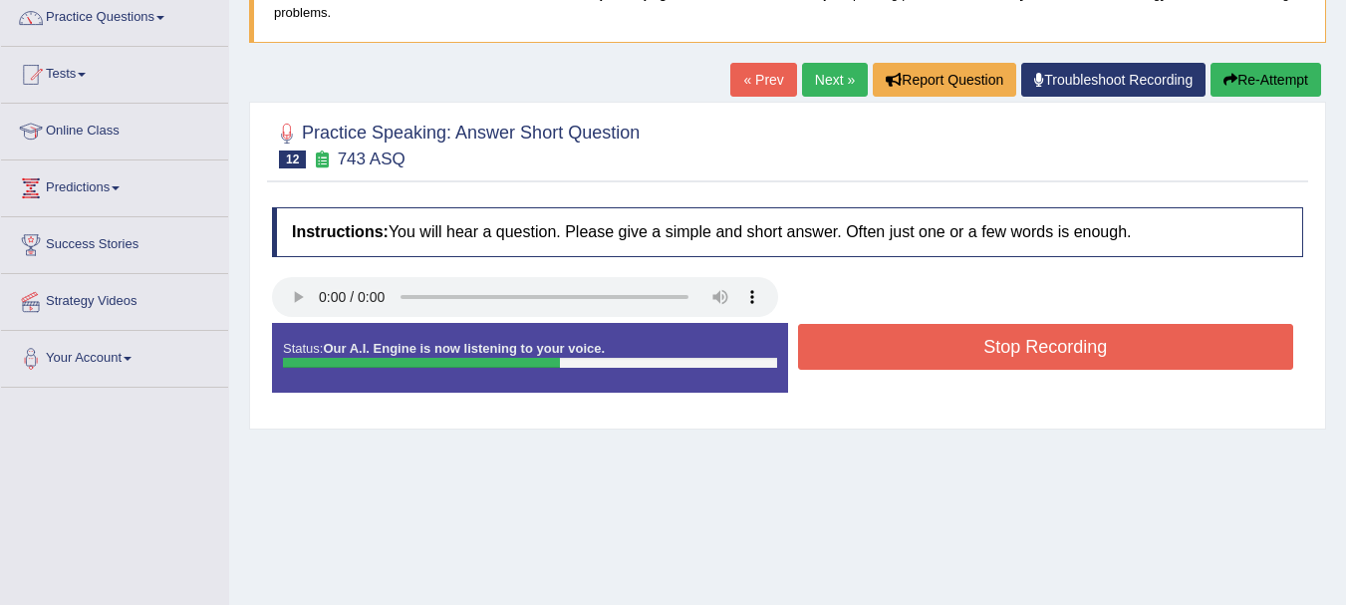
click at [884, 338] on button "Stop Recording" at bounding box center [1046, 347] width 496 height 46
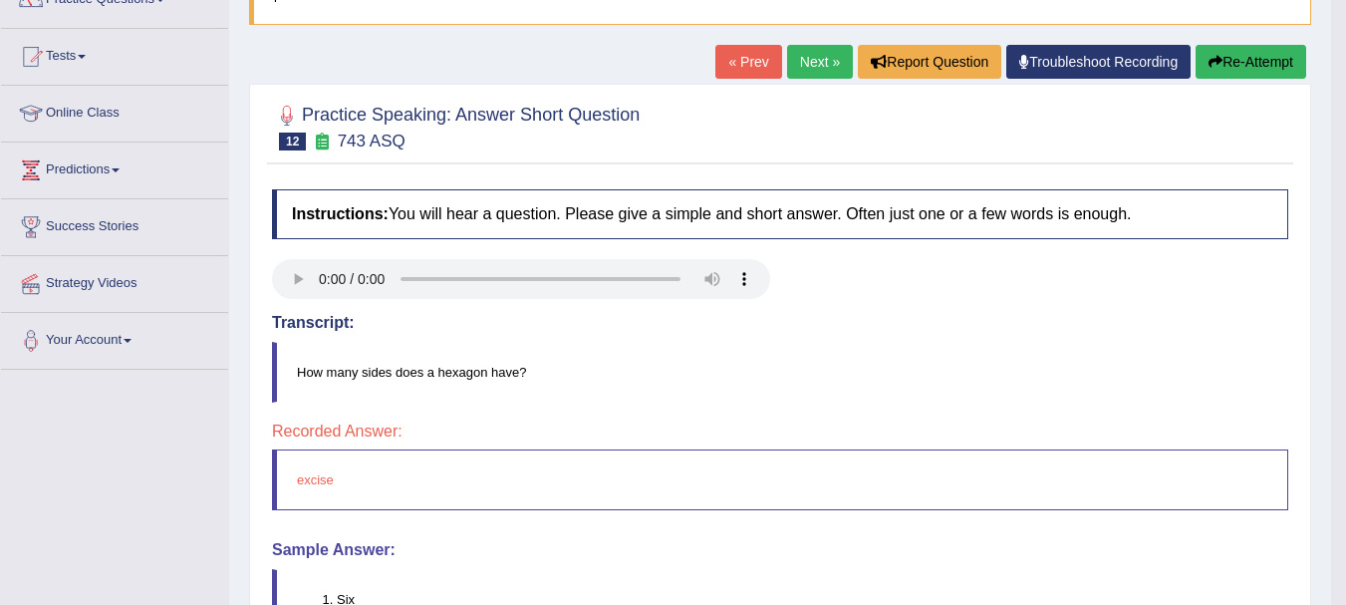
scroll to position [165, 0]
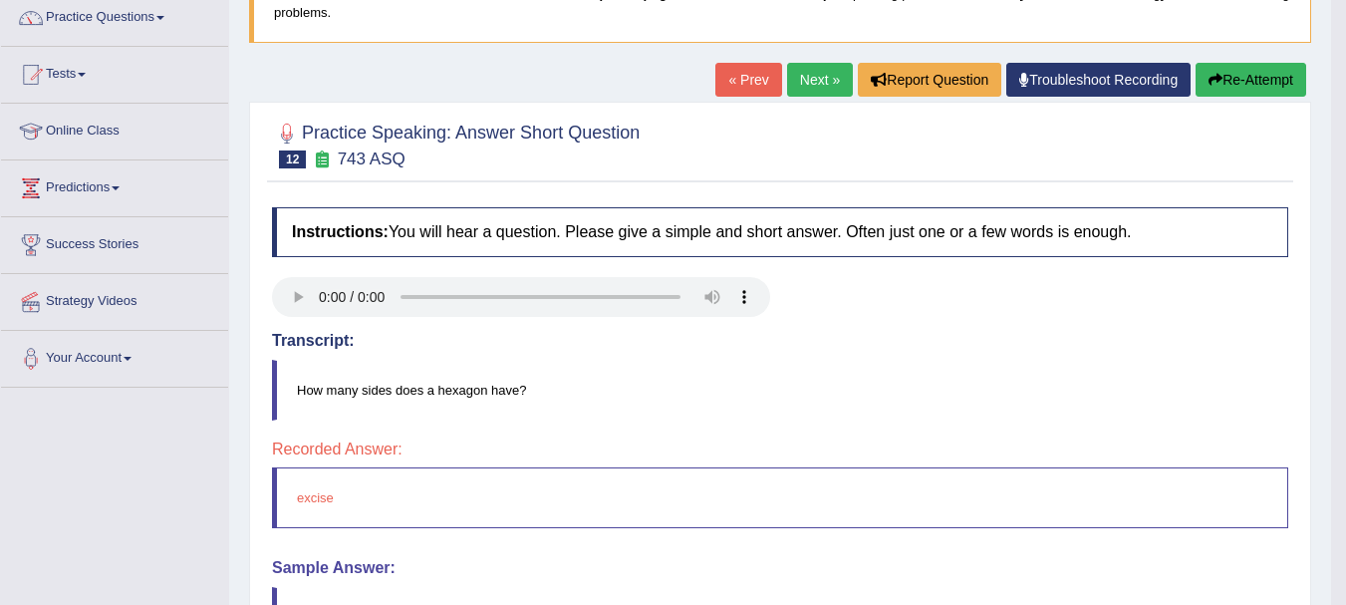
click at [1258, 84] on button "Re-Attempt" at bounding box center [1250, 80] width 111 height 34
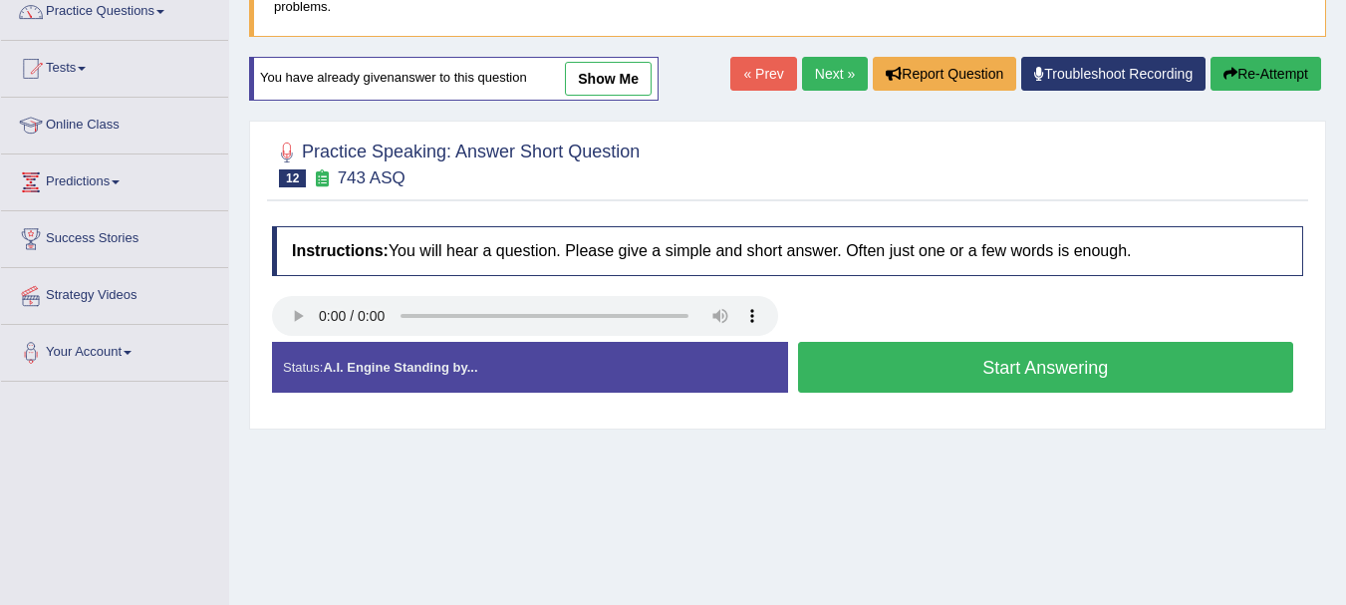
click at [1056, 358] on button "Start Answering" at bounding box center [1046, 367] width 496 height 51
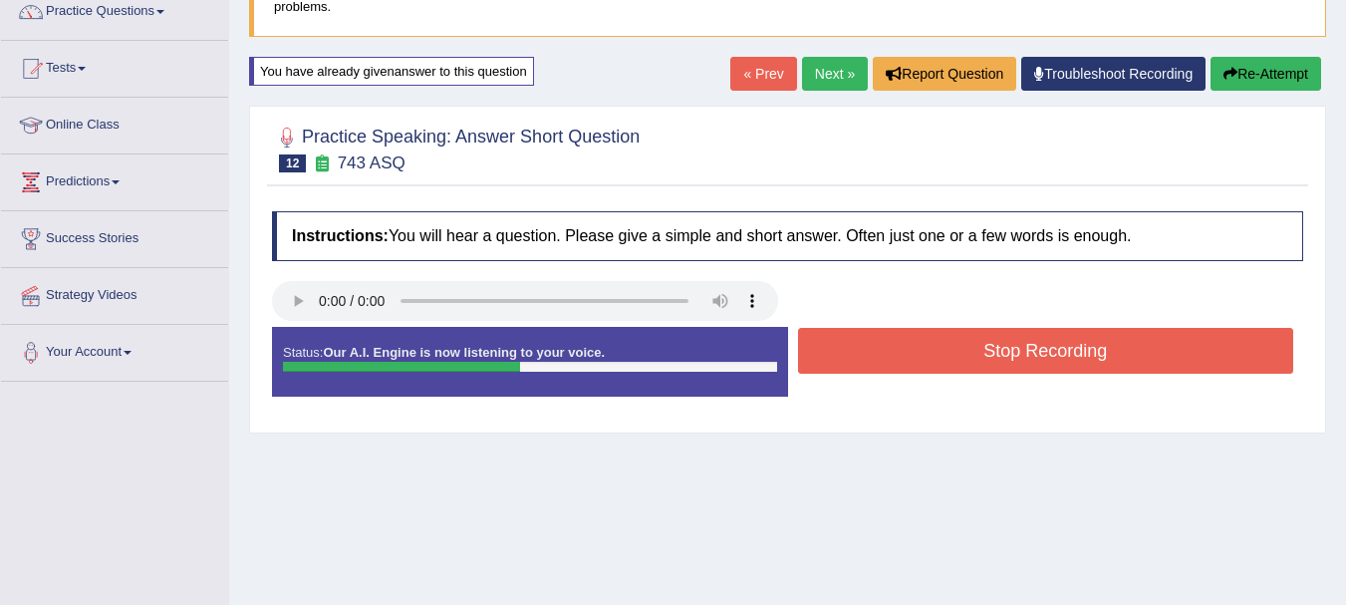
click at [1056, 358] on button "Stop Recording" at bounding box center [1046, 351] width 496 height 46
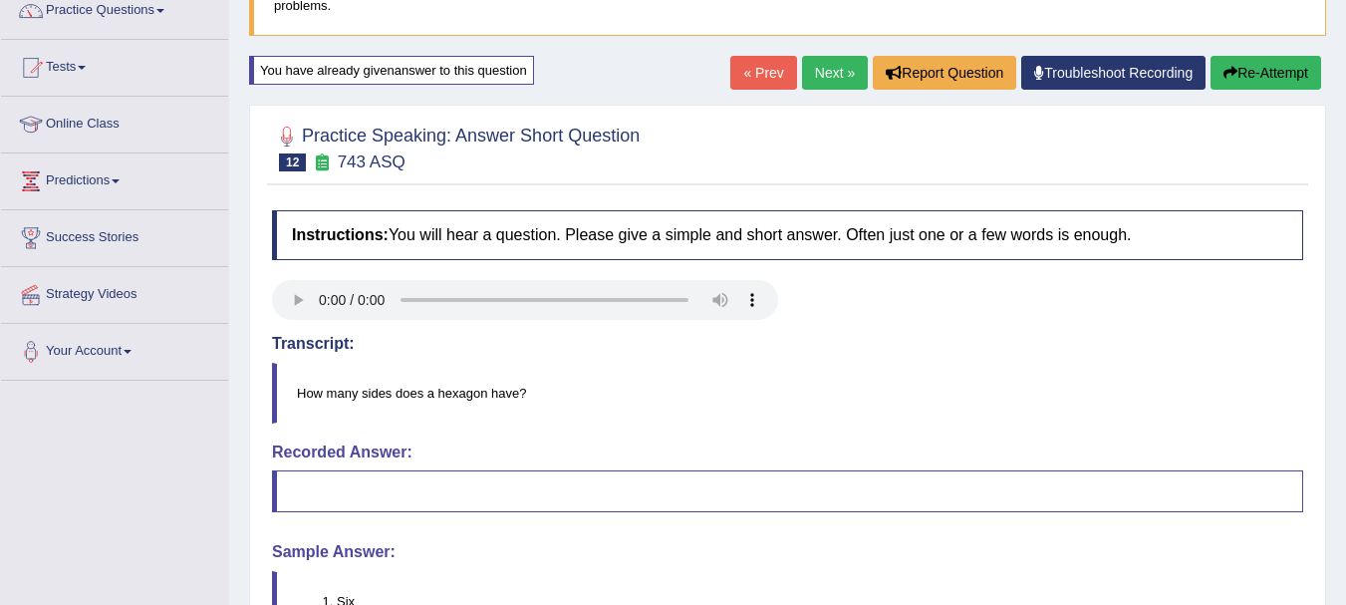
scroll to position [171, 0]
click at [814, 68] on link "Next »" at bounding box center [835, 74] width 66 height 34
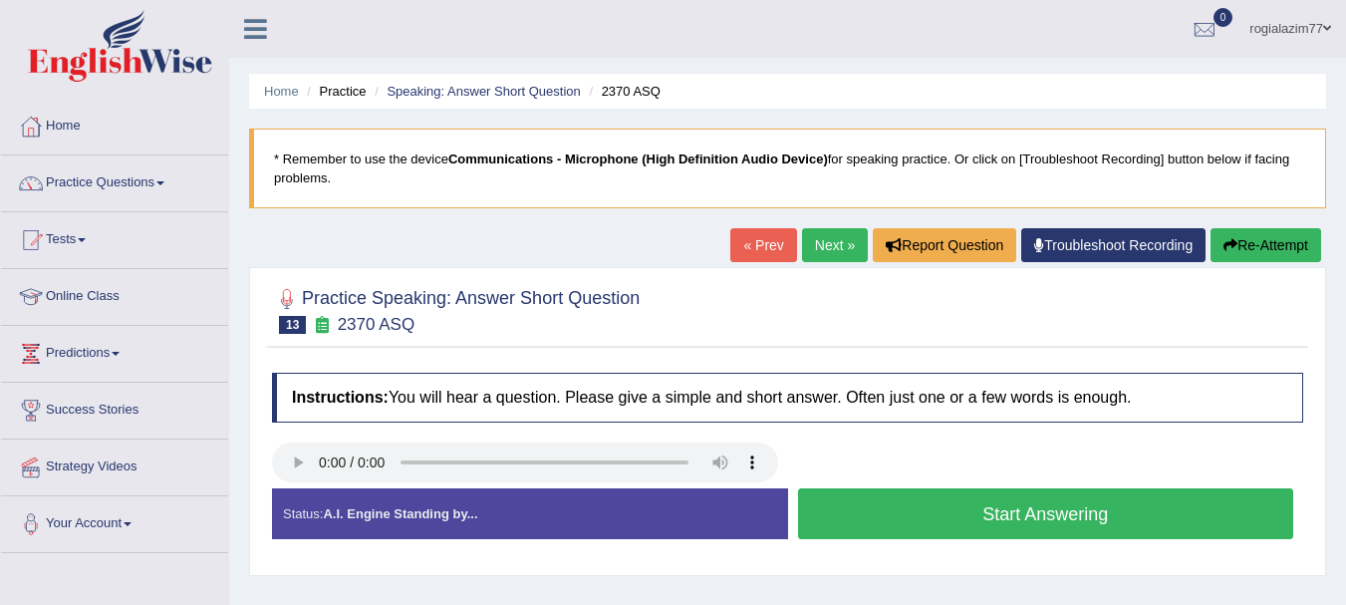
click at [947, 515] on button "Start Answering" at bounding box center [1046, 513] width 496 height 51
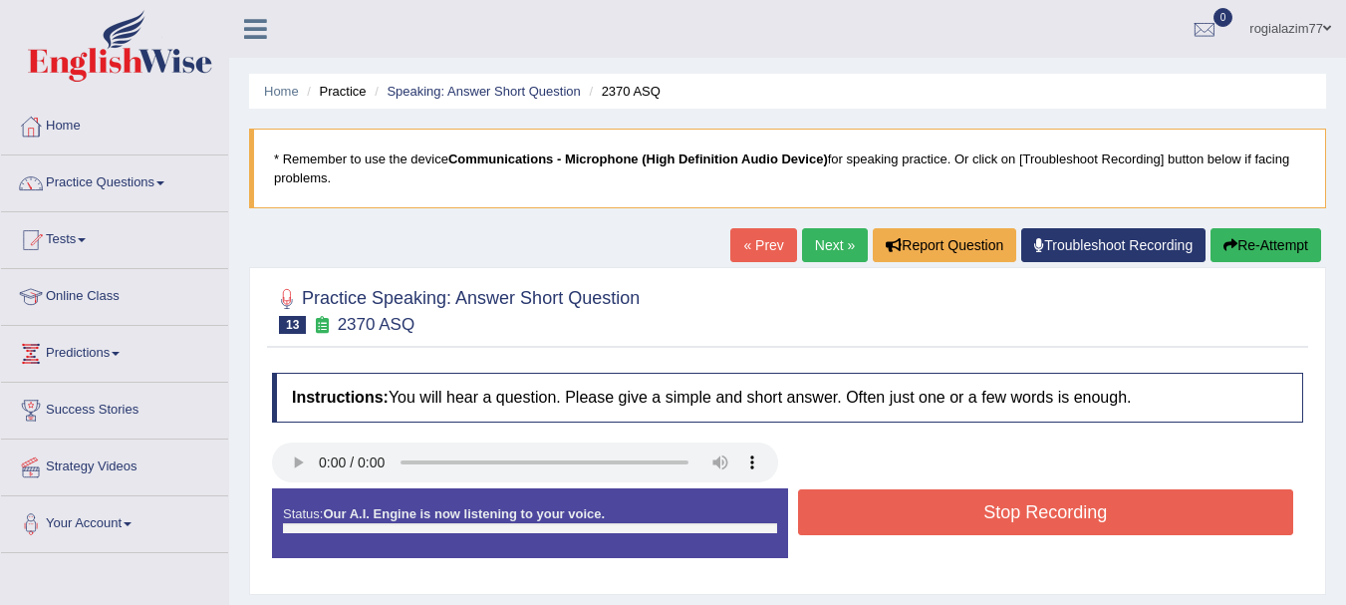
click at [947, 515] on button "Stop Recording" at bounding box center [1046, 512] width 496 height 46
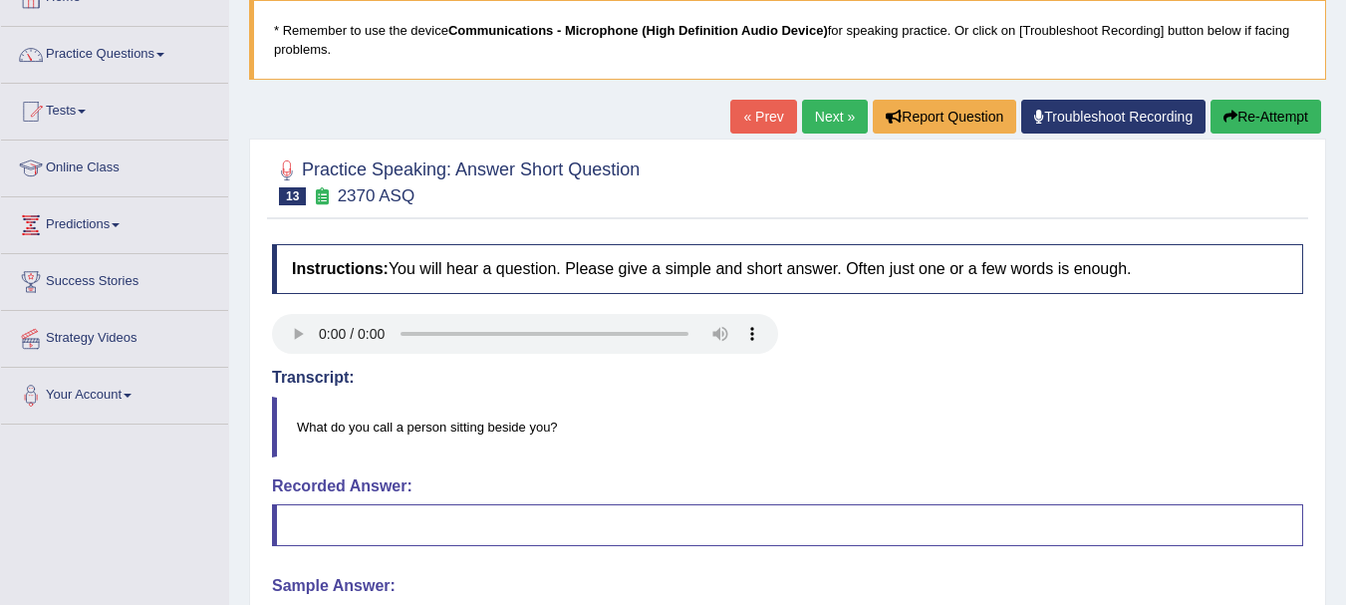
scroll to position [120, 0]
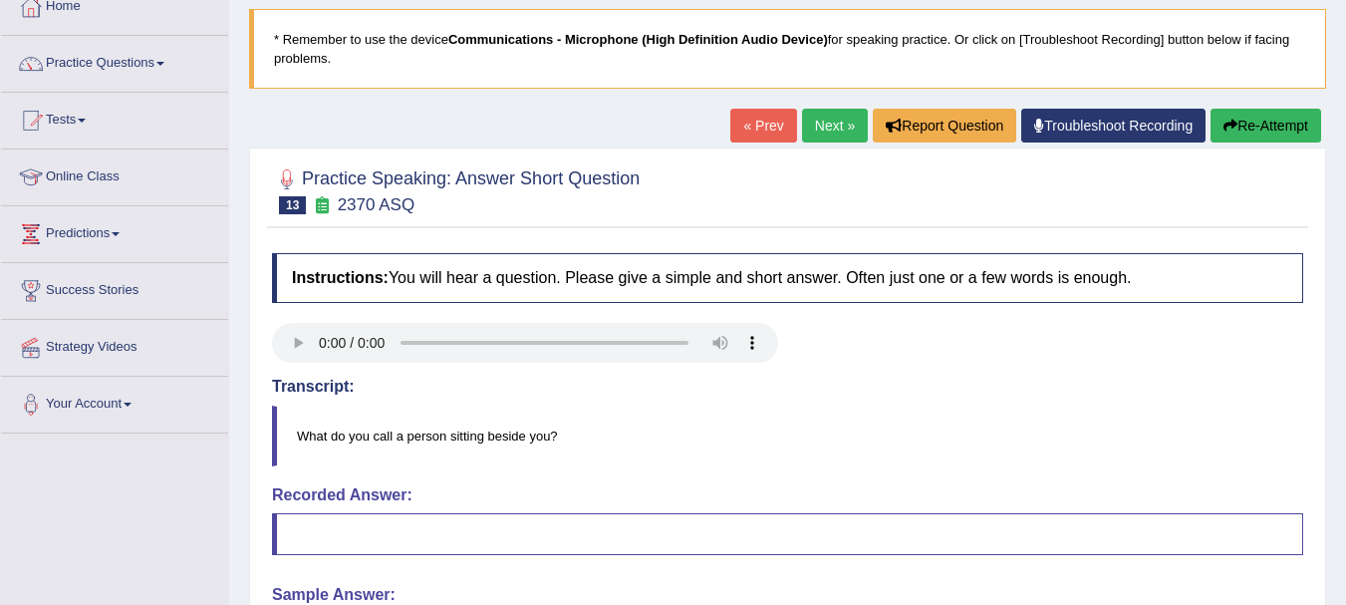
click at [1265, 123] on button "Re-Attempt" at bounding box center [1265, 126] width 111 height 34
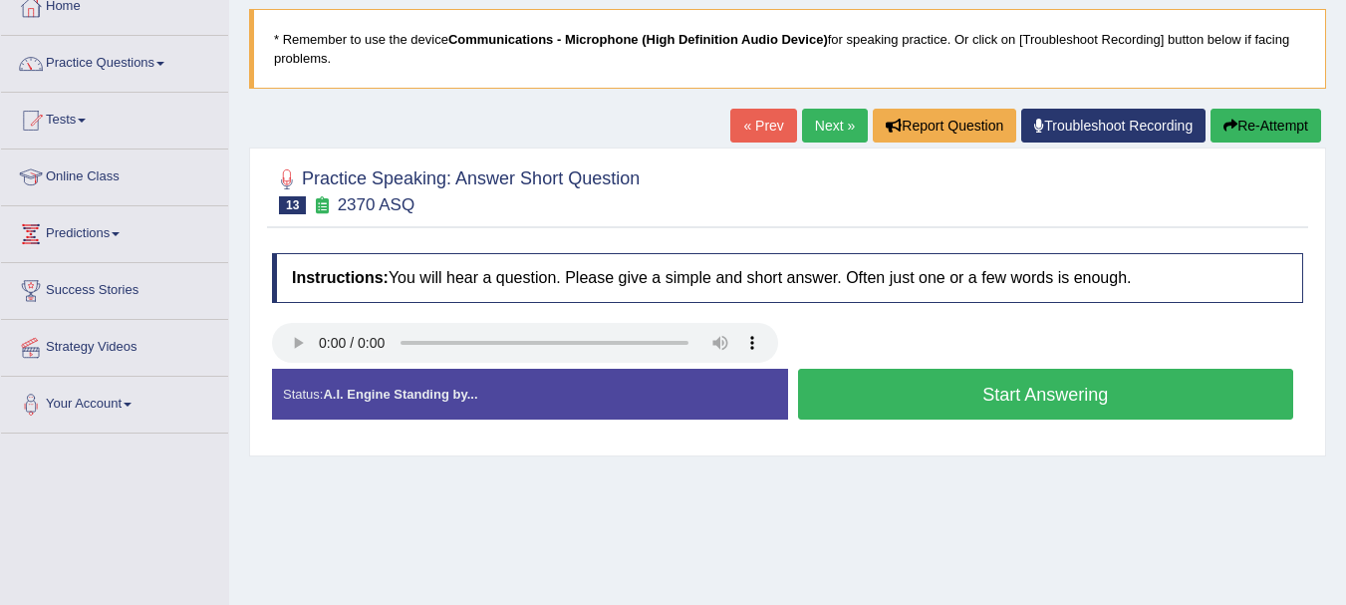
click at [983, 396] on button "Start Answering" at bounding box center [1046, 394] width 496 height 51
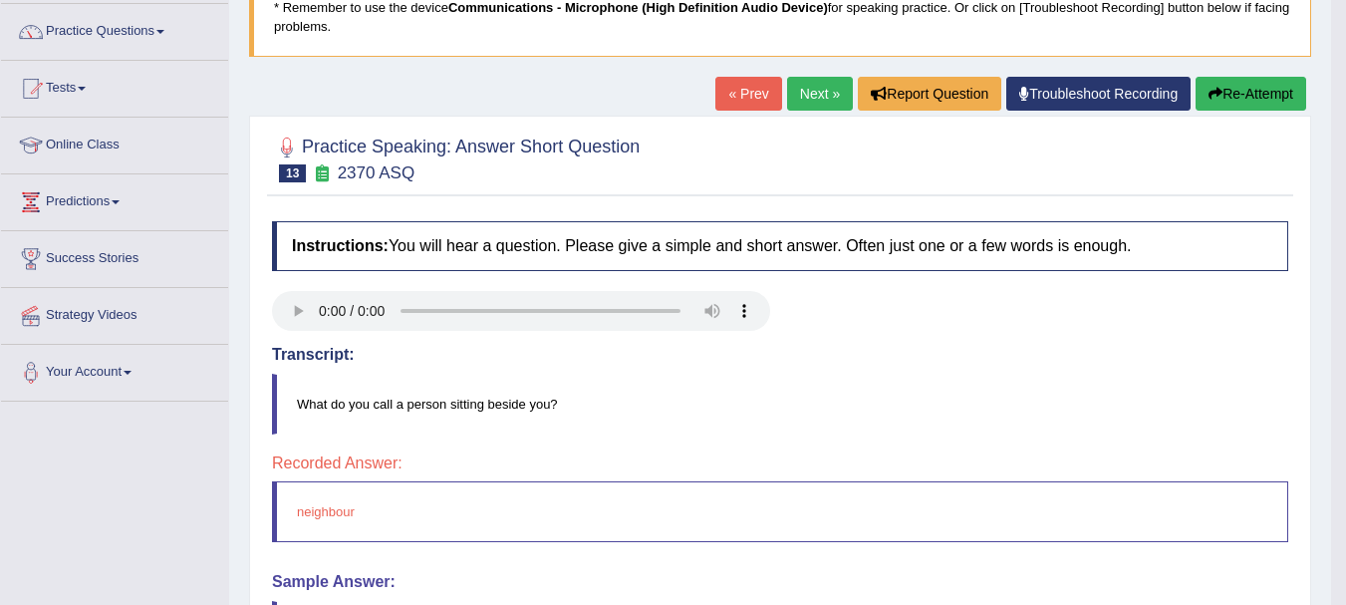
scroll to position [120, 0]
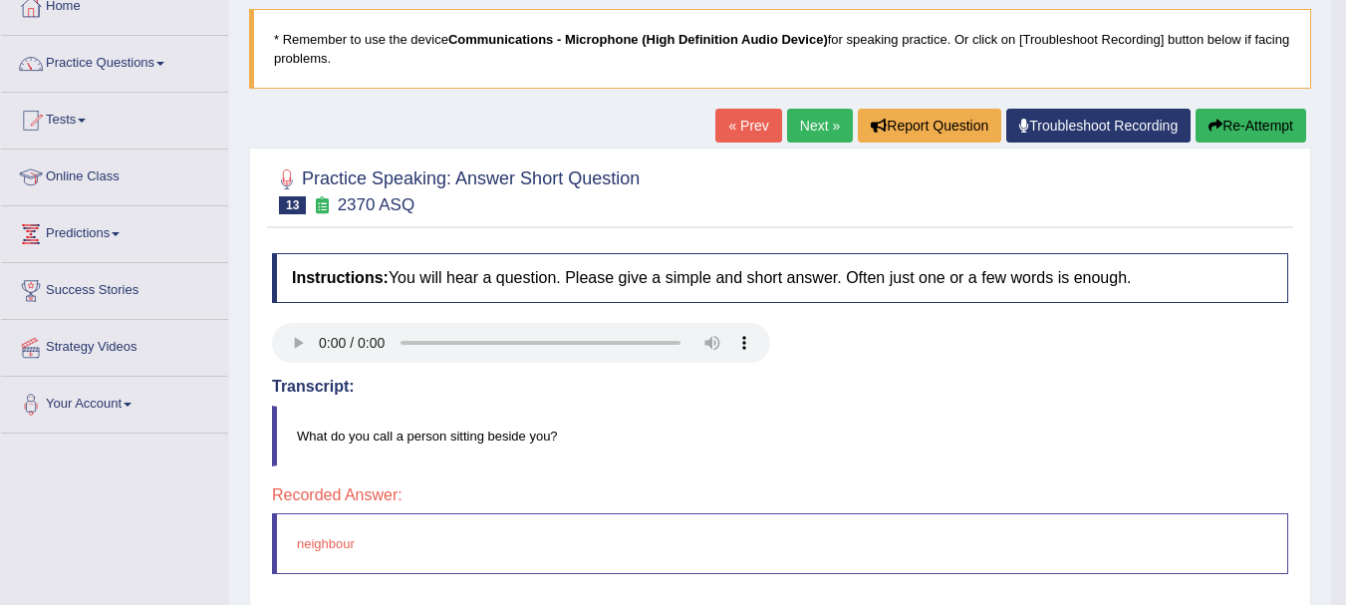
click at [1247, 117] on button "Re-Attempt" at bounding box center [1250, 126] width 111 height 34
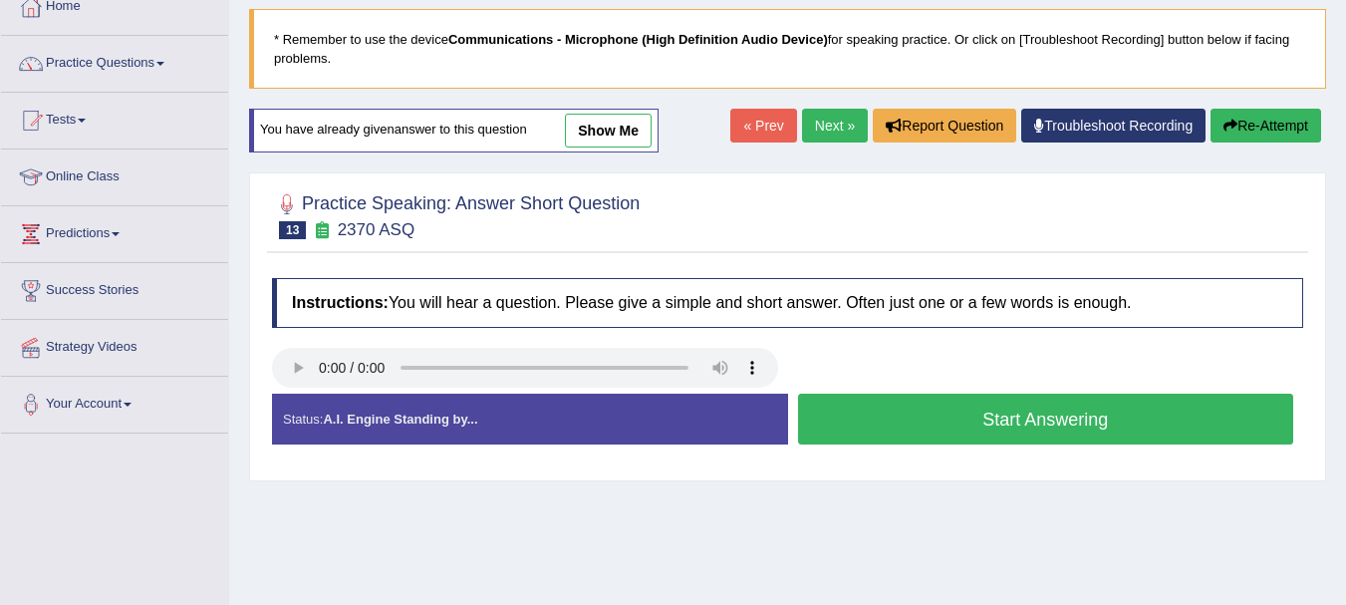
click at [926, 403] on button "Start Answering" at bounding box center [1046, 418] width 496 height 51
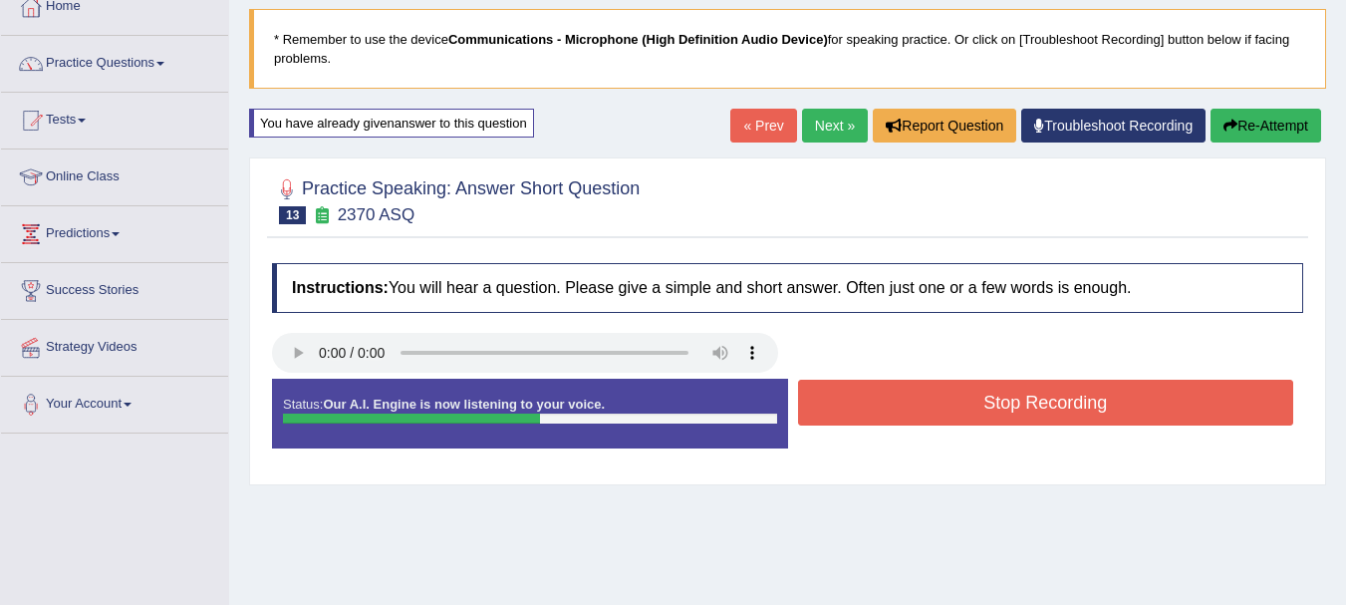
click at [926, 403] on button "Stop Recording" at bounding box center [1046, 402] width 496 height 46
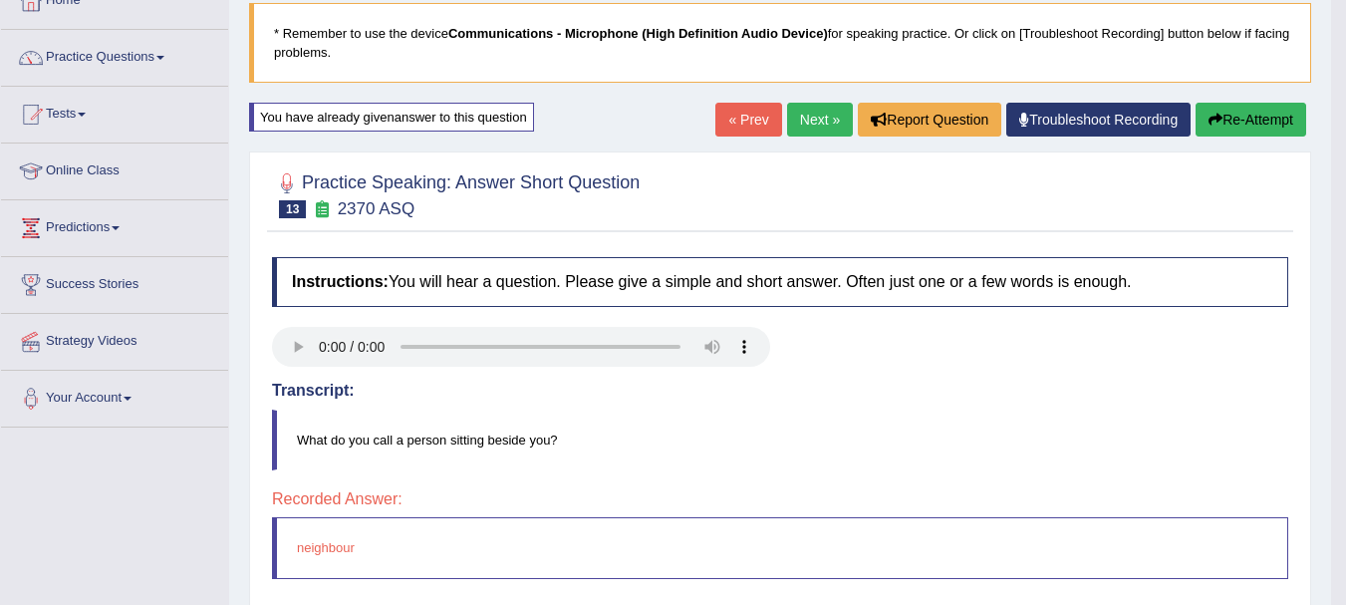
scroll to position [120, 0]
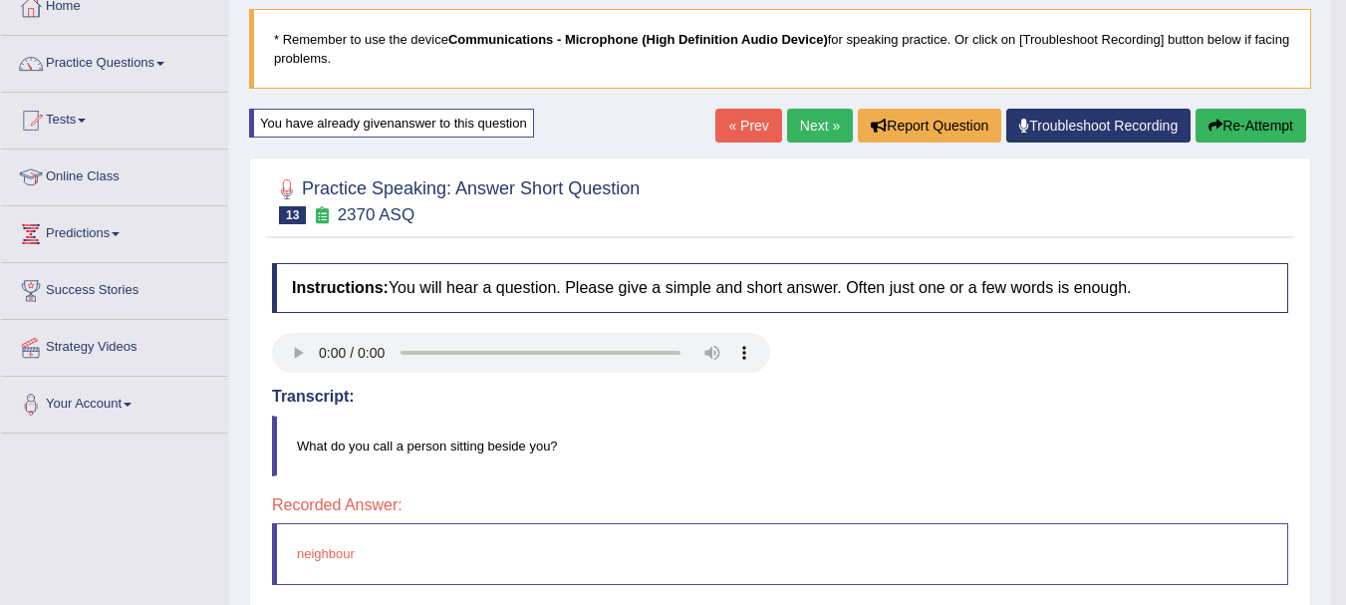
click at [805, 116] on link "Next »" at bounding box center [820, 126] width 66 height 34
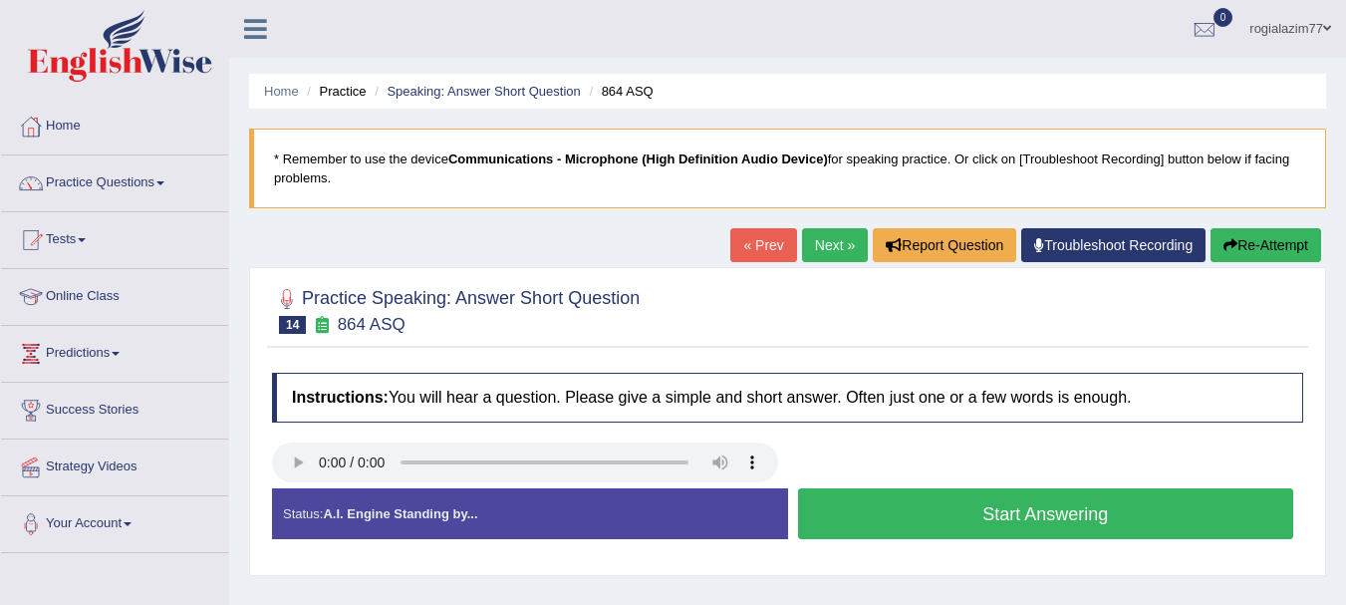
click at [944, 512] on button "Start Answering" at bounding box center [1046, 513] width 496 height 51
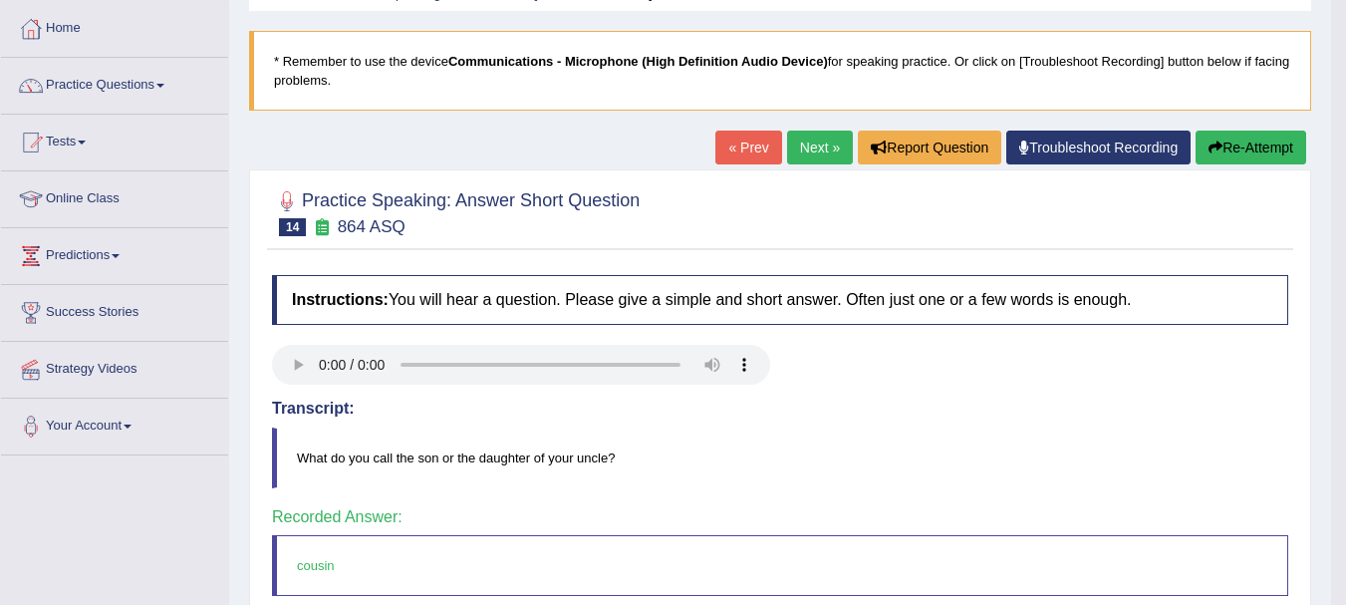
scroll to position [80, 0]
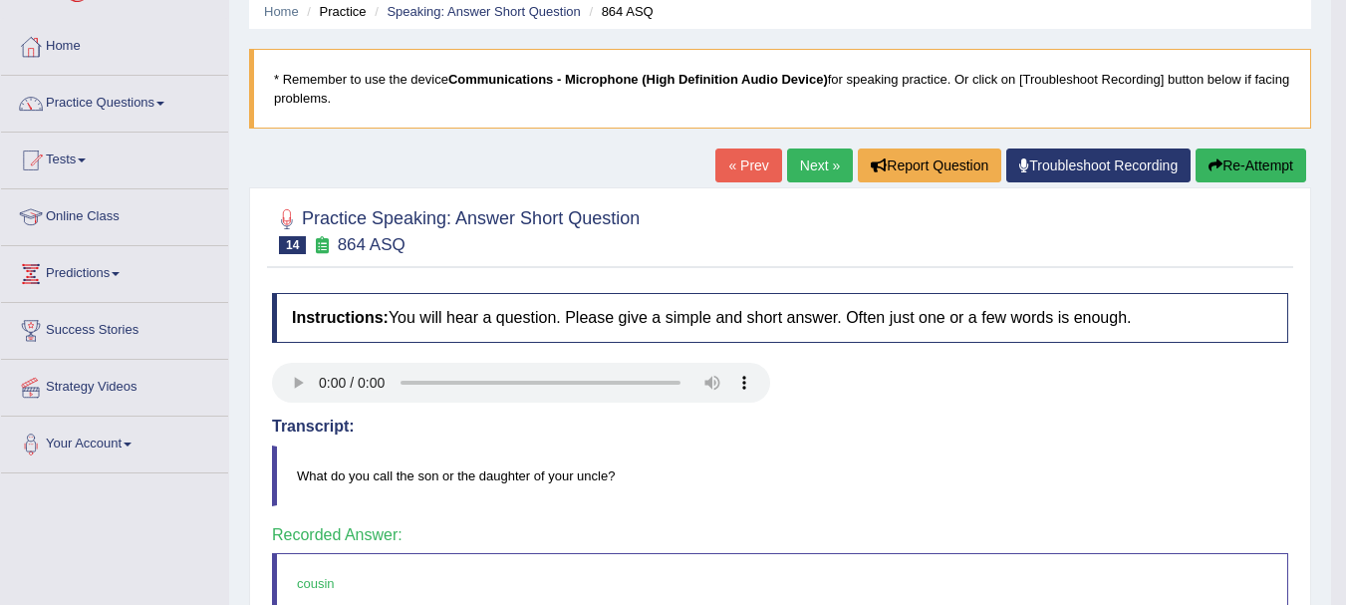
click at [810, 160] on link "Next »" at bounding box center [820, 165] width 66 height 34
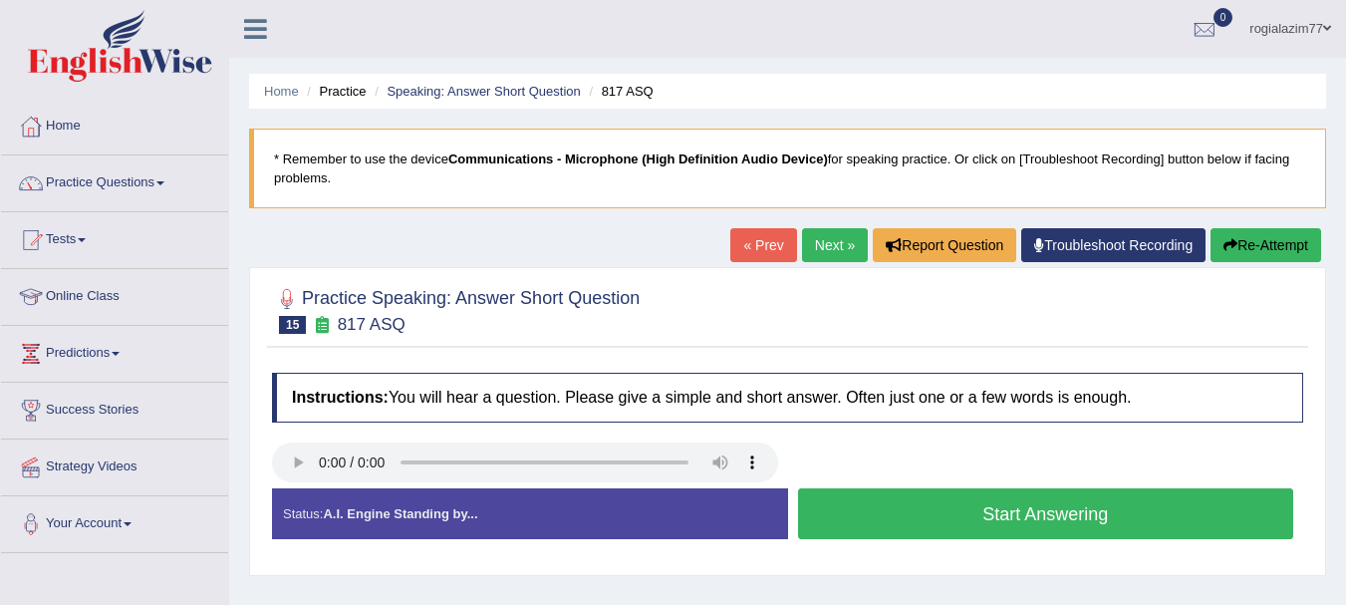
click at [896, 514] on button "Start Answering" at bounding box center [1046, 513] width 496 height 51
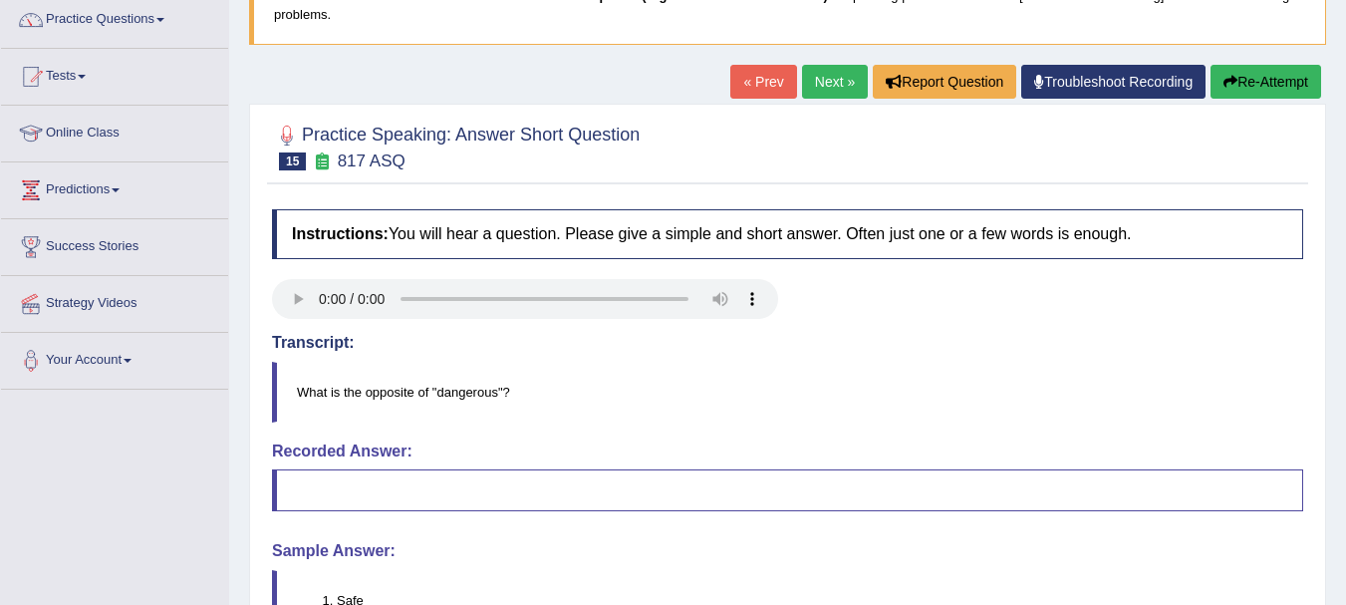
scroll to position [162, 0]
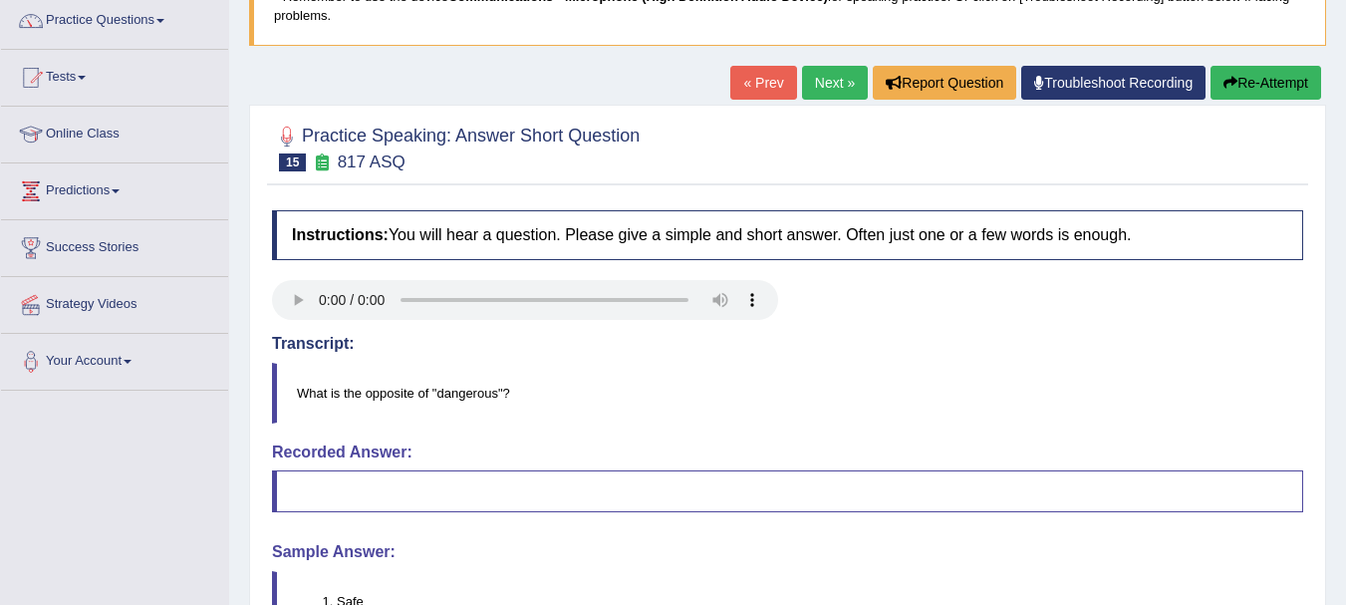
click at [1262, 83] on button "Re-Attempt" at bounding box center [1265, 83] width 111 height 34
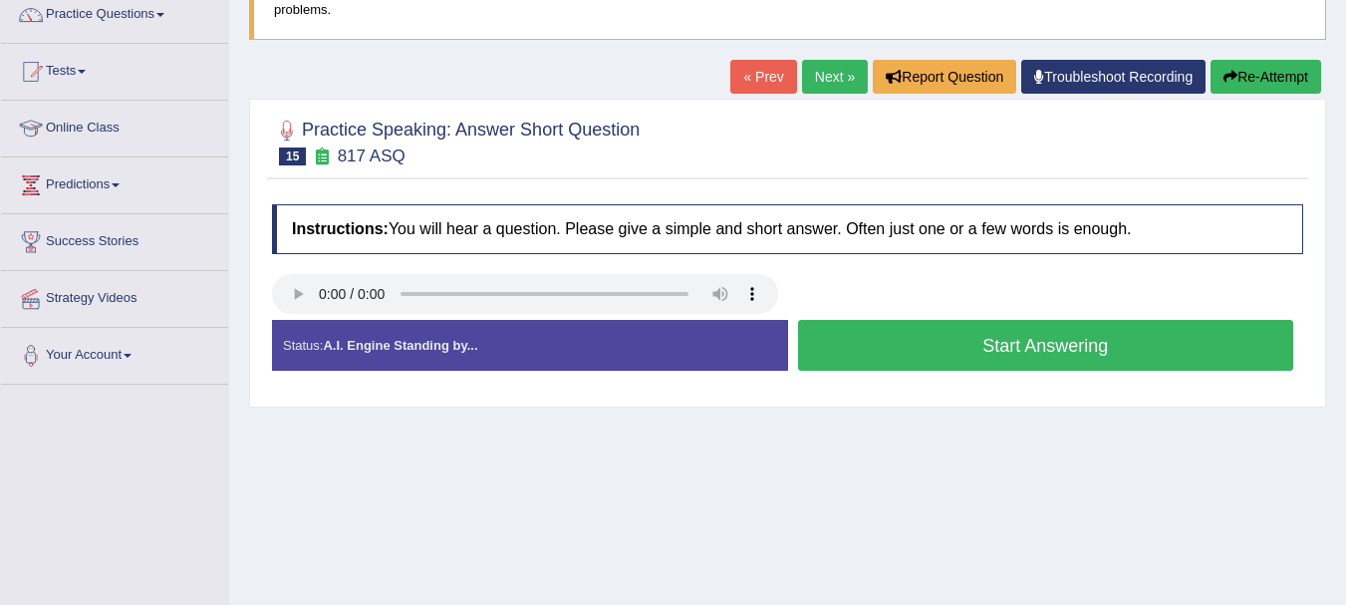
drag, startPoint x: 971, startPoint y: 369, endPoint x: 979, endPoint y: 354, distance: 16.9
click at [979, 354] on button "Start Answering" at bounding box center [1046, 345] width 496 height 51
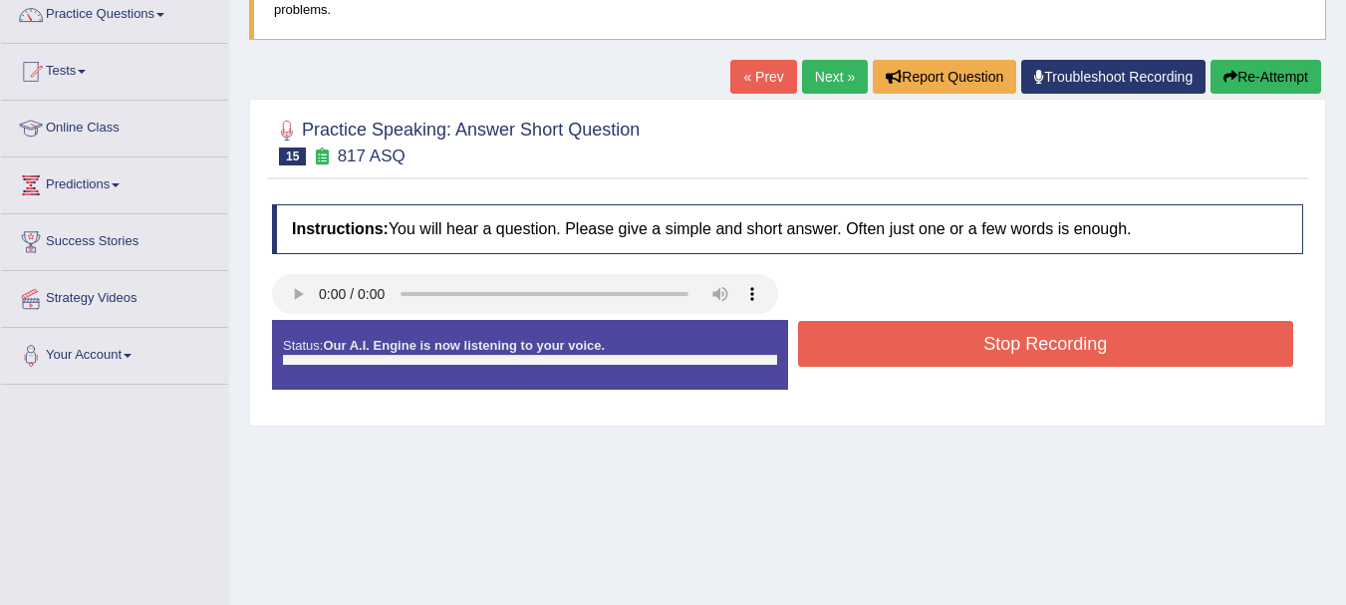
click at [979, 354] on button "Stop Recording" at bounding box center [1046, 344] width 496 height 46
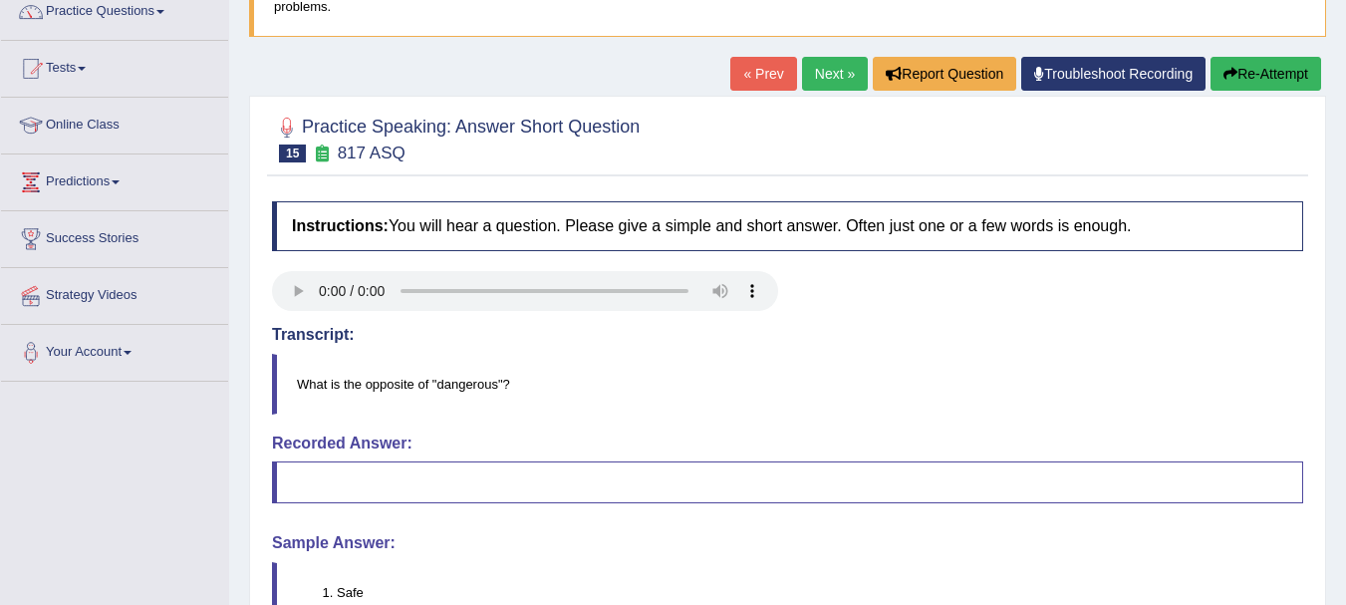
scroll to position [168, 0]
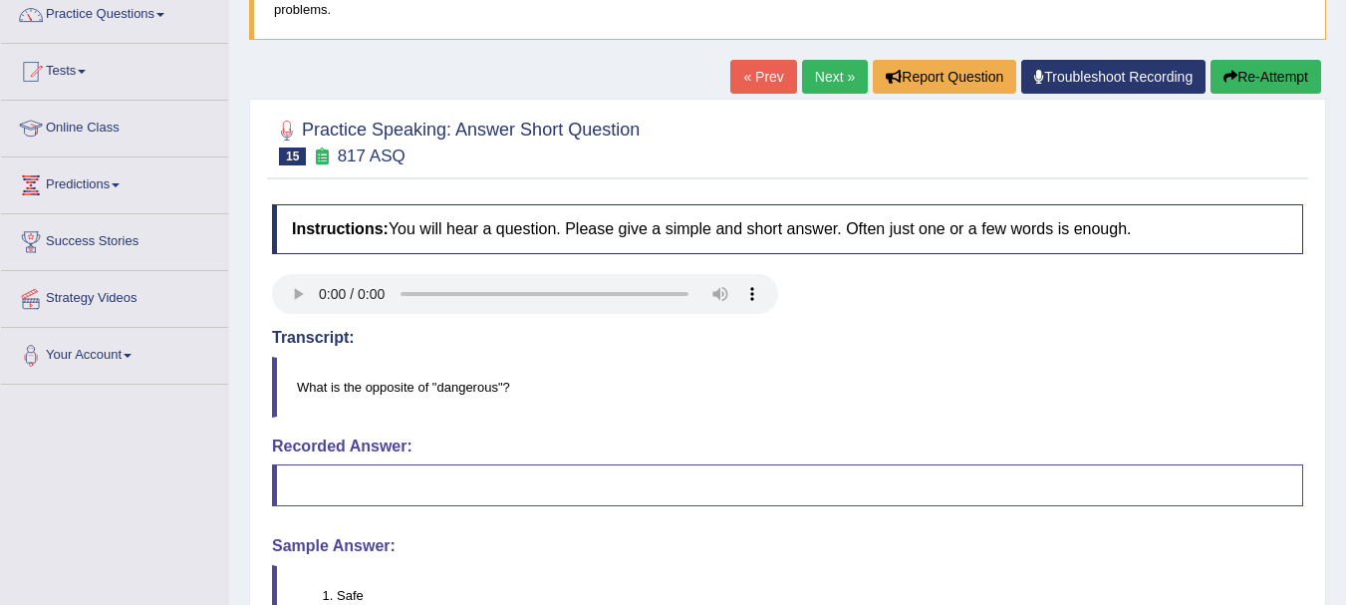
click at [822, 61] on link "Next »" at bounding box center [835, 77] width 66 height 34
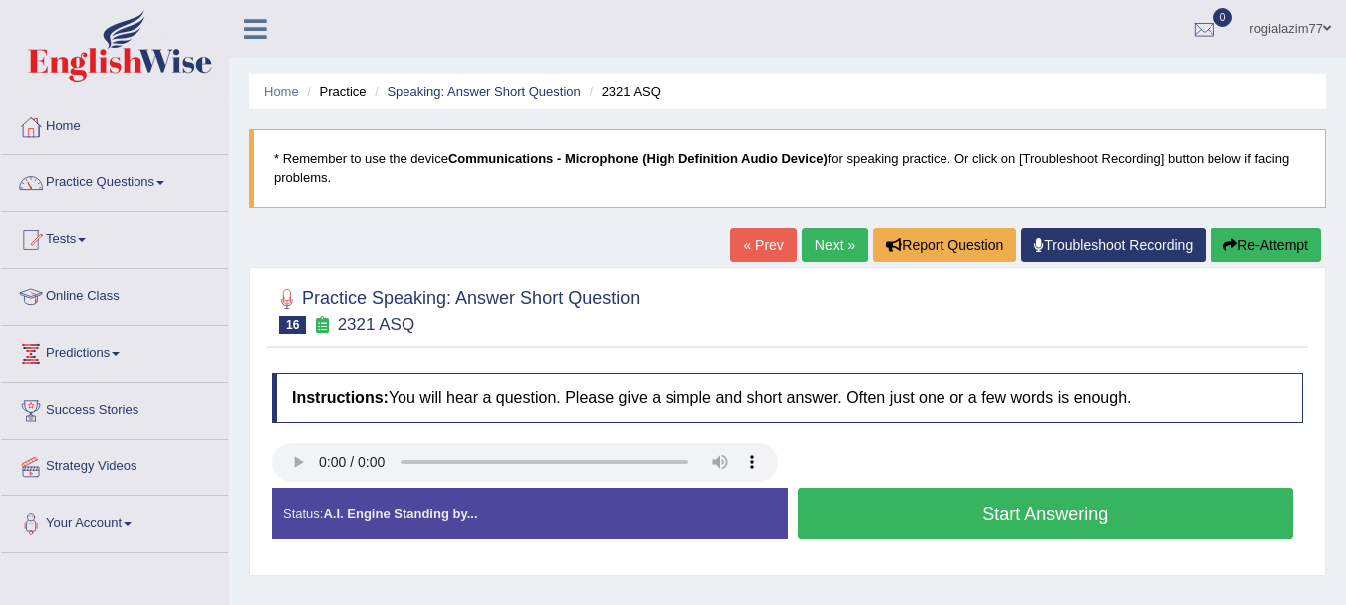
click at [854, 501] on button "Start Answering" at bounding box center [1046, 513] width 496 height 51
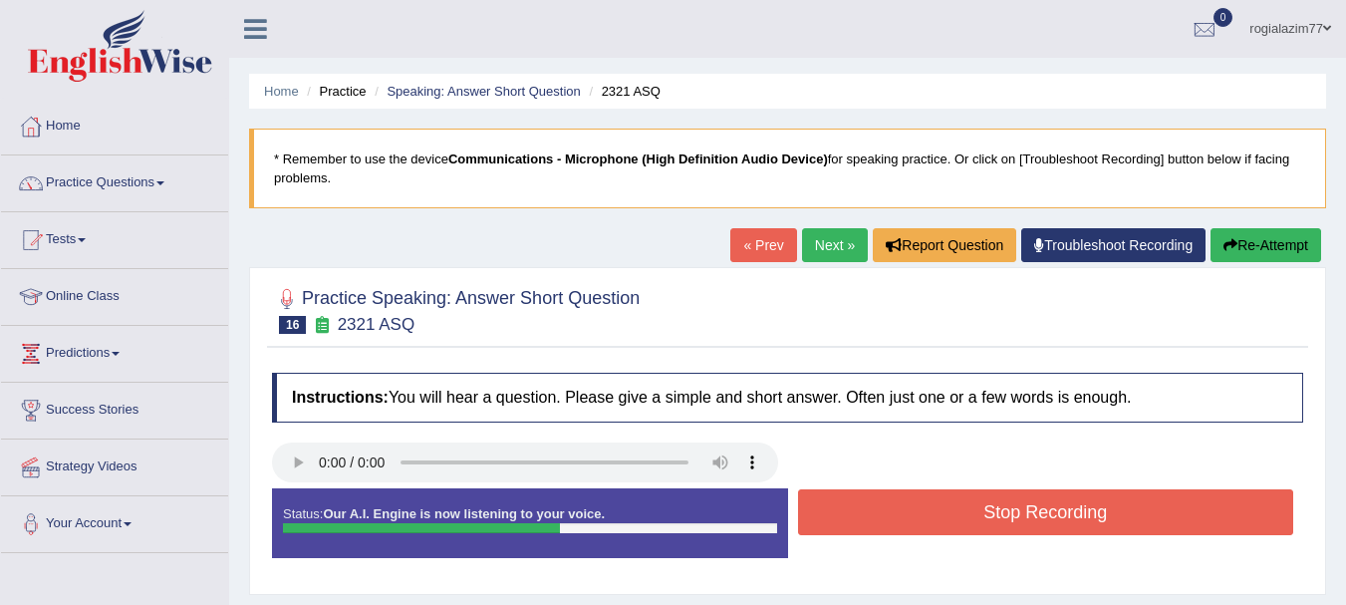
click at [854, 501] on button "Stop Recording" at bounding box center [1046, 512] width 496 height 46
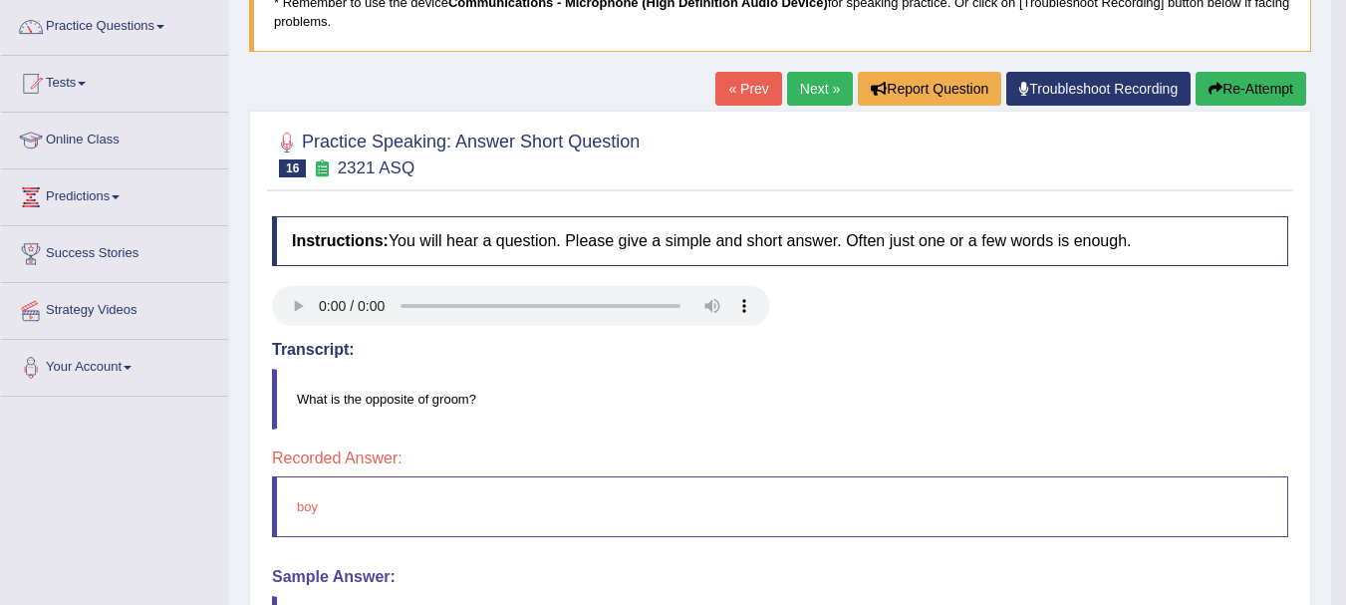
scroll to position [120, 0]
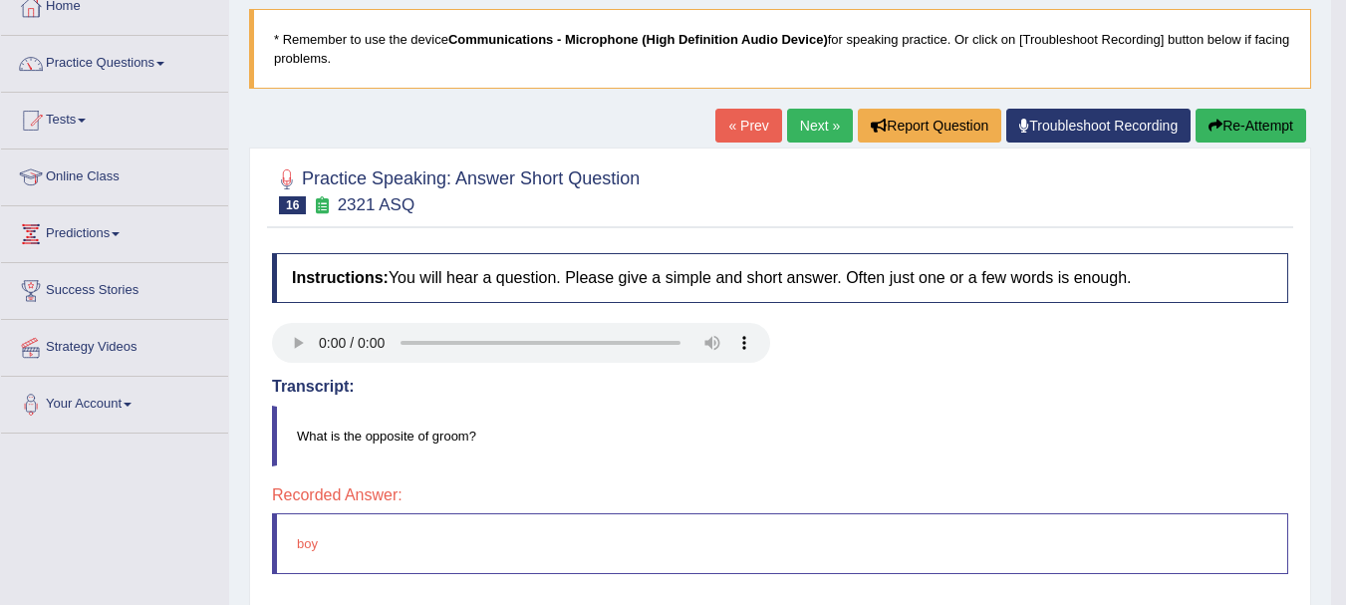
click at [1056, 142] on link "Troubleshoot Recording" at bounding box center [1098, 126] width 184 height 34
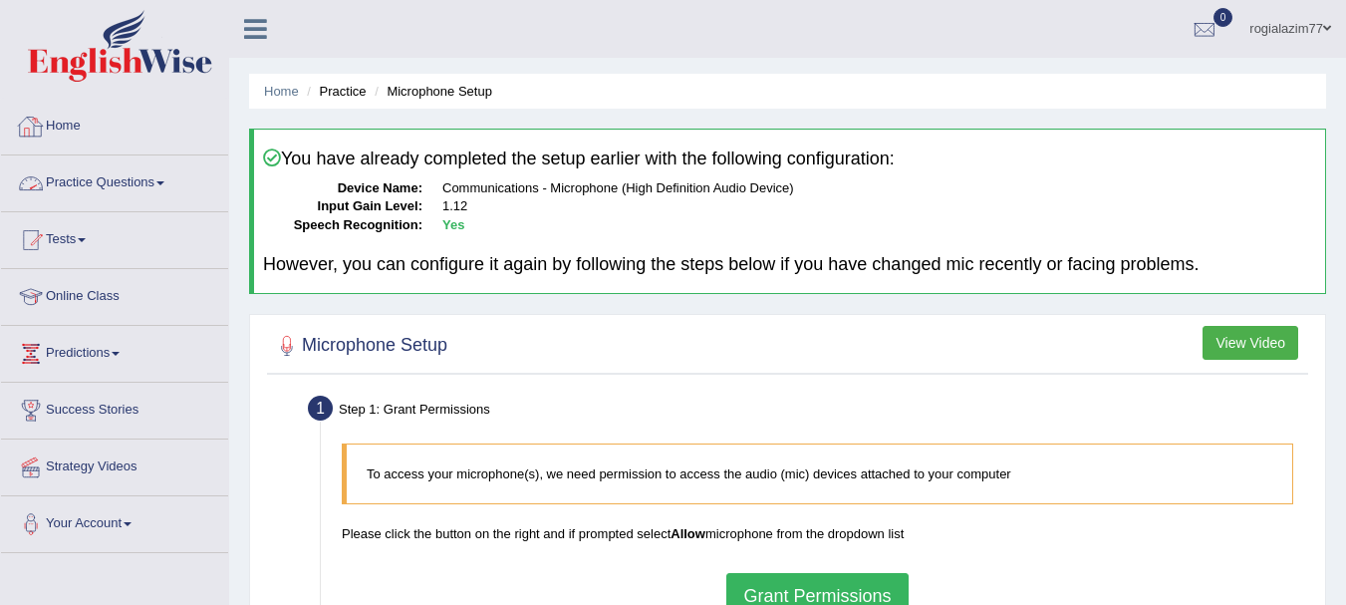
click at [169, 186] on link "Practice Questions" at bounding box center [114, 180] width 227 height 50
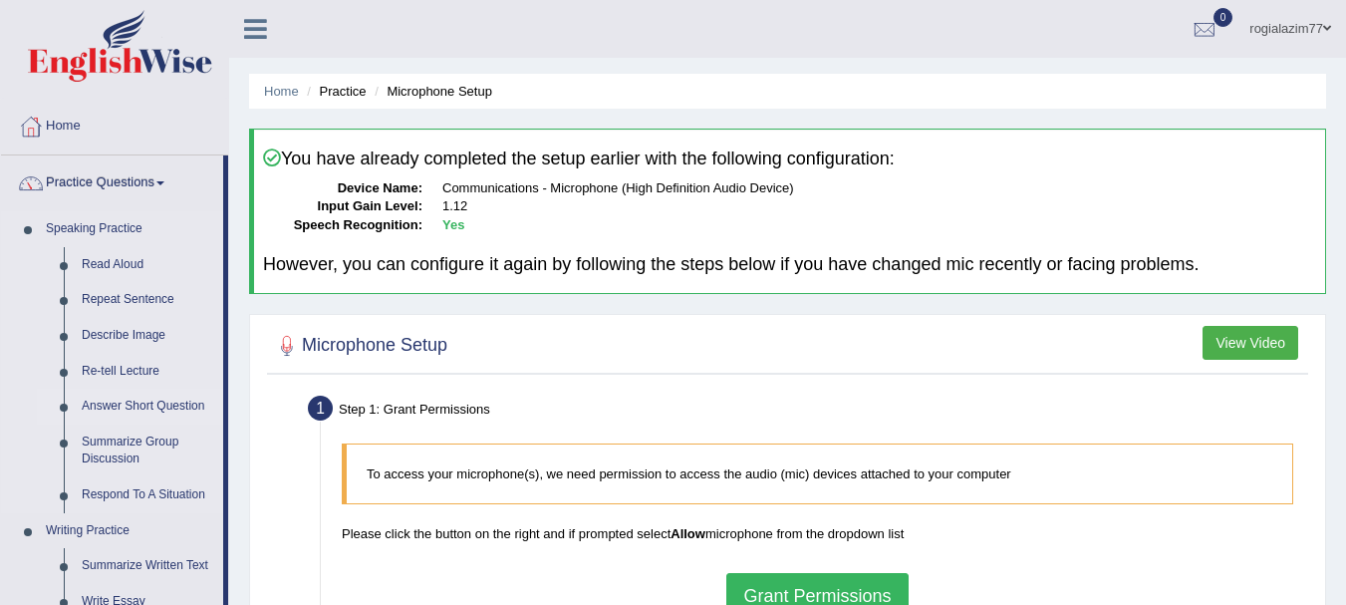
click at [116, 397] on link "Answer Short Question" at bounding box center [148, 406] width 150 height 36
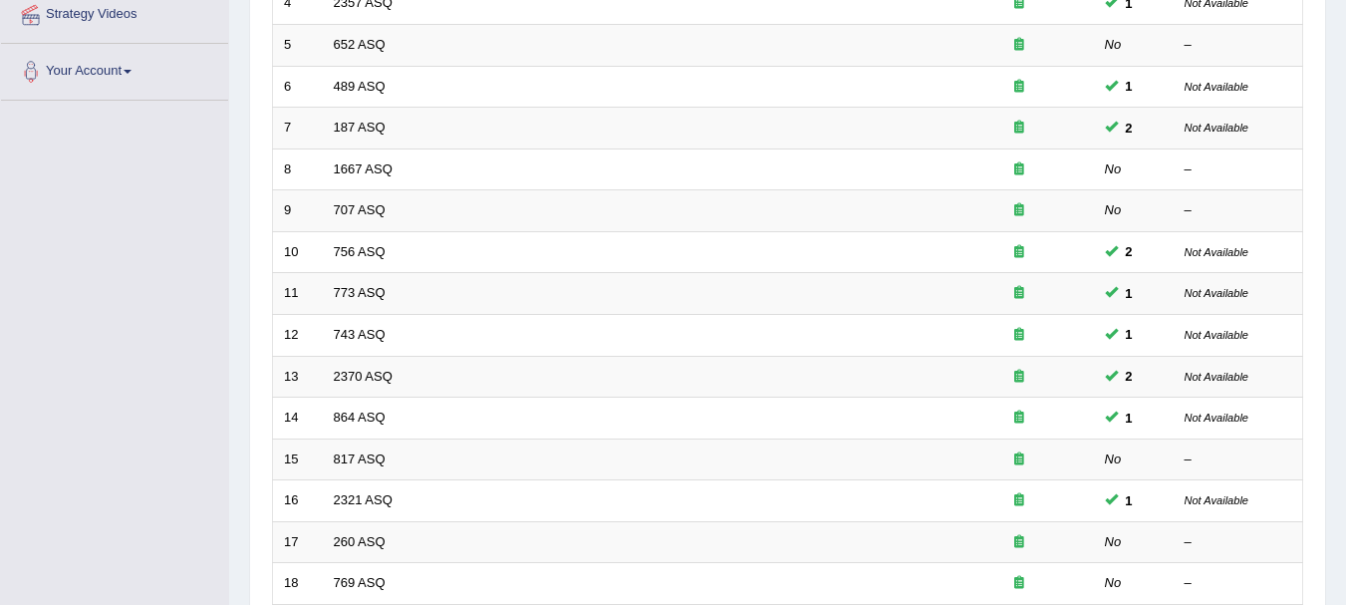
scroll to position [438, 0]
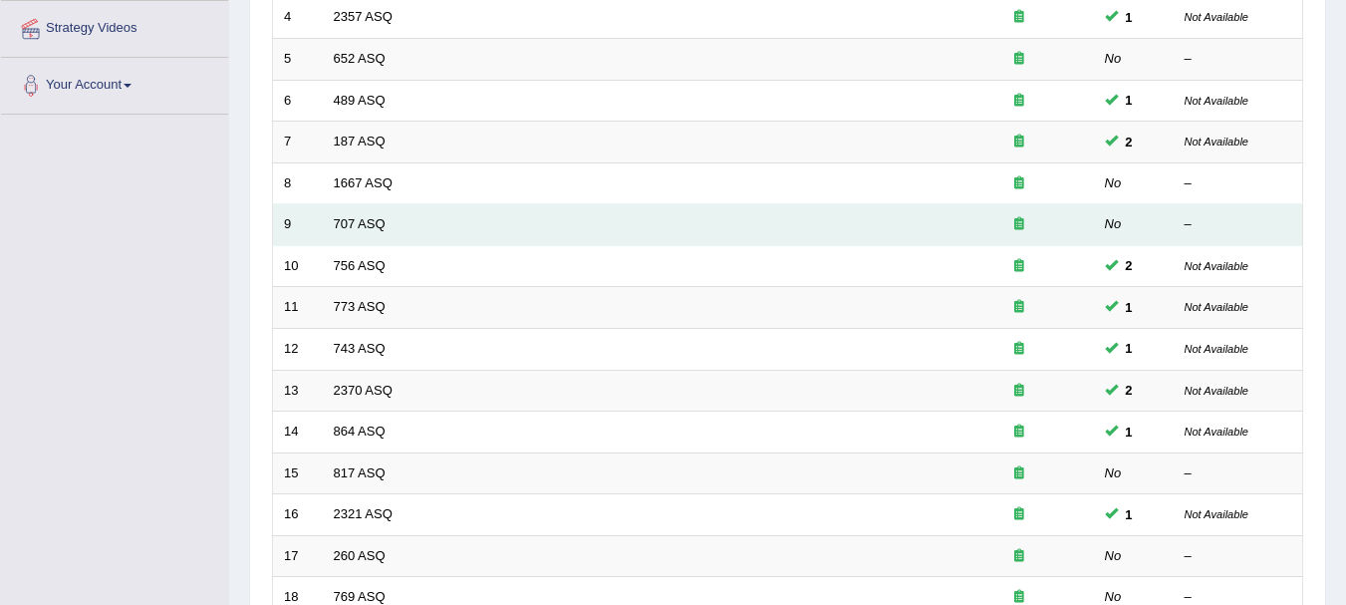
click at [668, 204] on td "707 ASQ" at bounding box center [634, 225] width 622 height 42
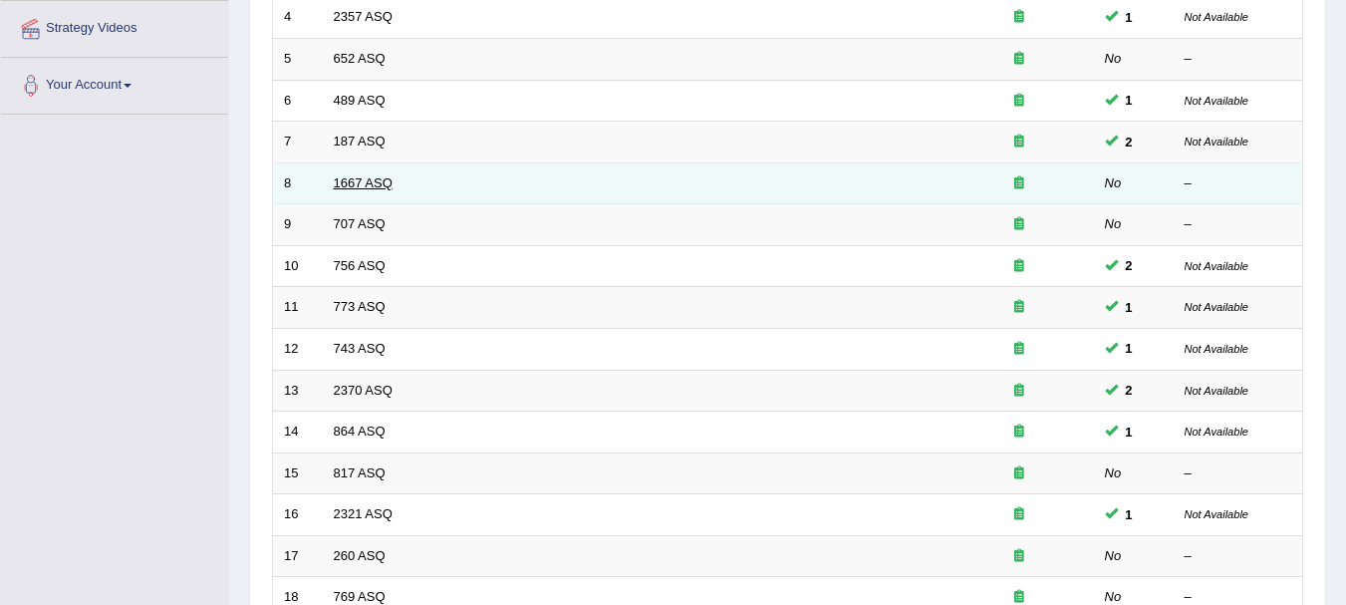
click at [354, 187] on link "1667 ASQ" at bounding box center [363, 182] width 59 height 15
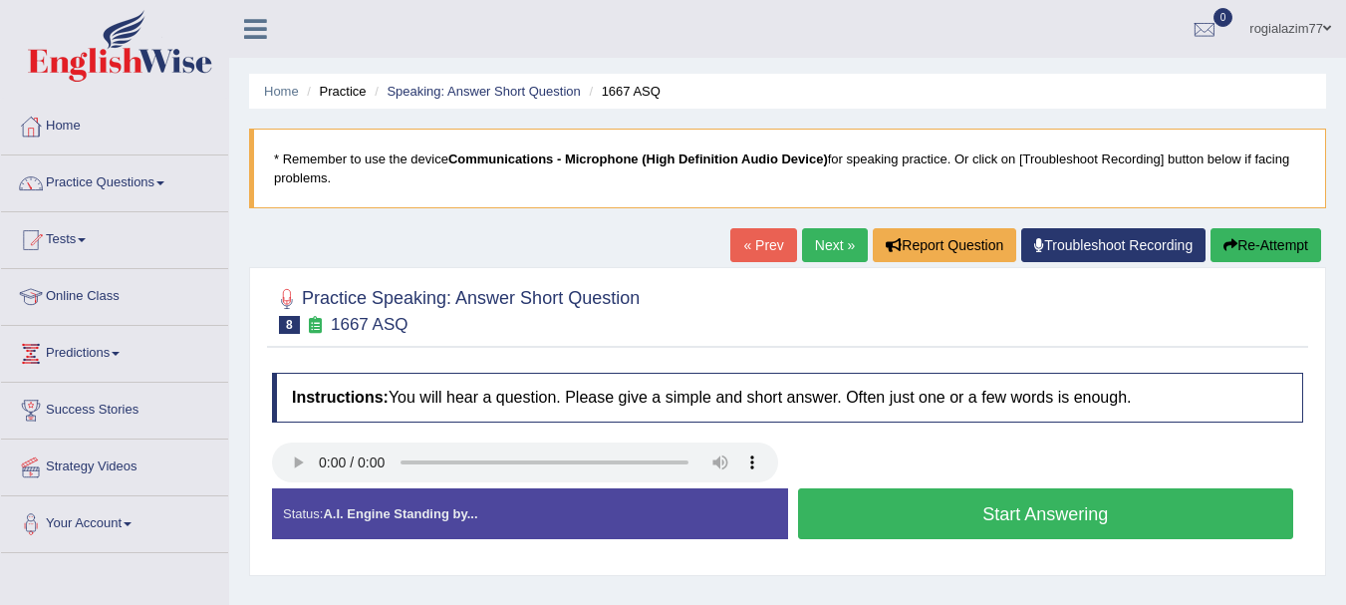
click at [933, 519] on button "Start Answering" at bounding box center [1046, 513] width 496 height 51
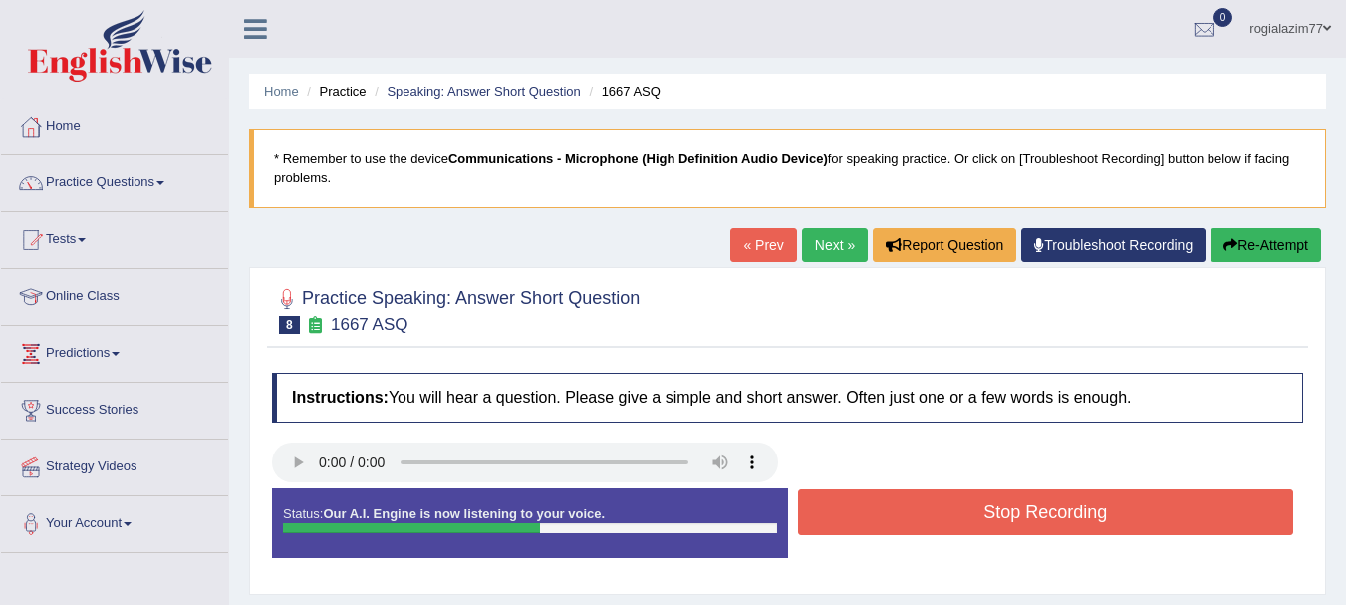
click at [933, 519] on button "Stop Recording" at bounding box center [1046, 512] width 496 height 46
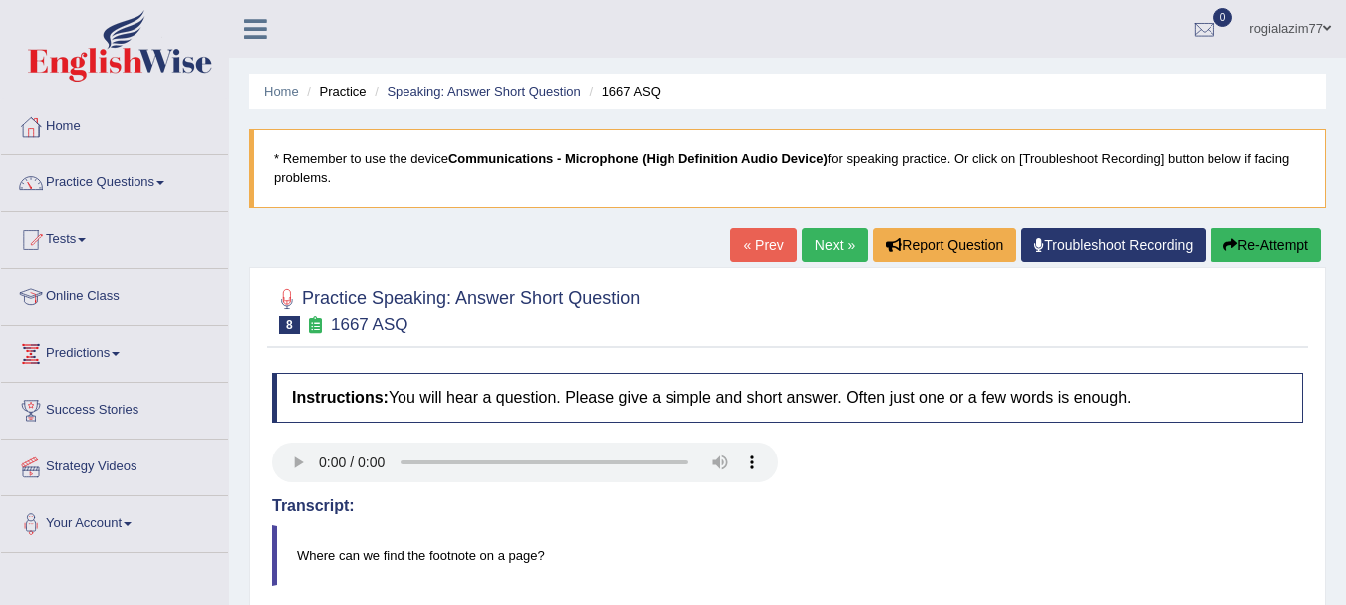
click at [1172, 225] on div "Home Practice Speaking: Answer Short Question 1667 ASQ * Remember to use the de…" at bounding box center [787, 498] width 1117 height 996
click at [1216, 186] on blockquote "* Remember to use the device Communications - Microphone (High Definition Audio…" at bounding box center [787, 168] width 1077 height 80
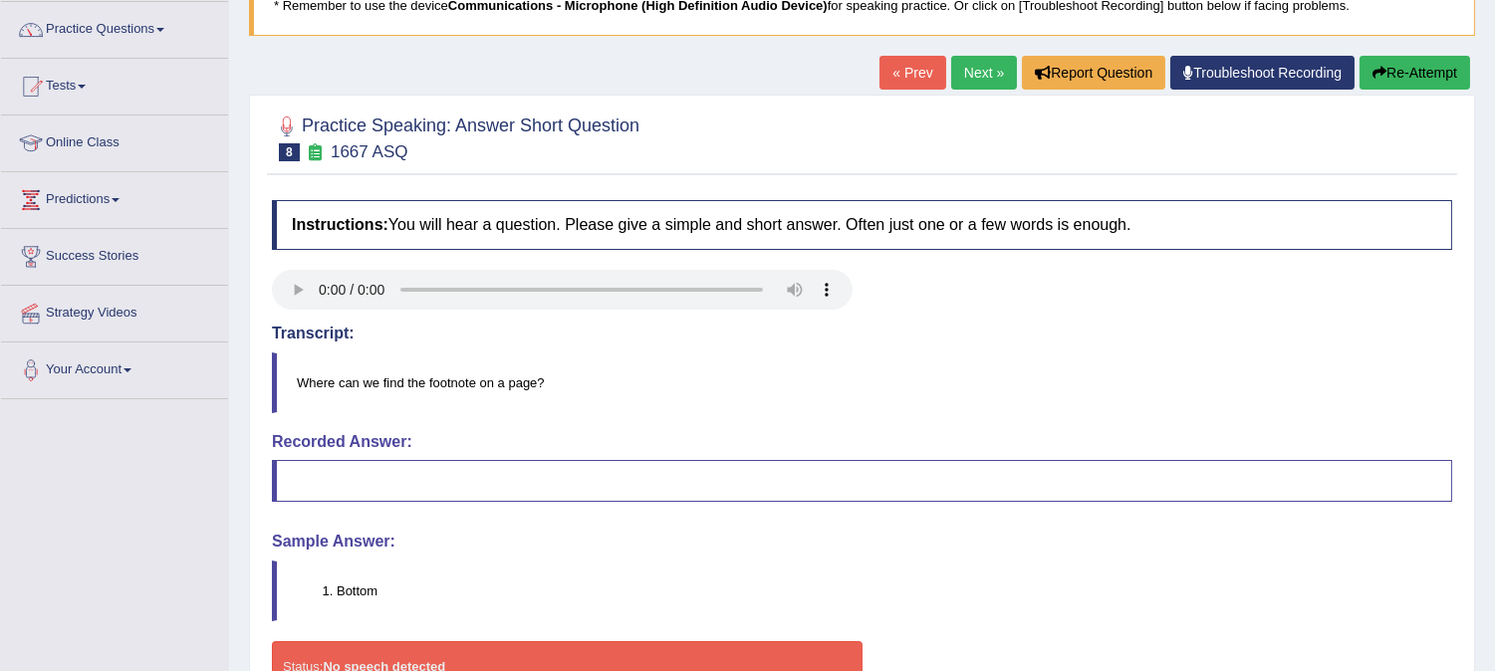
scroll to position [132, 0]
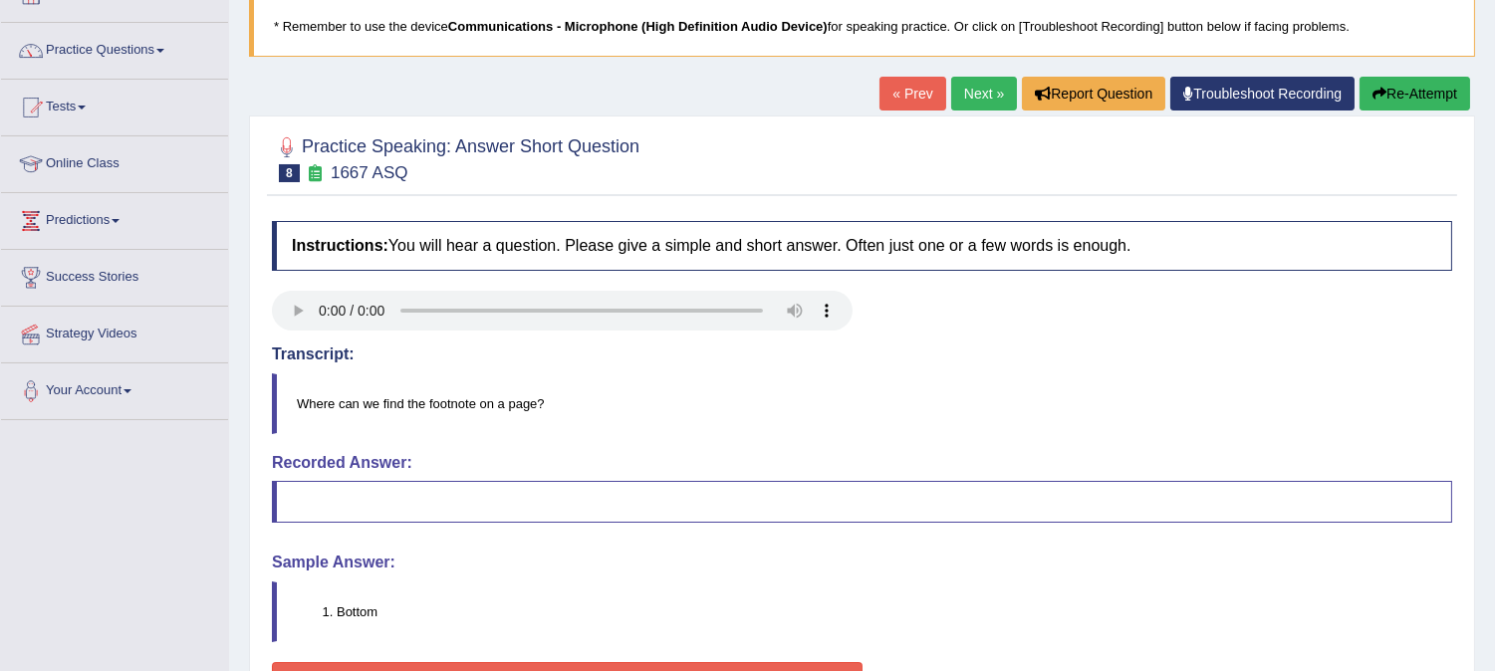
click at [1345, 82] on button "Re-Attempt" at bounding box center [1415, 94] width 111 height 34
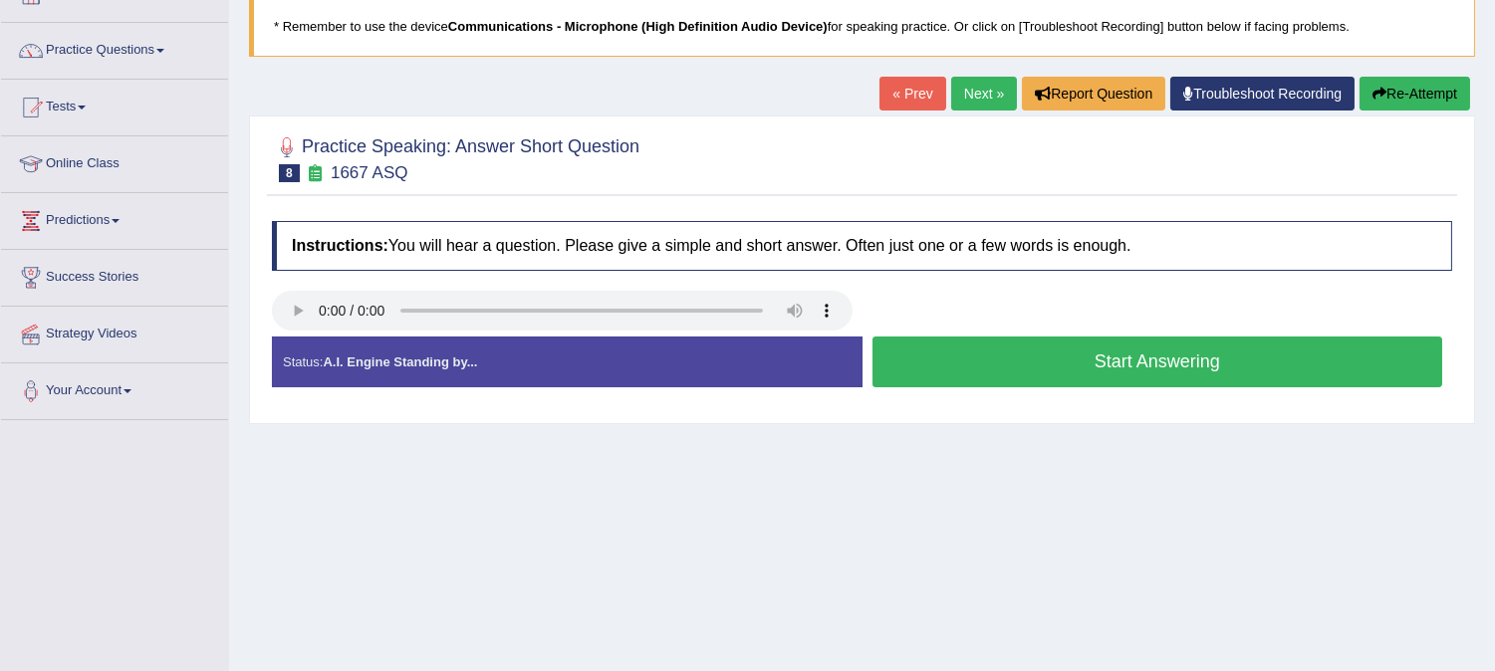
click at [1121, 356] on button "Start Answering" at bounding box center [1157, 362] width 571 height 51
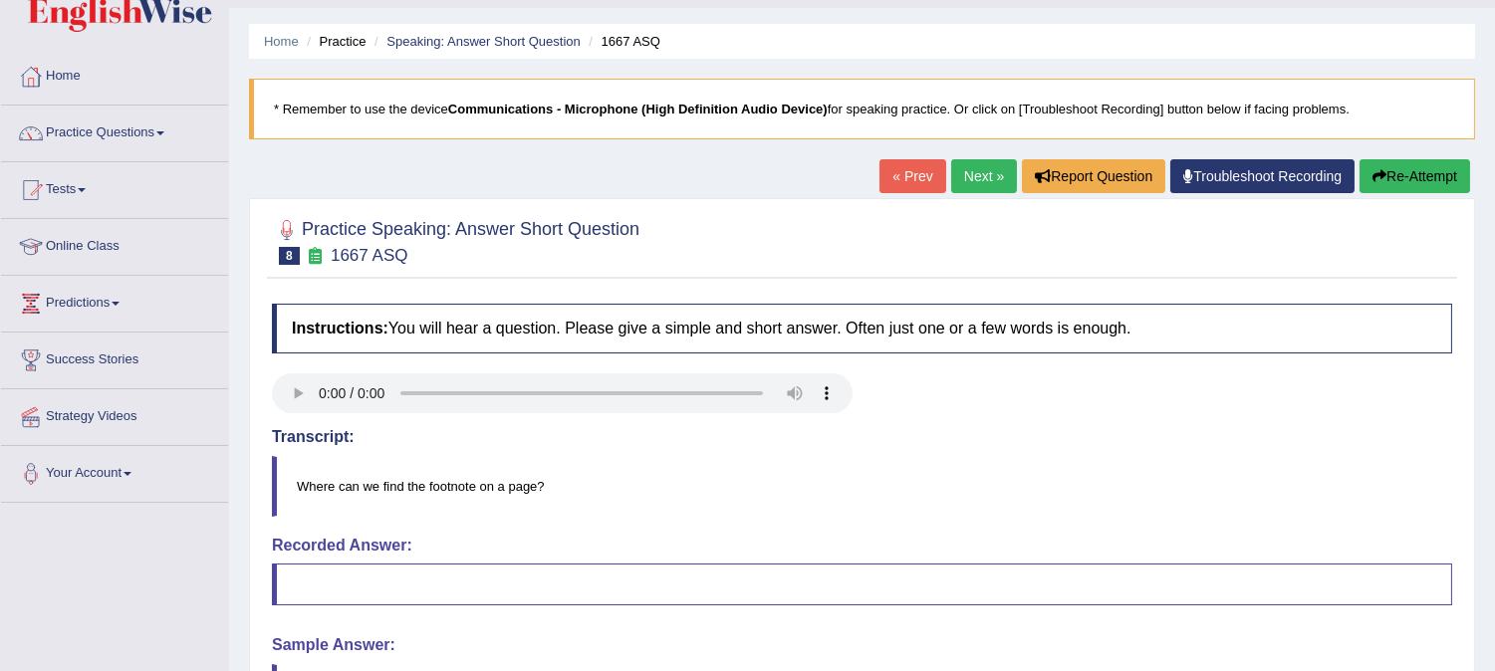
scroll to position [44, 0]
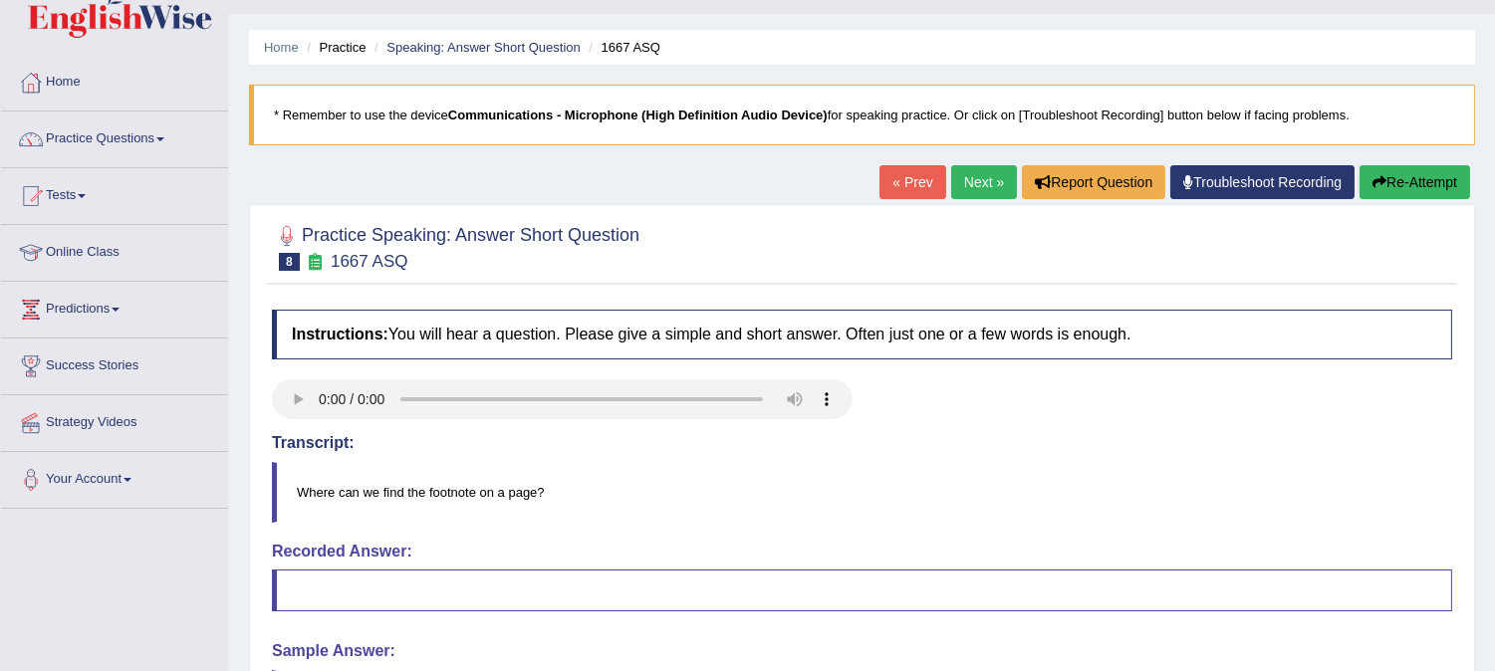
click at [956, 185] on link "Next »" at bounding box center [984, 182] width 66 height 34
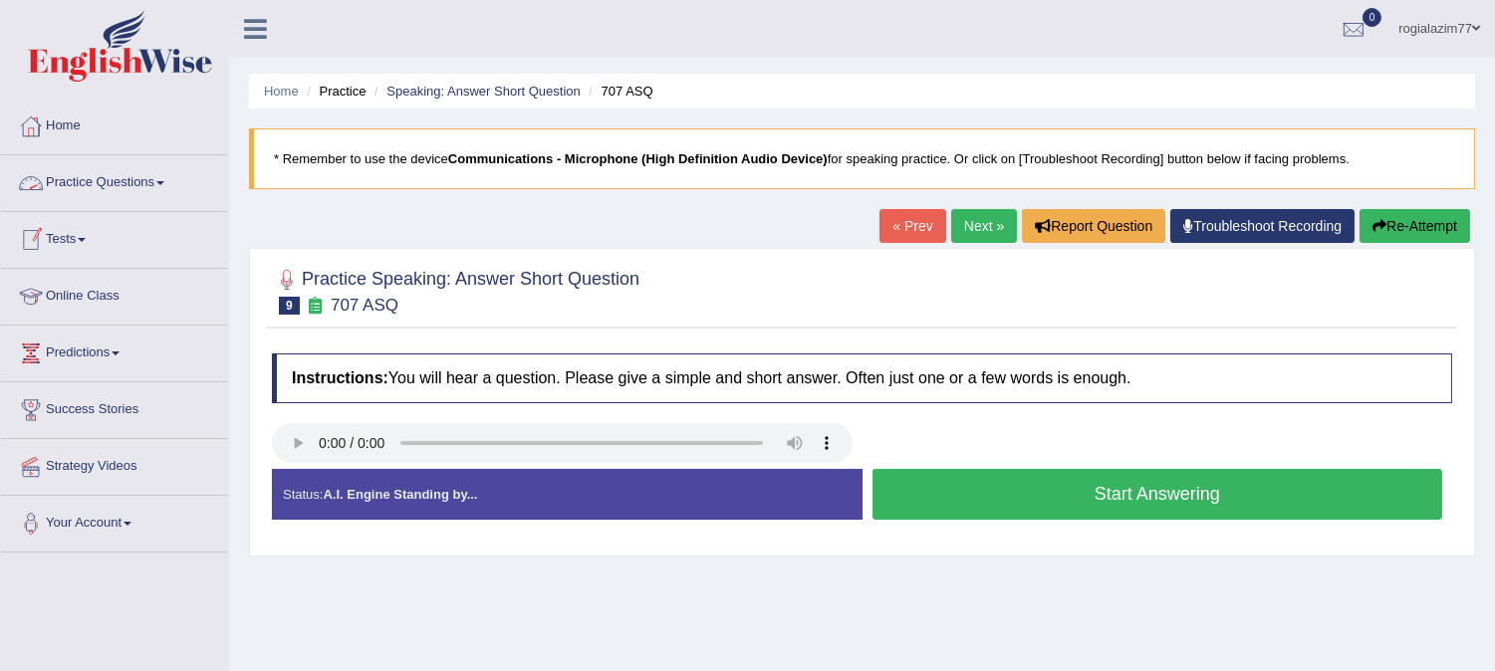
click at [170, 179] on link "Practice Questions" at bounding box center [114, 180] width 227 height 50
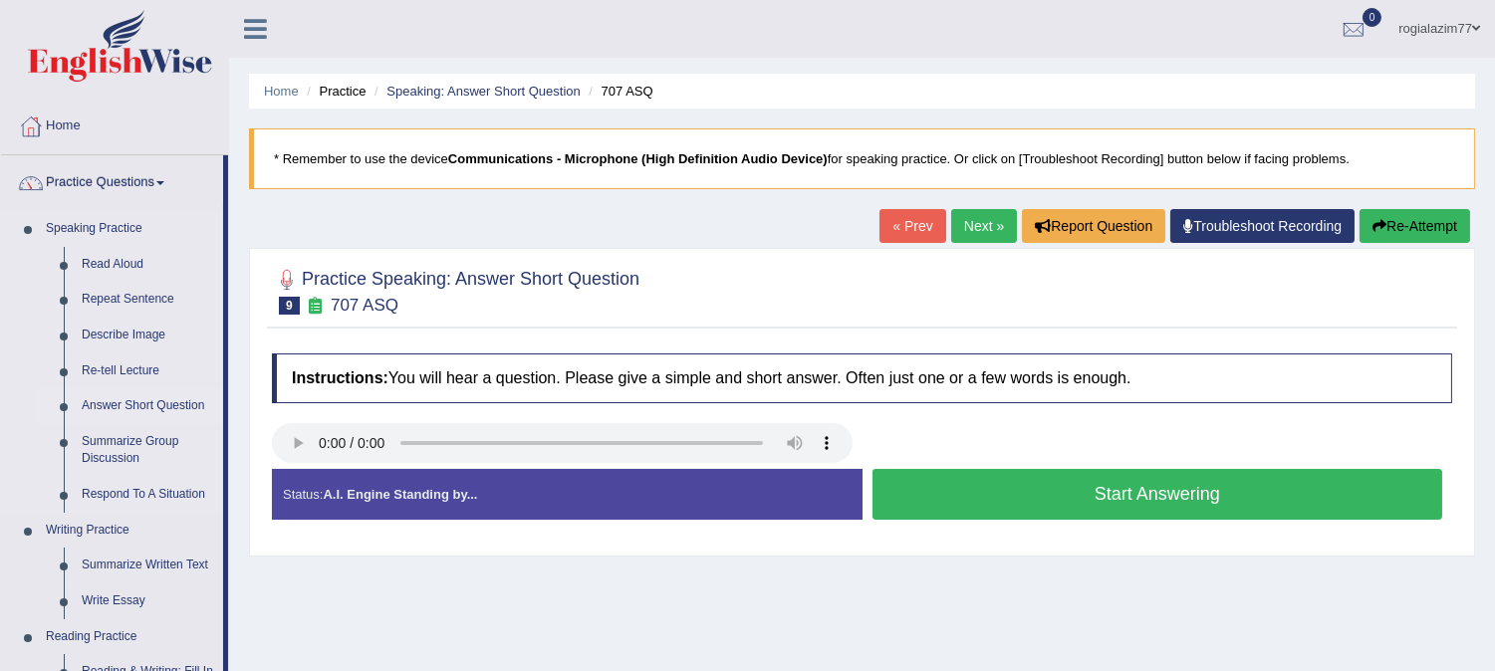
click at [123, 401] on link "Answer Short Question" at bounding box center [148, 406] width 150 height 36
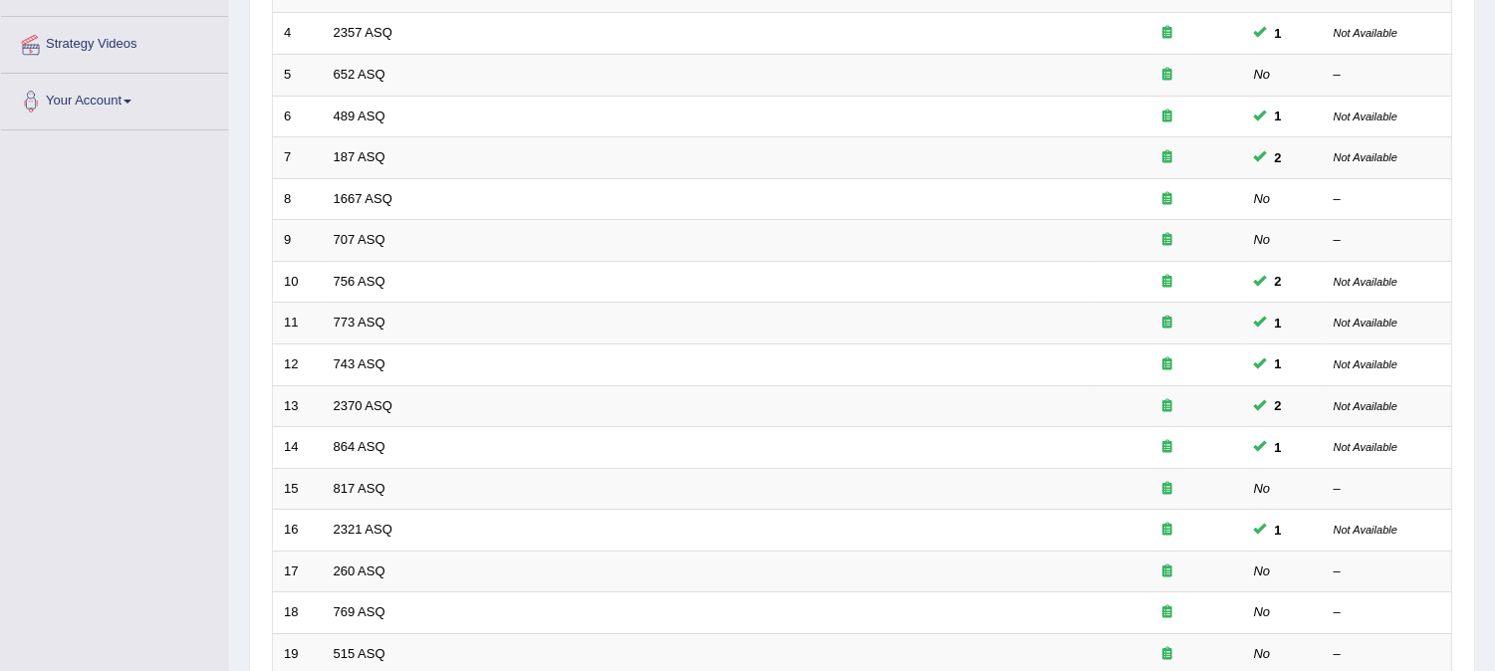
scroll to position [442, 0]
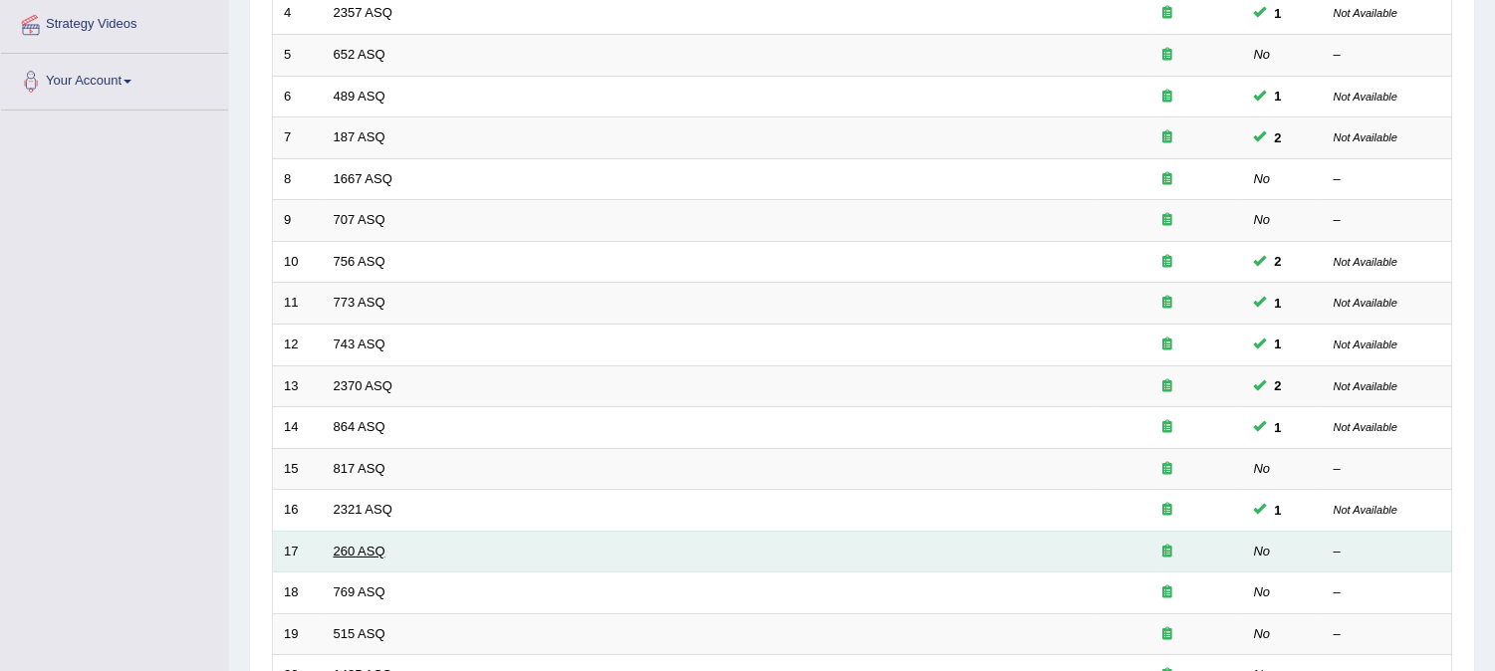
click at [349, 556] on link "260 ASQ" at bounding box center [360, 551] width 52 height 15
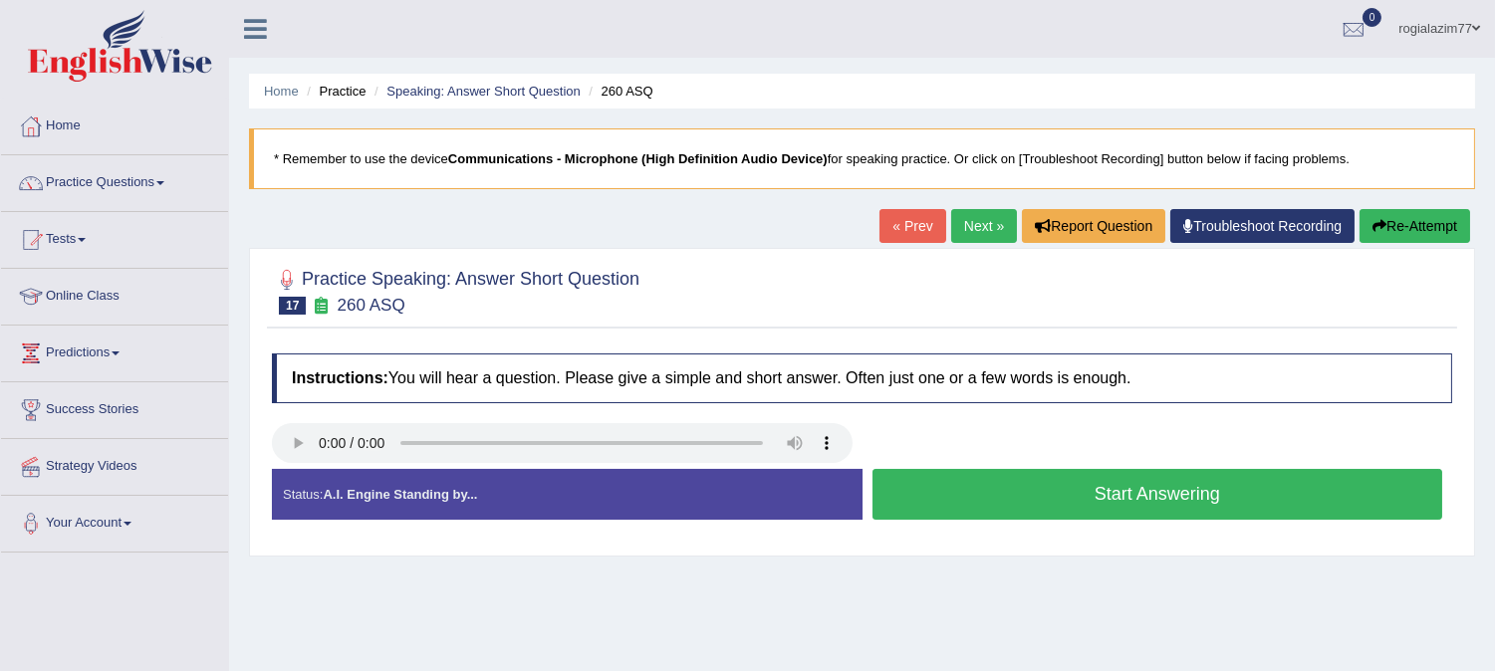
click at [1150, 474] on button "Start Answering" at bounding box center [1157, 494] width 571 height 51
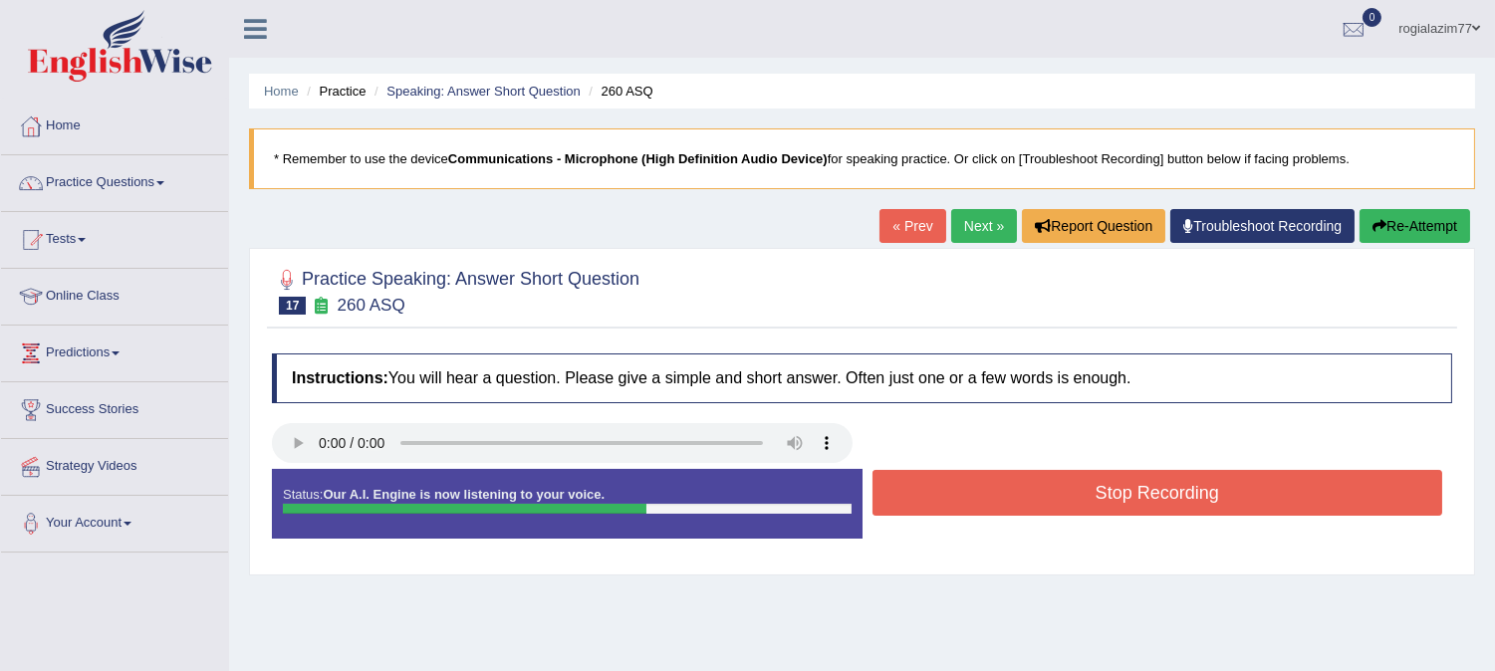
click at [1150, 474] on button "Stop Recording" at bounding box center [1157, 493] width 571 height 46
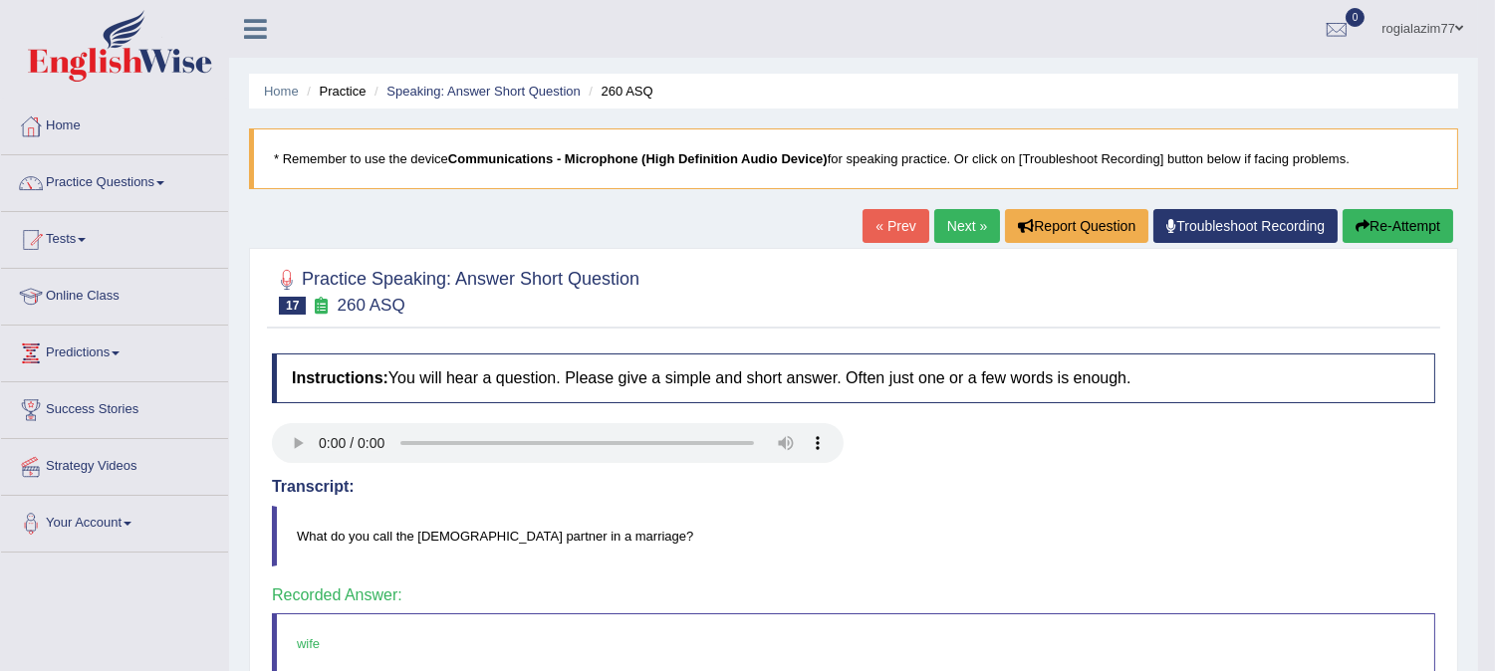
drag, startPoint x: 1297, startPoint y: 423, endPoint x: 1317, endPoint y: 580, distance: 157.6
click at [1317, 580] on div "Instructions: You will hear a question. Please give a simple and short answer. …" at bounding box center [853, 627] width 1173 height 566
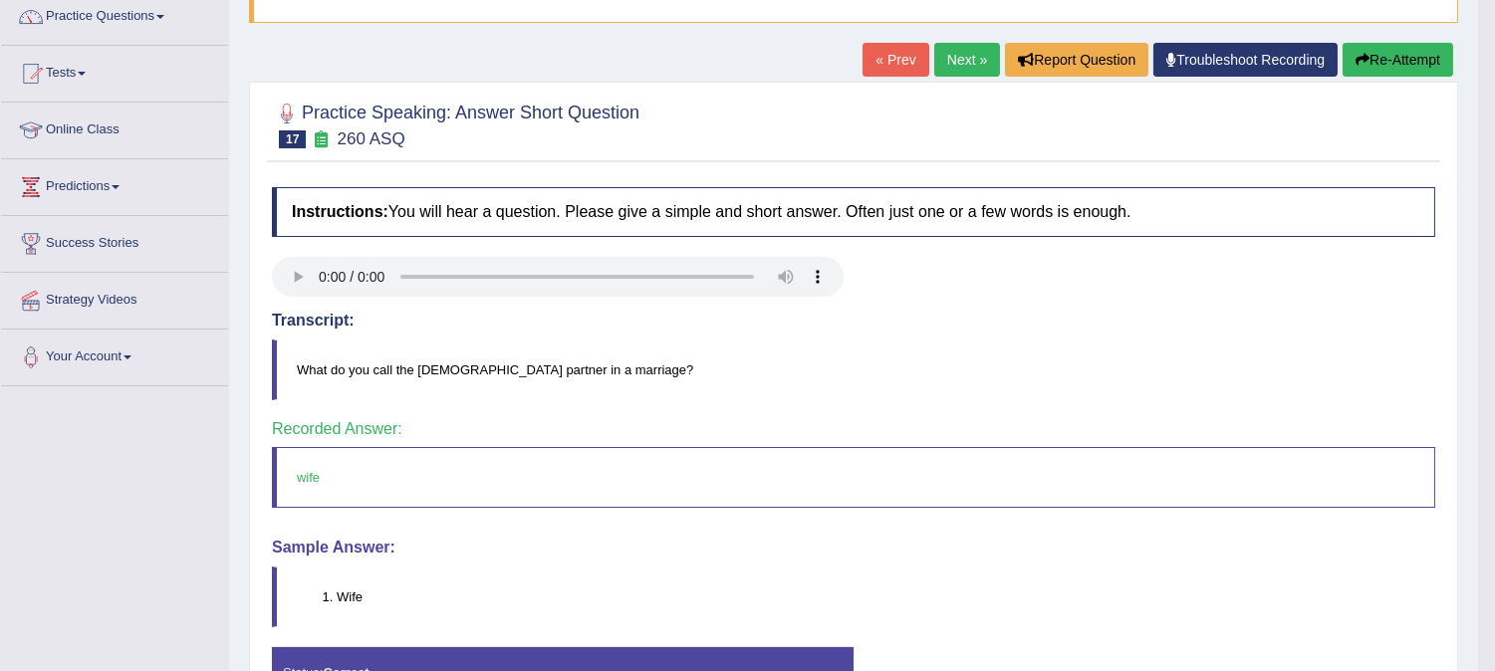
scroll to position [143, 0]
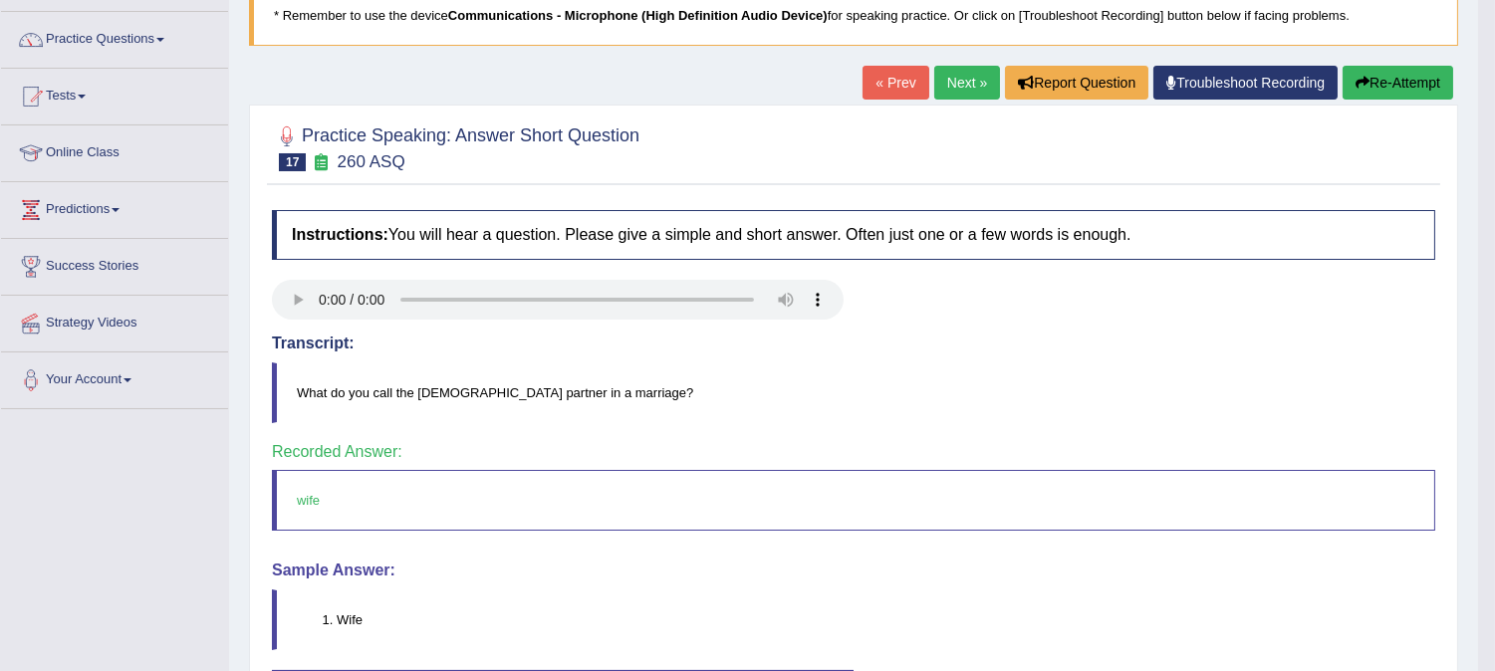
click at [950, 83] on link "Next »" at bounding box center [967, 83] width 66 height 34
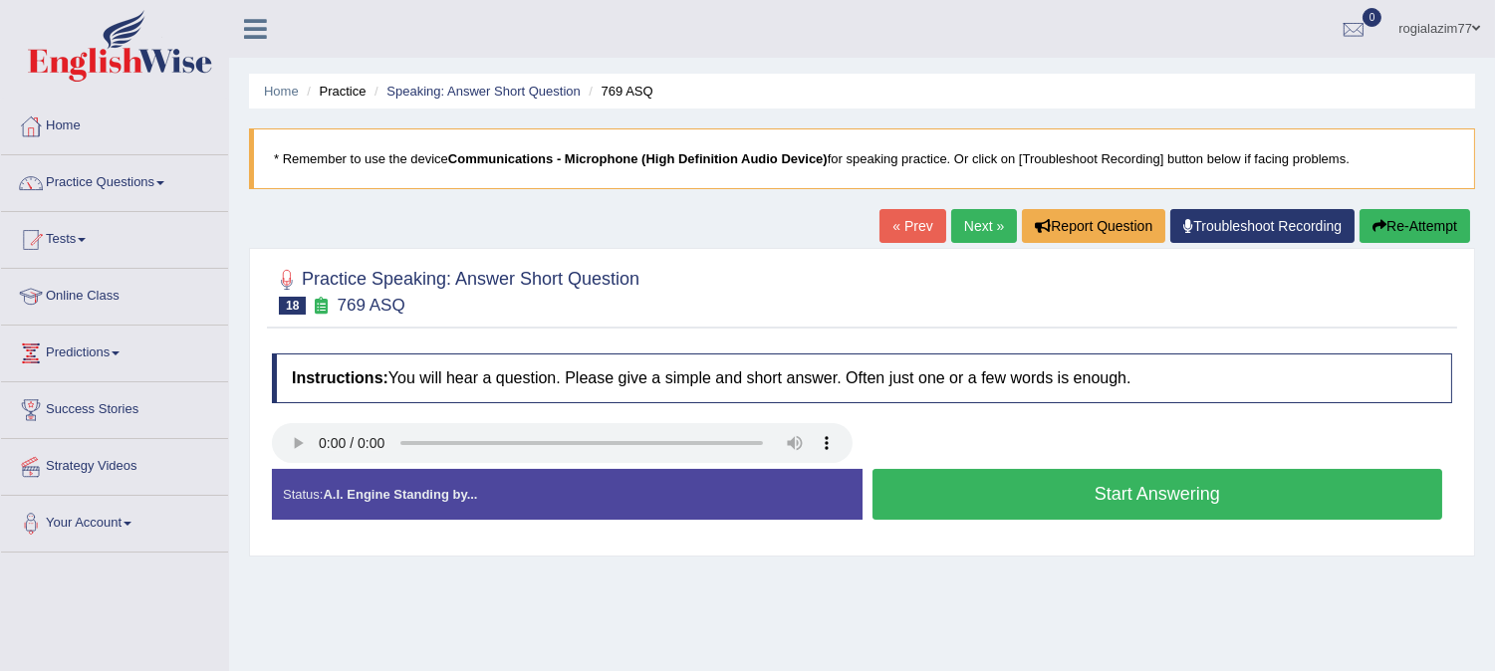
click at [1080, 500] on button "Start Answering" at bounding box center [1157, 494] width 571 height 51
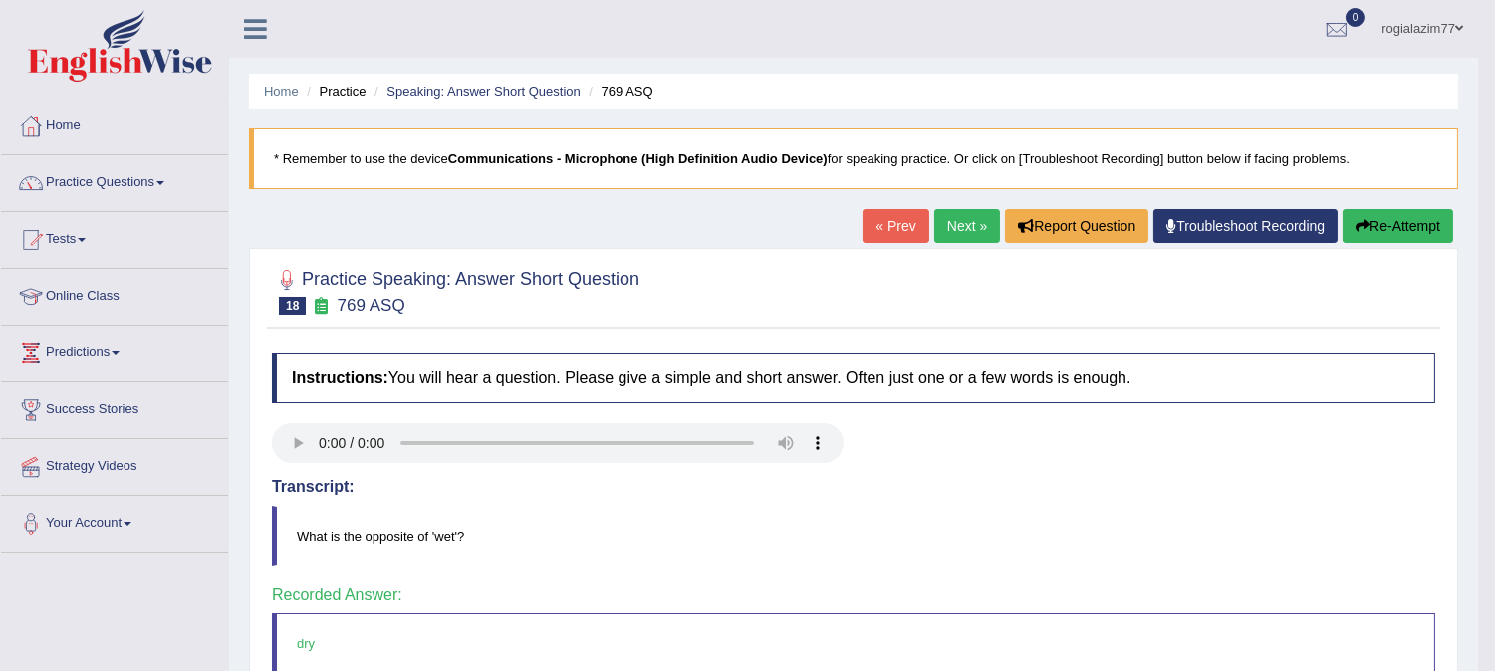
click at [962, 222] on link "Next »" at bounding box center [967, 226] width 66 height 34
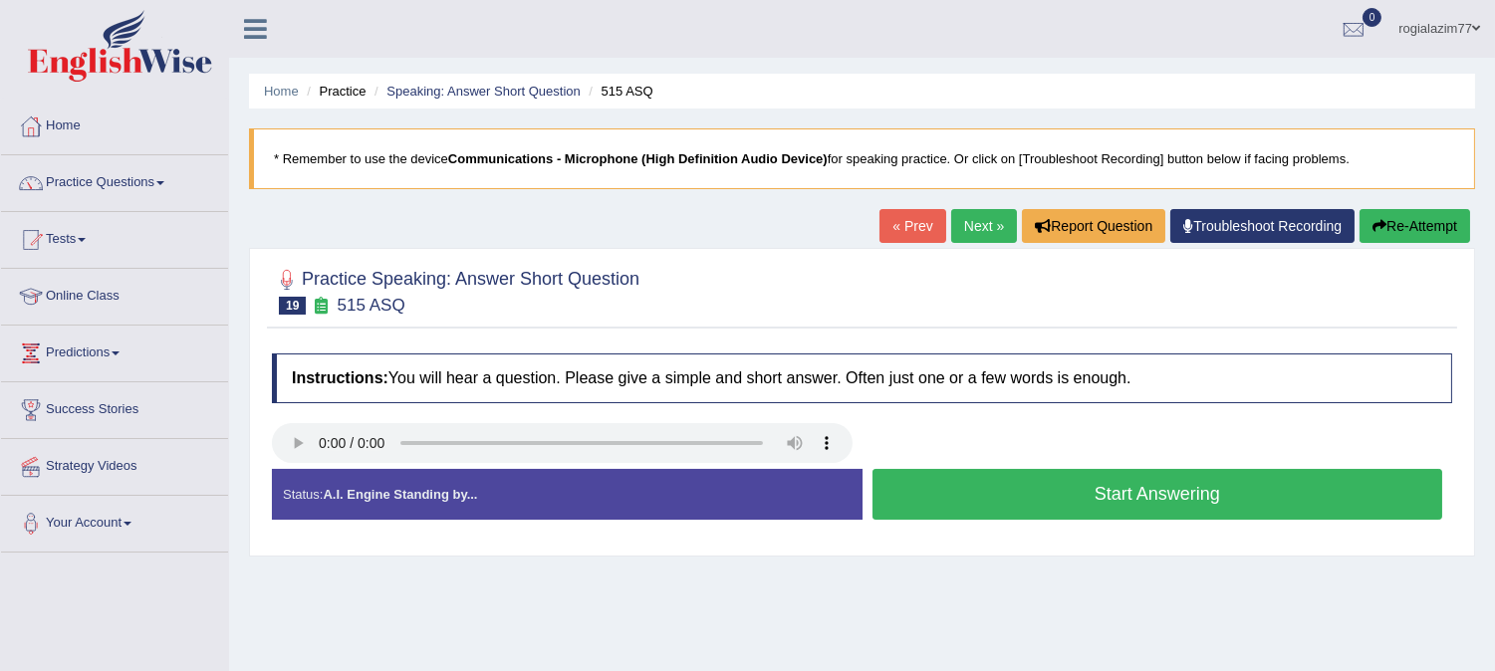
click at [1046, 503] on button "Start Answering" at bounding box center [1157, 494] width 571 height 51
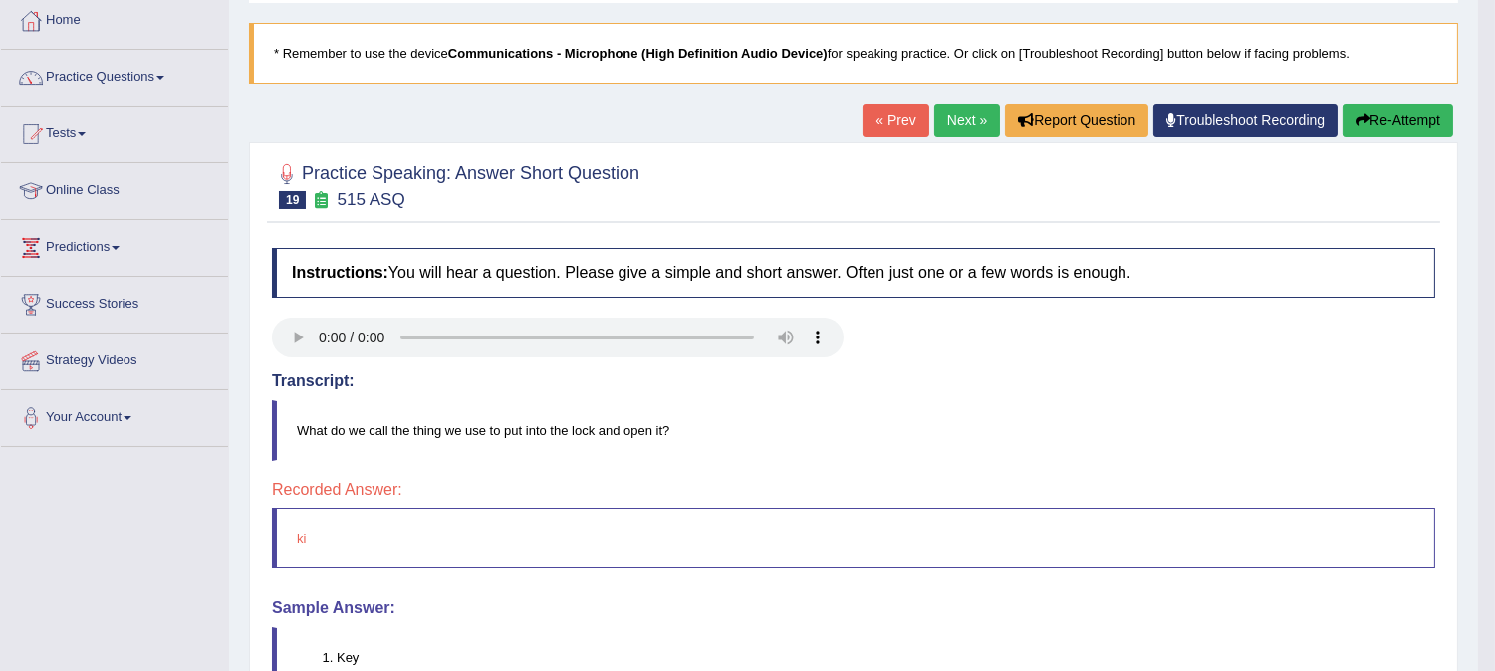
scroll to position [88, 0]
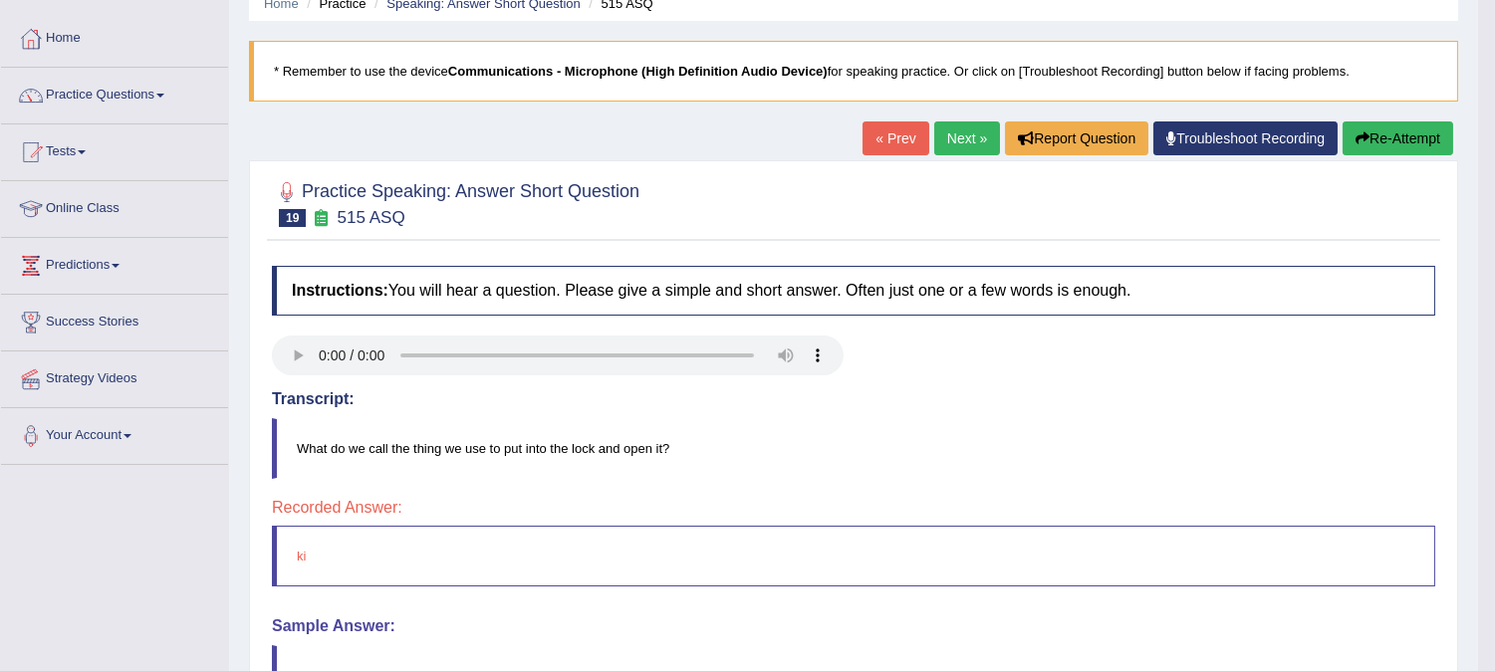
click at [951, 139] on link "Next »" at bounding box center [967, 139] width 66 height 34
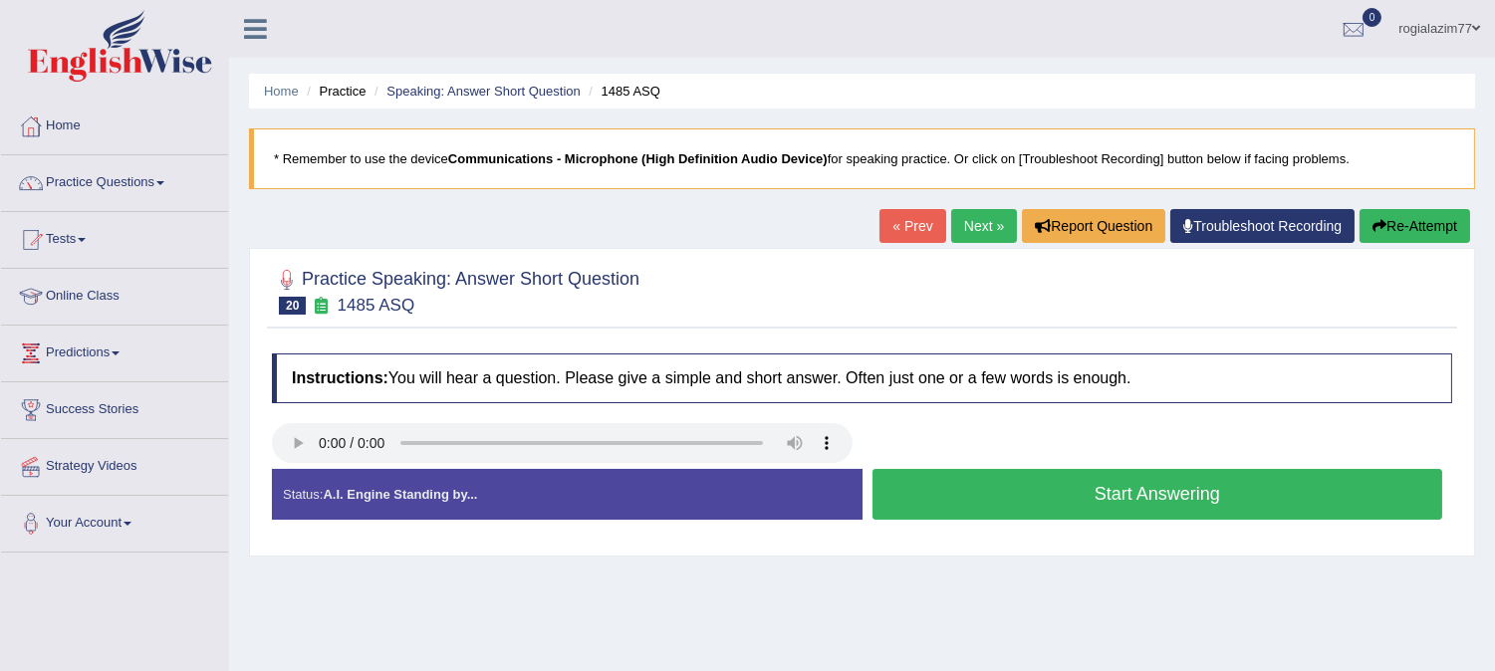
click at [960, 481] on button "Start Answering" at bounding box center [1157, 494] width 571 height 51
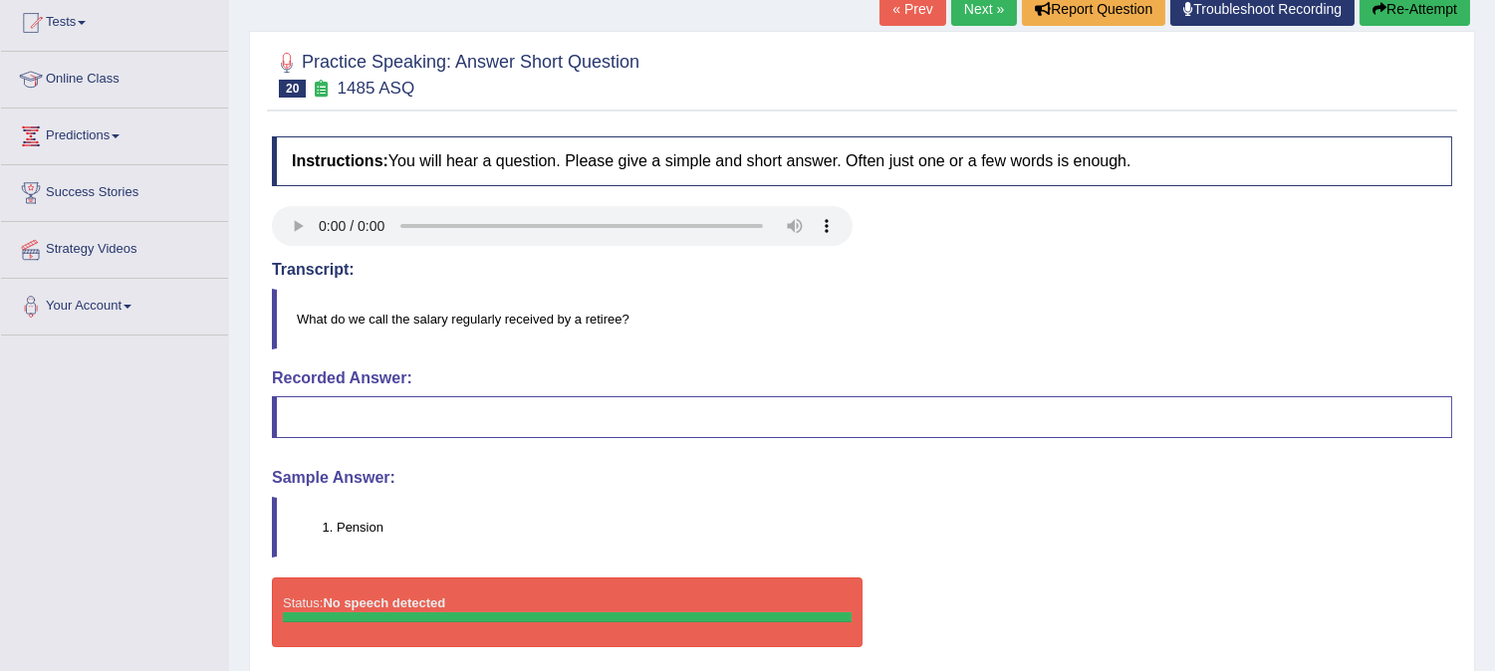
scroll to position [221, 0]
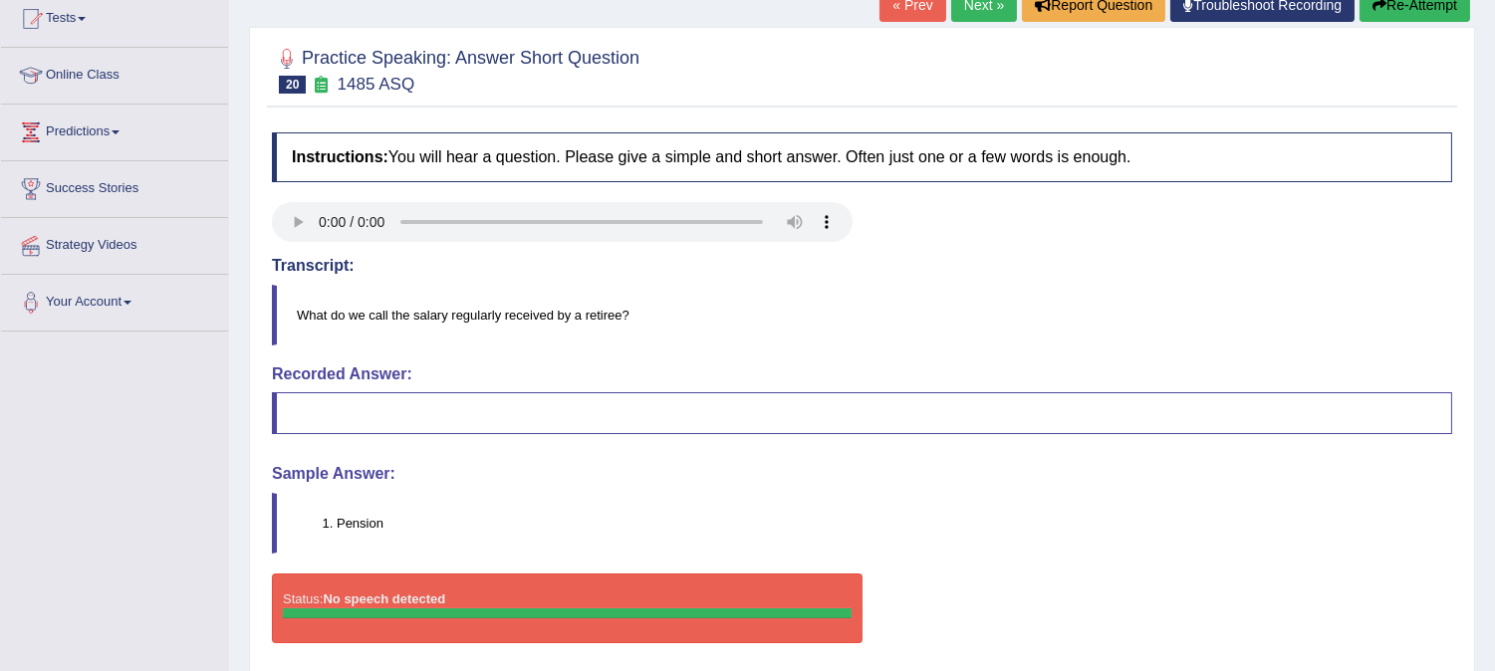
click at [1372, 3] on icon "button" at bounding box center [1379, 5] width 14 height 14
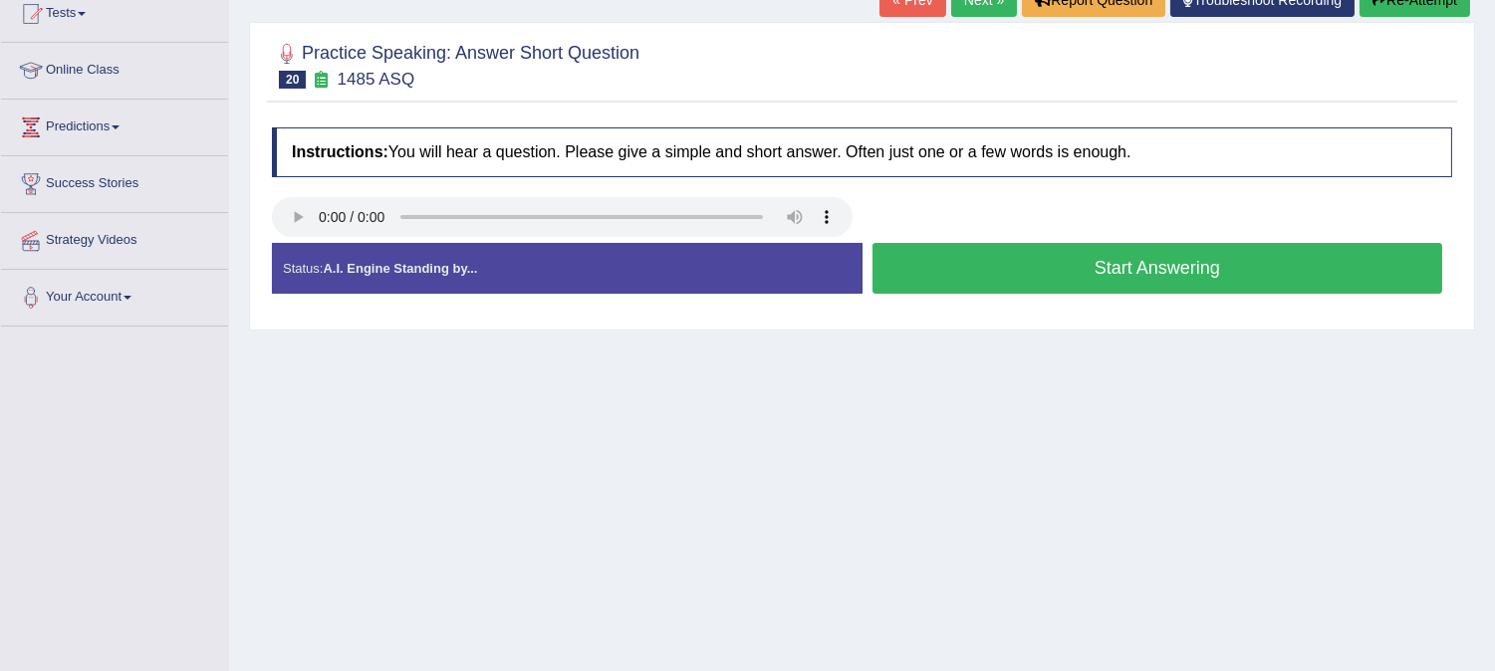
click at [1032, 253] on button "Start Answering" at bounding box center [1157, 268] width 571 height 51
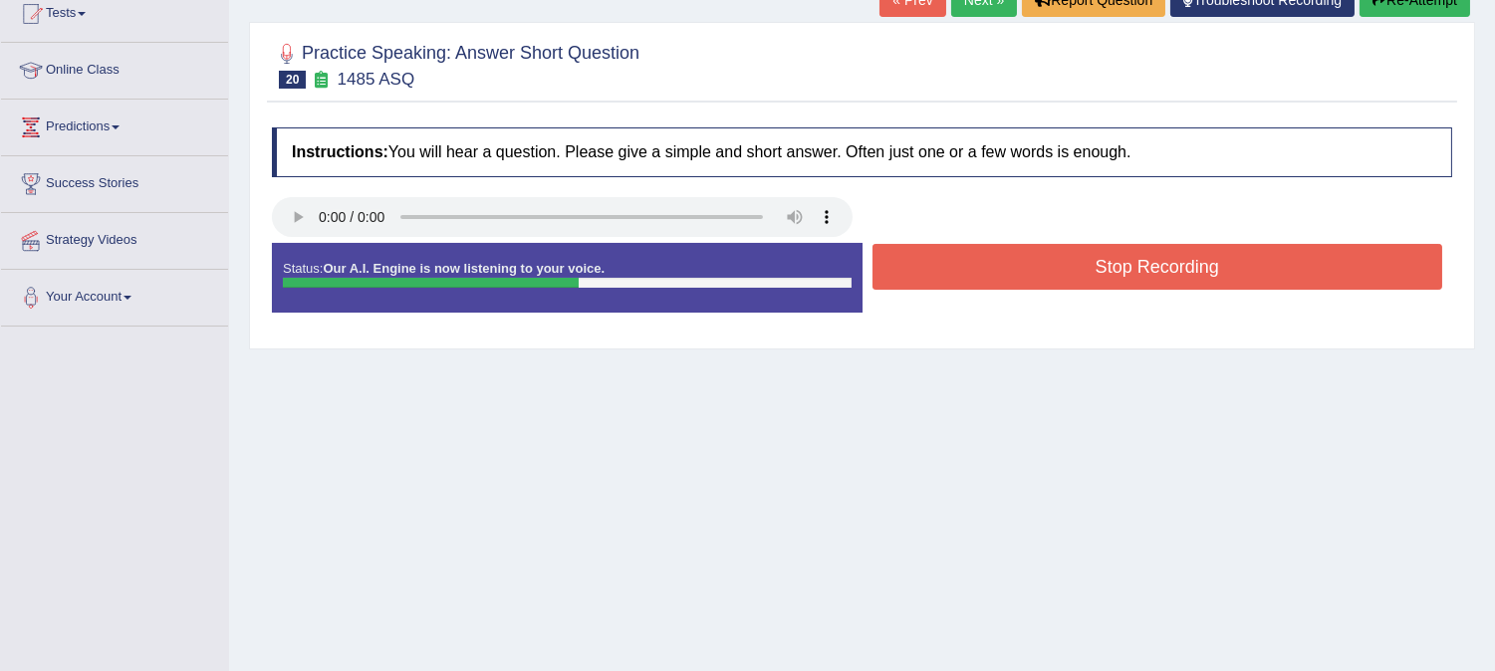
click at [1032, 253] on button "Stop Recording" at bounding box center [1157, 267] width 571 height 46
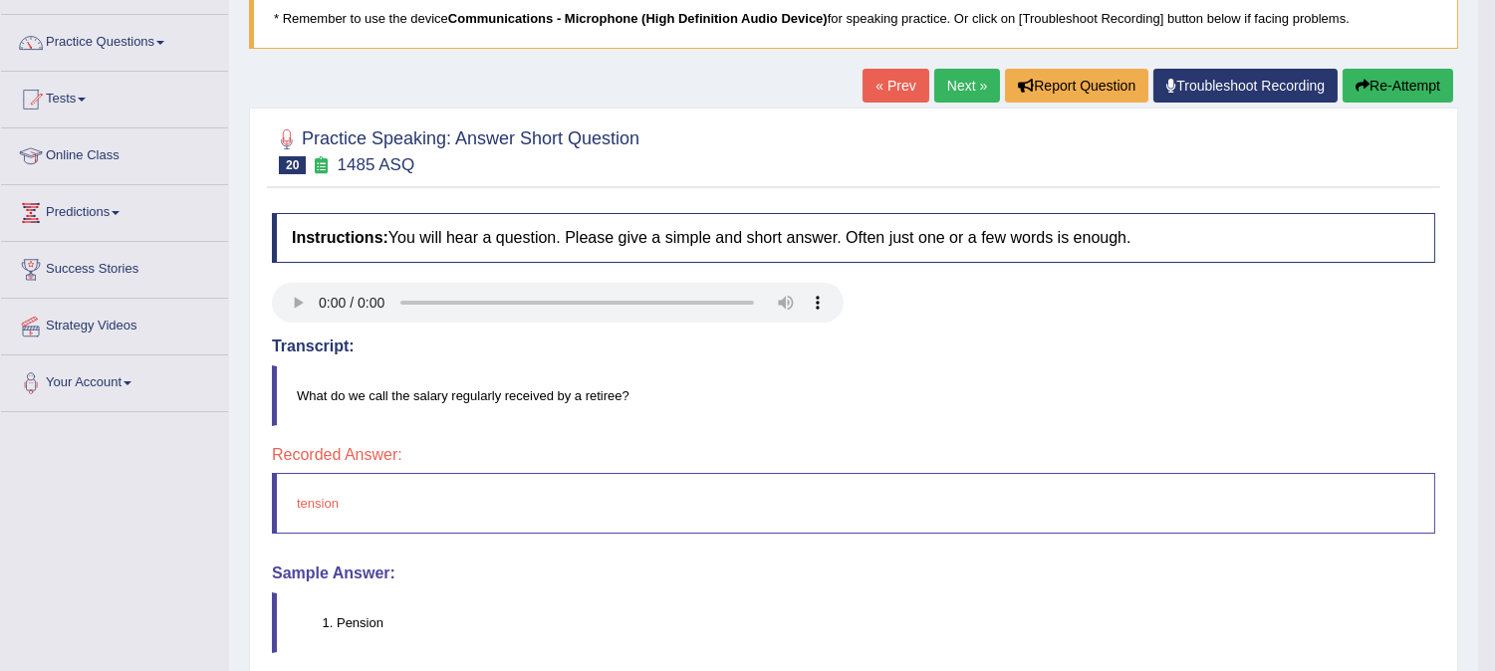
scroll to position [137, 0]
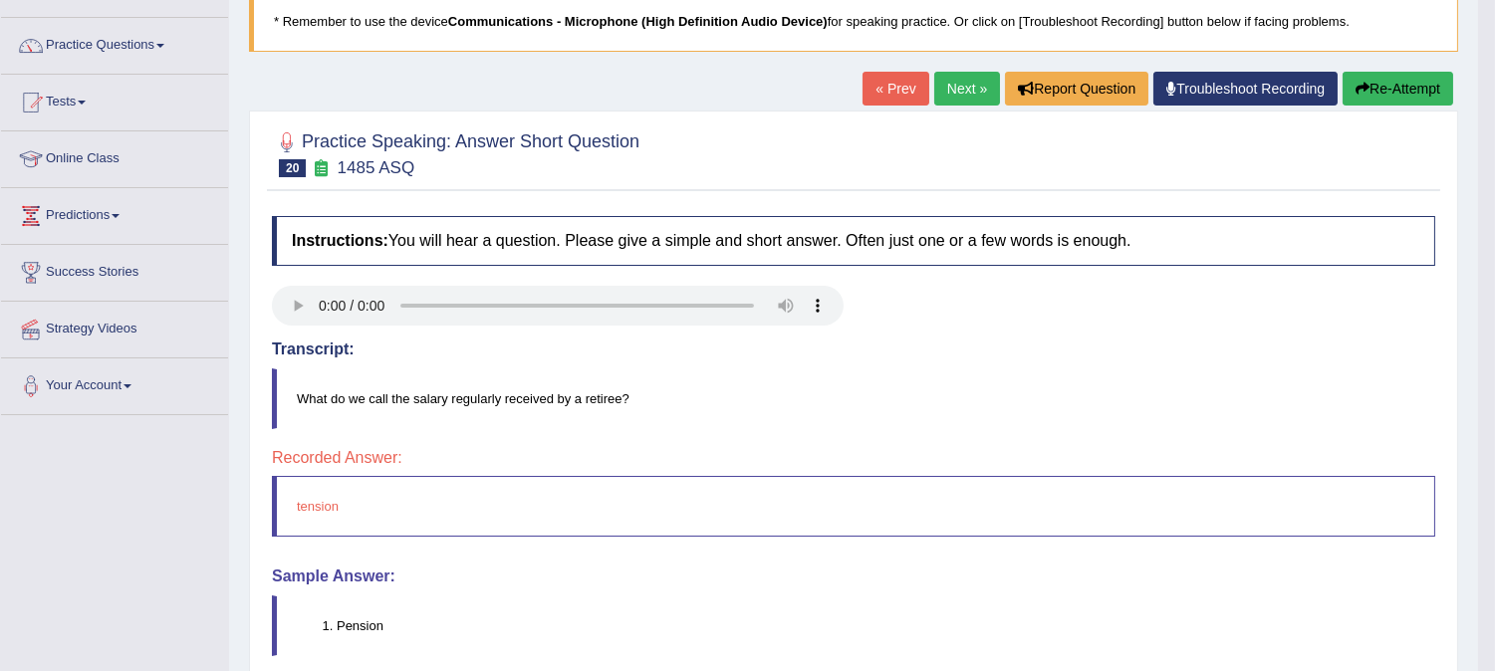
click at [1382, 95] on button "Re-Attempt" at bounding box center [1398, 89] width 111 height 34
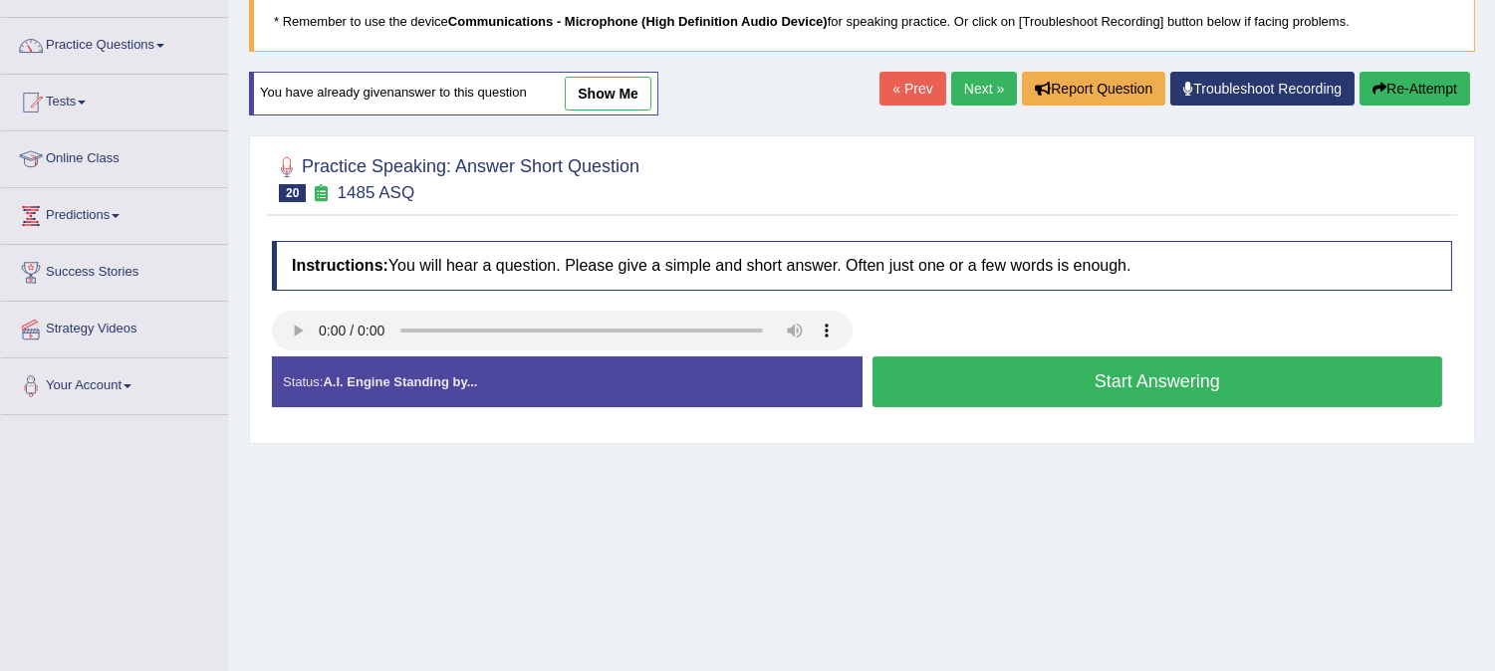
click at [1207, 364] on button "Start Answering" at bounding box center [1157, 382] width 571 height 51
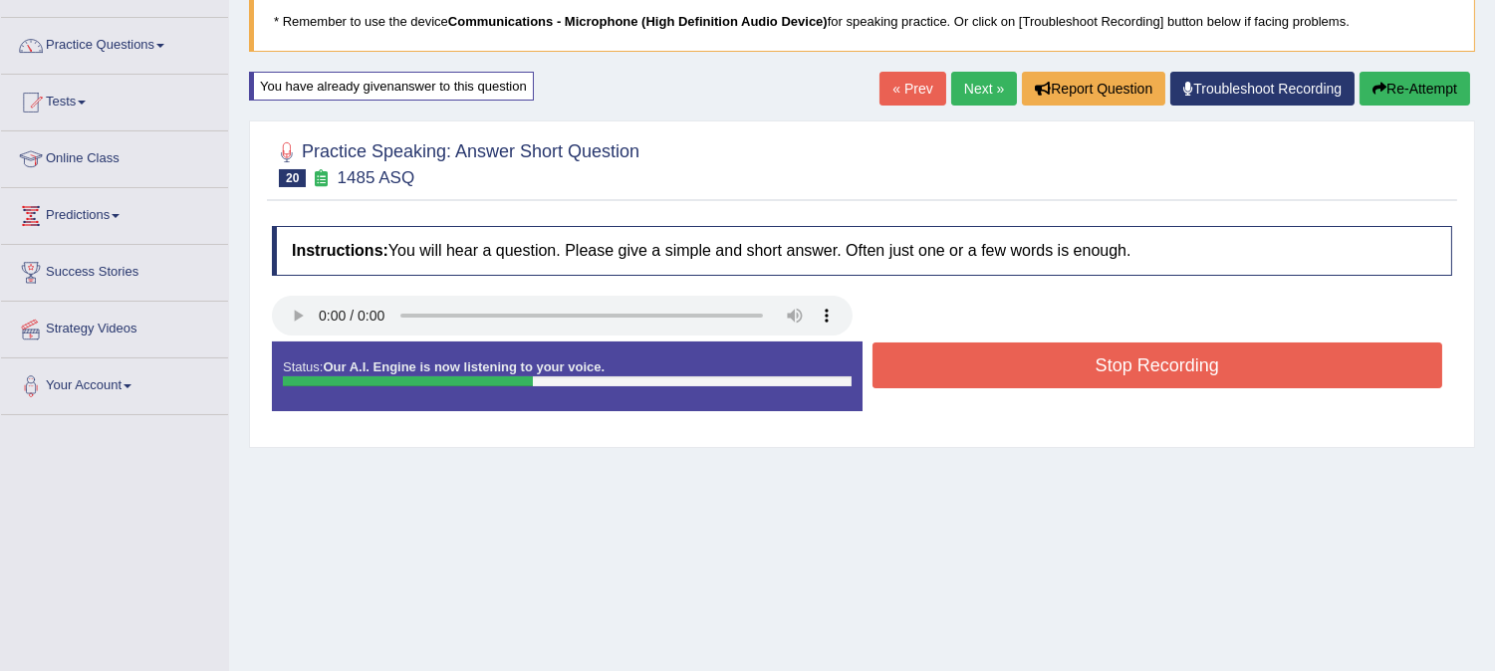
click at [1207, 364] on button "Stop Recording" at bounding box center [1157, 366] width 571 height 46
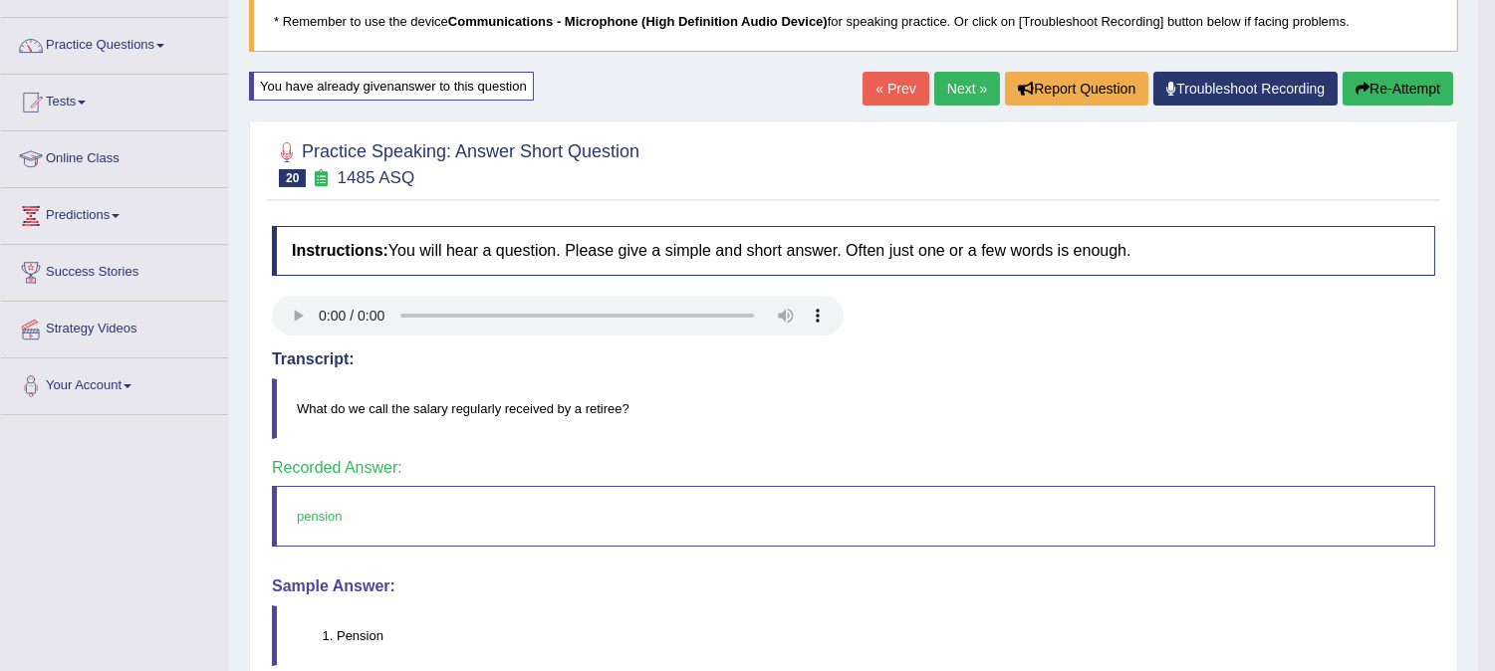
click at [871, 118] on div "Home Practice Speaking: Answer Short Question 1485 ASQ * Remember to use the de…" at bounding box center [853, 361] width 1249 height 996
click at [957, 87] on link "Next »" at bounding box center [967, 89] width 66 height 34
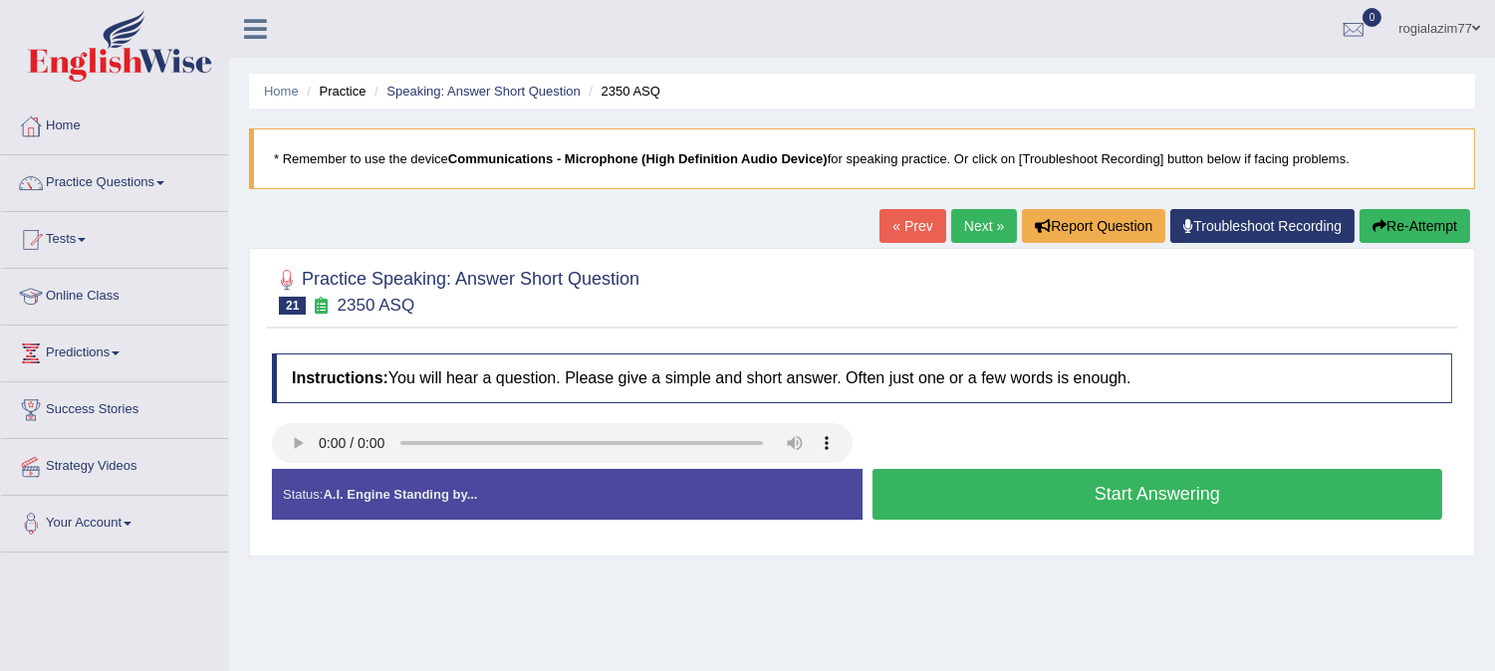
click at [1028, 496] on button "Start Answering" at bounding box center [1157, 494] width 571 height 51
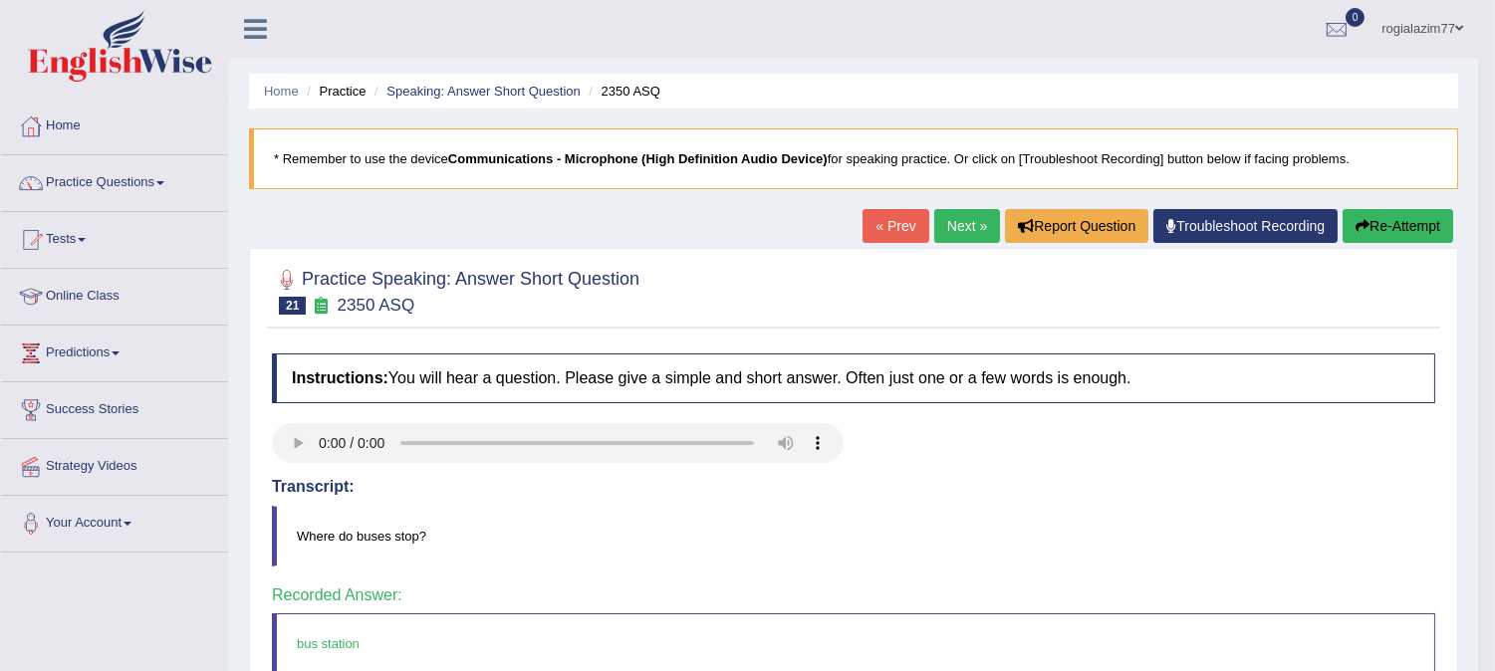
click at [982, 224] on link "Next »" at bounding box center [967, 226] width 66 height 34
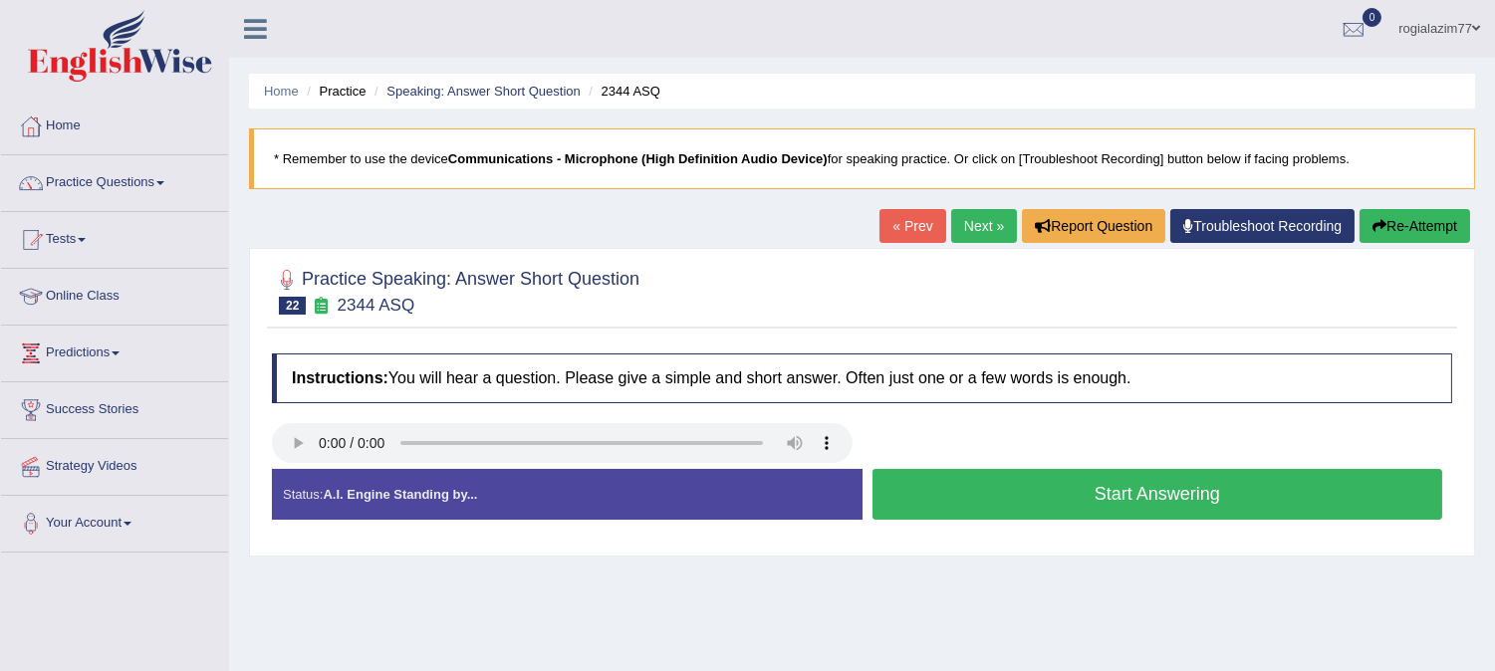
click at [956, 481] on button "Start Answering" at bounding box center [1157, 494] width 571 height 51
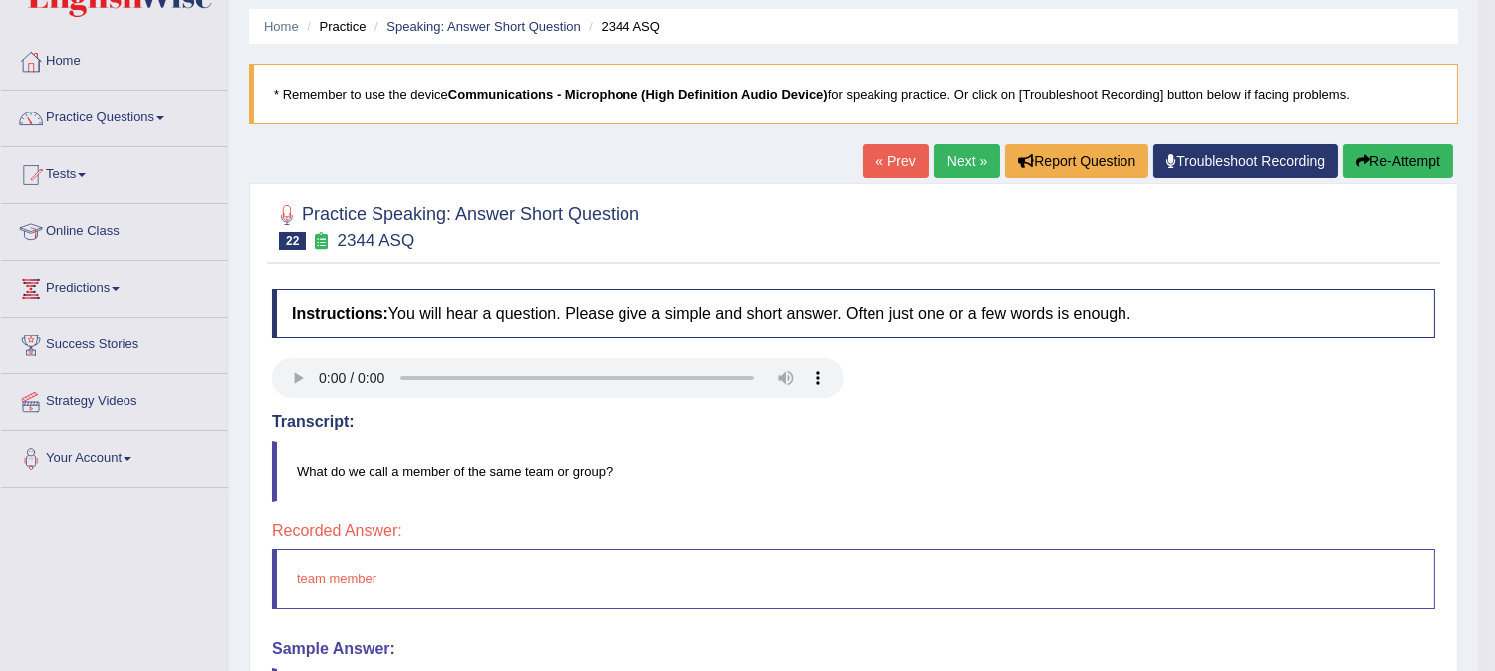
scroll to position [64, 0]
click at [972, 155] on link "Next »" at bounding box center [967, 162] width 66 height 34
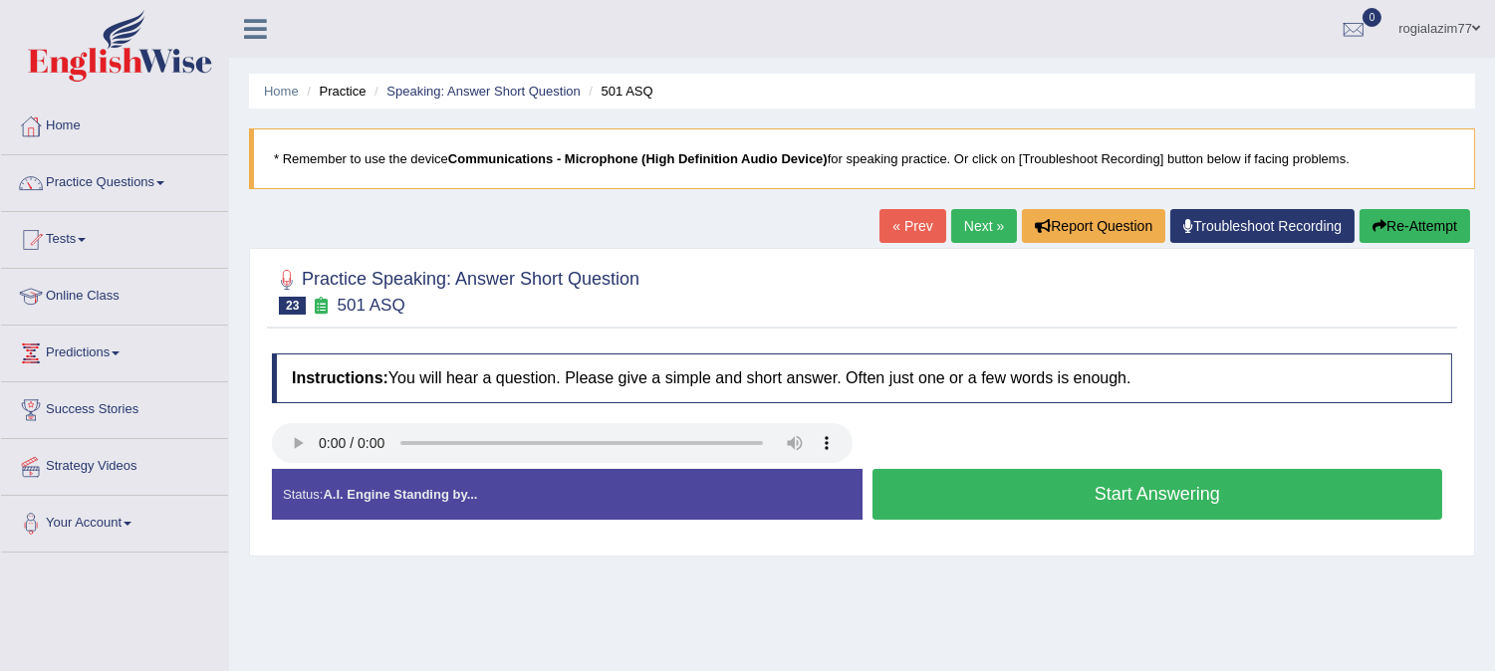
click at [1000, 483] on button "Start Answering" at bounding box center [1157, 494] width 571 height 51
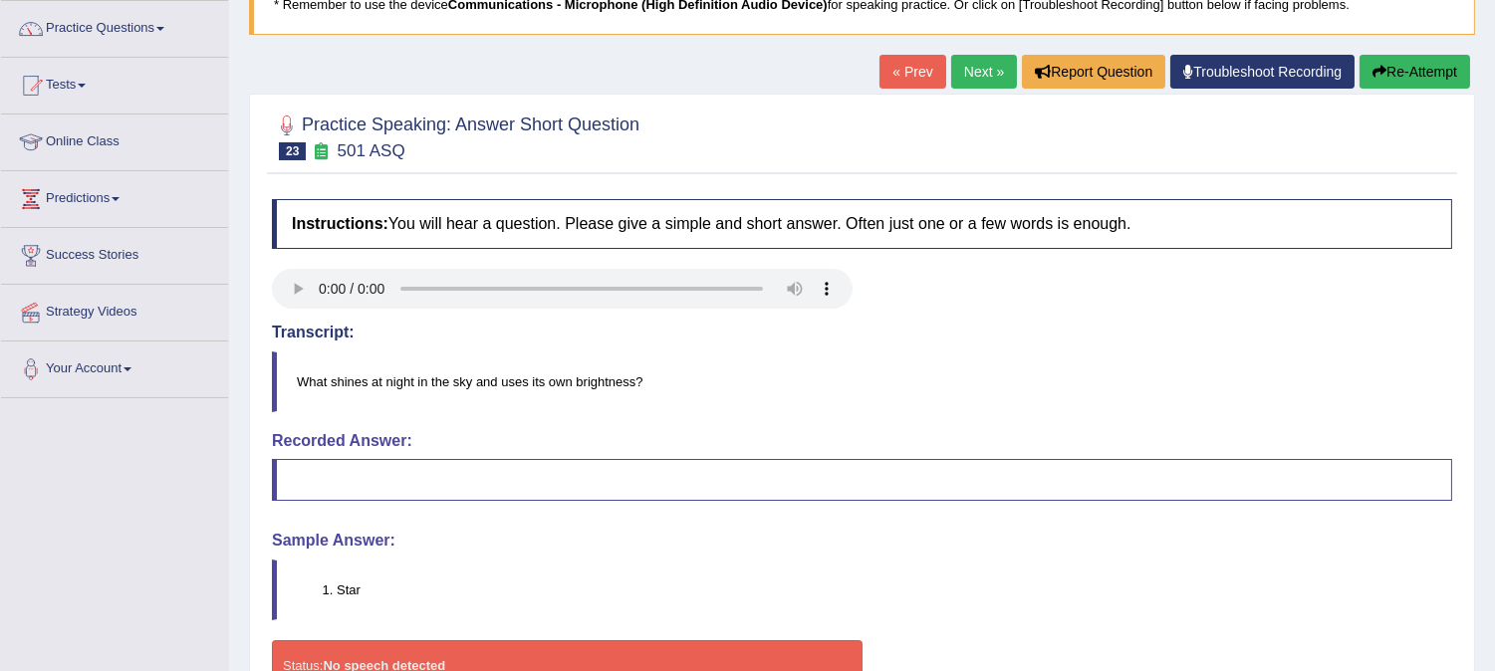
scroll to position [153, 0]
click at [1430, 54] on div "Home Practice Speaking: Answer Short Question 501 ASQ * Remember to use the dev…" at bounding box center [862, 345] width 1266 height 996
click at [1417, 64] on button "Re-Attempt" at bounding box center [1415, 73] width 111 height 34
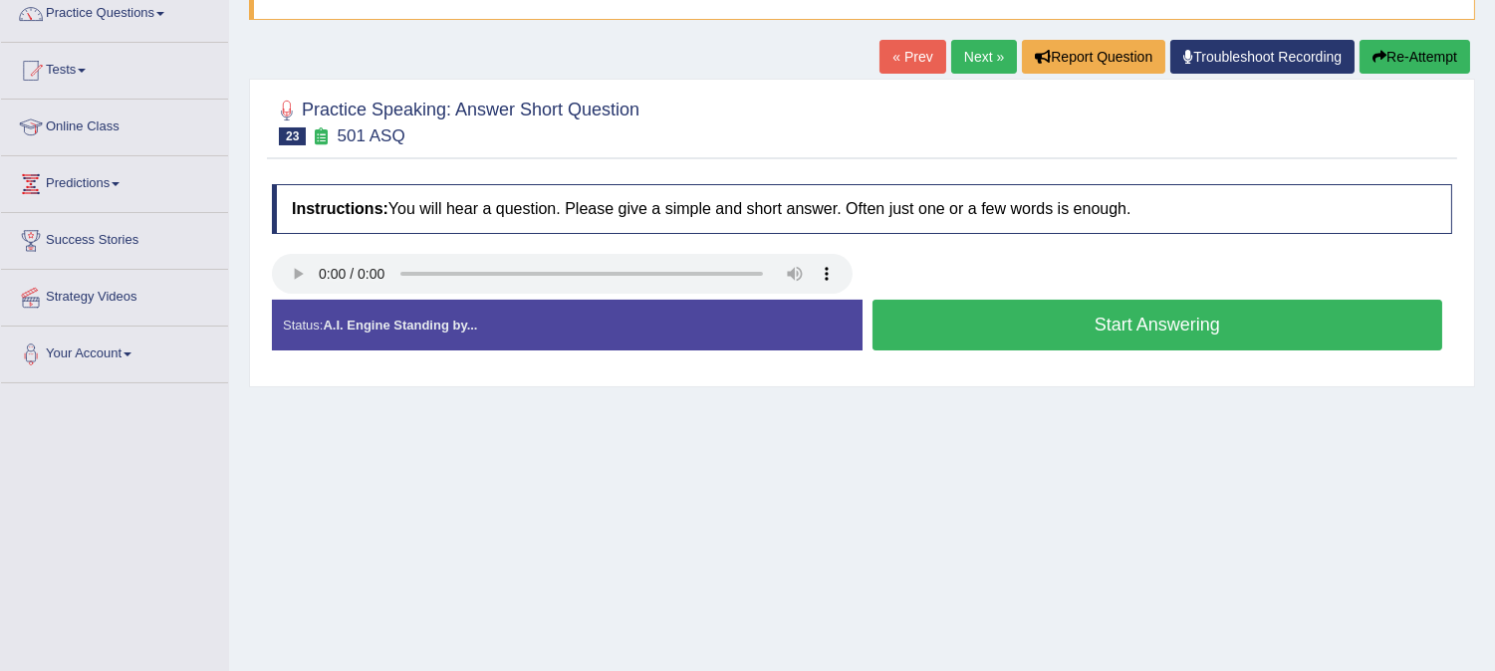
click at [1099, 330] on button "Start Answering" at bounding box center [1157, 325] width 571 height 51
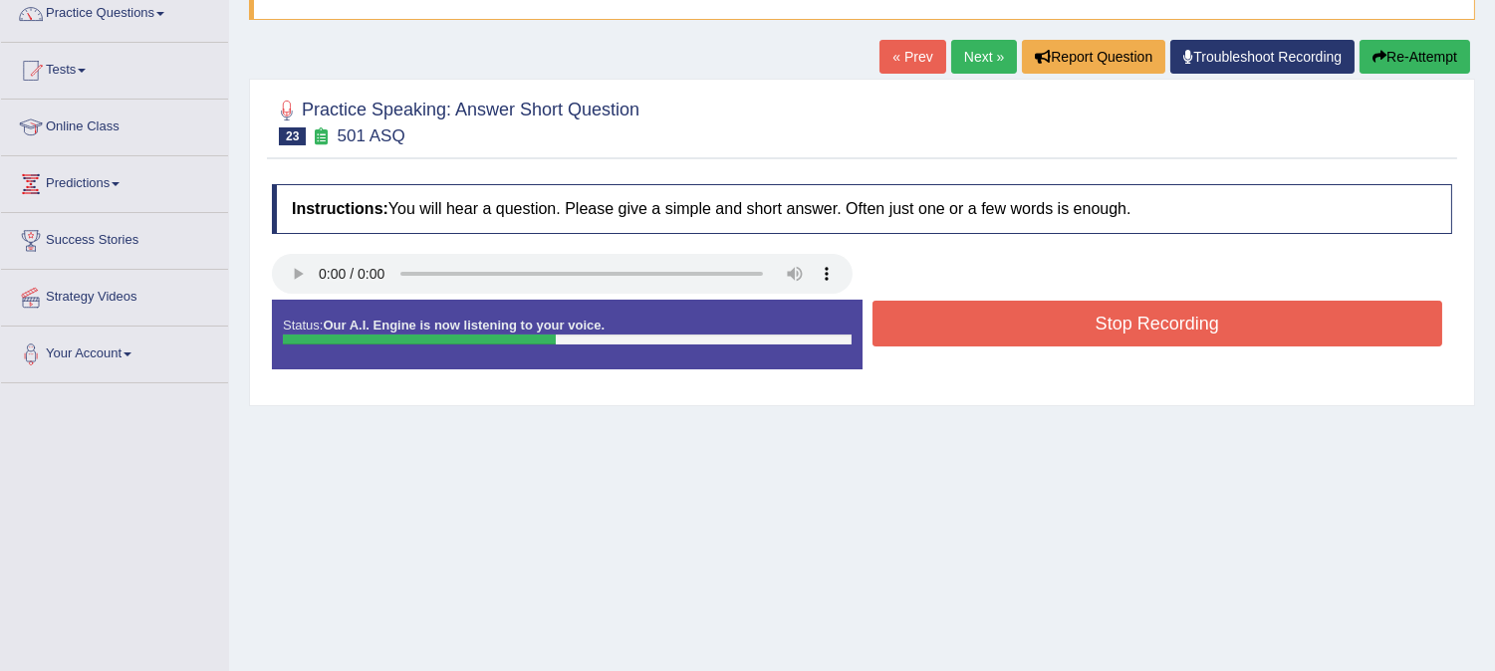
click at [1099, 330] on button "Stop Recording" at bounding box center [1157, 324] width 571 height 46
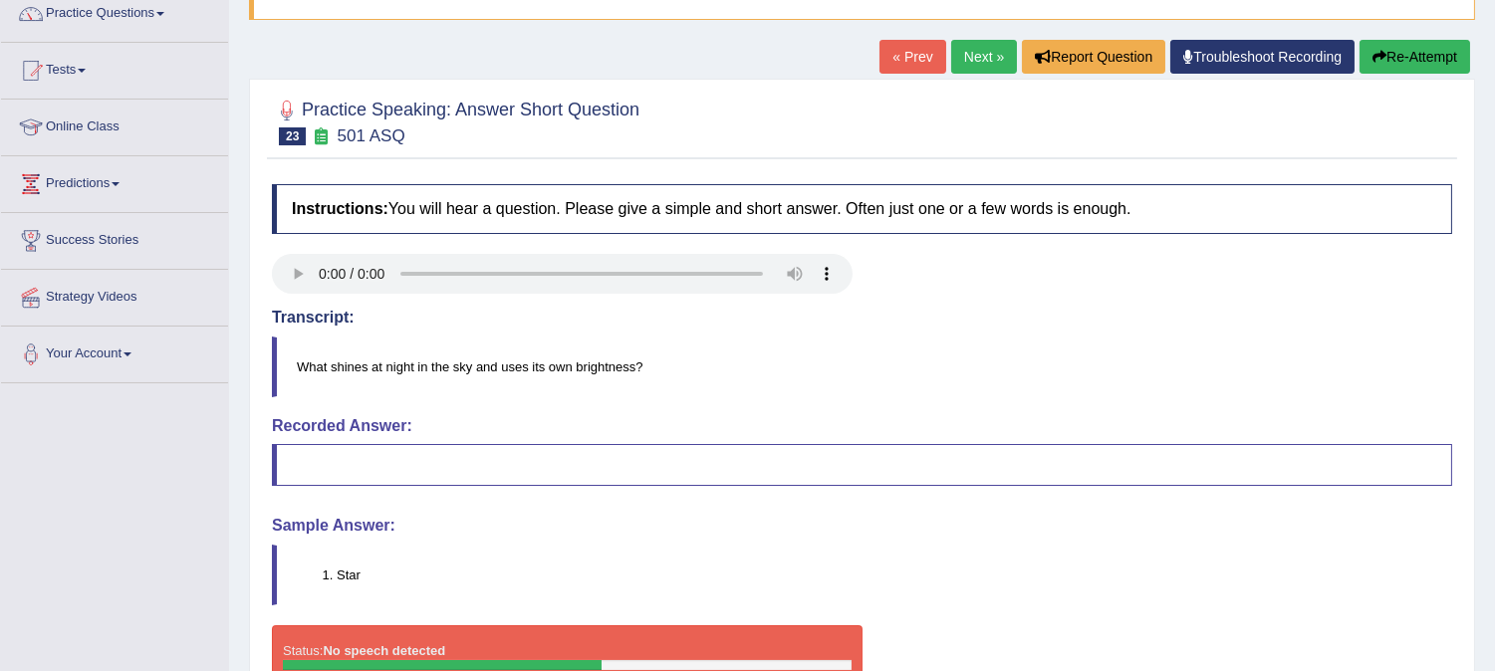
click at [989, 52] on link "Next »" at bounding box center [984, 57] width 66 height 34
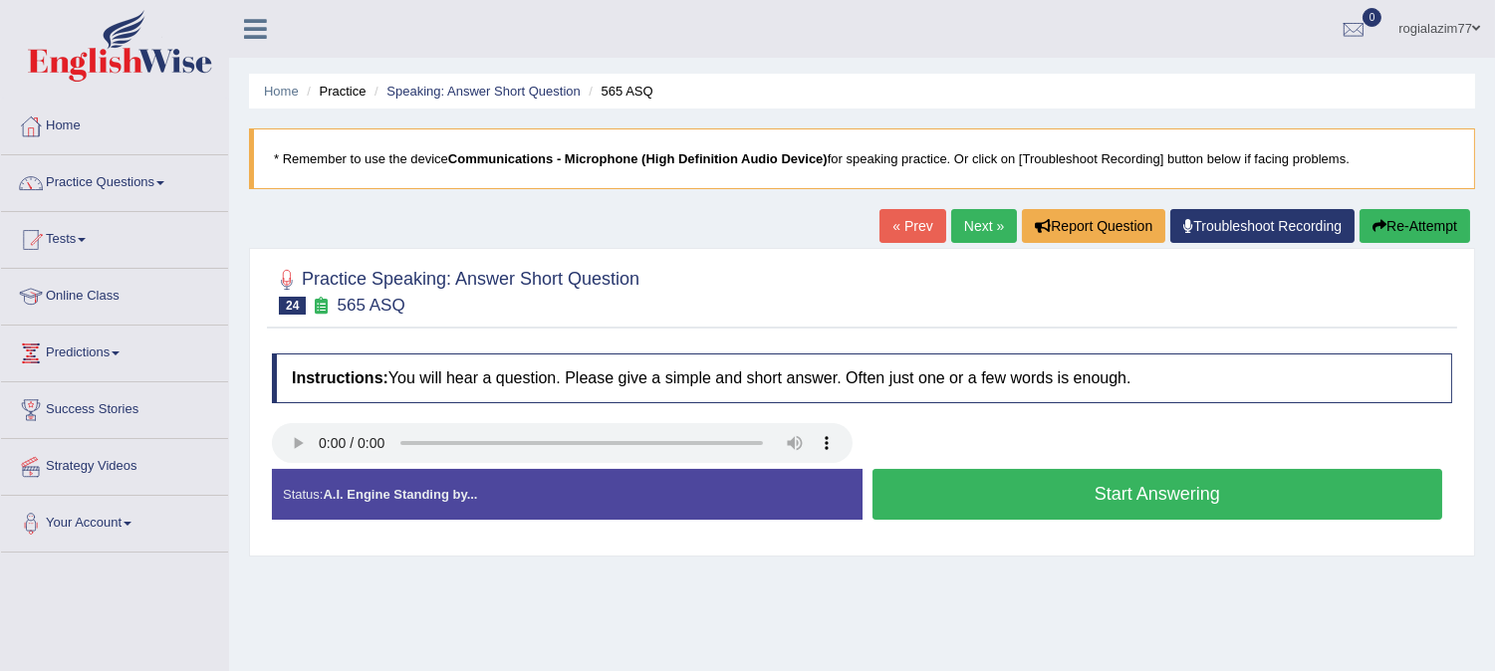
click at [984, 485] on button "Start Answering" at bounding box center [1157, 494] width 571 height 51
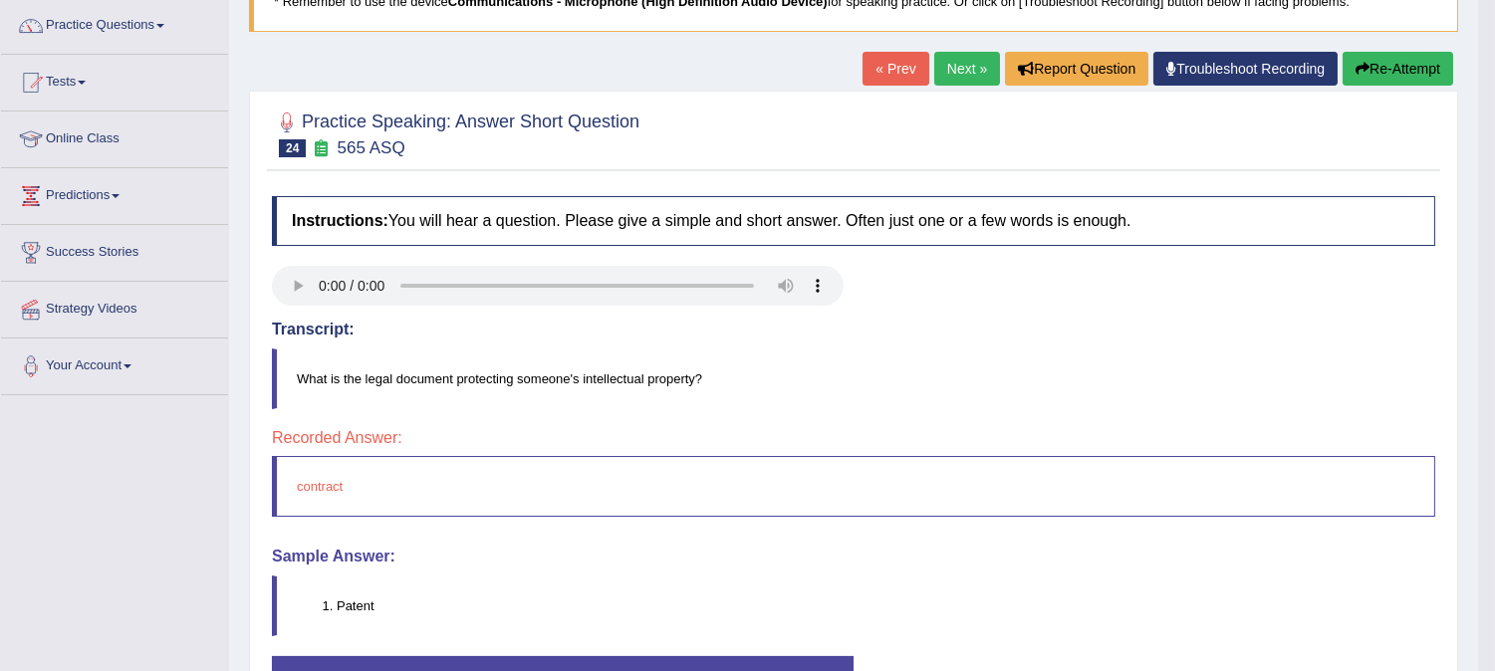
scroll to position [176, 0]
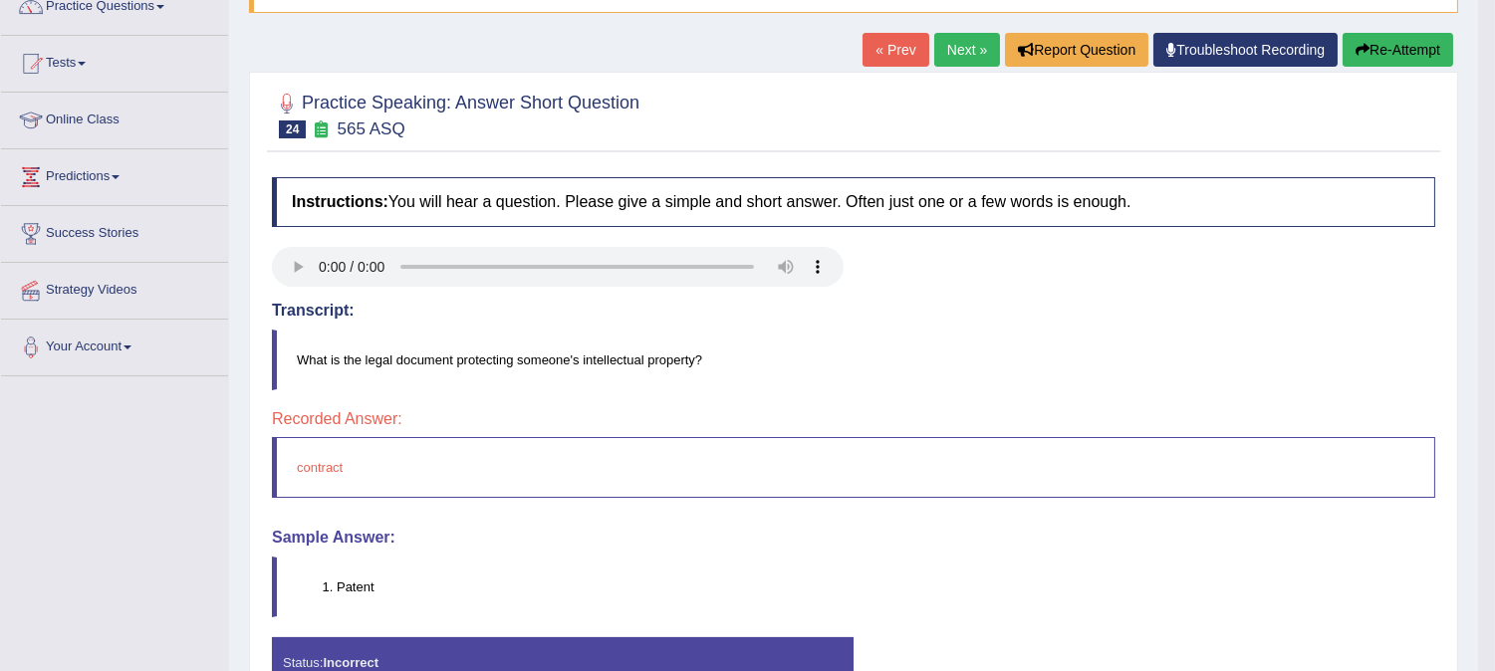
click at [1405, 50] on button "Re-Attempt" at bounding box center [1398, 50] width 111 height 34
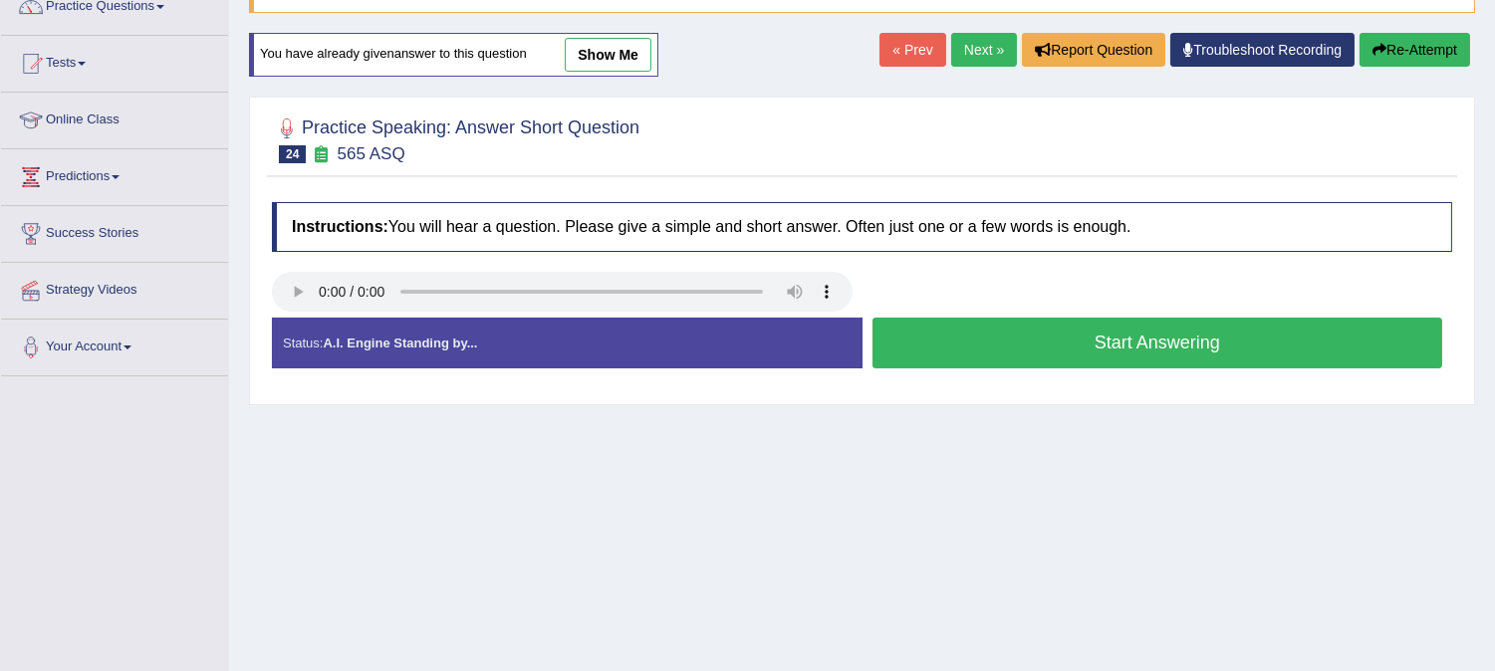
click at [1092, 329] on button "Start Answering" at bounding box center [1157, 343] width 571 height 51
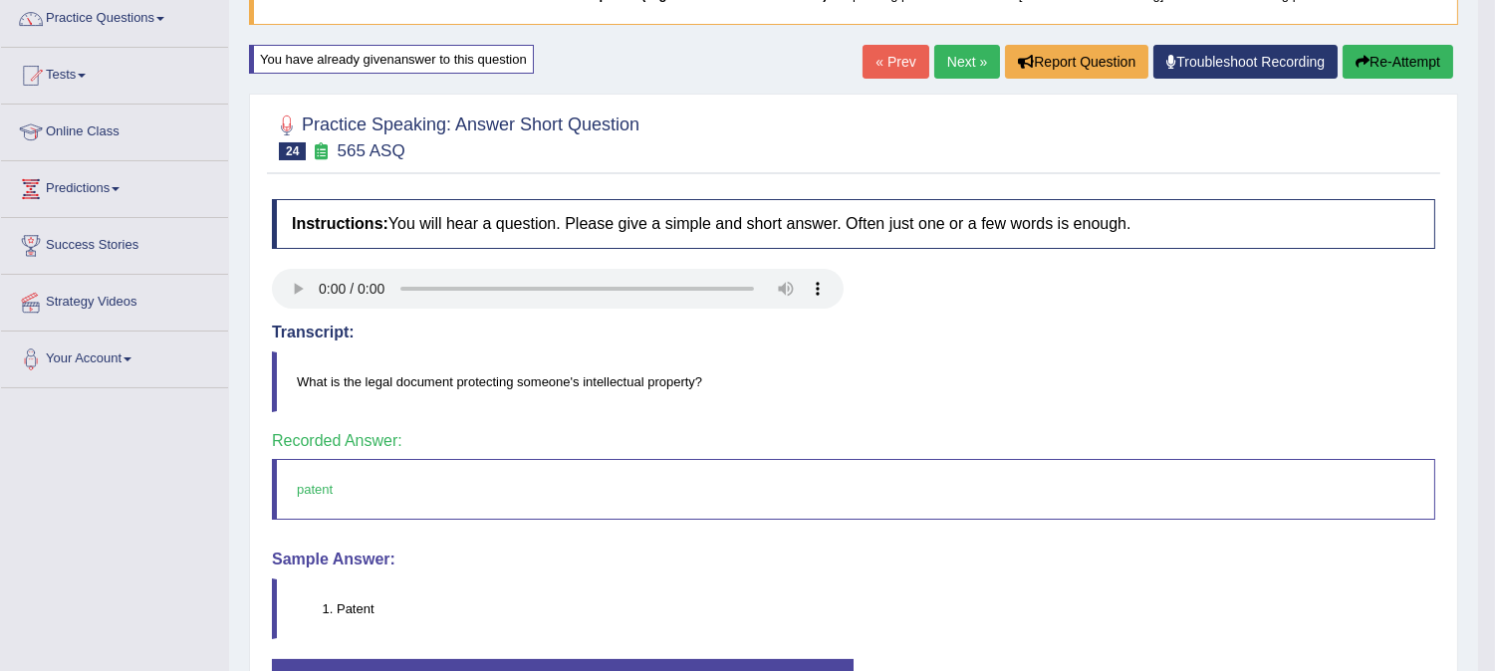
scroll to position [152, 0]
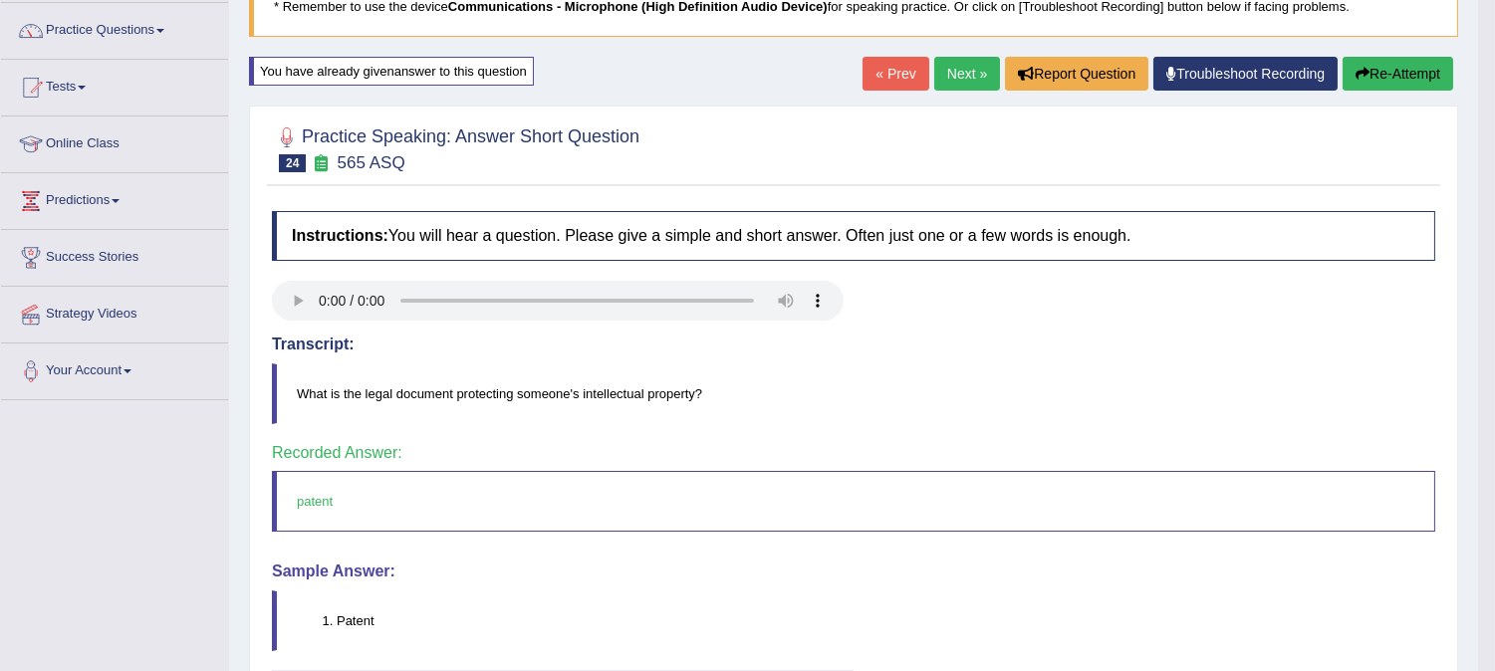
click at [876, 76] on link "« Prev" at bounding box center [896, 74] width 66 height 34
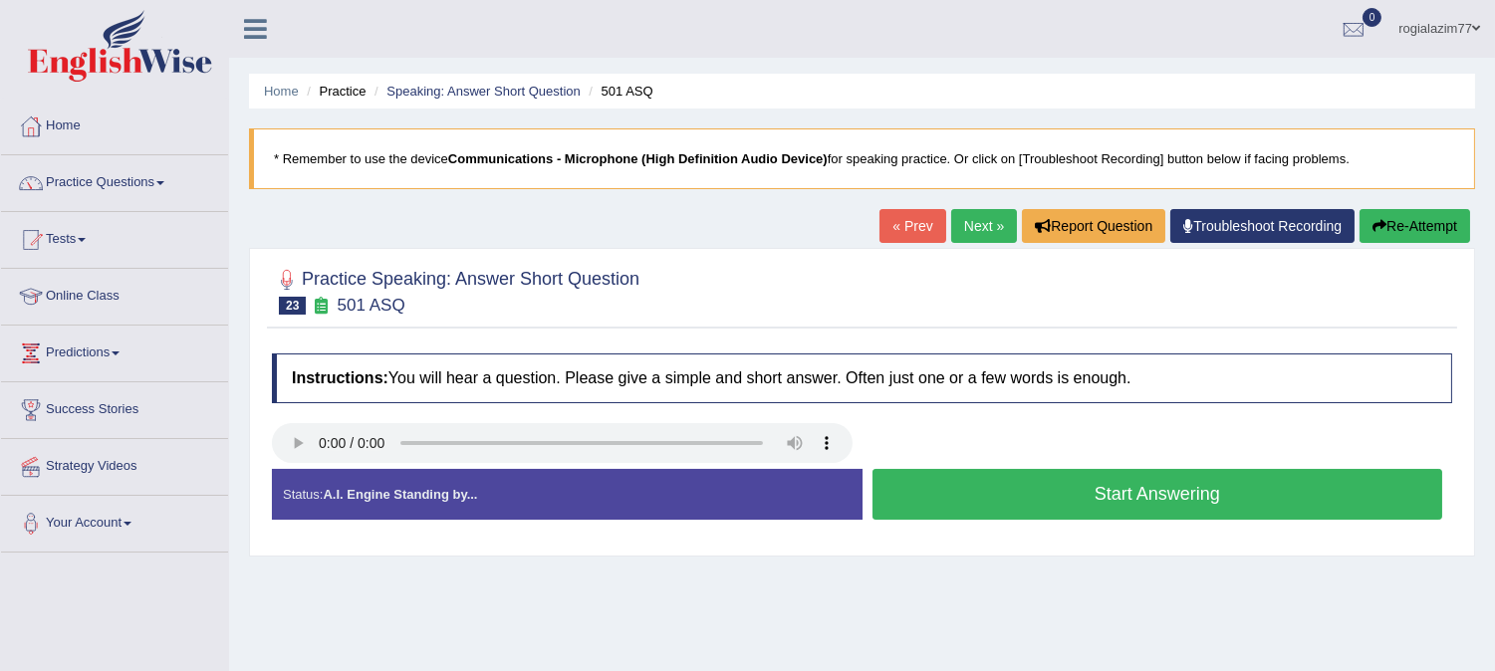
click at [883, 217] on link "« Prev" at bounding box center [912, 226] width 66 height 34
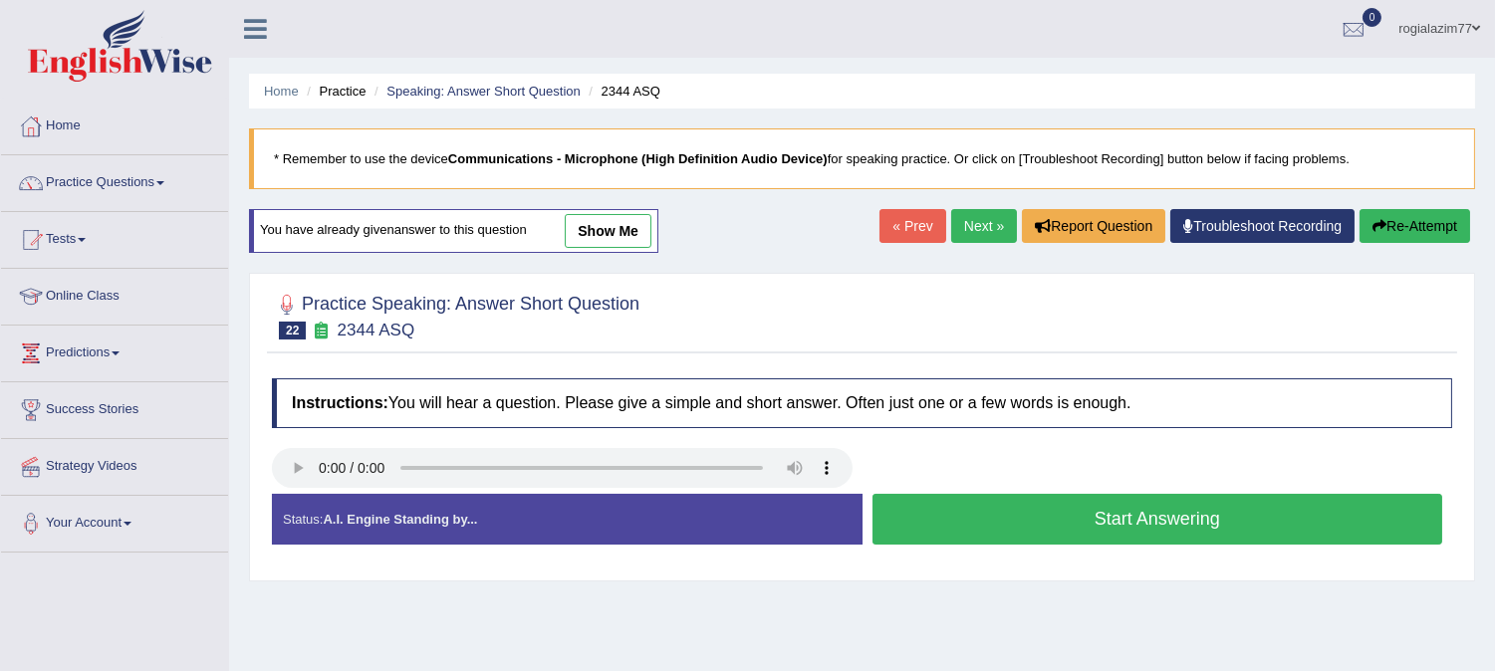
click at [902, 211] on link "« Prev" at bounding box center [912, 226] width 66 height 34
click at [888, 239] on link "« Prev" at bounding box center [912, 226] width 66 height 34
click at [969, 216] on link "Next »" at bounding box center [984, 226] width 66 height 34
drag, startPoint x: 0, startPoint y: 0, endPoint x: 969, endPoint y: 216, distance: 992.9
click at [969, 216] on link "Next »" at bounding box center [984, 226] width 66 height 34
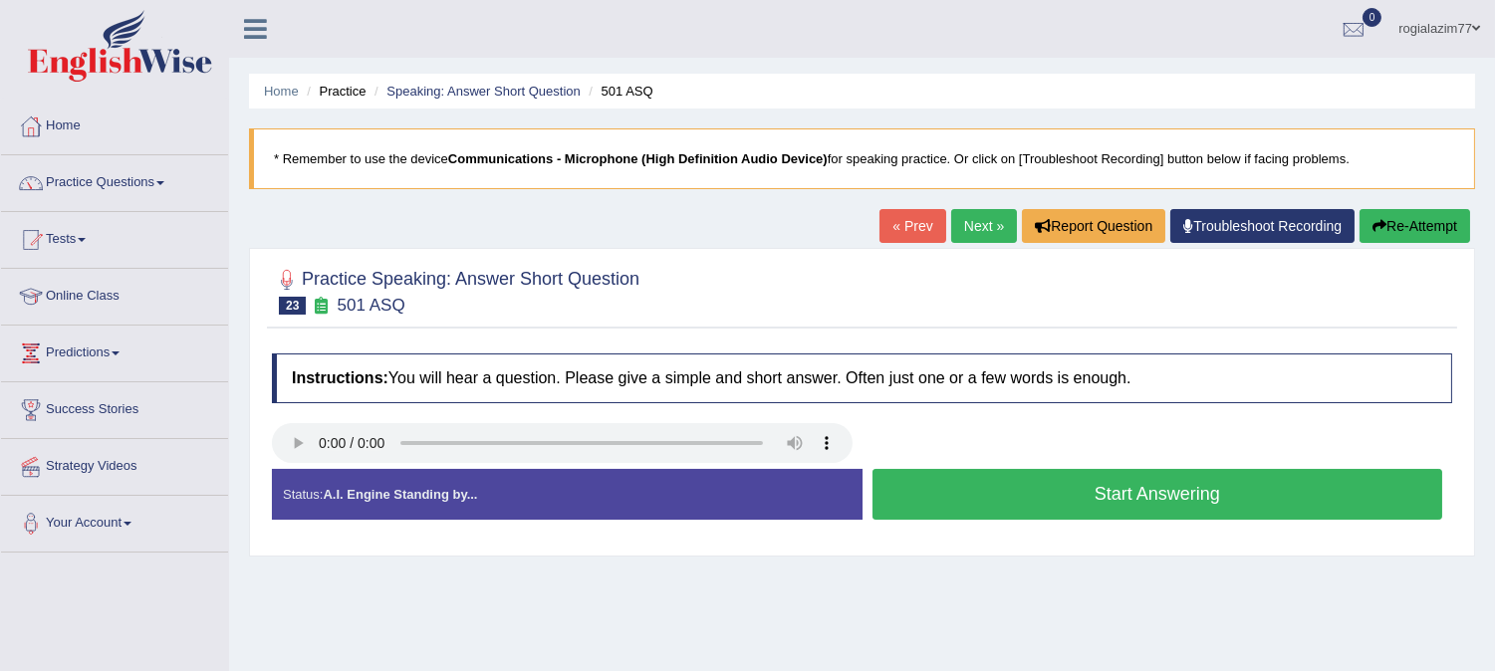
click at [969, 216] on link "Next »" at bounding box center [984, 226] width 66 height 34
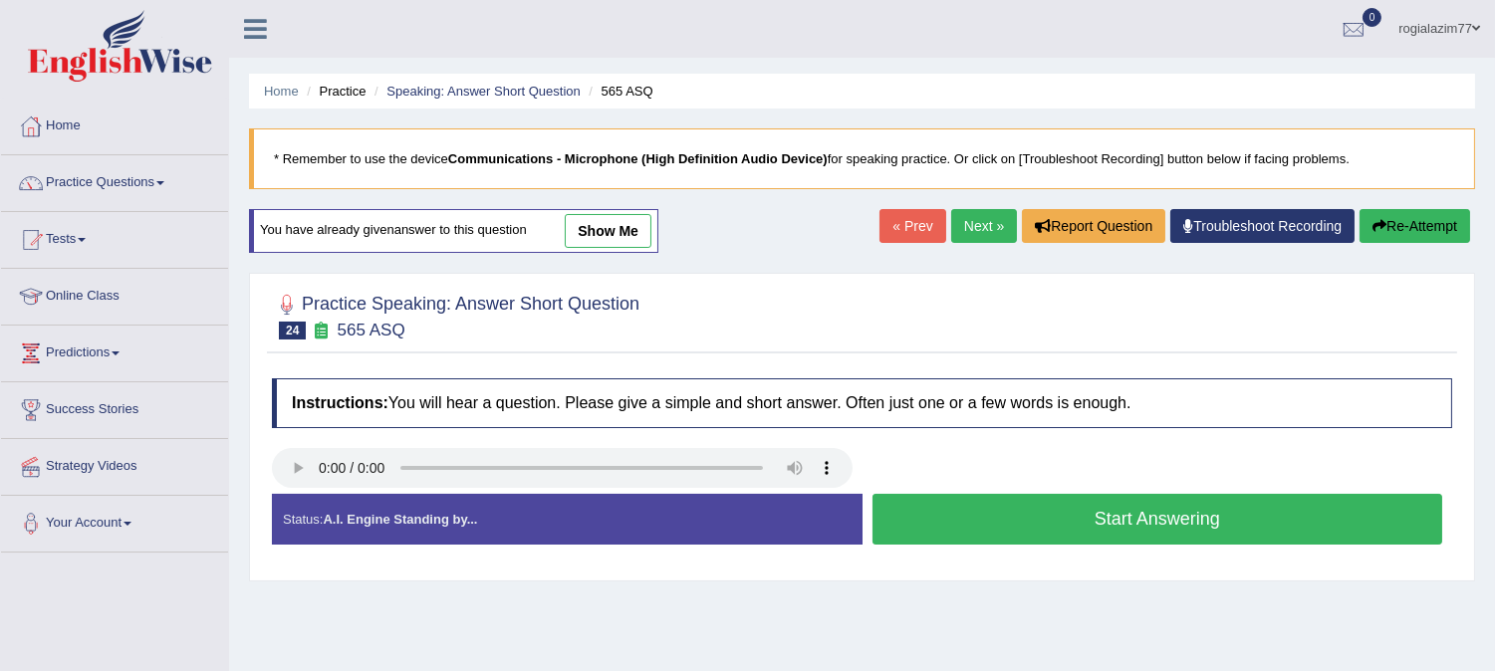
click at [969, 216] on link "Next »" at bounding box center [984, 226] width 66 height 34
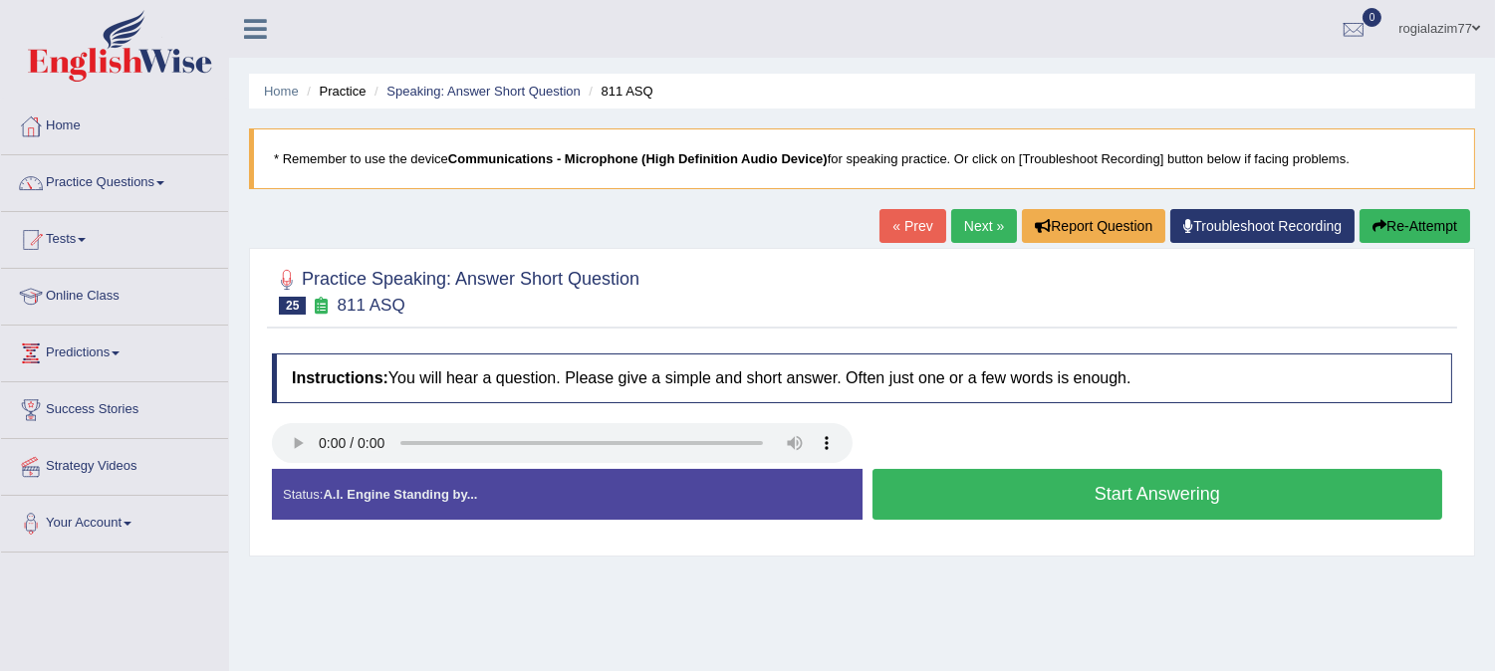
click at [1111, 483] on button "Start Answering" at bounding box center [1157, 494] width 571 height 51
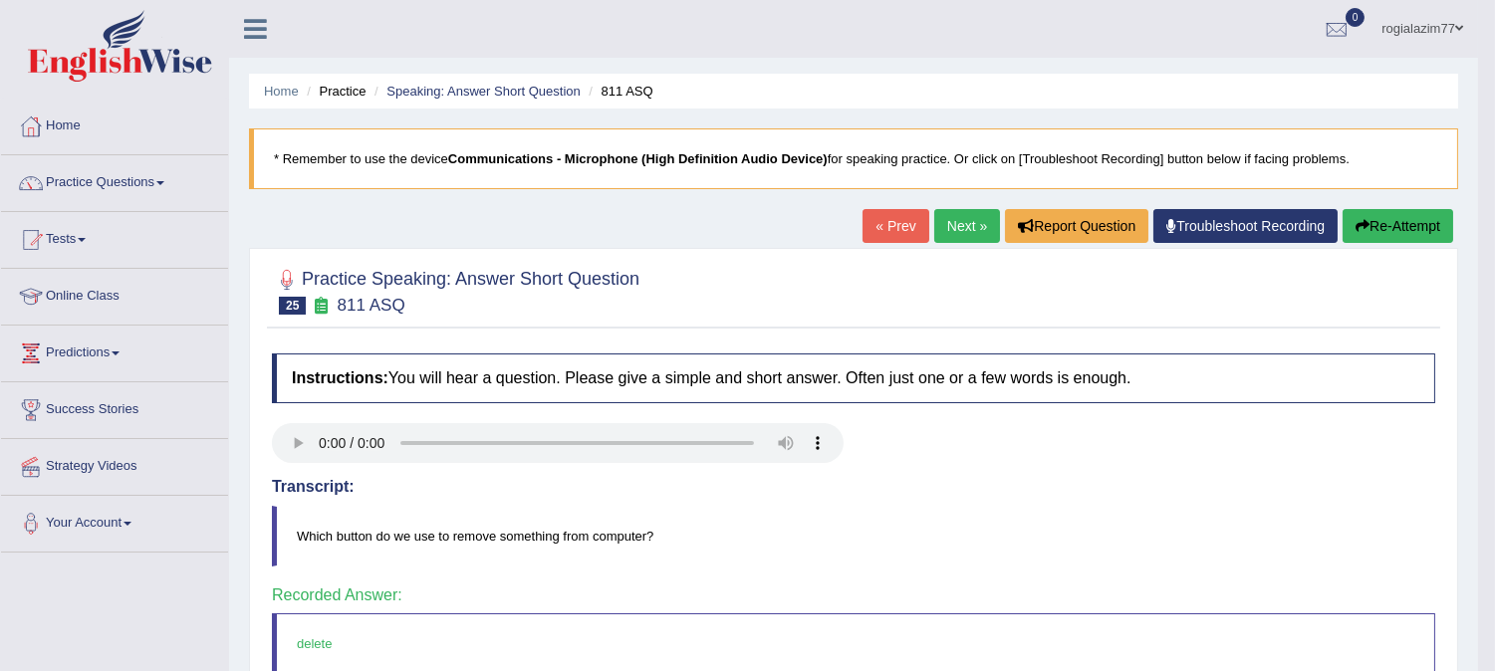
click at [898, 243] on link "« Prev" at bounding box center [896, 226] width 66 height 34
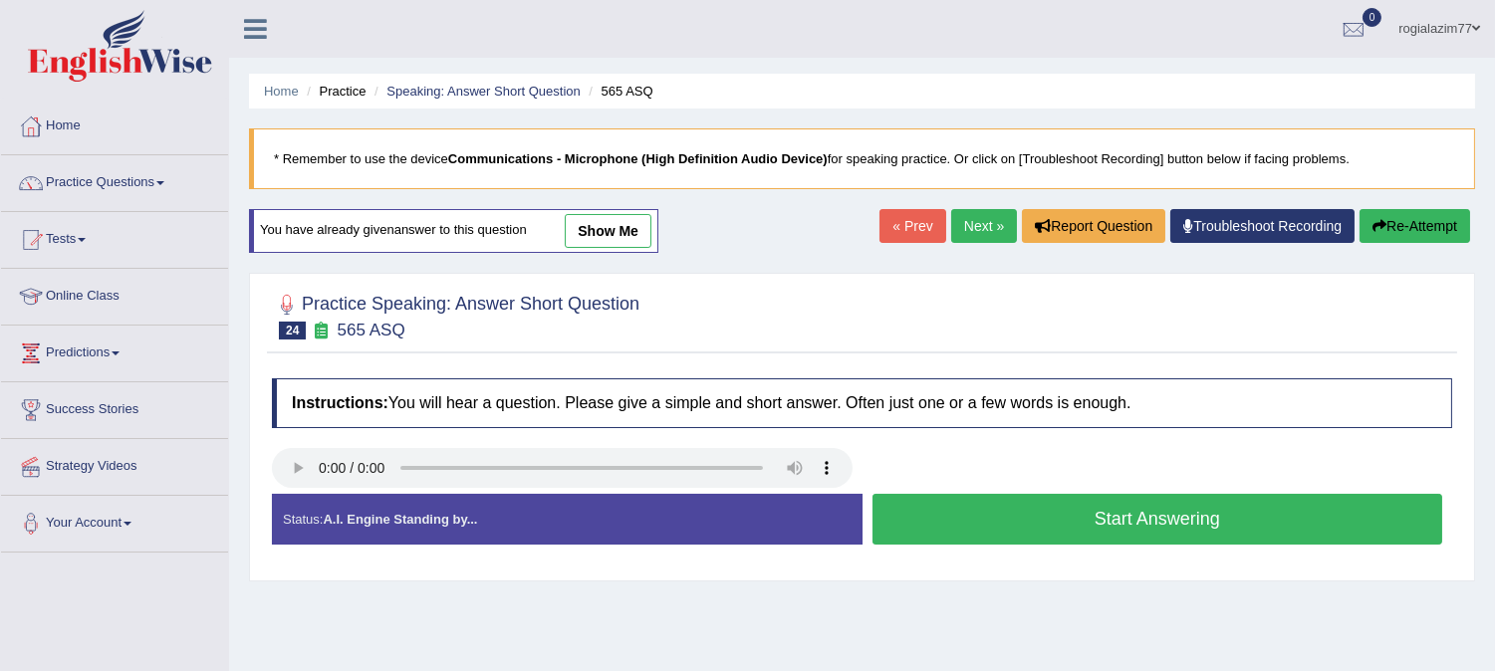
click at [980, 235] on link "Next »" at bounding box center [984, 226] width 66 height 34
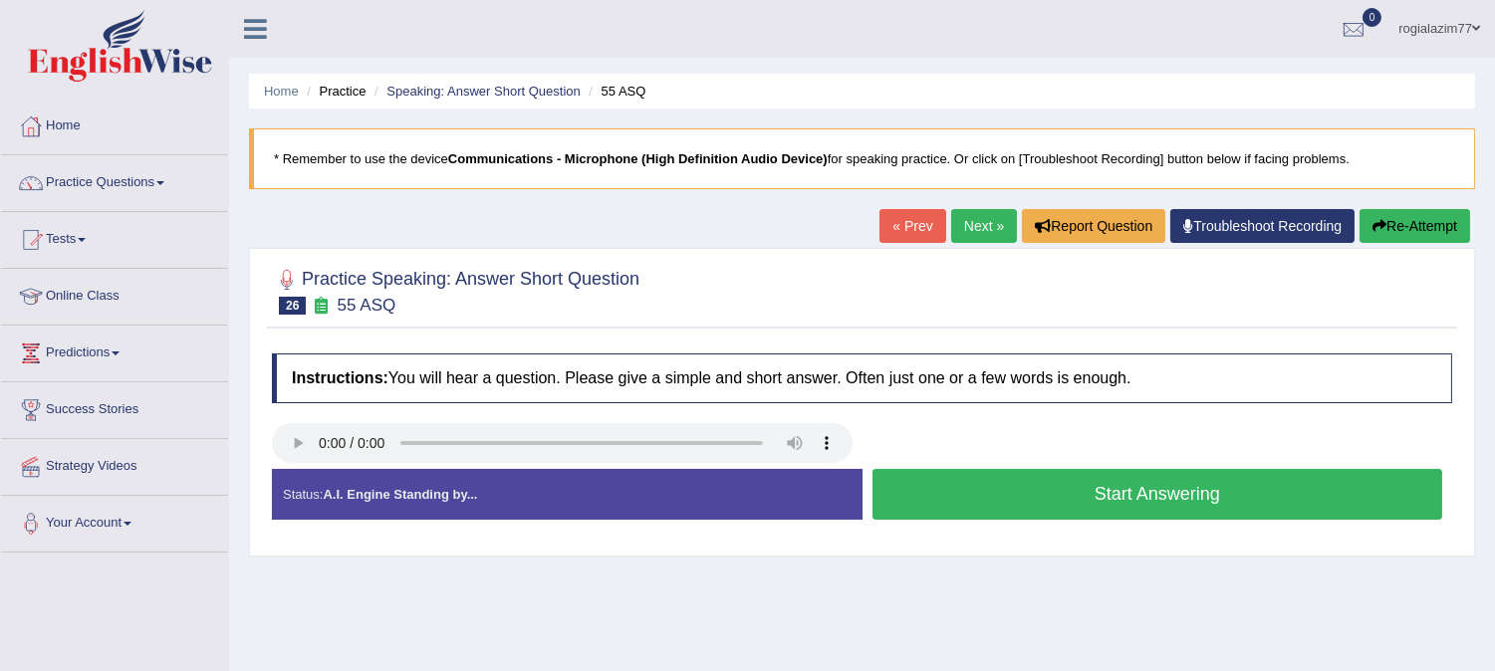
click at [970, 498] on button "Start Answering" at bounding box center [1157, 494] width 571 height 51
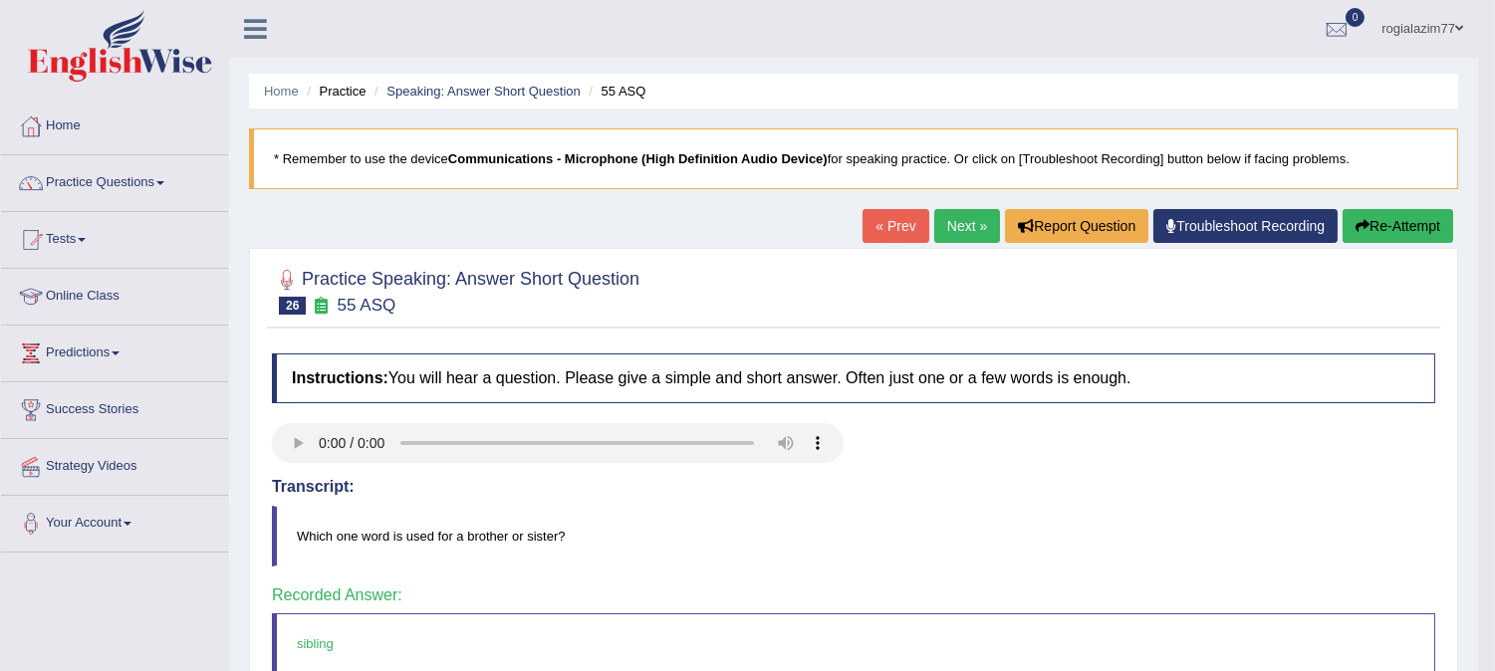
click at [964, 217] on link "Next »" at bounding box center [967, 226] width 66 height 34
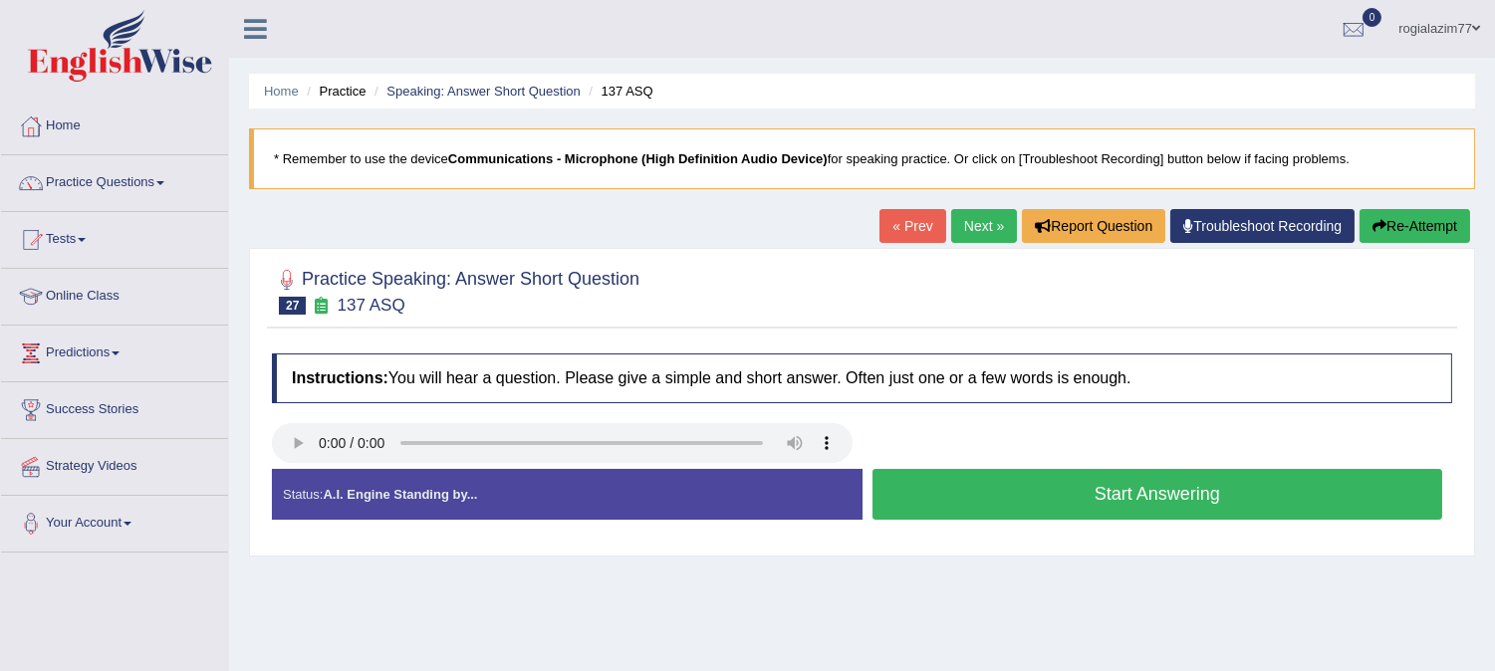
click at [957, 490] on button "Start Answering" at bounding box center [1157, 494] width 571 height 51
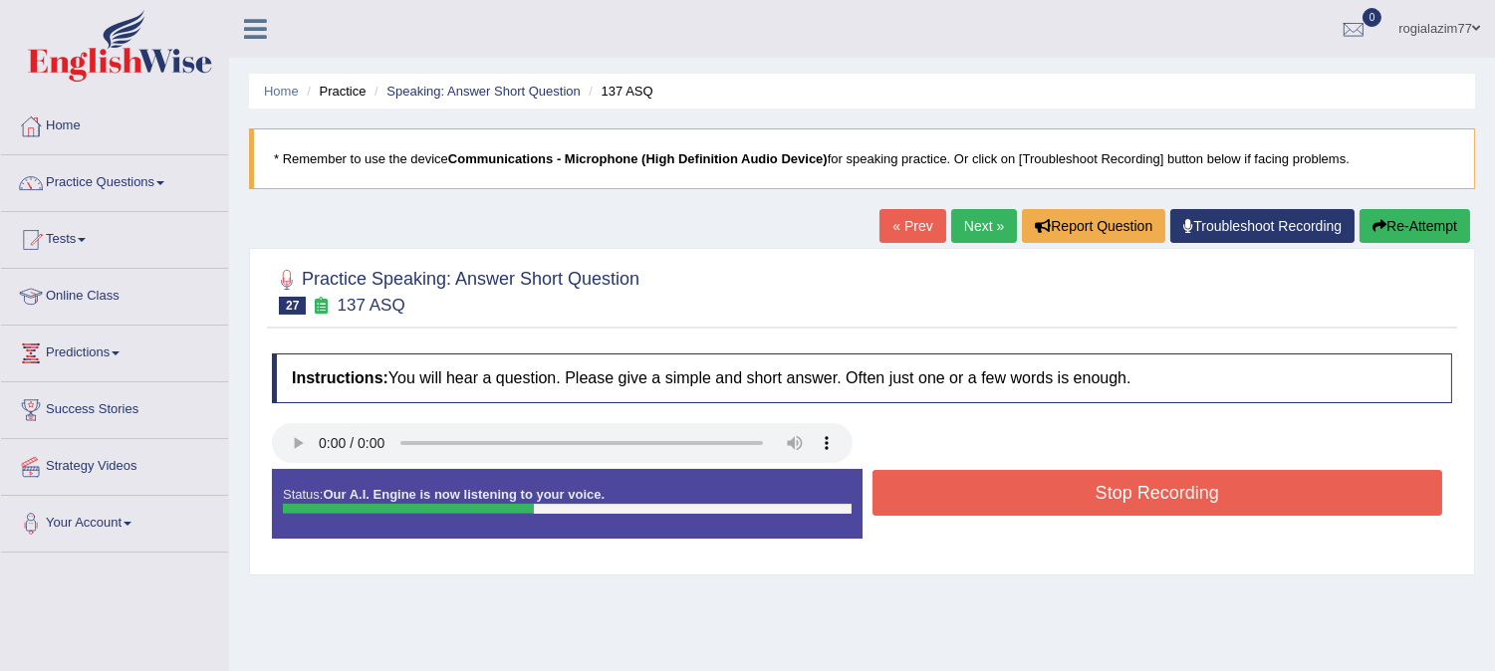
click at [957, 490] on button "Stop Recording" at bounding box center [1157, 493] width 571 height 46
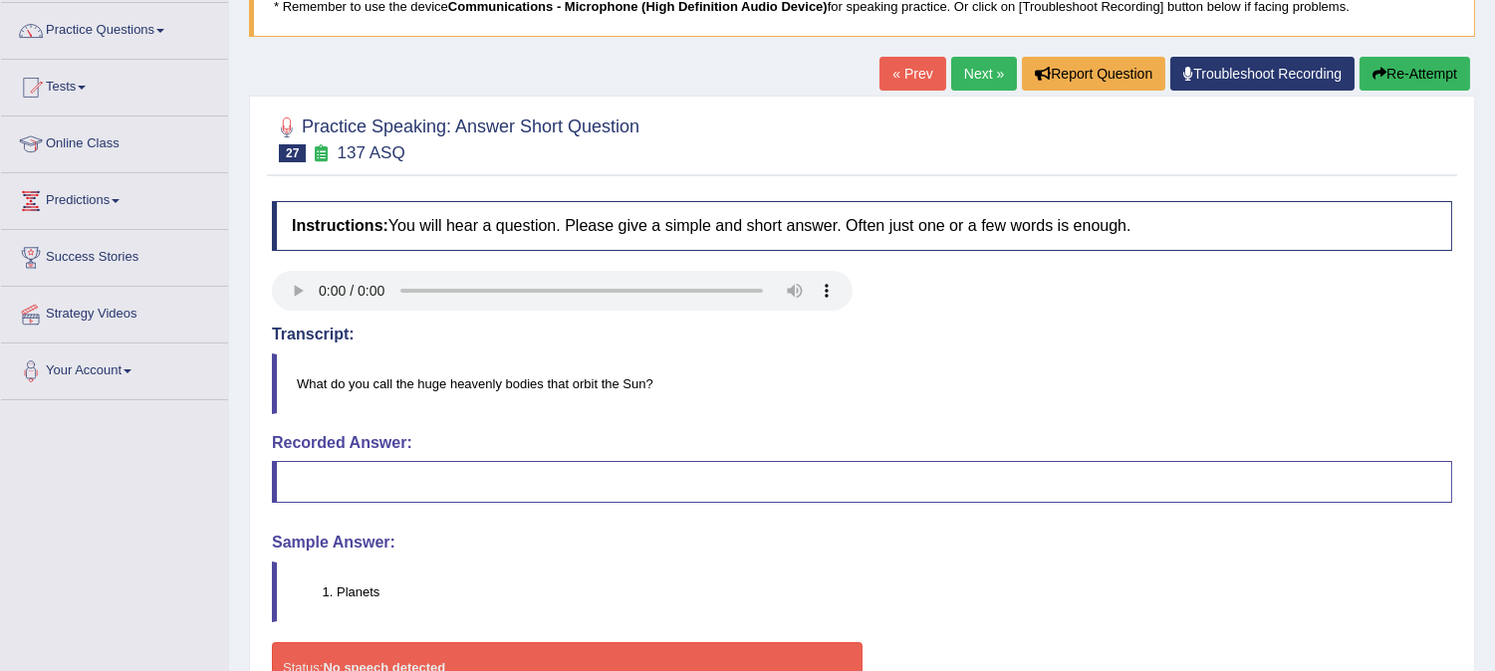
scroll to position [176, 0]
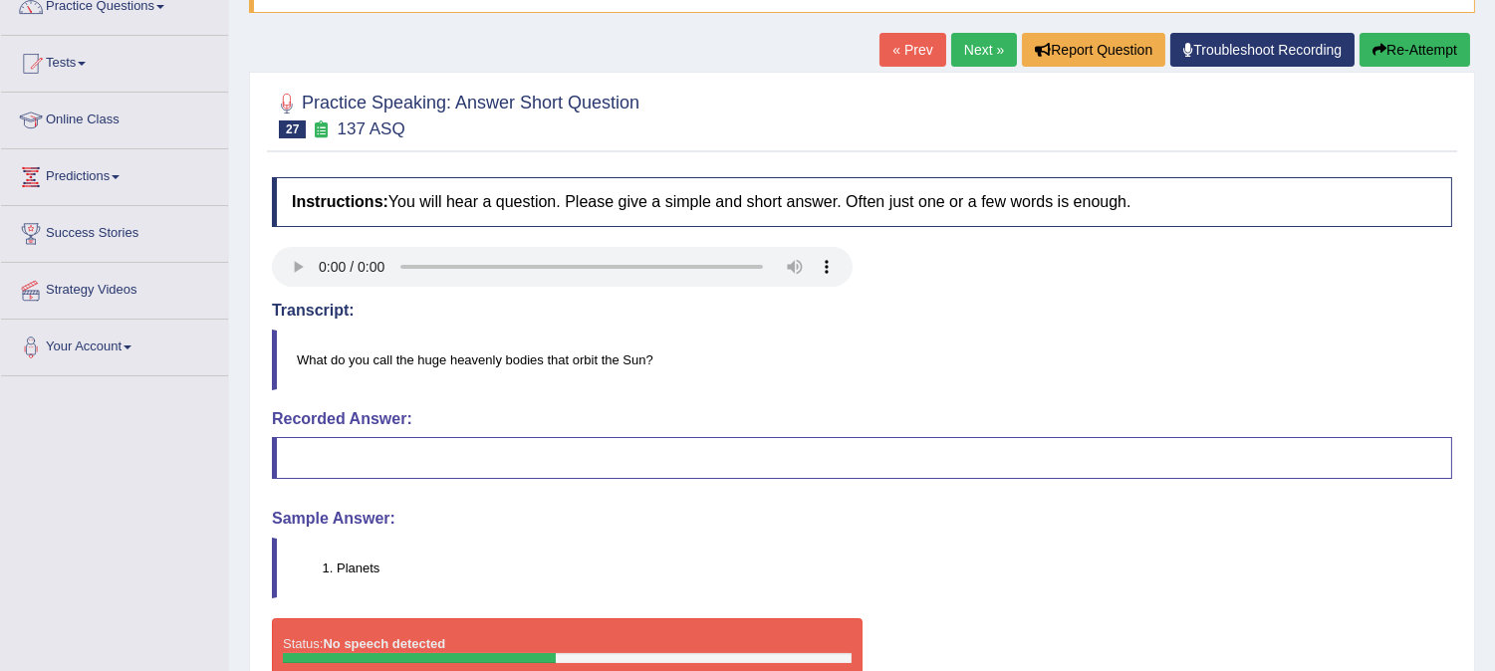
click at [968, 45] on link "Next »" at bounding box center [984, 50] width 66 height 34
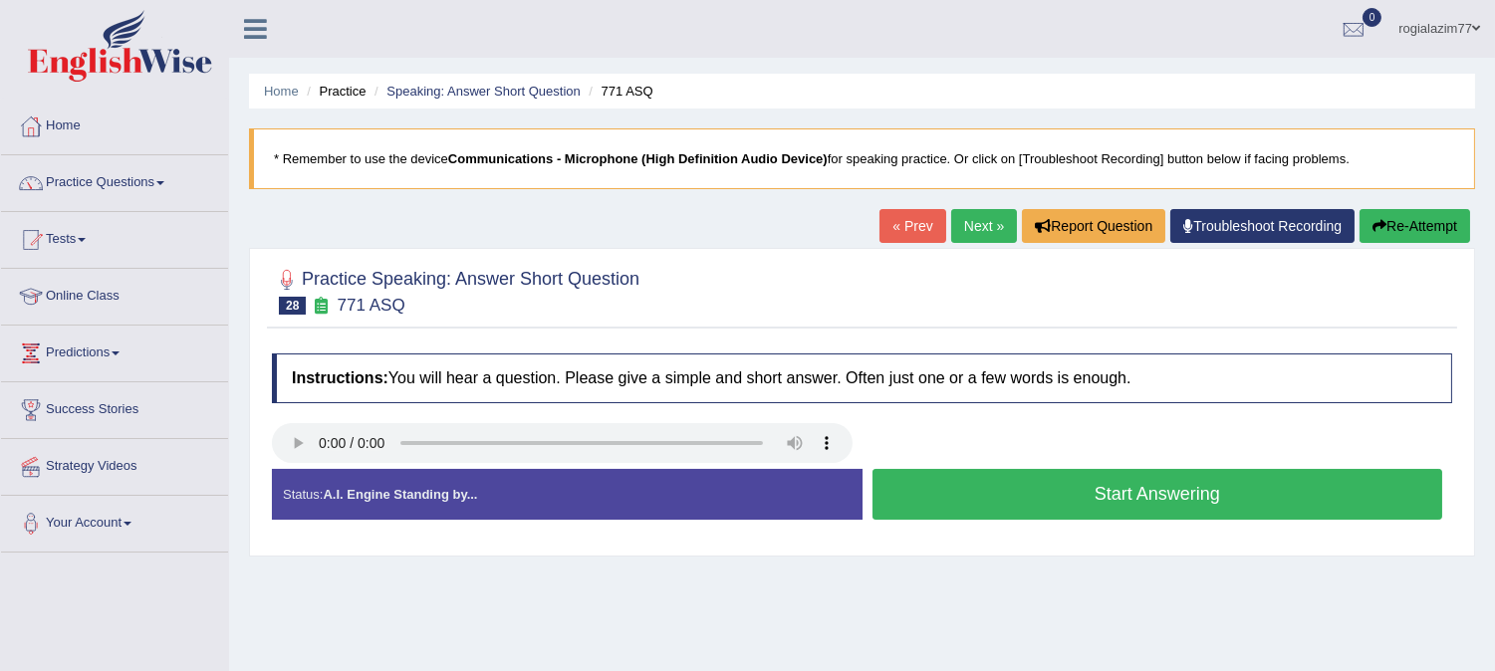
click at [1060, 486] on button "Start Answering" at bounding box center [1157, 494] width 571 height 51
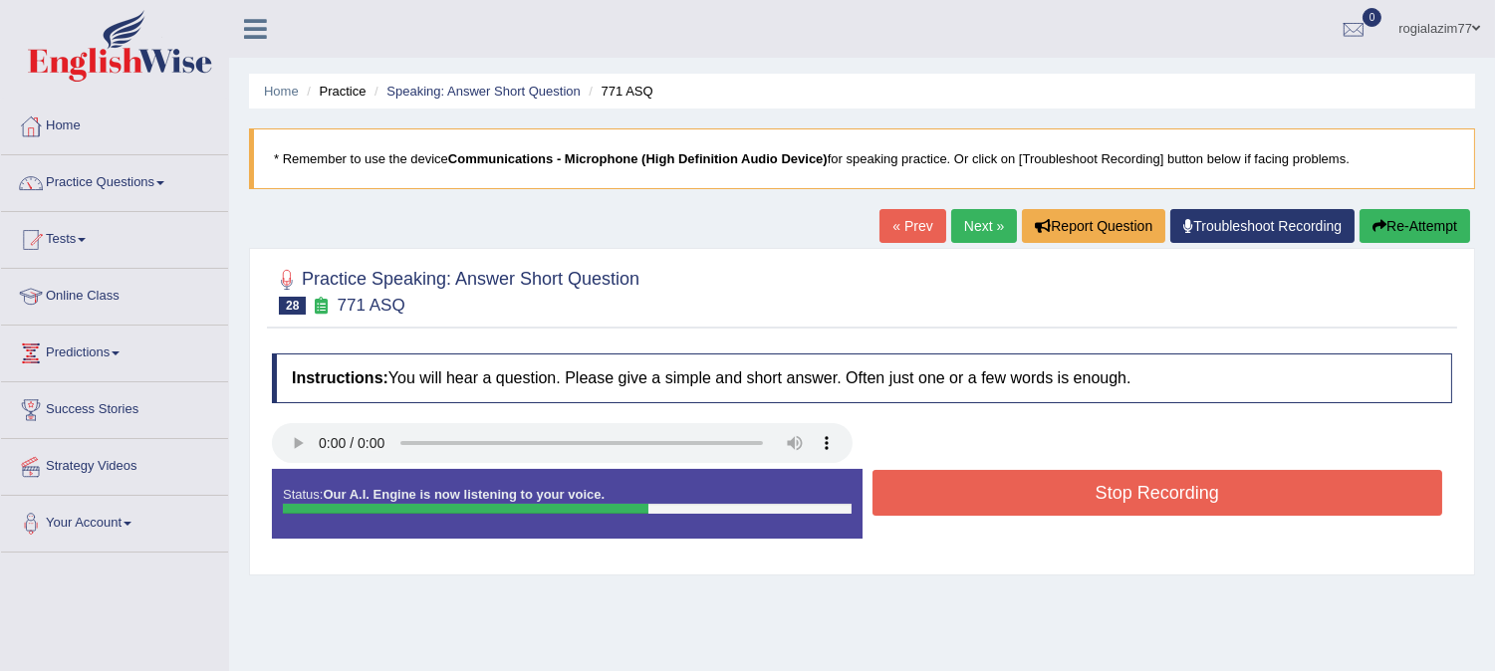
click at [1060, 486] on button "Stop Recording" at bounding box center [1157, 493] width 571 height 46
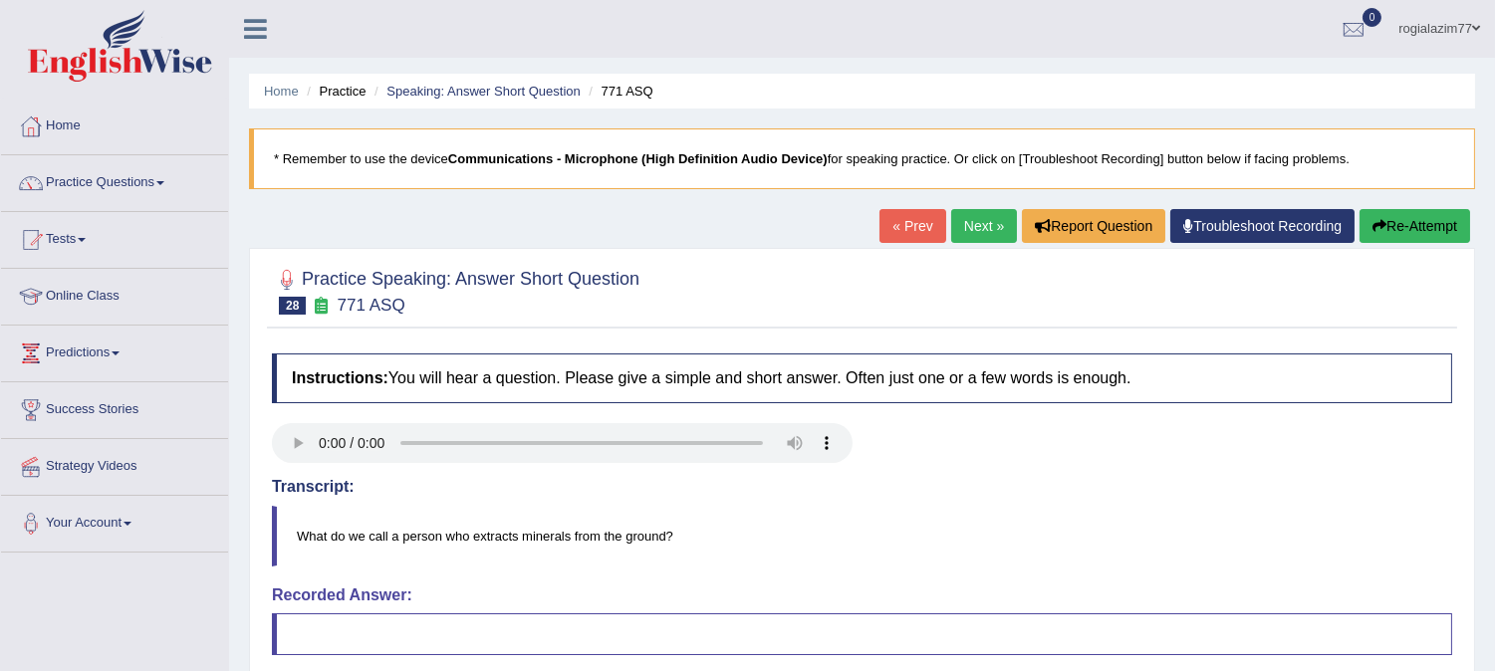
click at [1494, 663] on div "Home Practice Speaking: Answer Short Question 771 ASQ * Remember to use the dev…" at bounding box center [862, 498] width 1266 height 996
click at [1494, 659] on html "Toggle navigation Home Practice Questions Speaking Practice Read Aloud Repeat S…" at bounding box center [747, 335] width 1495 height 671
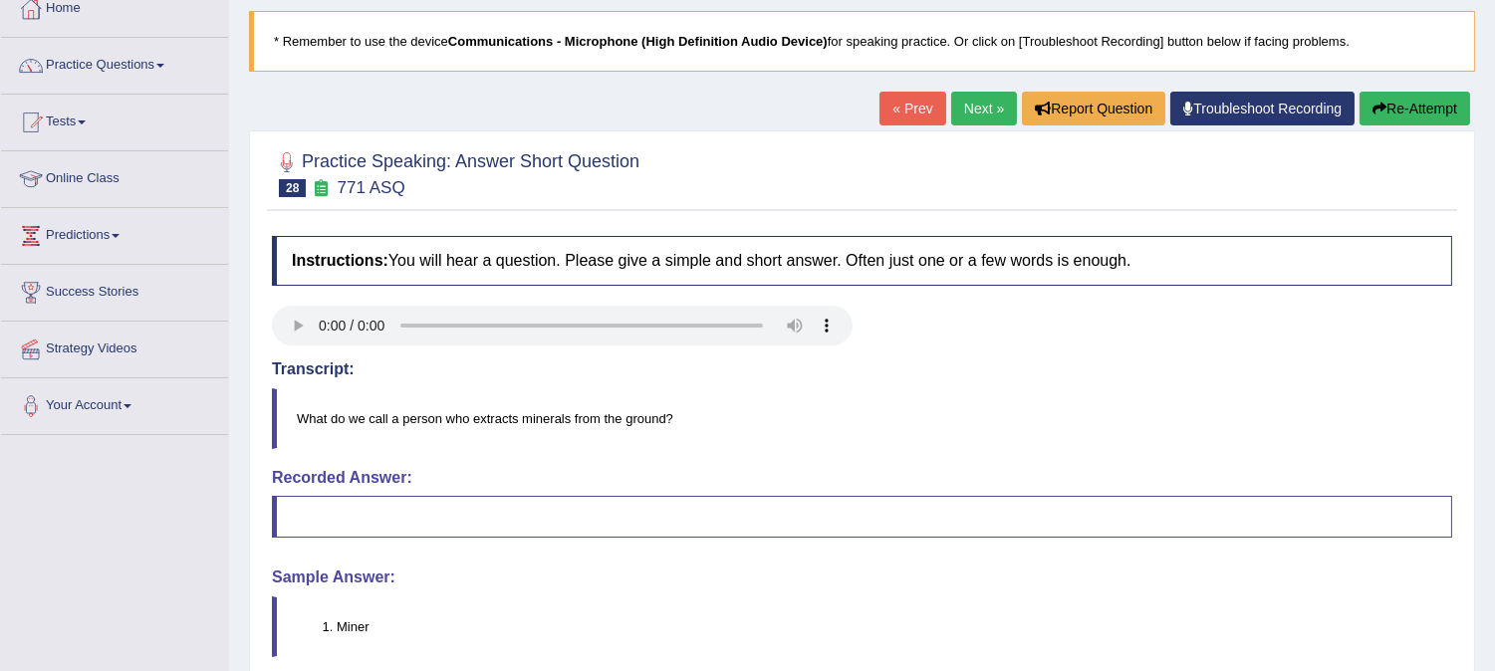
scroll to position [88, 0]
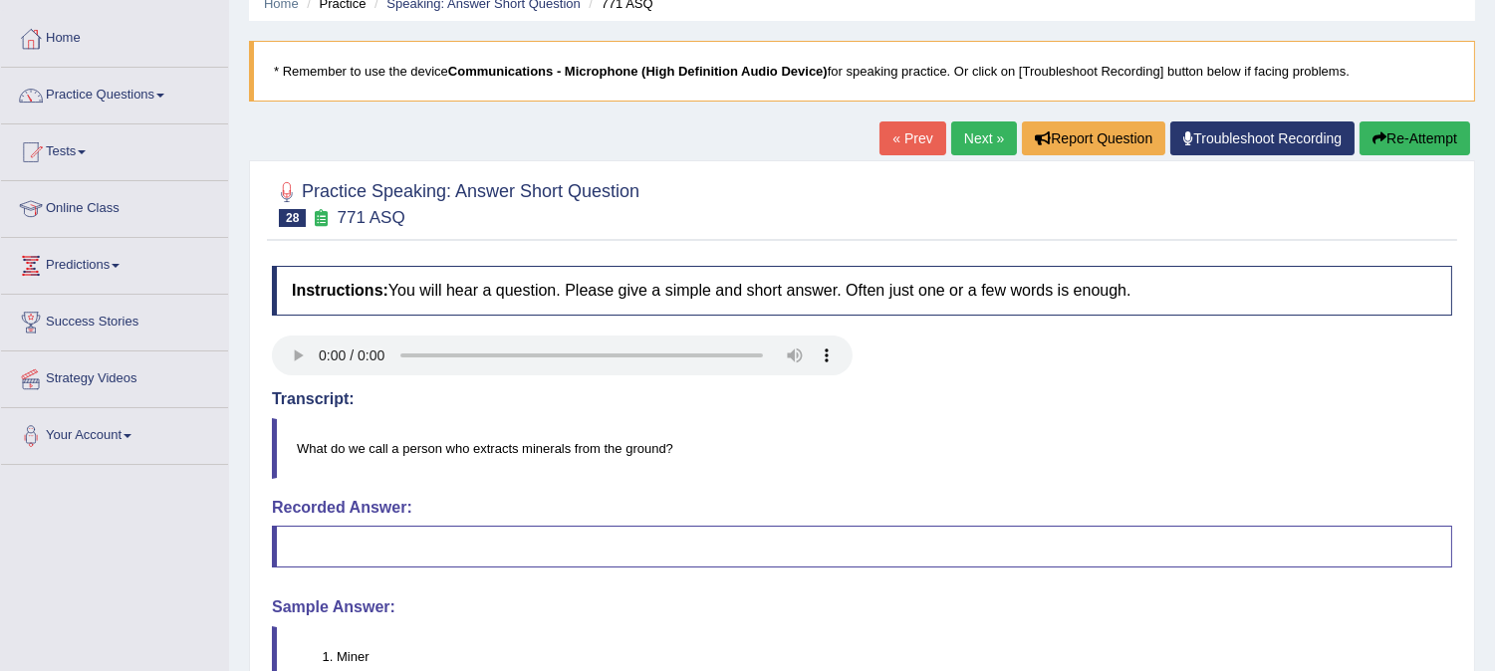
click at [967, 137] on link "Next »" at bounding box center [984, 139] width 66 height 34
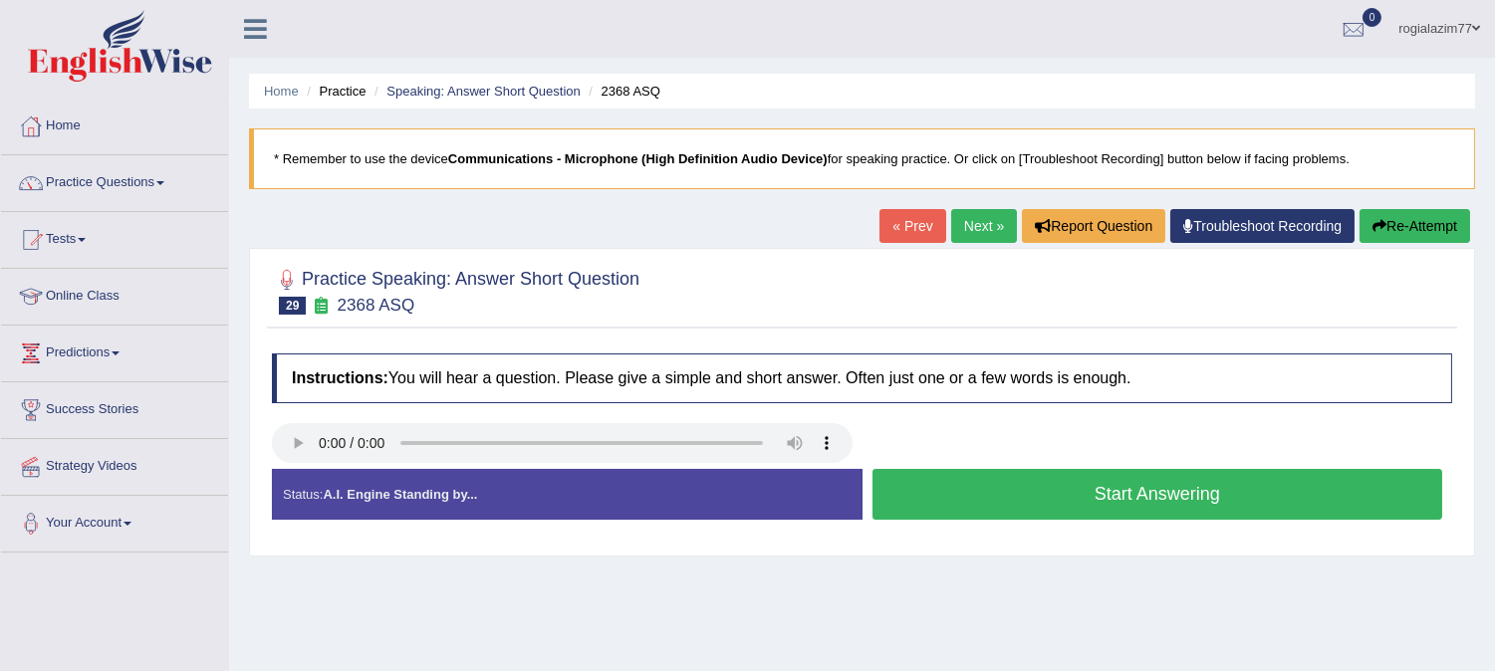
click at [1050, 475] on button "Start Answering" at bounding box center [1157, 494] width 571 height 51
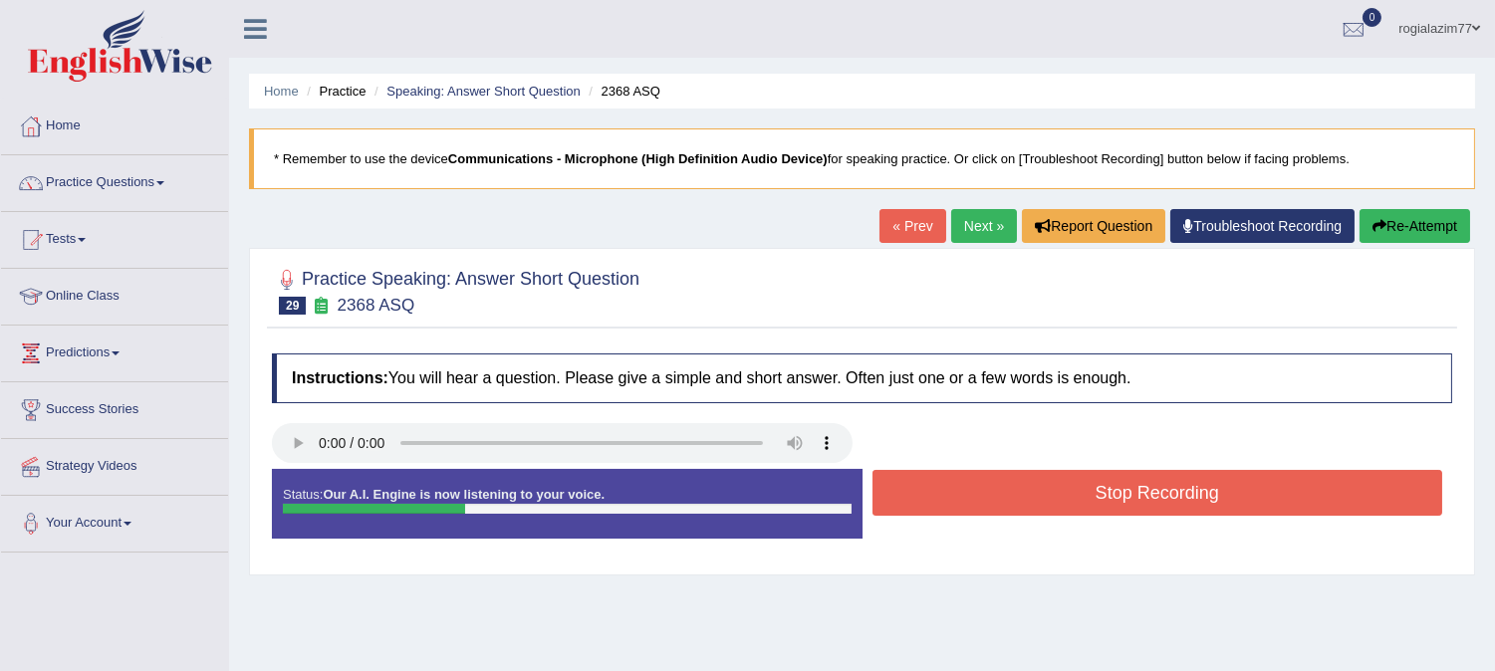
click at [1050, 475] on button "Stop Recording" at bounding box center [1157, 493] width 571 height 46
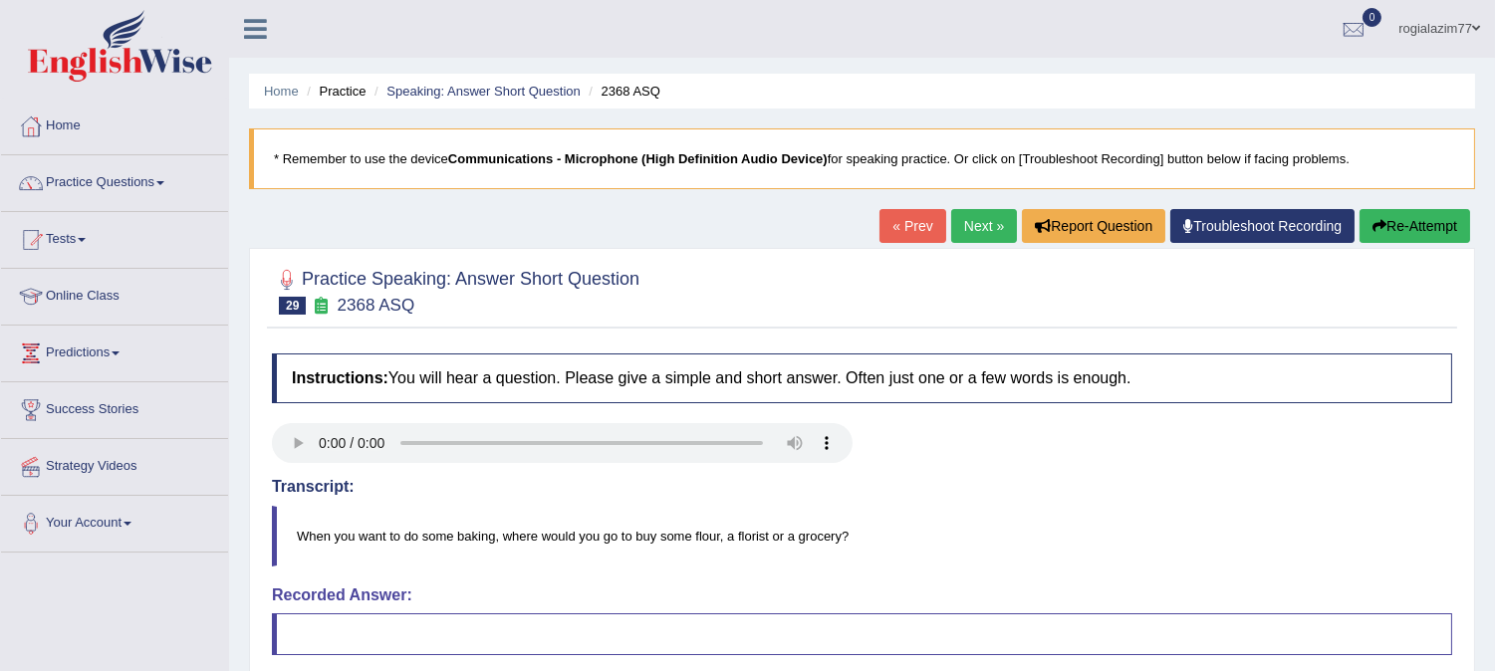
click at [964, 220] on link "Next »" at bounding box center [984, 226] width 66 height 34
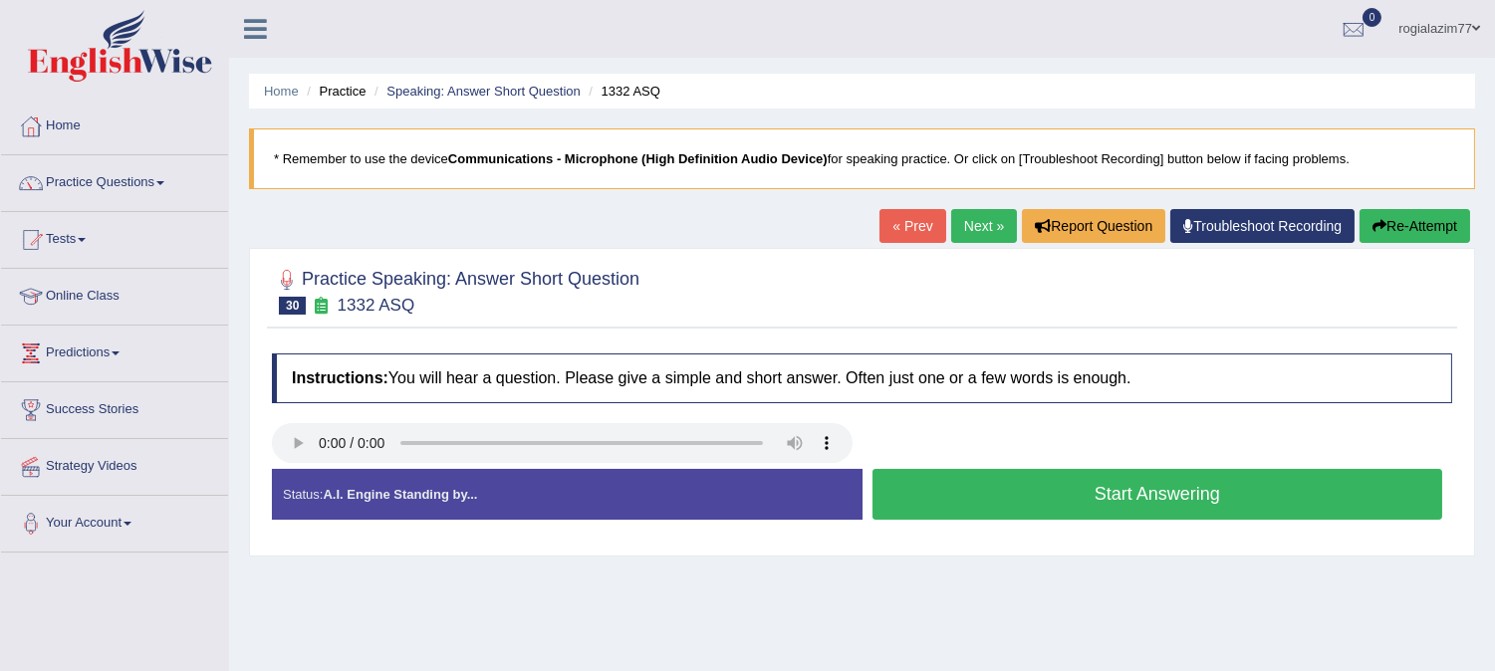
click at [1040, 469] on button "Start Answering" at bounding box center [1157, 494] width 571 height 51
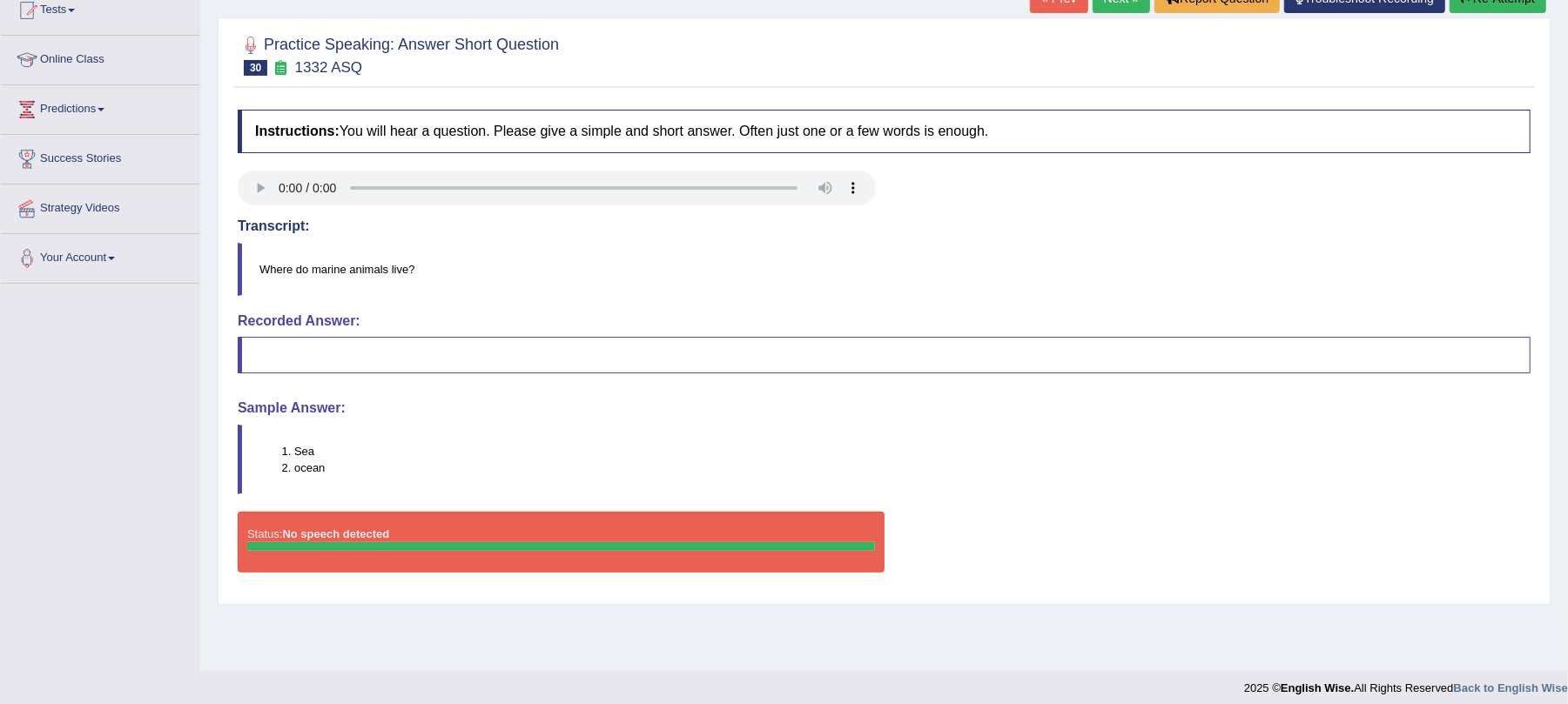
scroll to position [210, 0]
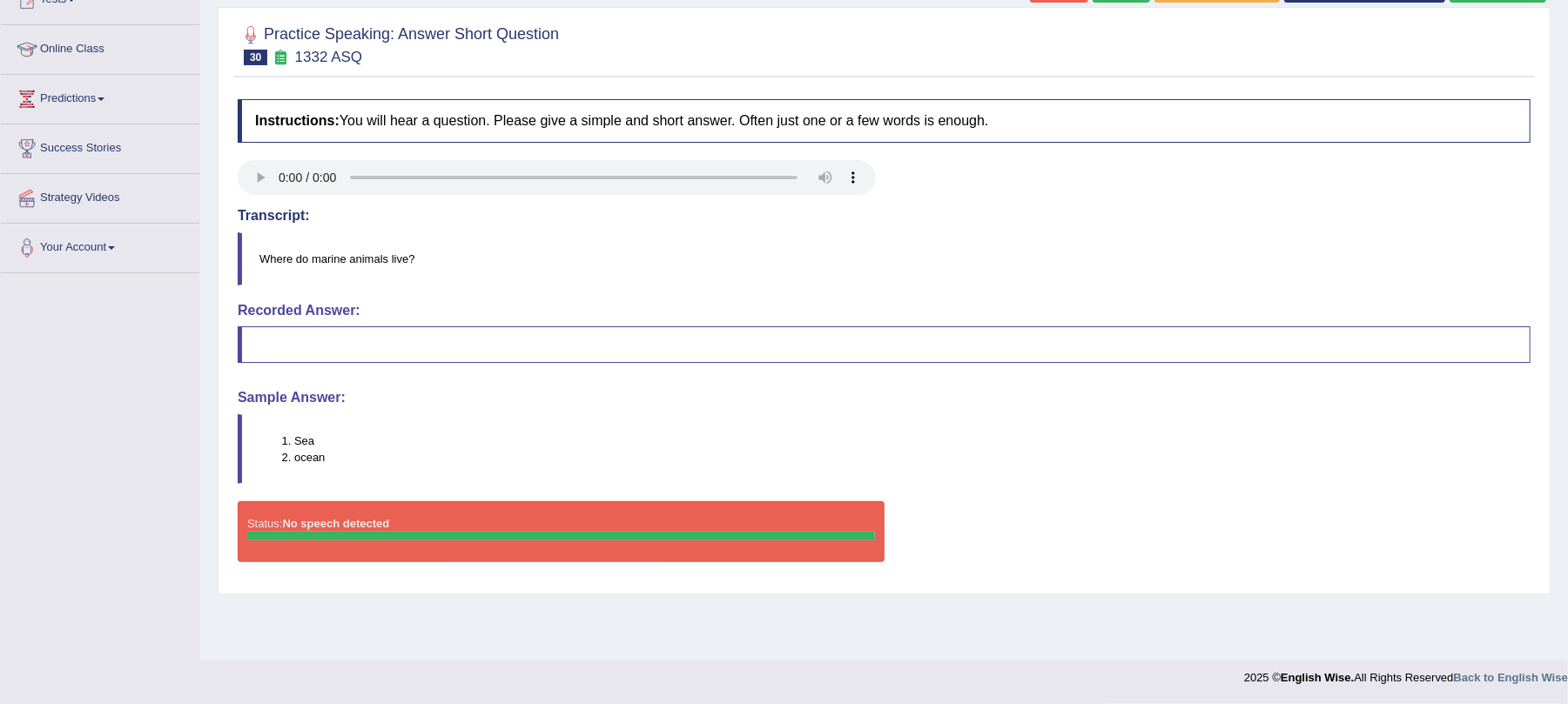
drag, startPoint x: 1194, startPoint y: 479, endPoint x: 1387, endPoint y: 466, distance: 193.4
click at [1306, 466] on div "Instructions: You will hear a question. Please give a simple and short answer. …" at bounding box center [884, 338] width 1301 height 494
click at [1306, 466] on li "ocean" at bounding box center [912, 457] width 1235 height 17
click at [1306, 465] on li "ocean" at bounding box center [912, 457] width 1235 height 17
drag, startPoint x: 1388, startPoint y: 465, endPoint x: 1409, endPoint y: 248, distance: 218.0
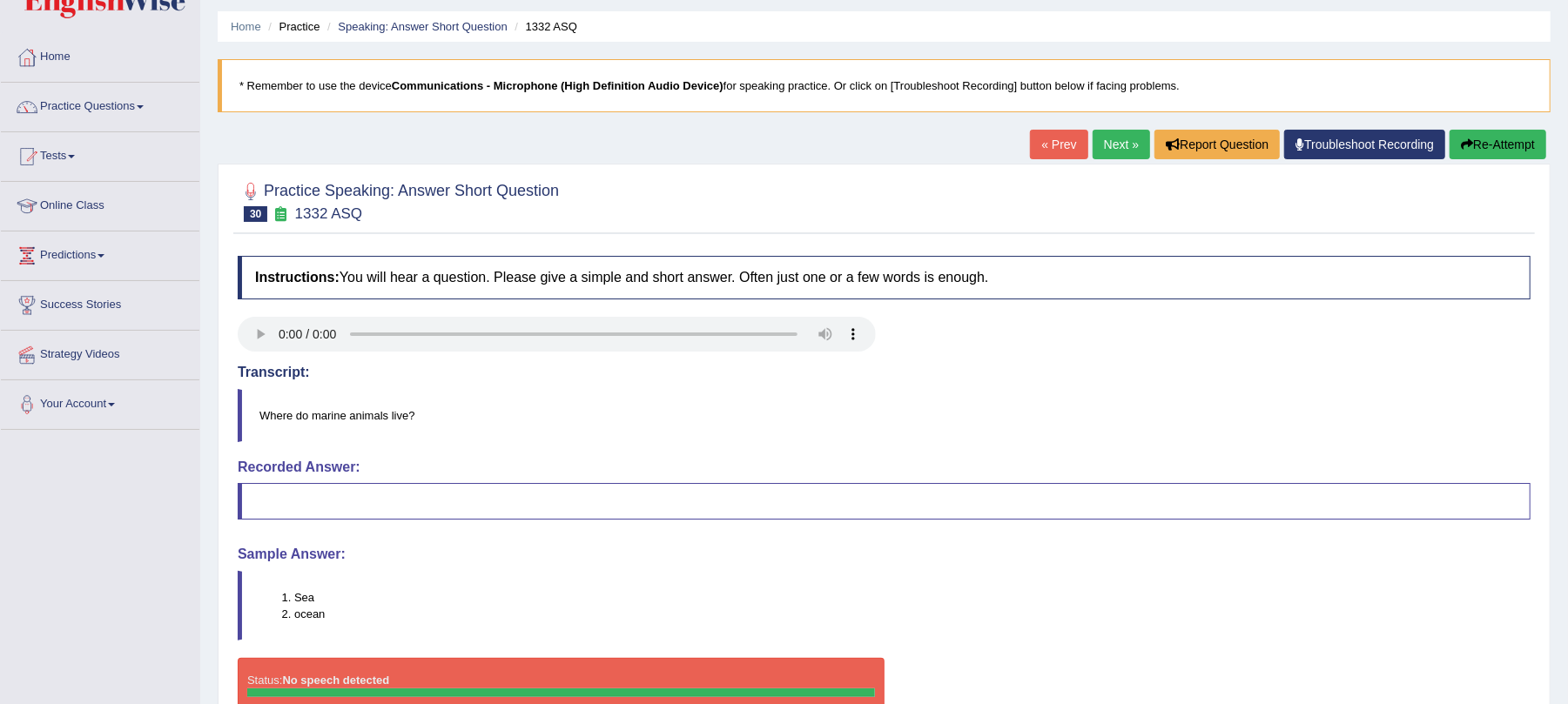
scroll to position [8, 0]
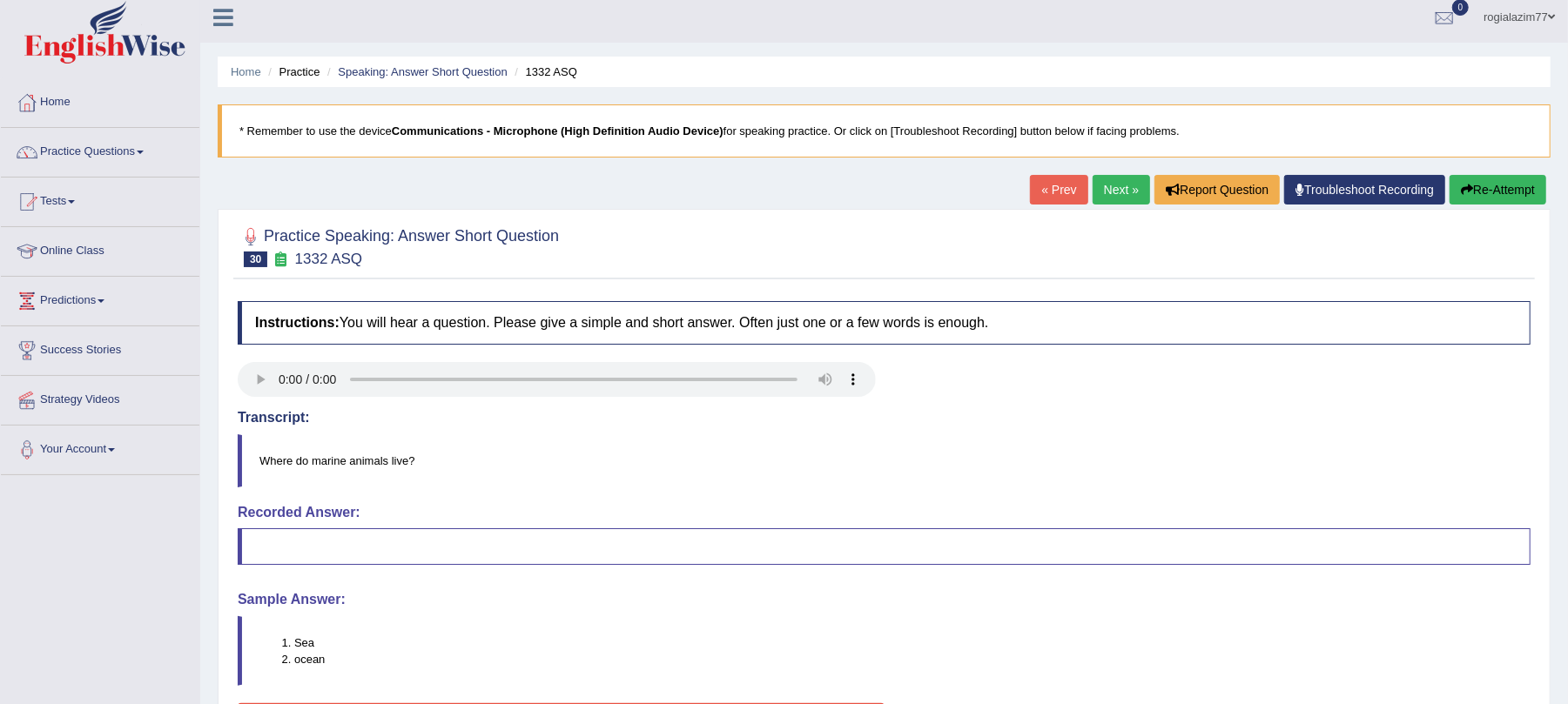
click at [1107, 183] on link "Next »" at bounding box center [1121, 190] width 58 height 30
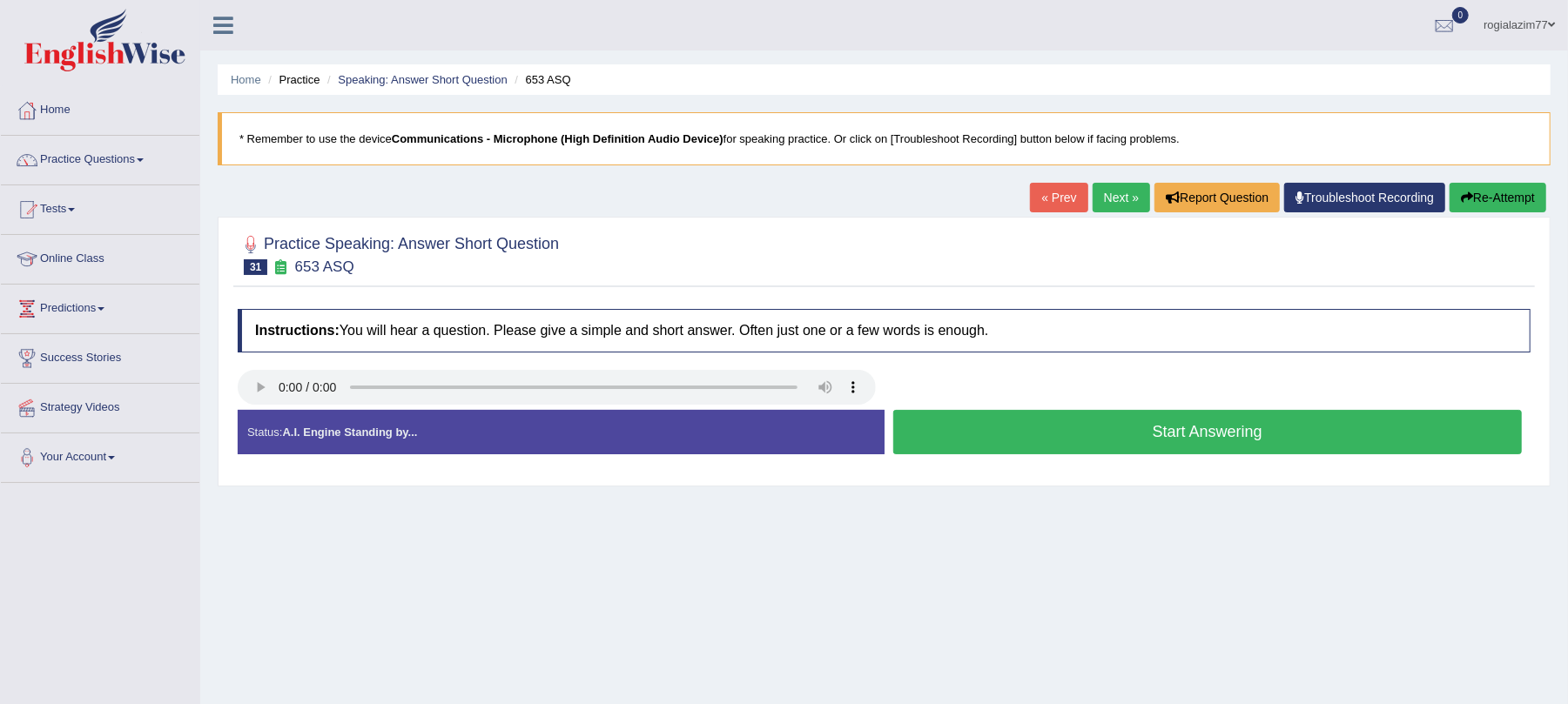
click at [1048, 428] on button "Start Answering" at bounding box center [1208, 431] width 629 height 45
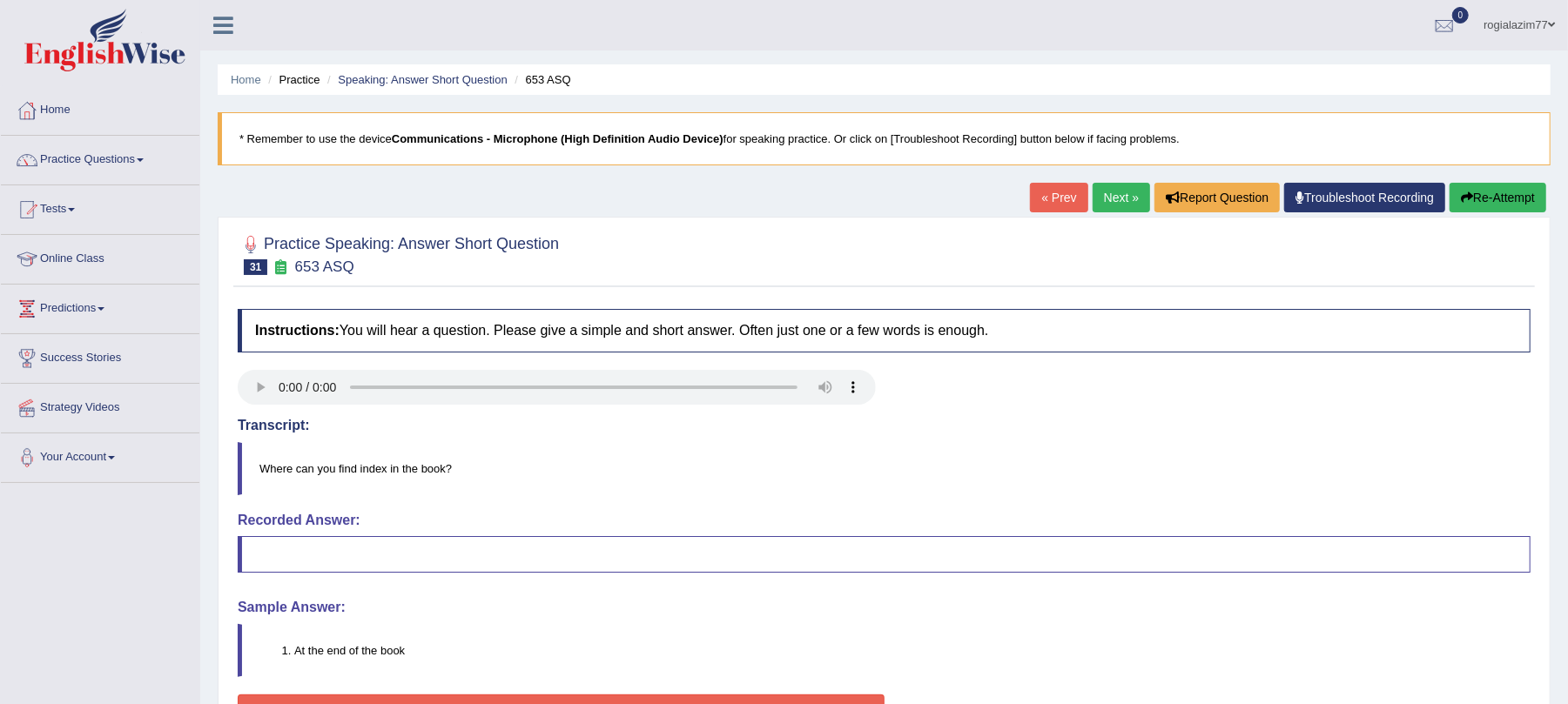
click at [1100, 202] on link "Next »" at bounding box center [1121, 197] width 58 height 30
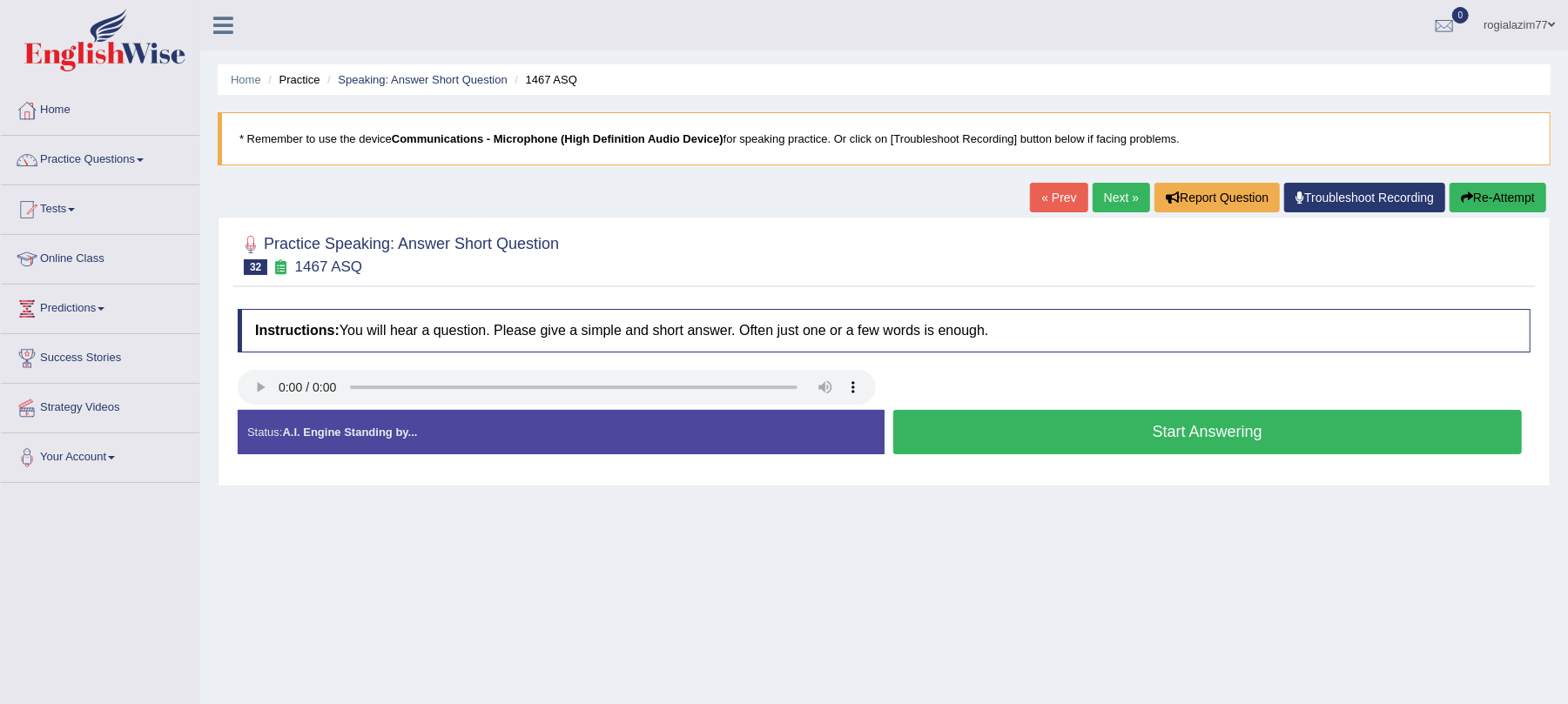
click at [951, 429] on button "Start Answering" at bounding box center [1208, 431] width 629 height 45
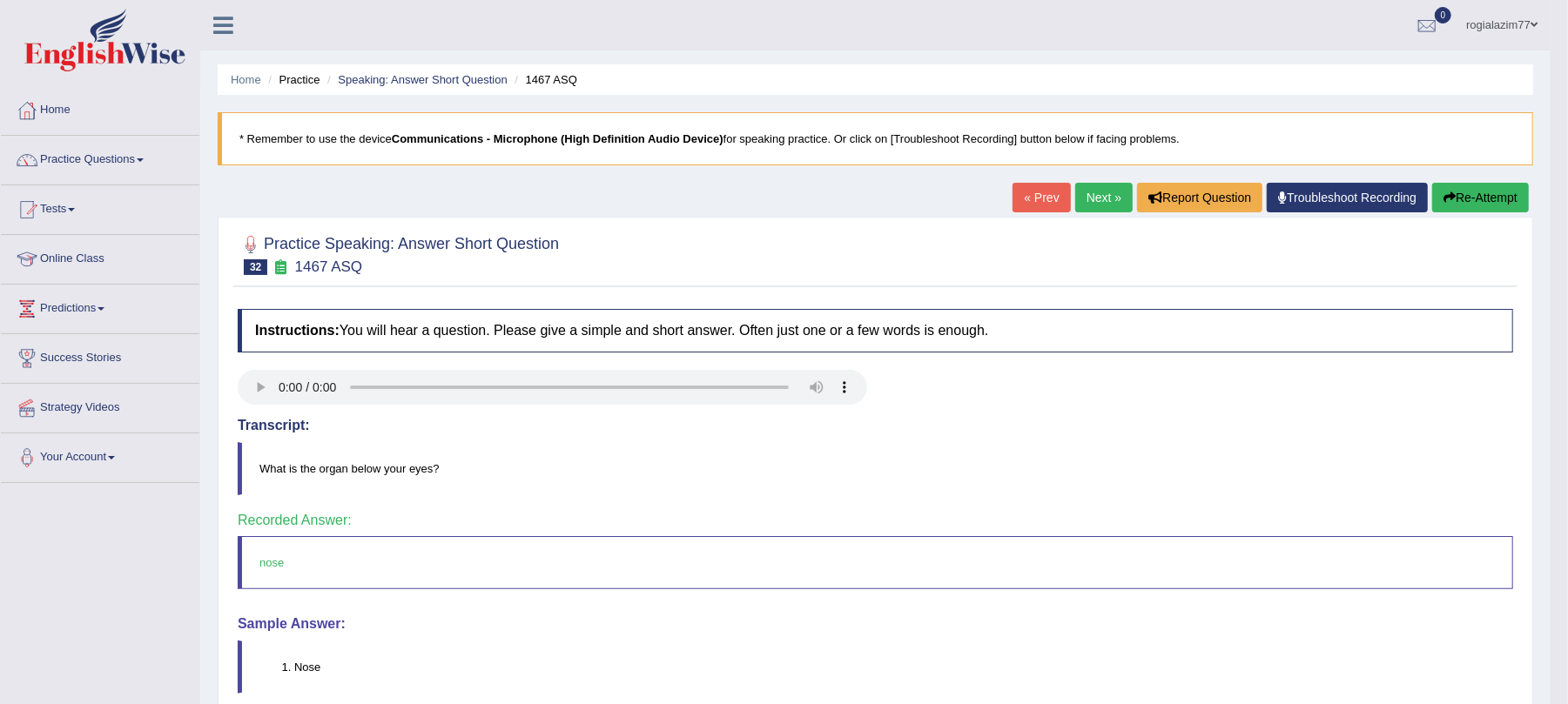
click at [1104, 193] on link "Next »" at bounding box center [1104, 197] width 58 height 30
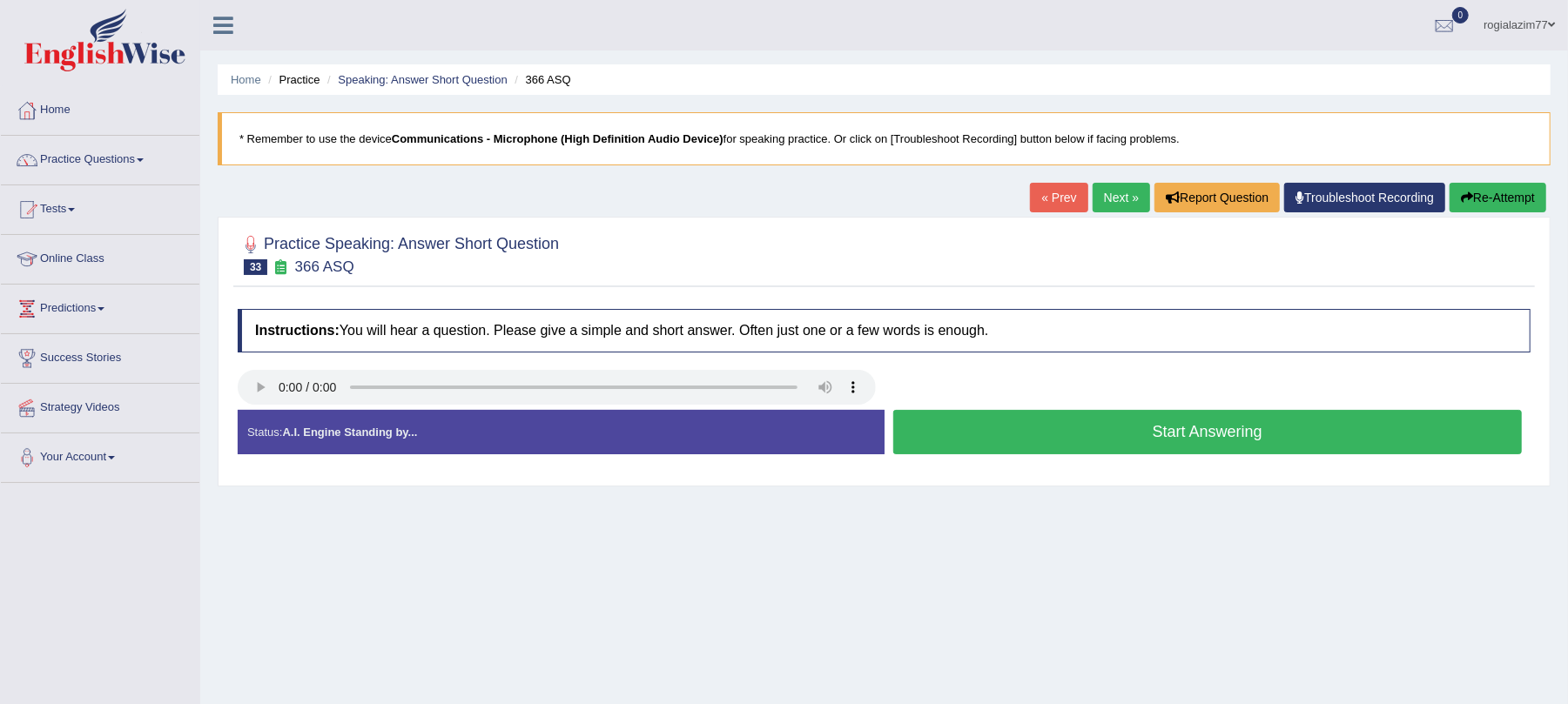
click at [1093, 190] on link "Next »" at bounding box center [1121, 197] width 58 height 30
click at [989, 432] on button "Start Answering" at bounding box center [1208, 431] width 629 height 45
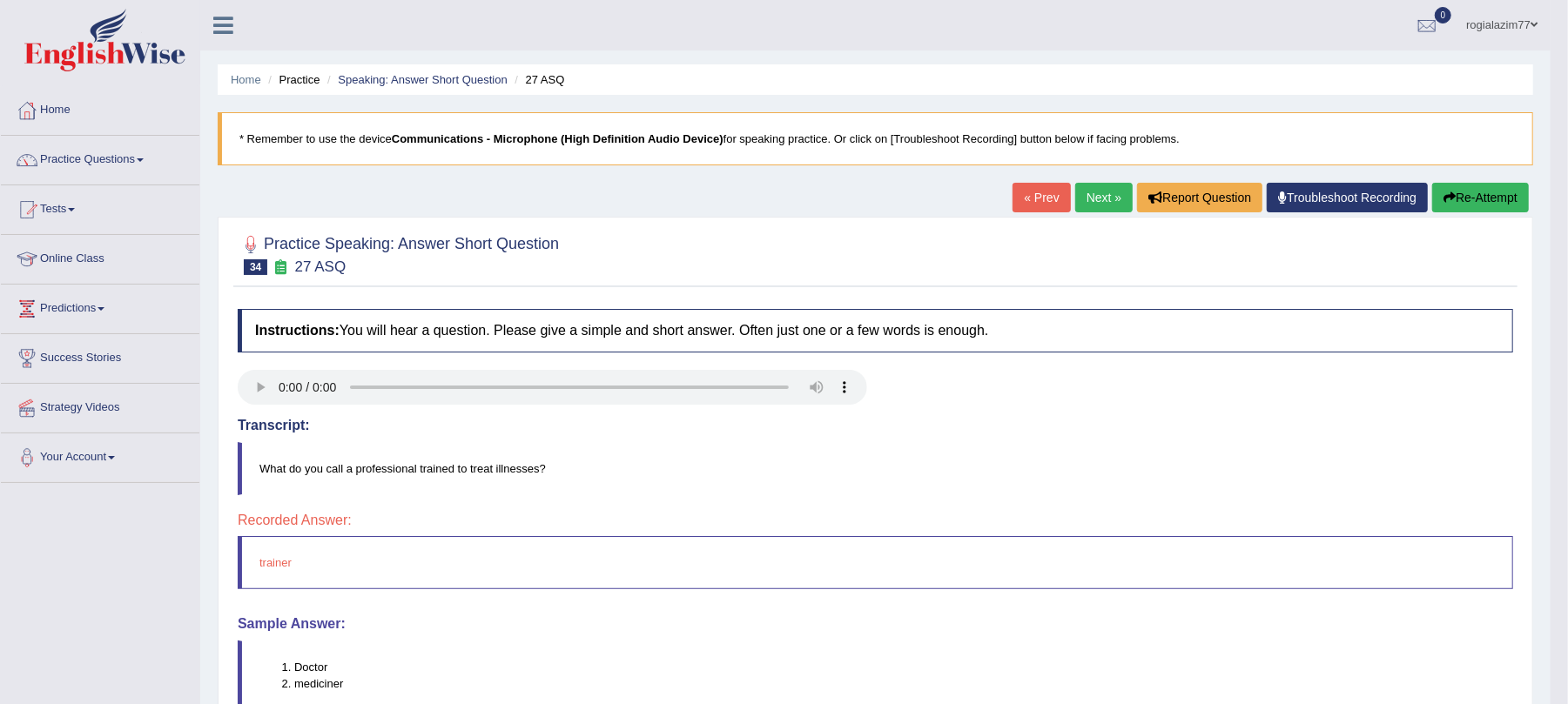
click at [1099, 202] on link "Next »" at bounding box center [1104, 197] width 58 height 30
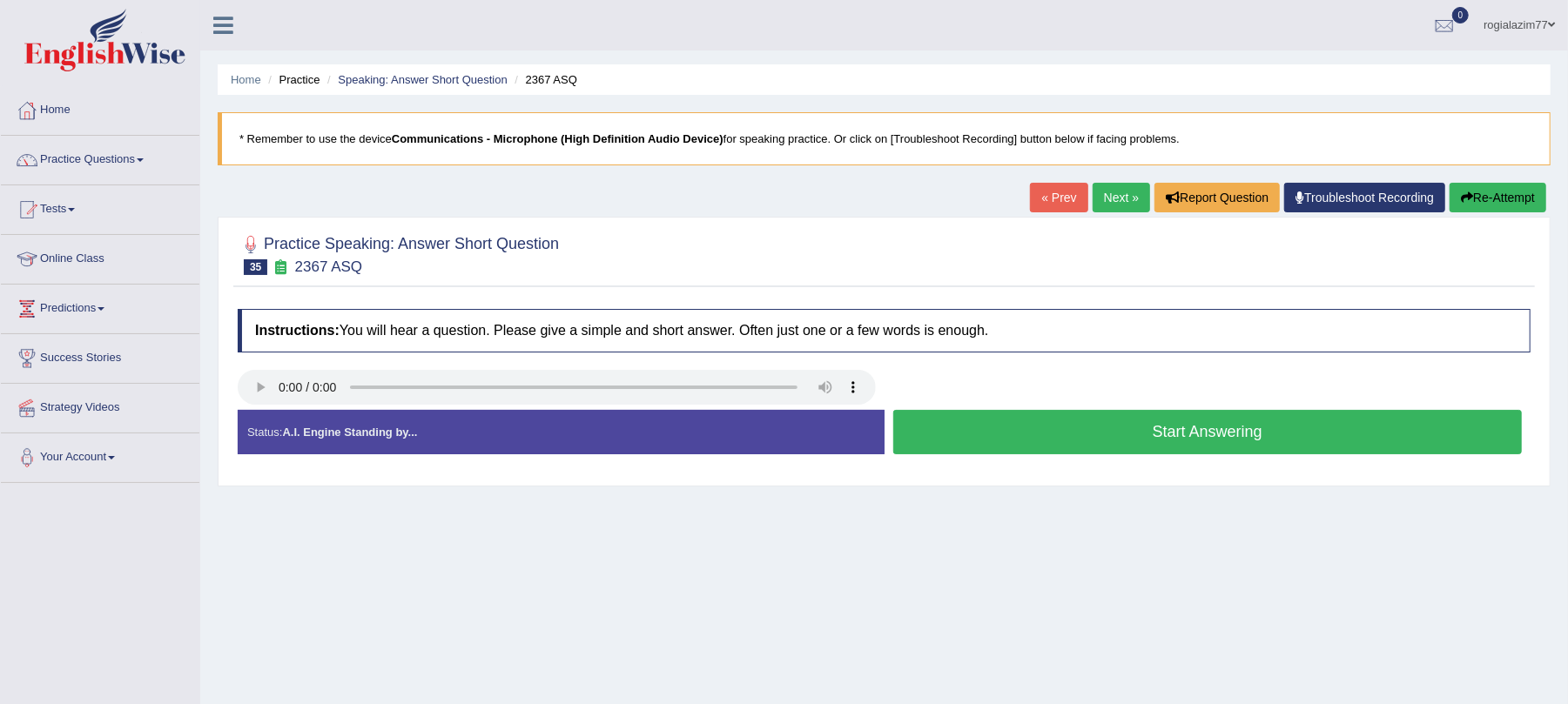
click at [945, 439] on button "Start Answering" at bounding box center [1208, 431] width 629 height 45
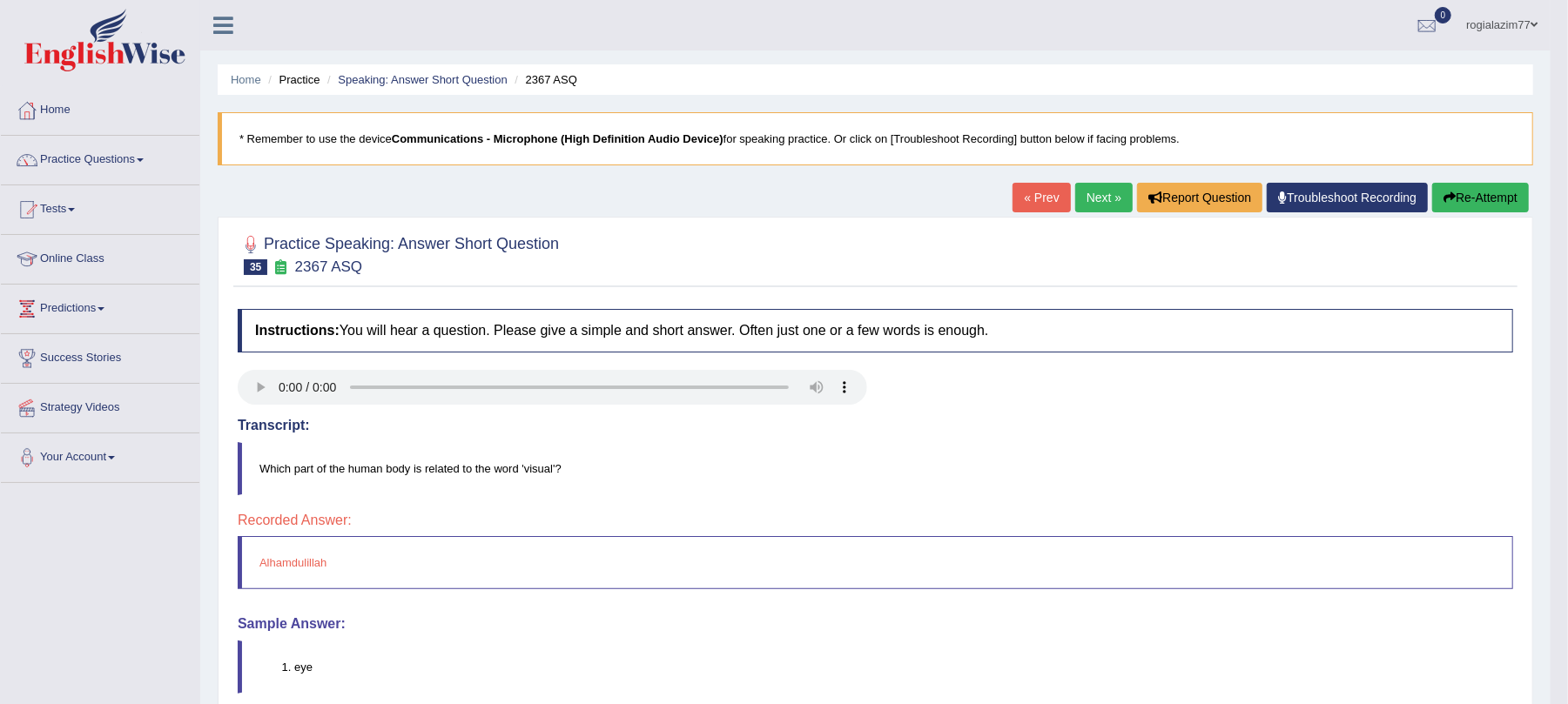
click at [1086, 190] on link "Next »" at bounding box center [1104, 197] width 58 height 30
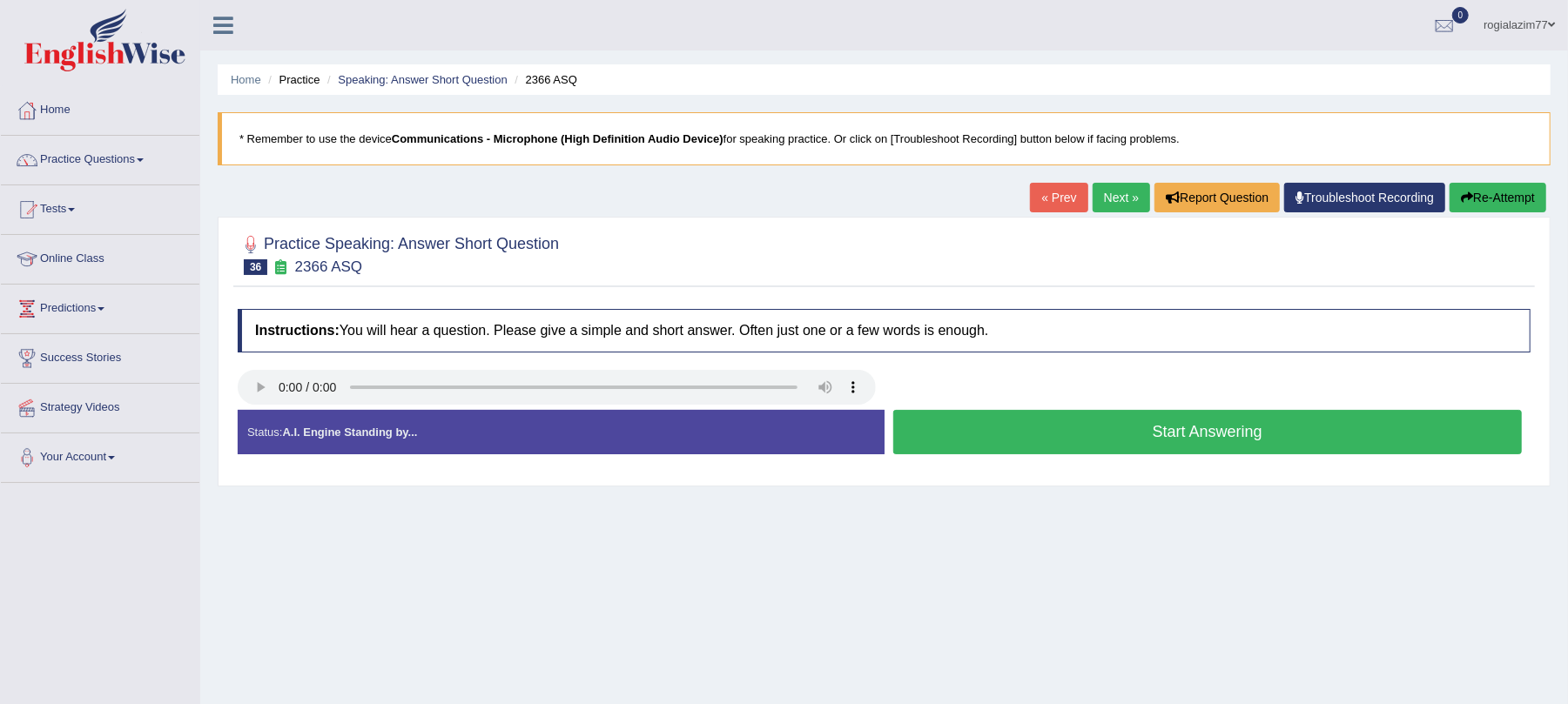
click at [1056, 432] on button "Start Answering" at bounding box center [1208, 431] width 629 height 45
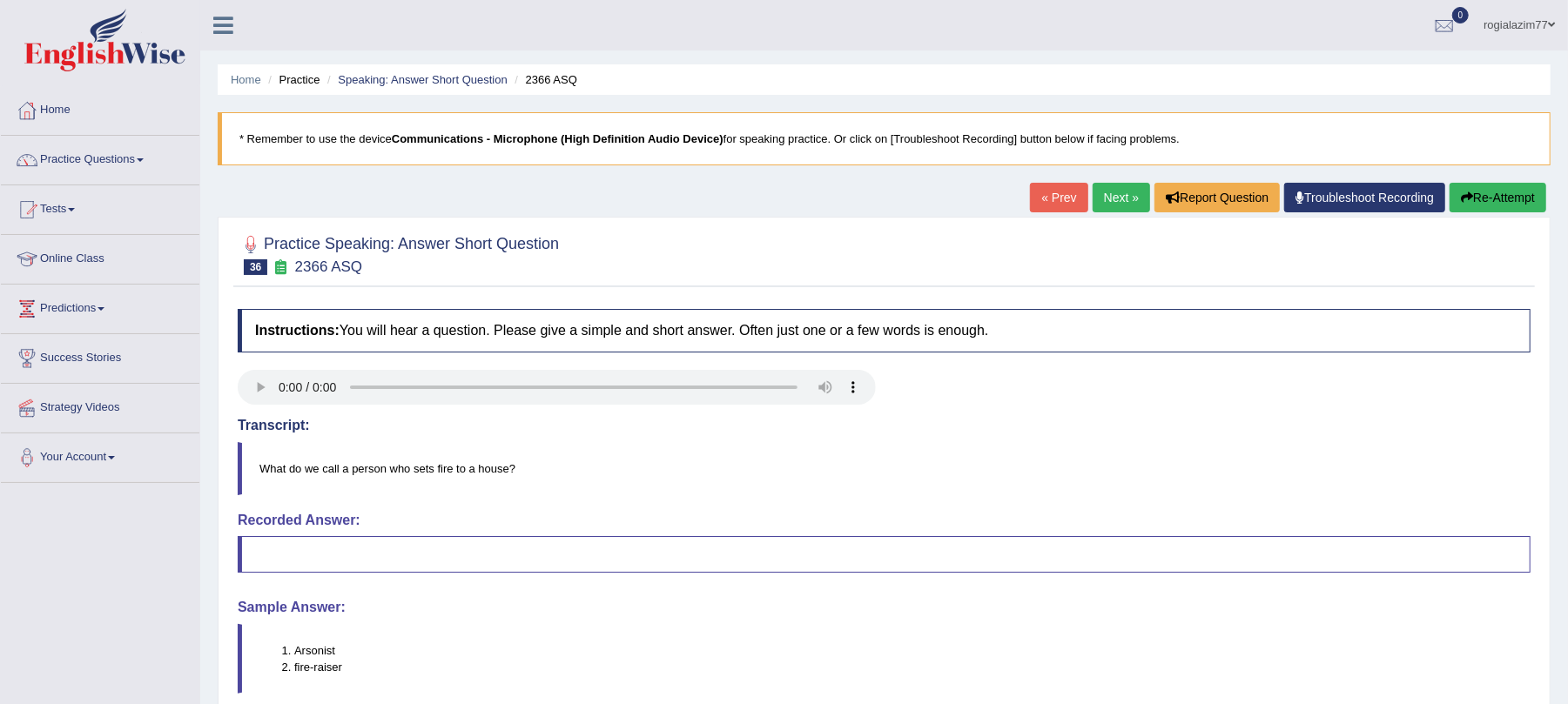
click at [1120, 204] on link "Next »" at bounding box center [1121, 197] width 58 height 30
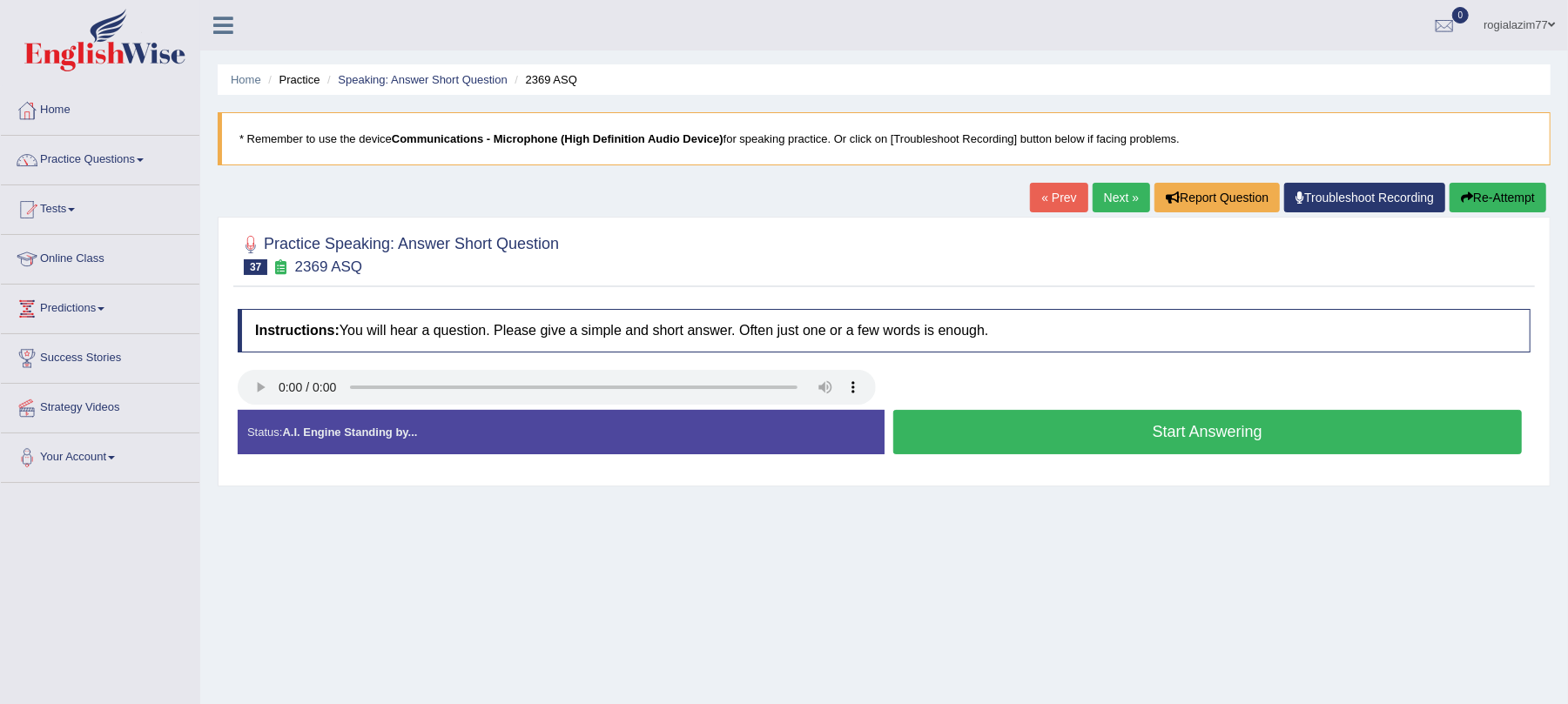
click at [1016, 439] on button "Start Answering" at bounding box center [1208, 431] width 629 height 45
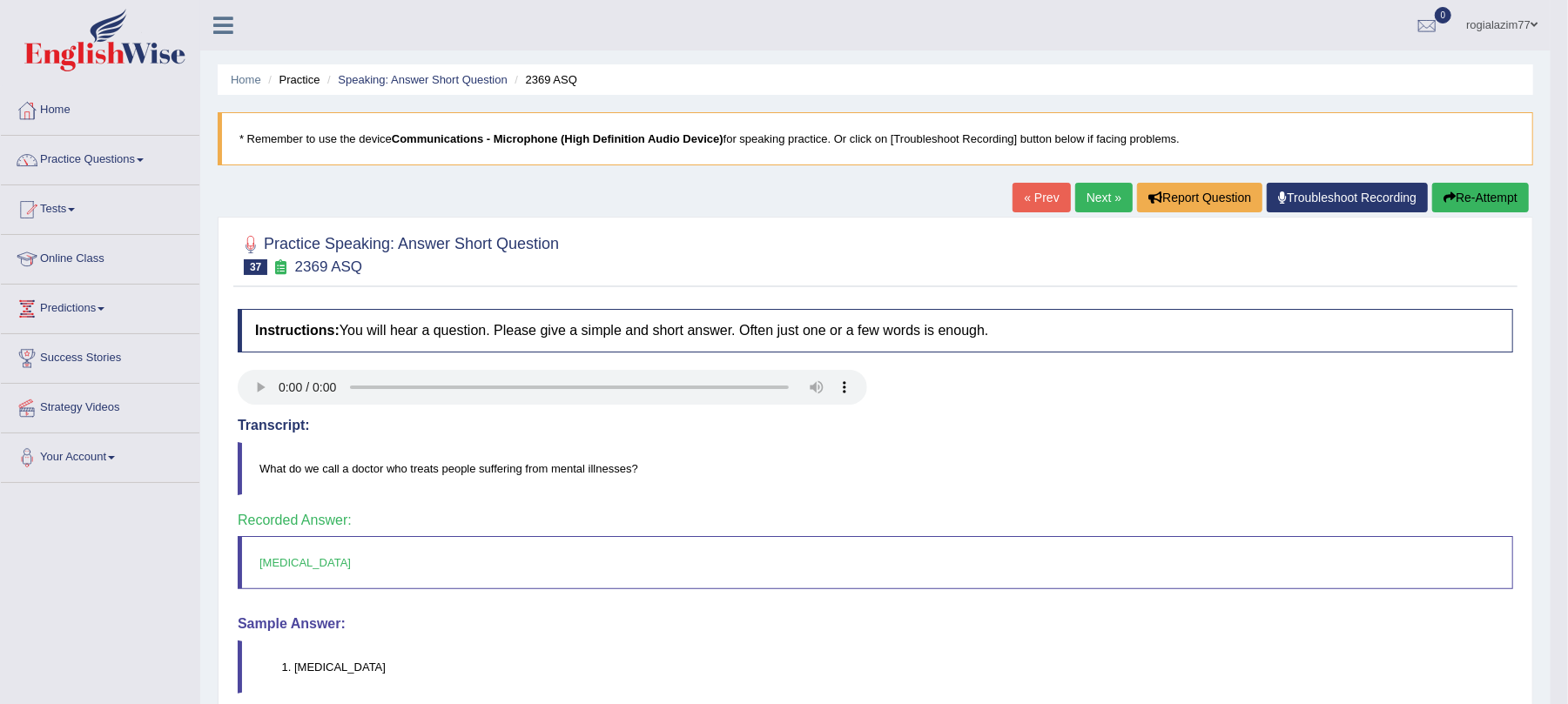
click at [1097, 191] on link "Next »" at bounding box center [1104, 197] width 58 height 30
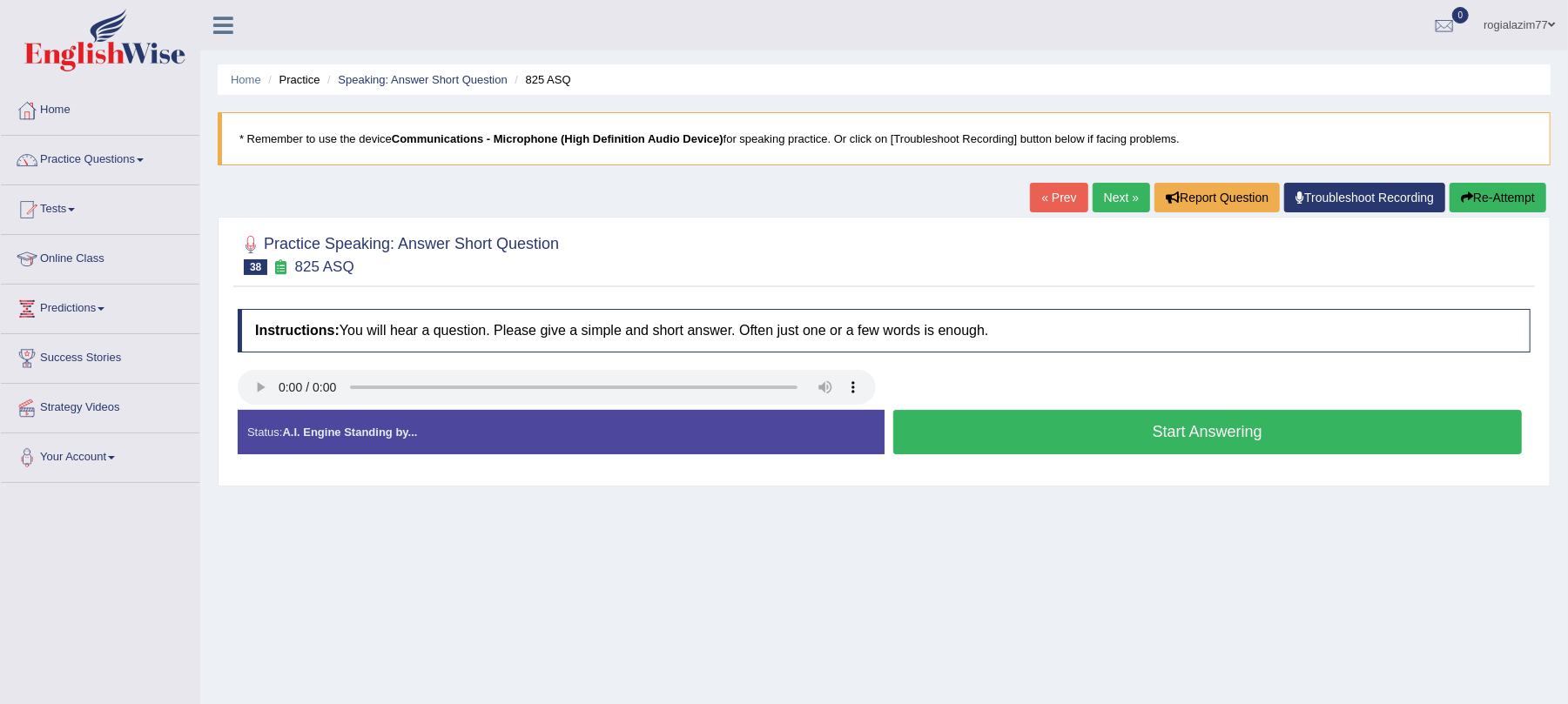
click at [1048, 436] on button "Start Answering" at bounding box center [1208, 431] width 629 height 45
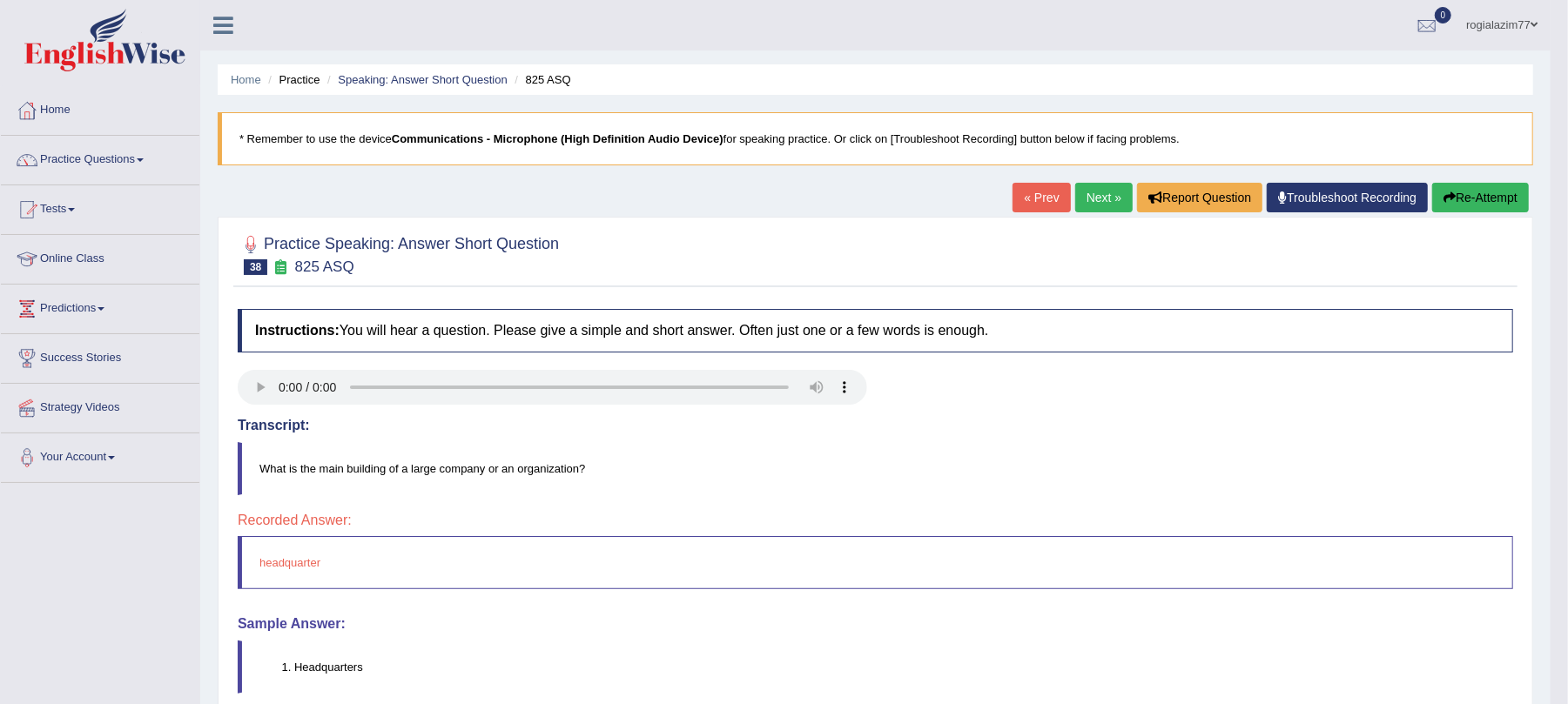
click at [1090, 203] on link "Next »" at bounding box center [1104, 197] width 58 height 30
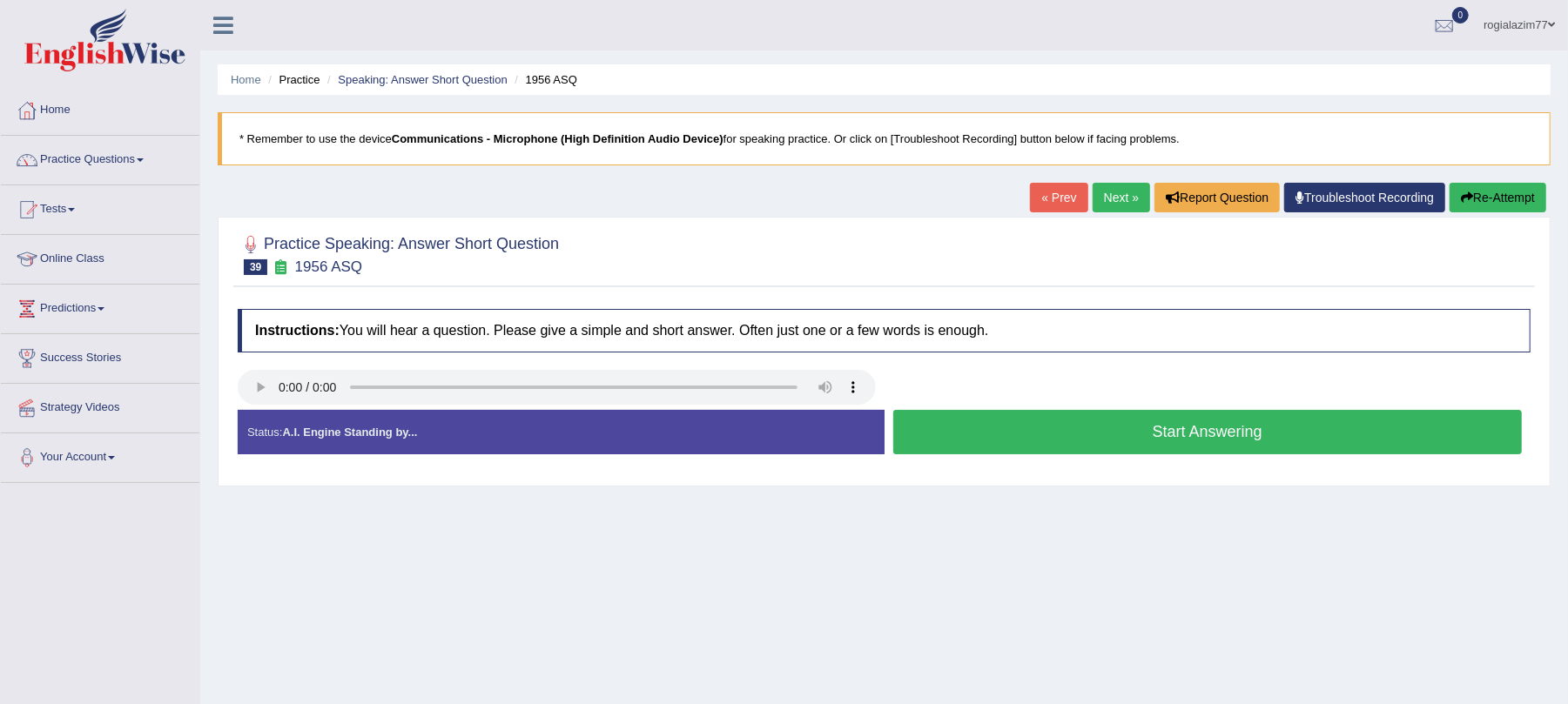
click at [1013, 443] on button "Start Answering" at bounding box center [1208, 431] width 629 height 45
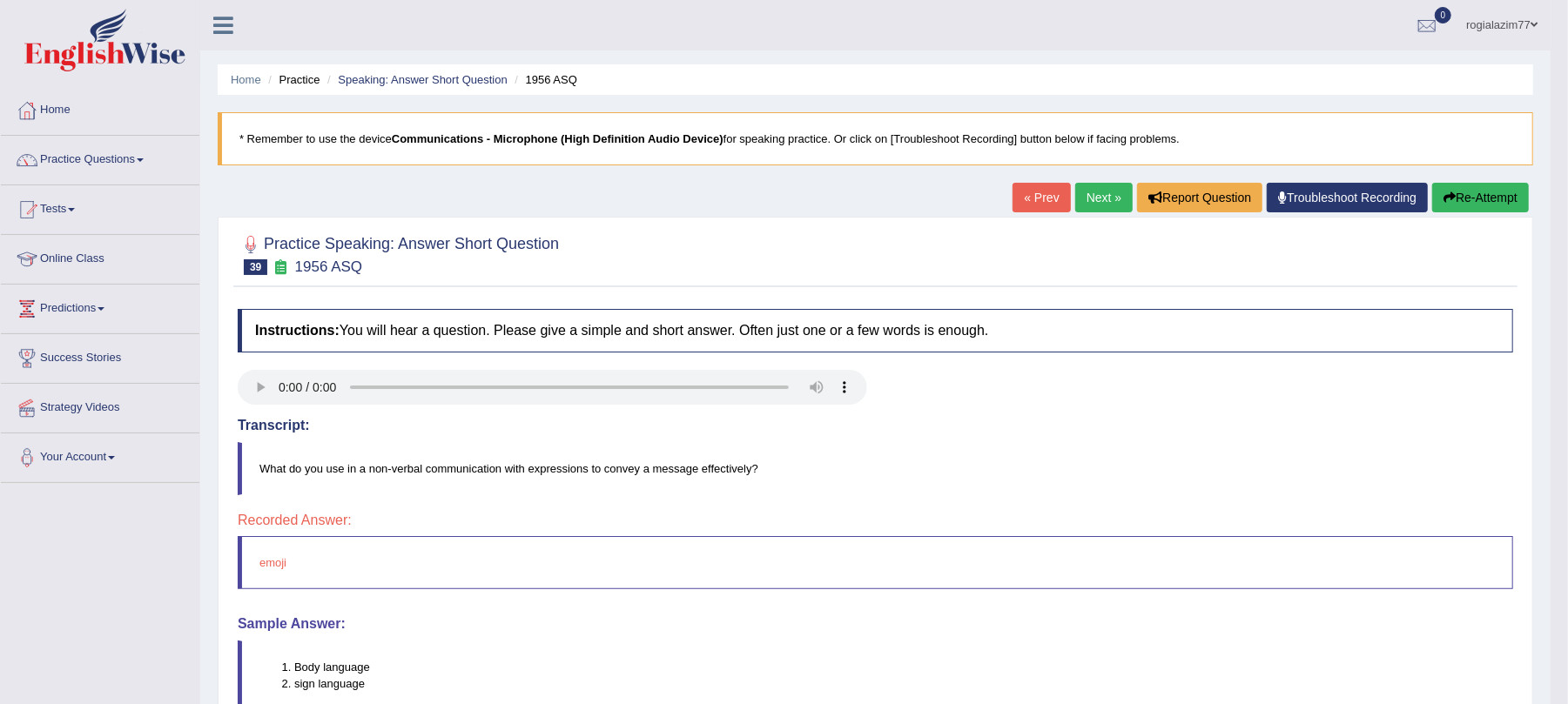
click at [1094, 185] on link "Next »" at bounding box center [1104, 197] width 58 height 30
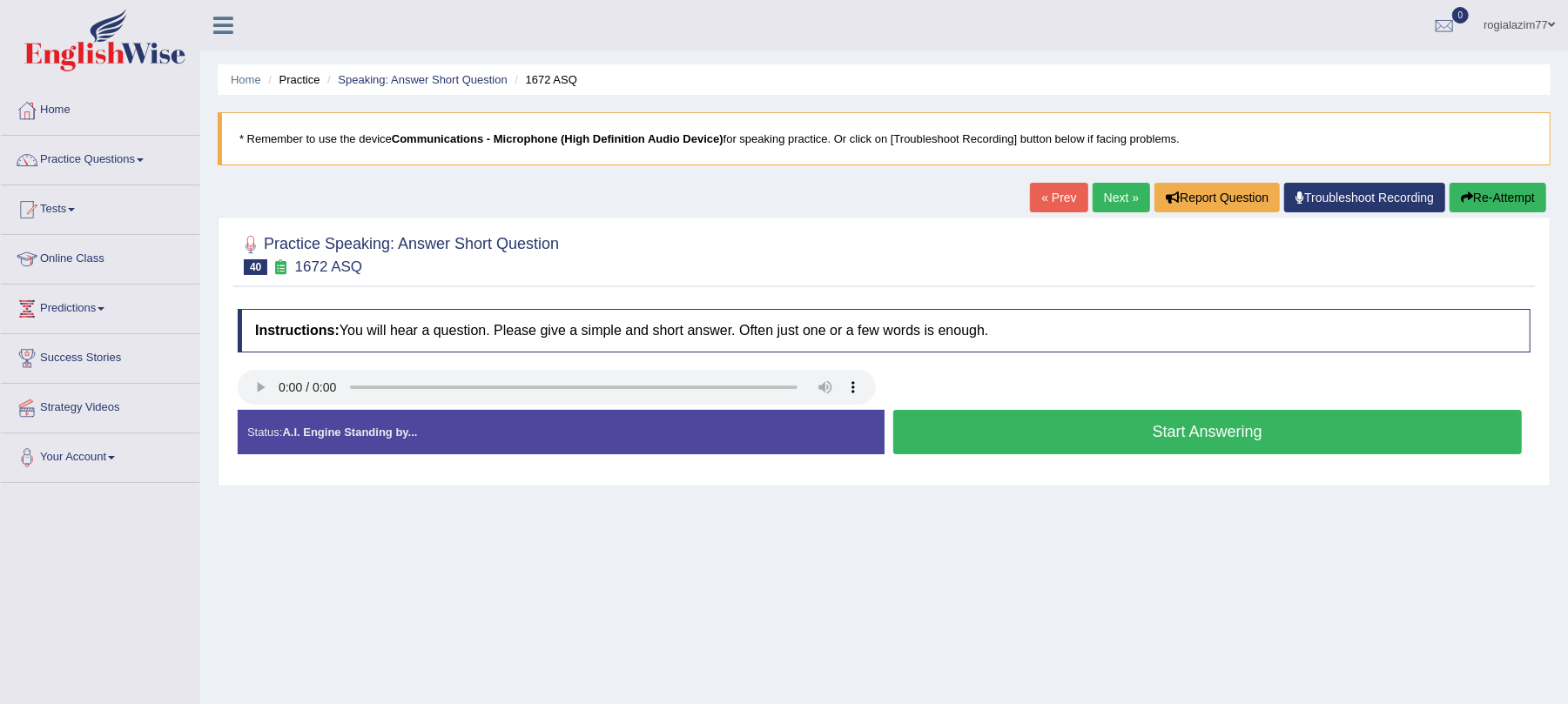
click at [1091, 422] on button "Start Answering" at bounding box center [1208, 431] width 629 height 45
